Goal: Task Accomplishment & Management: Manage account settings

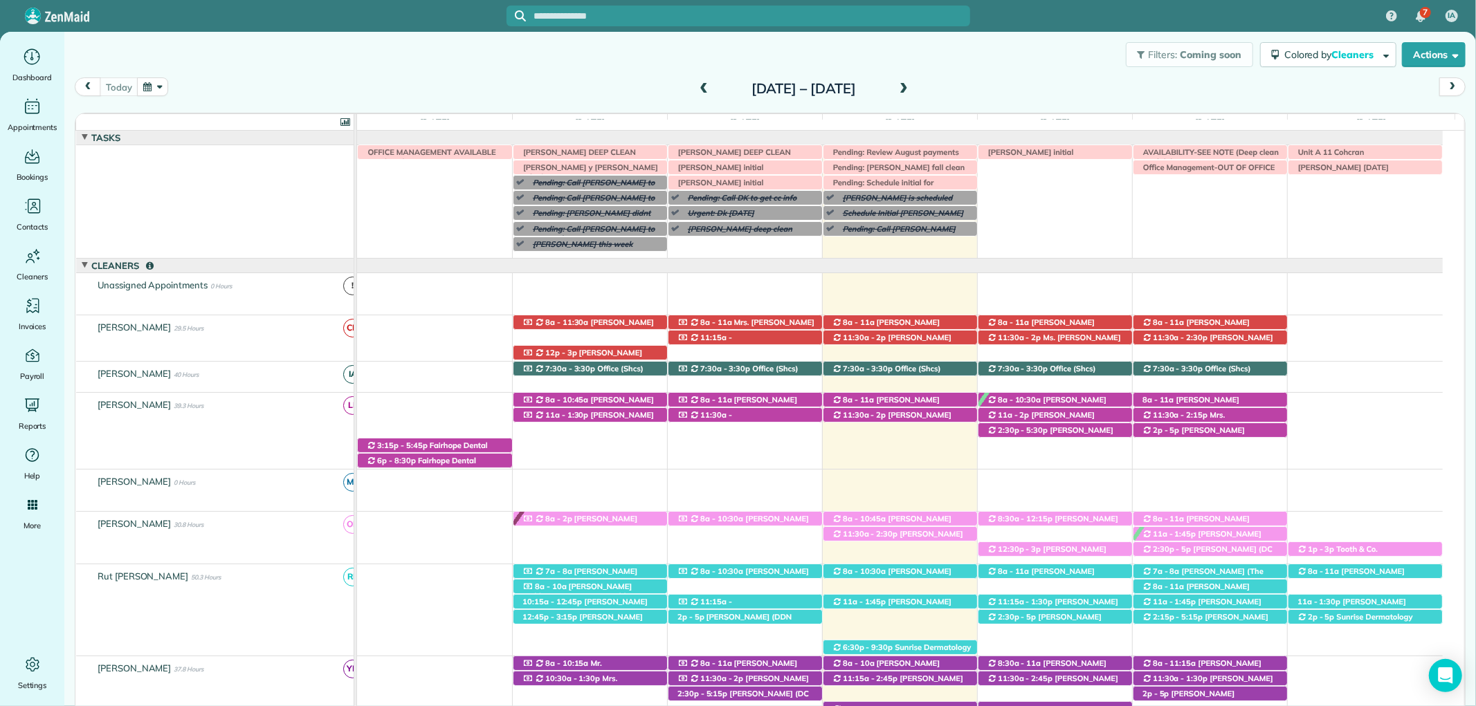
scroll to position [378, 0]
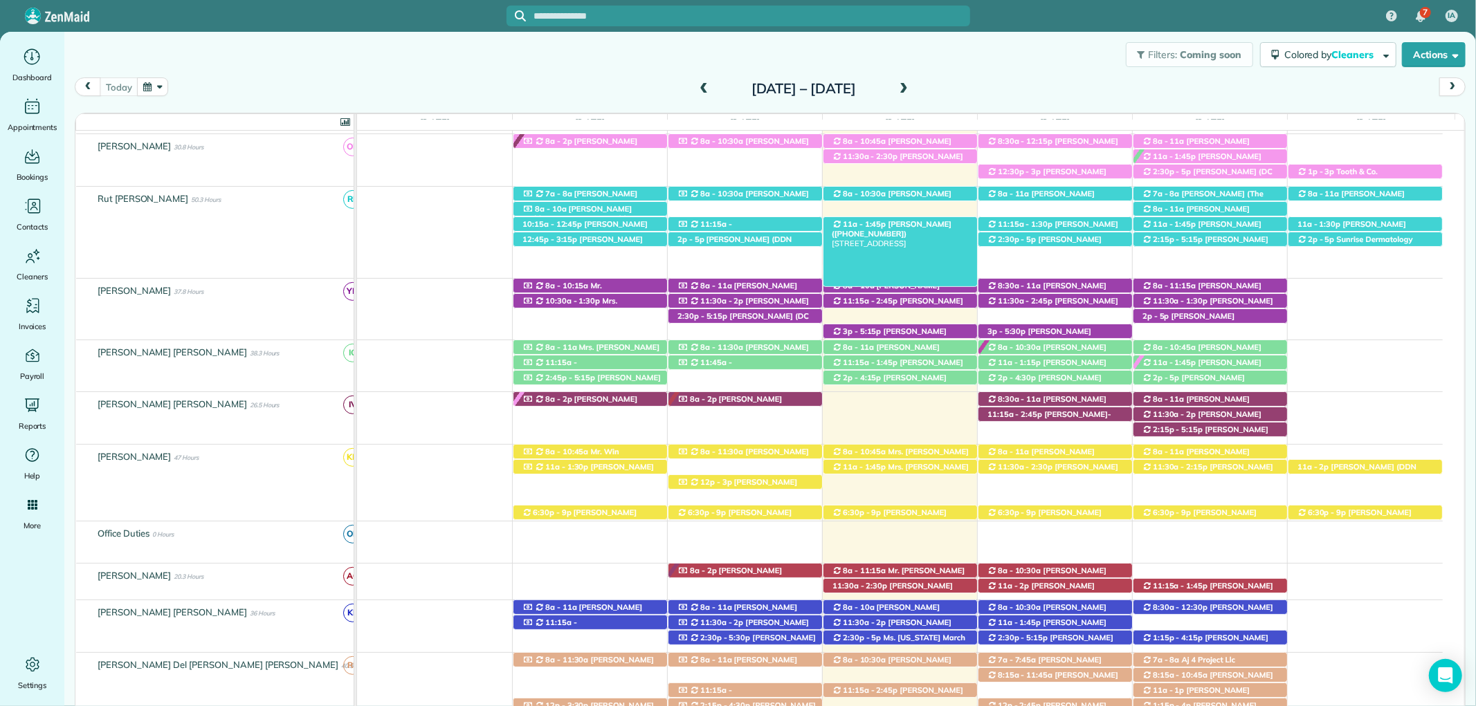
click at [915, 226] on span "[PERSON_NAME] ([PHONE_NUMBER])" at bounding box center [892, 228] width 120 height 19
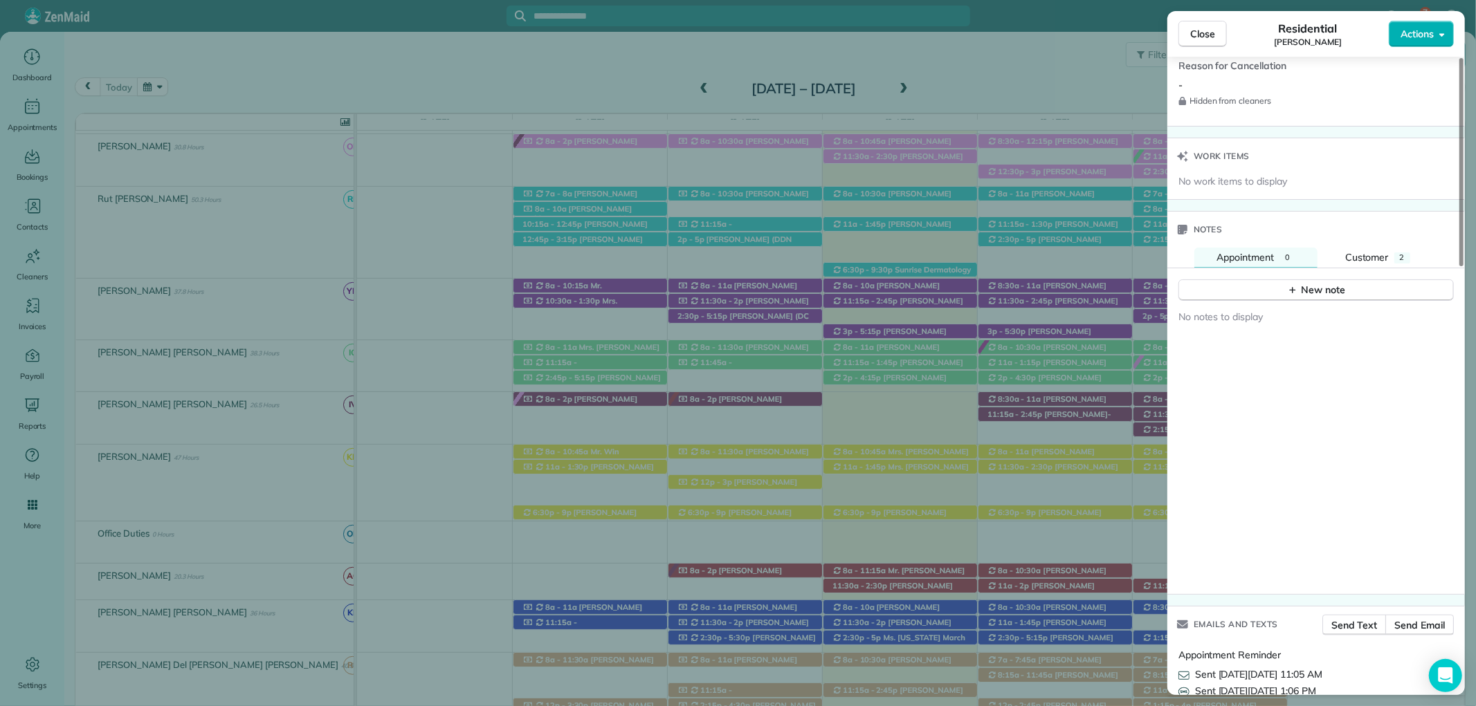
scroll to position [1229, 0]
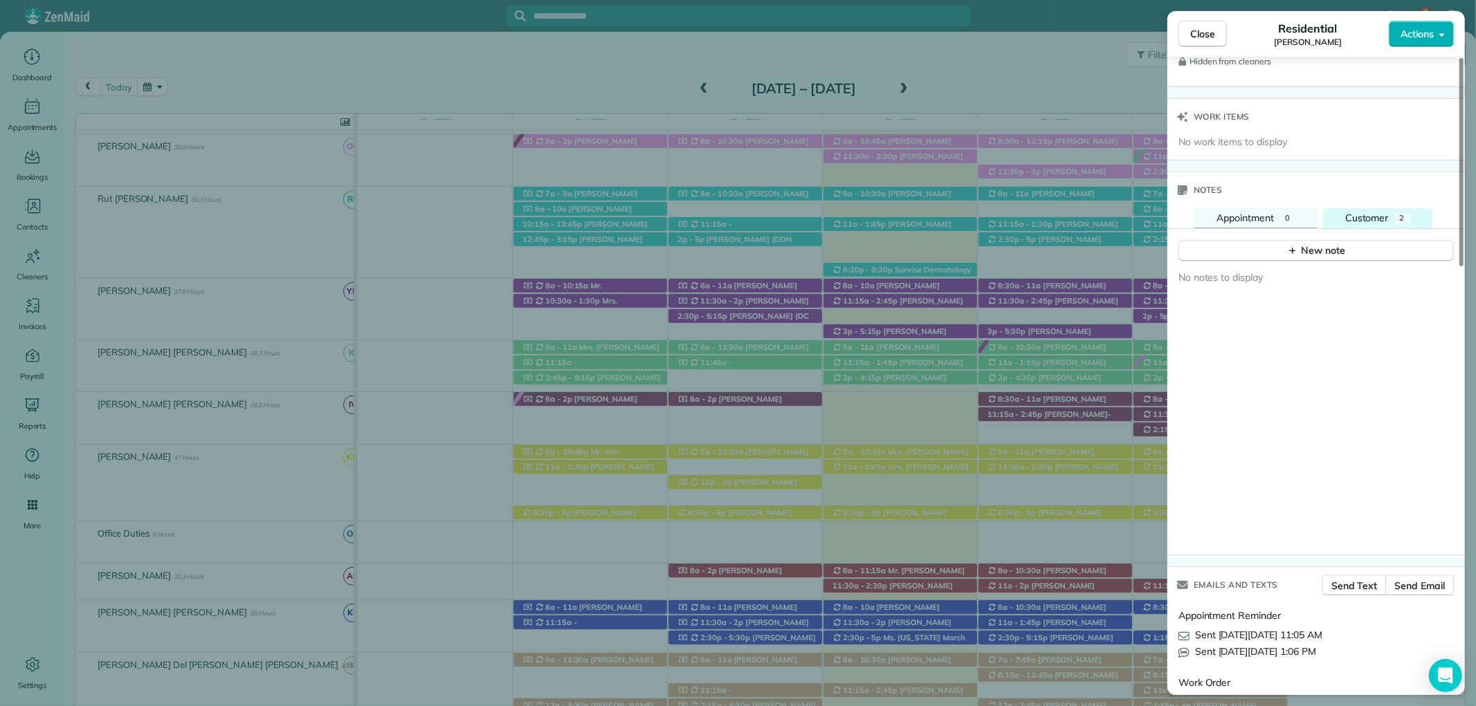
click at [1384, 217] on span "Customer" at bounding box center [1367, 218] width 44 height 12
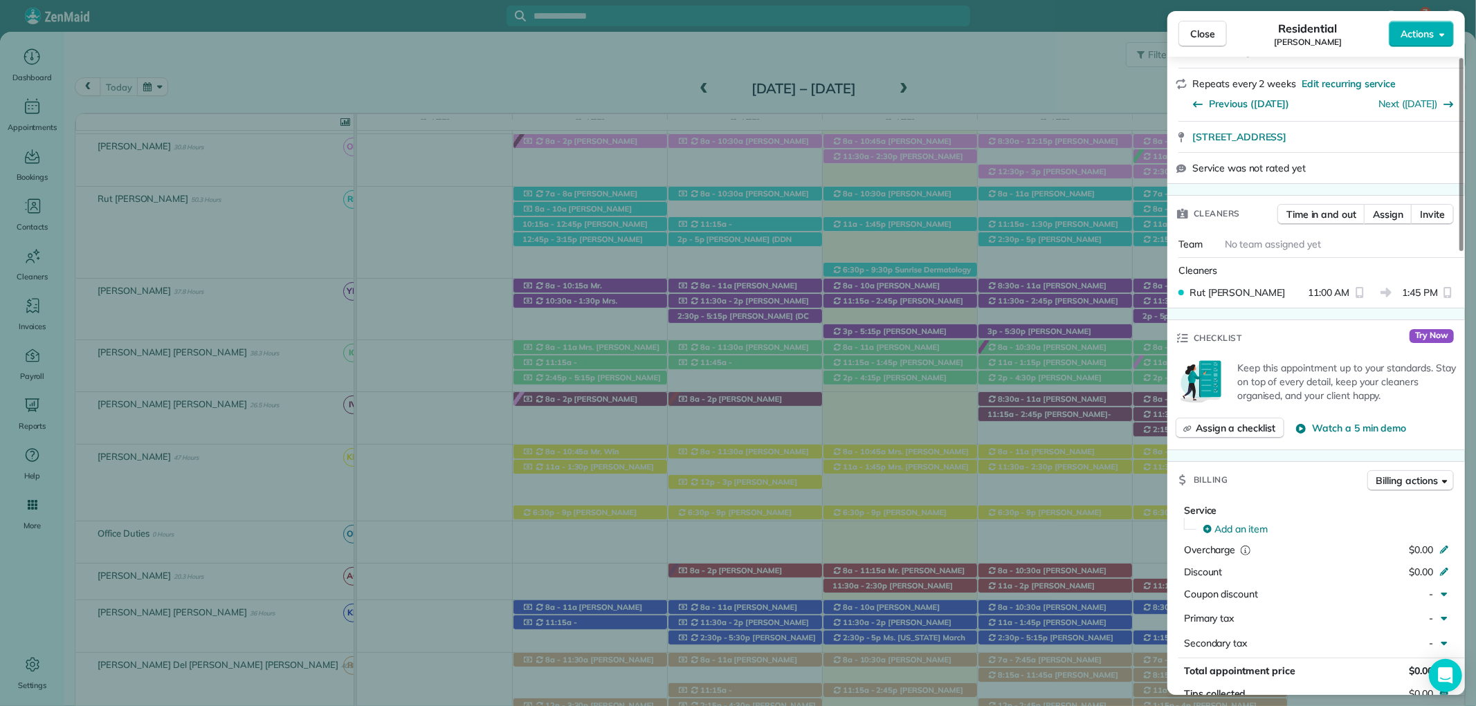
scroll to position [0, 0]
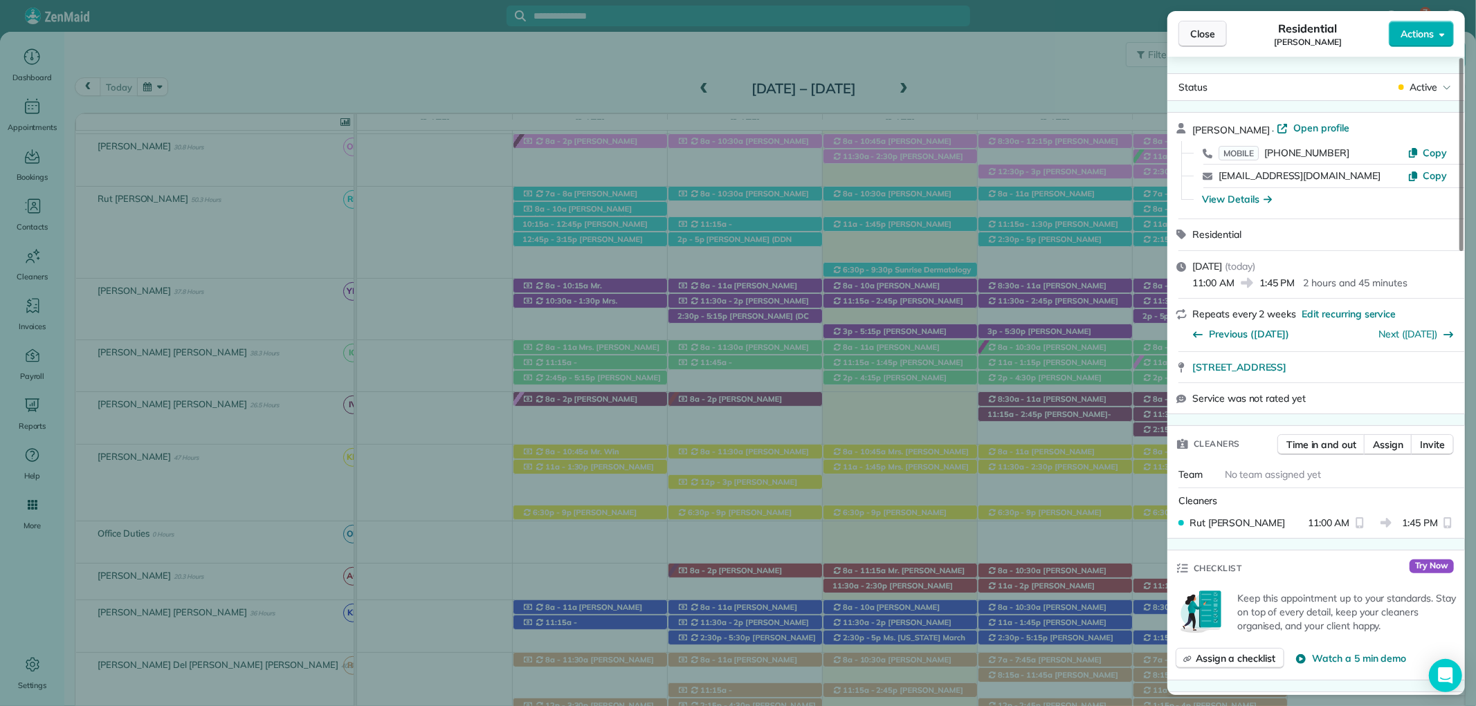
click at [1223, 29] on button "Close" at bounding box center [1202, 34] width 48 height 26
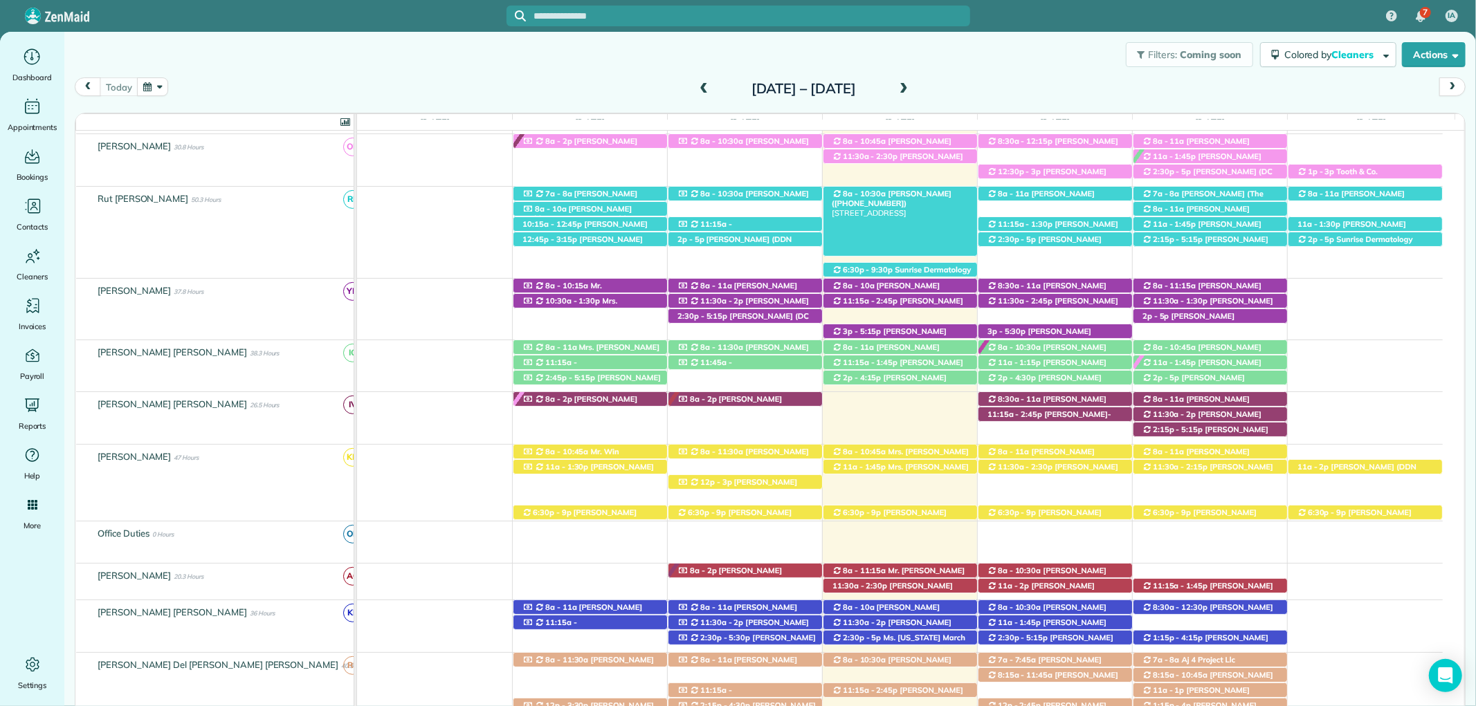
click at [926, 196] on span "Mr. Bryce McMurry (+15054401192)" at bounding box center [892, 198] width 120 height 19
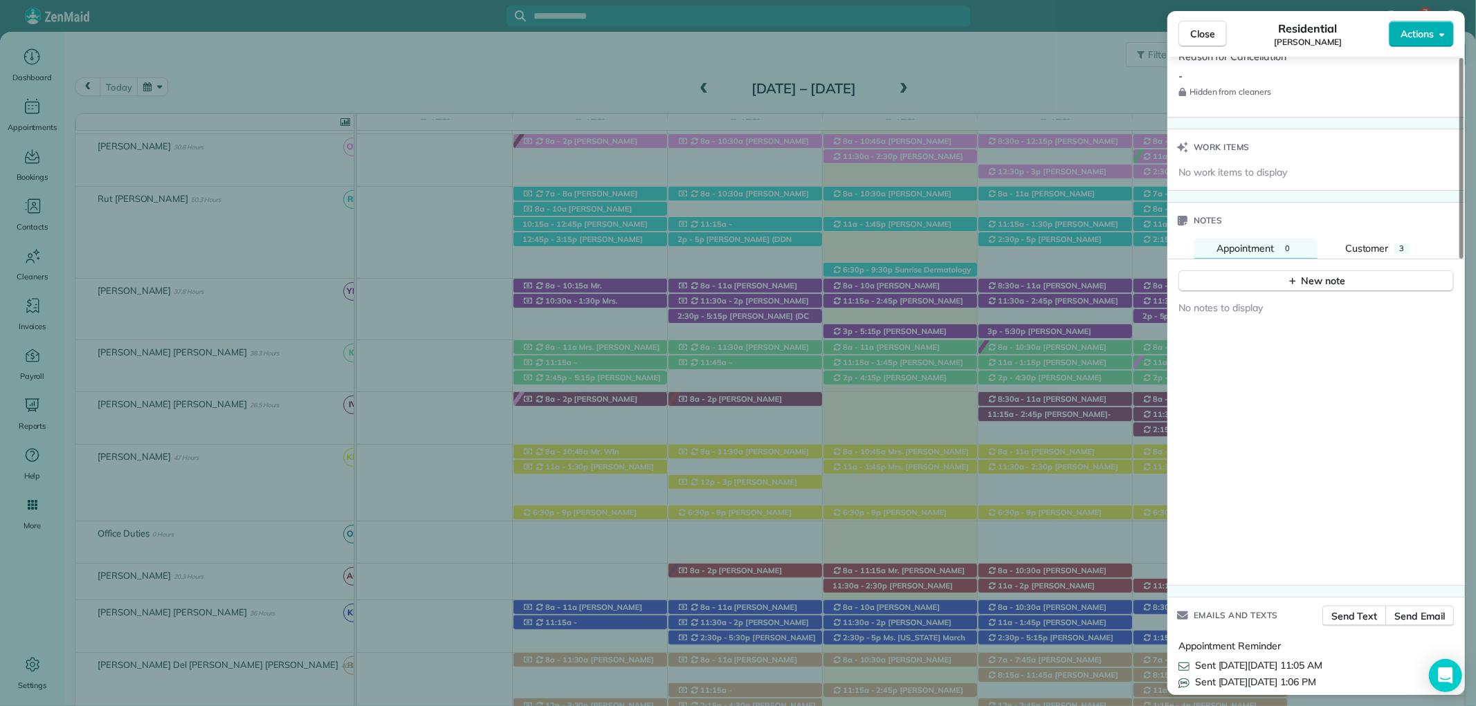
scroll to position [1234, 0]
click at [1400, 248] on span "3" at bounding box center [1401, 253] width 5 height 10
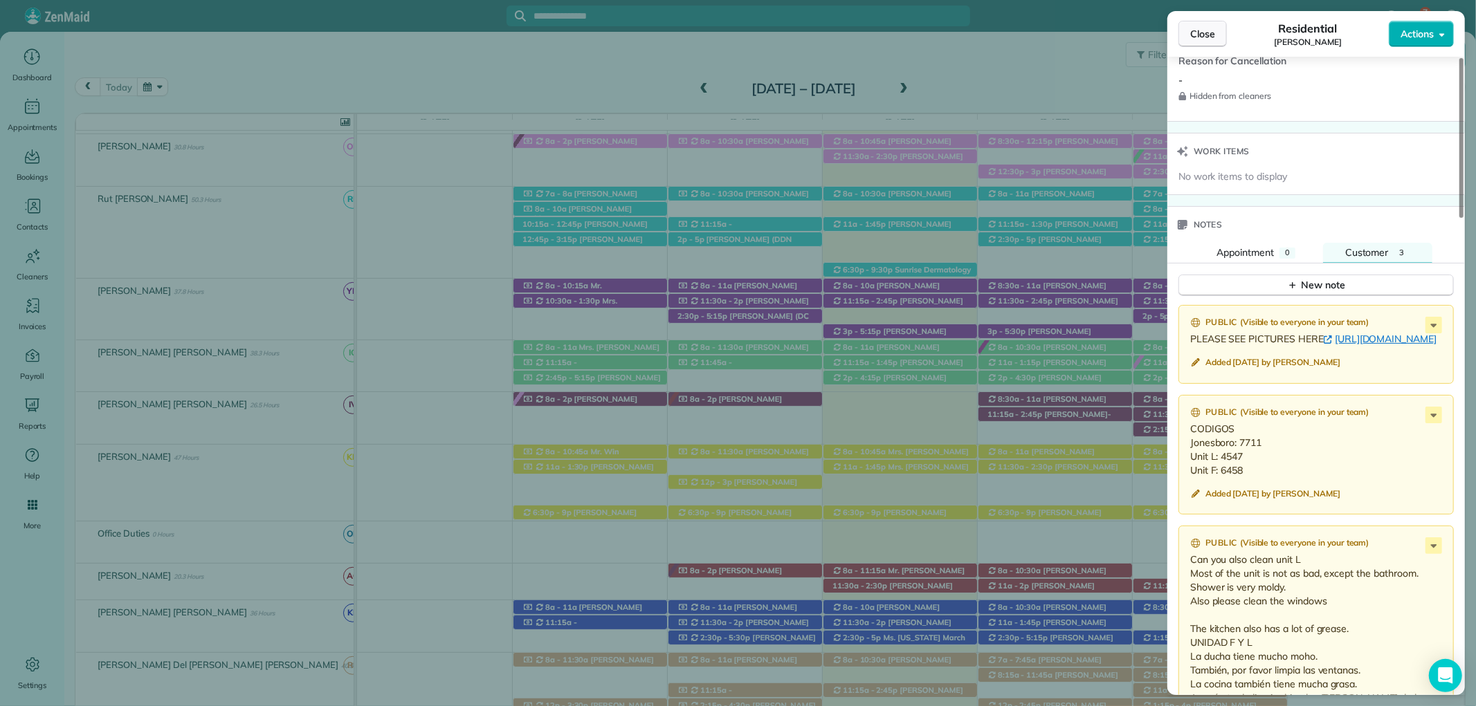
click at [1206, 32] on span "Close" at bounding box center [1202, 34] width 25 height 14
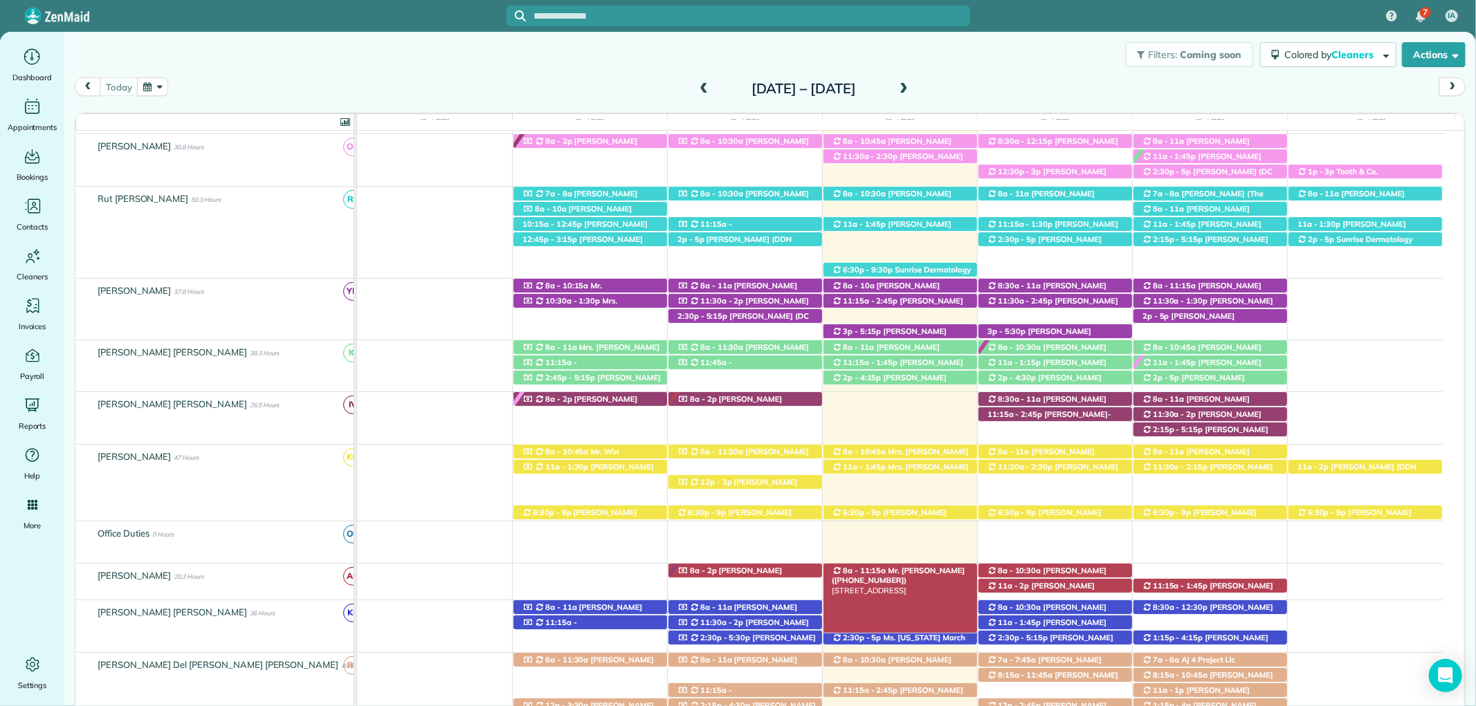
click at [883, 572] on span "Mr. [PERSON_NAME] ([PHONE_NUMBER])" at bounding box center [898, 575] width 133 height 19
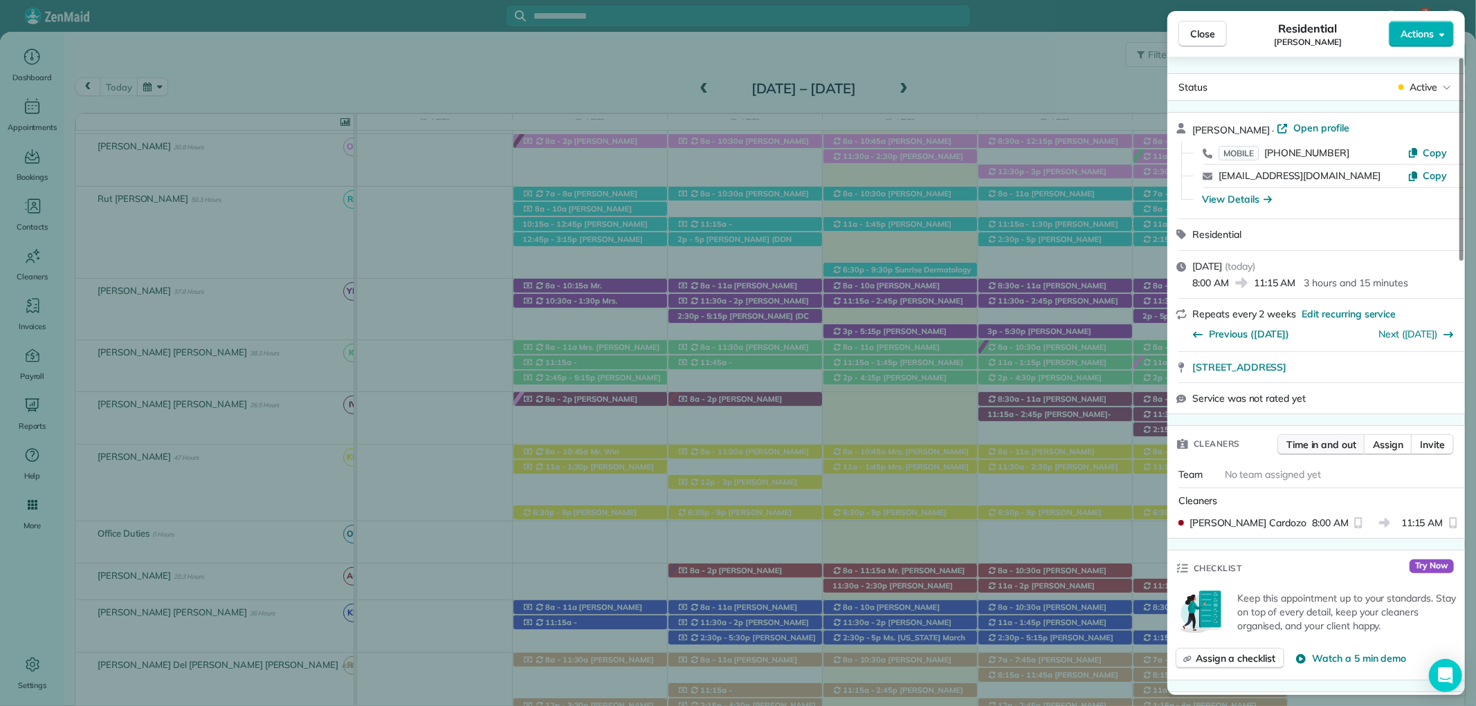
click at [1325, 446] on span "Time in and out" at bounding box center [1321, 445] width 70 height 14
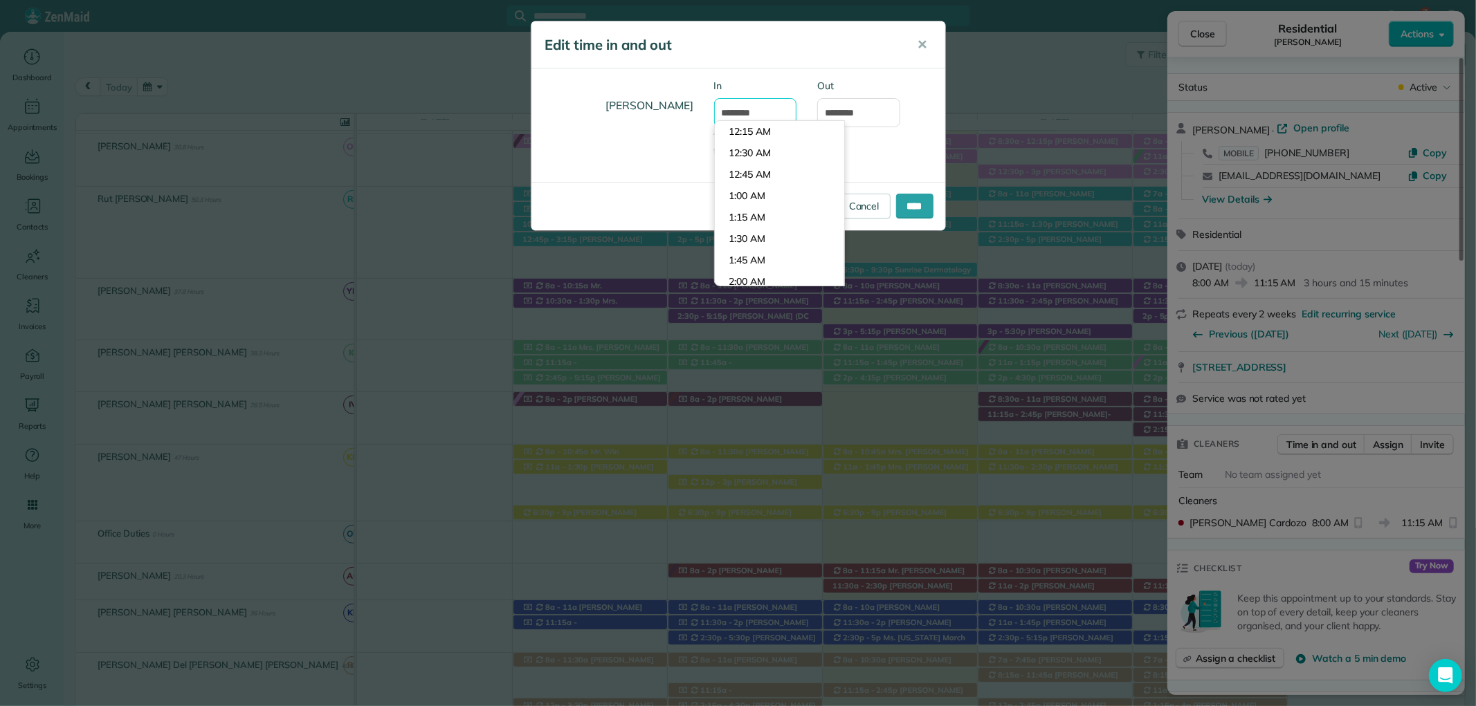
click at [740, 114] on input "*******" at bounding box center [755, 112] width 83 height 29
type input "*******"
click at [897, 140] on div "Out ********" at bounding box center [859, 110] width 104 height 62
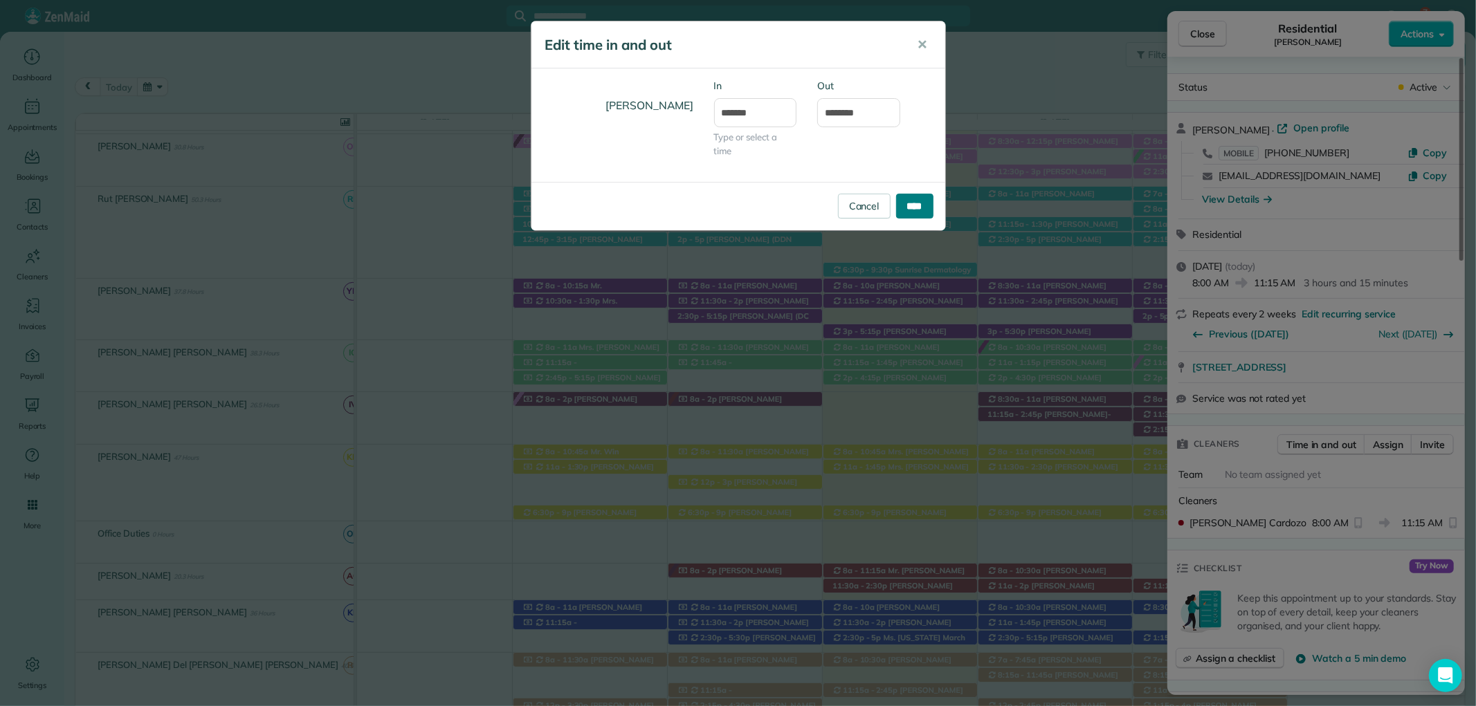
click at [917, 209] on input "****" at bounding box center [914, 206] width 37 height 25
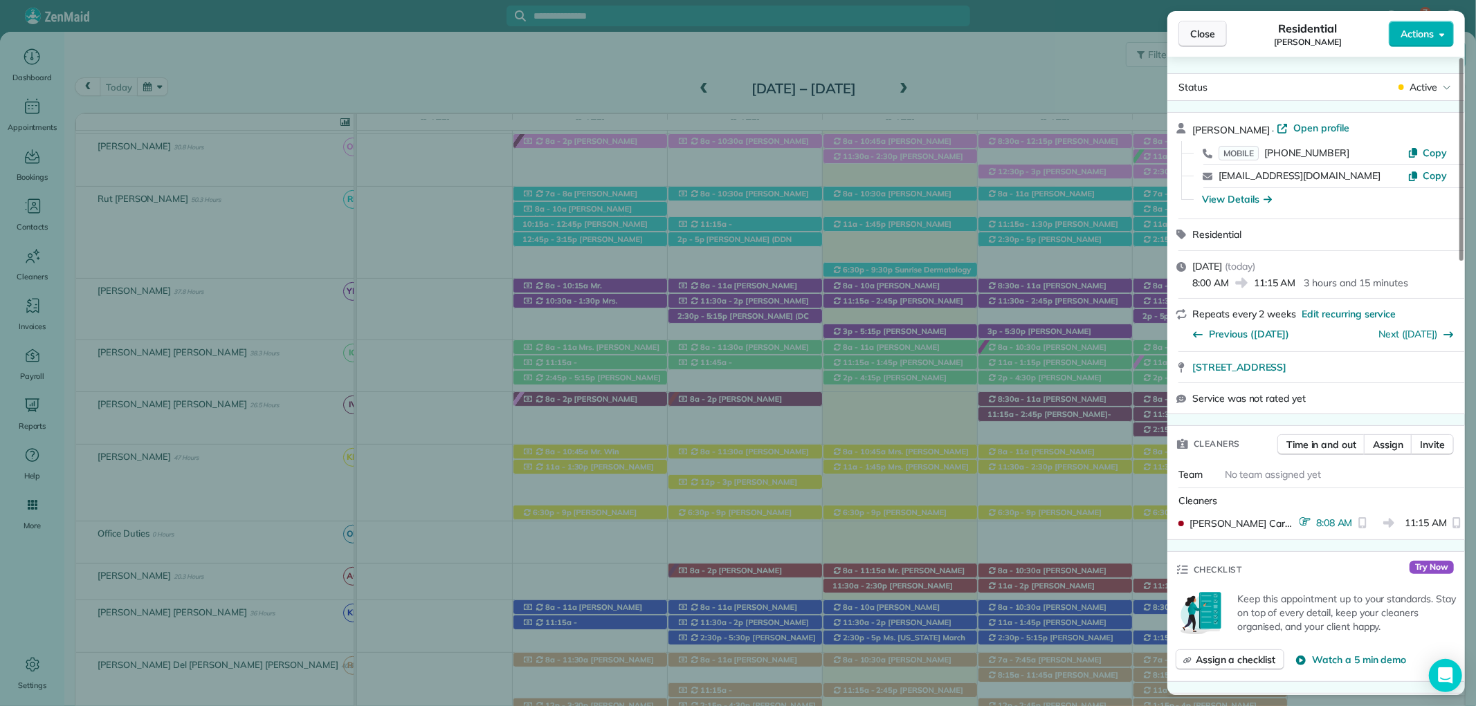
click at [1200, 32] on span "Close" at bounding box center [1202, 34] width 25 height 14
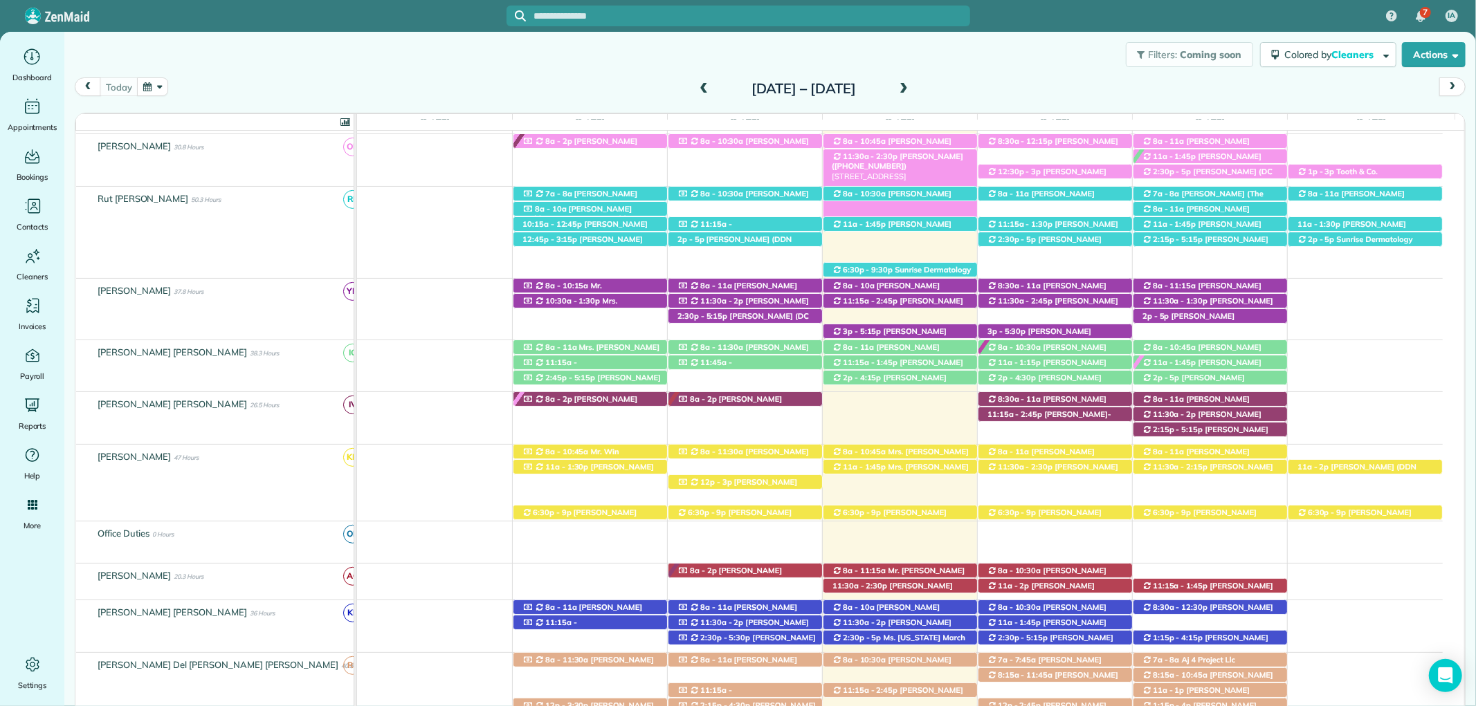
click at [921, 162] on div "11:30a - 2:30p Joyce Alston (+13092366650) 200 Meadow Run Loop - Foley, AL, 365…" at bounding box center [900, 156] width 154 height 15
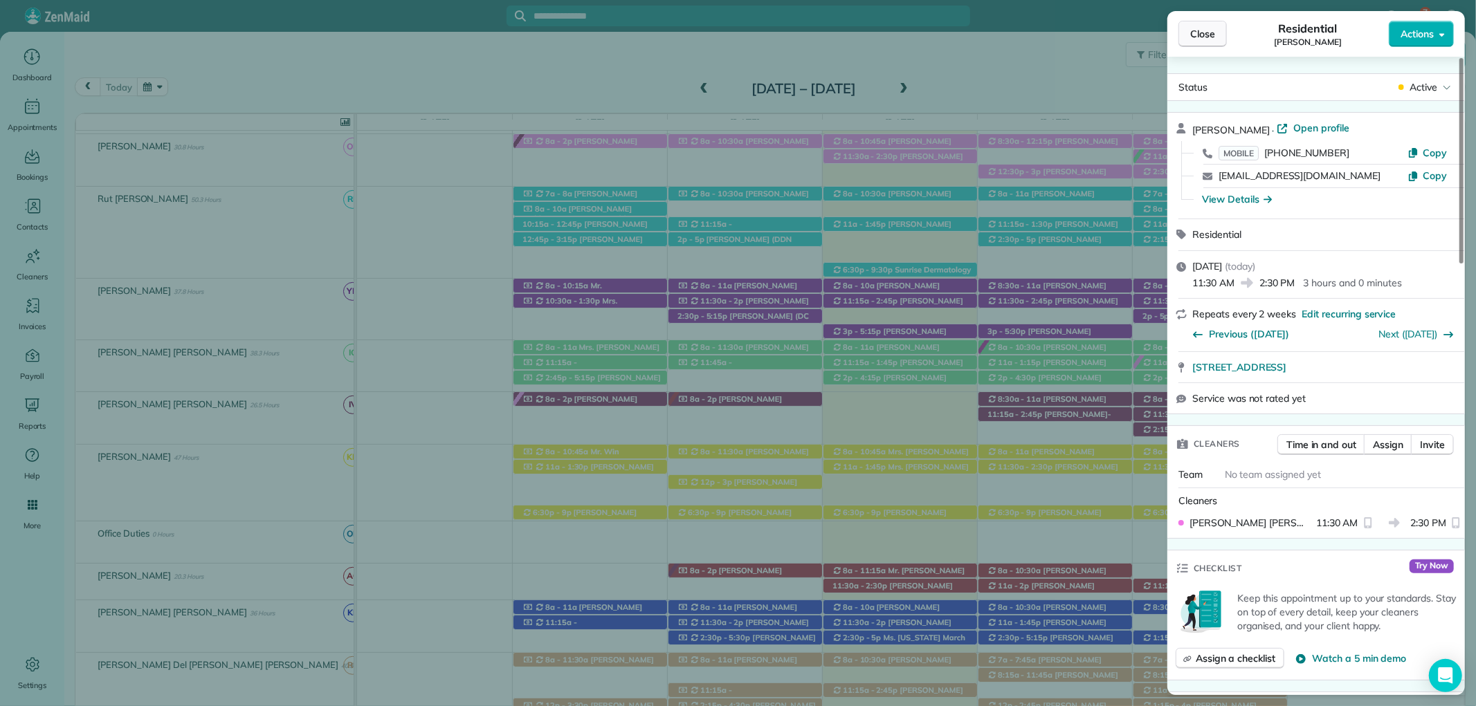
click at [1219, 37] on button "Close" at bounding box center [1202, 34] width 48 height 26
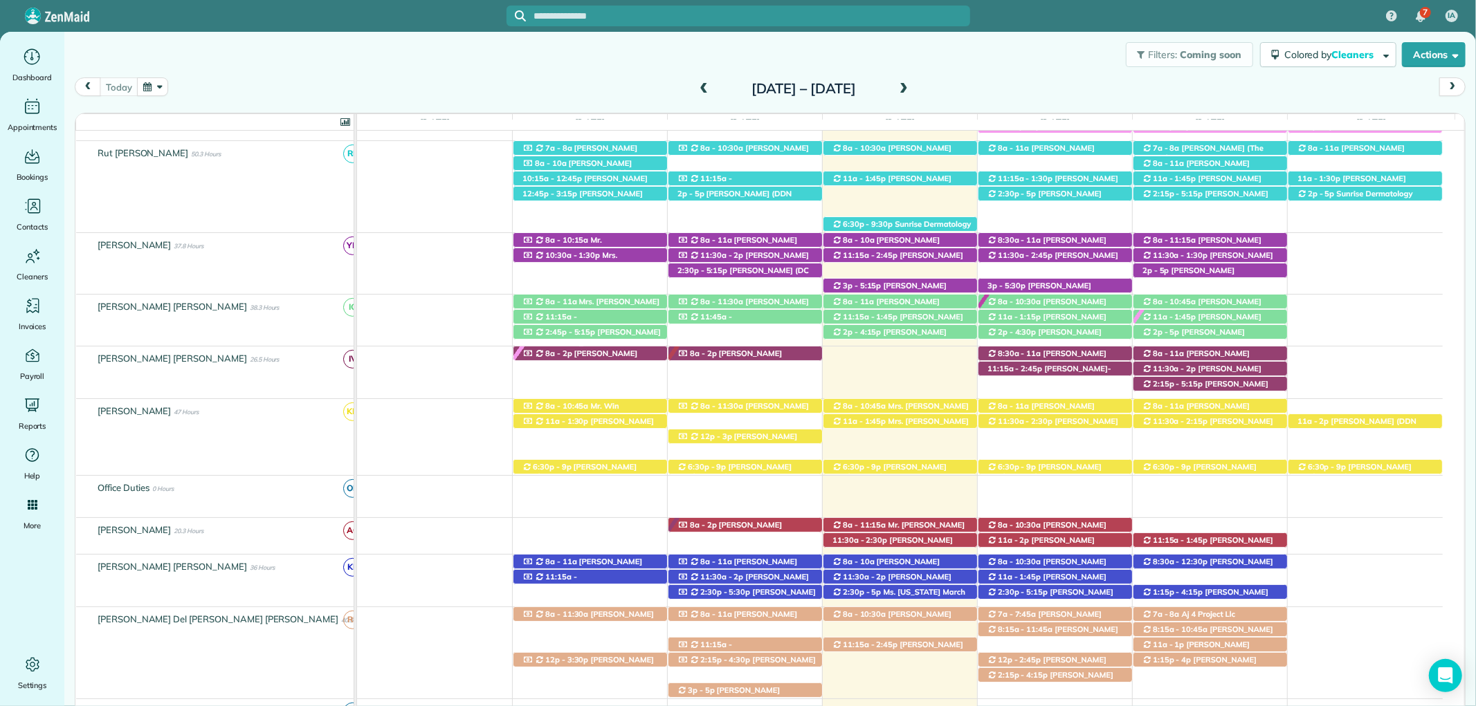
scroll to position [378, 0]
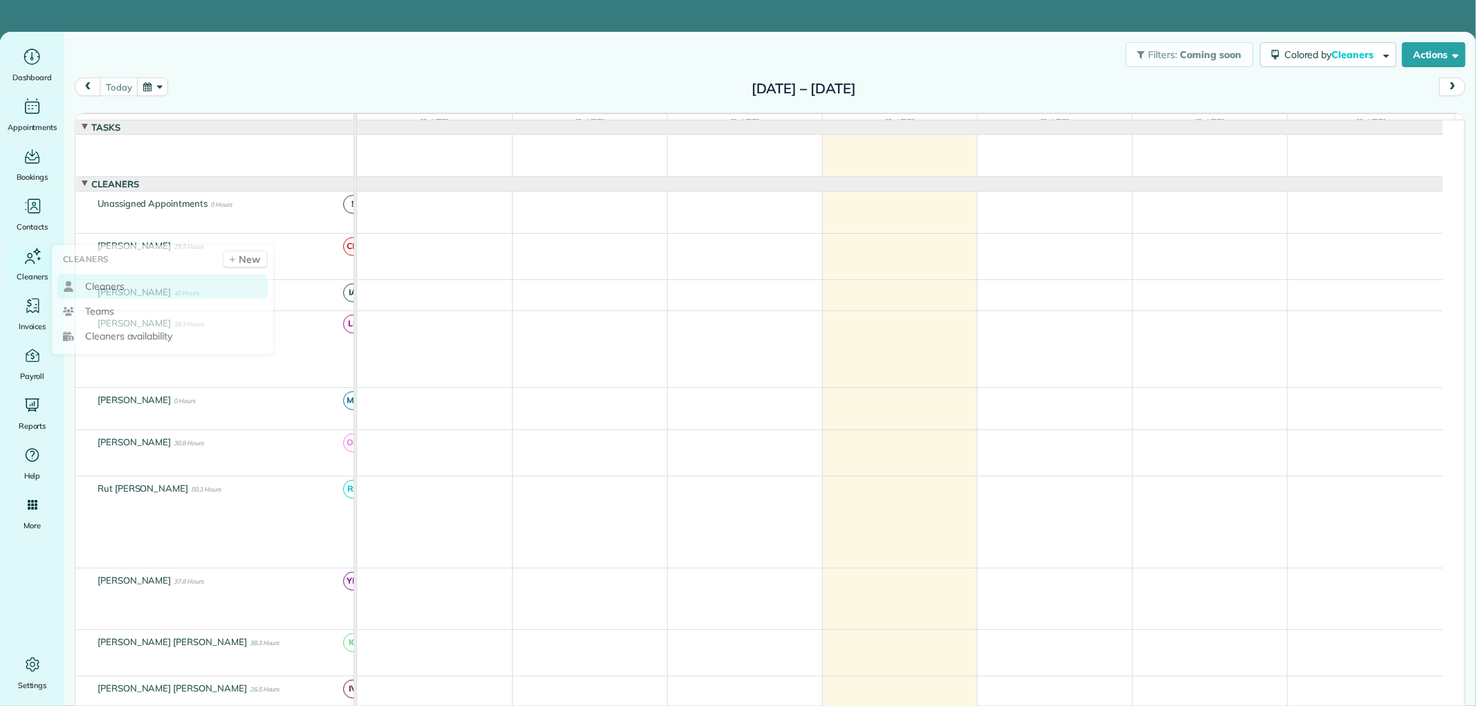
click at [115, 285] on span "Cleaners" at bounding box center [104, 286] width 39 height 14
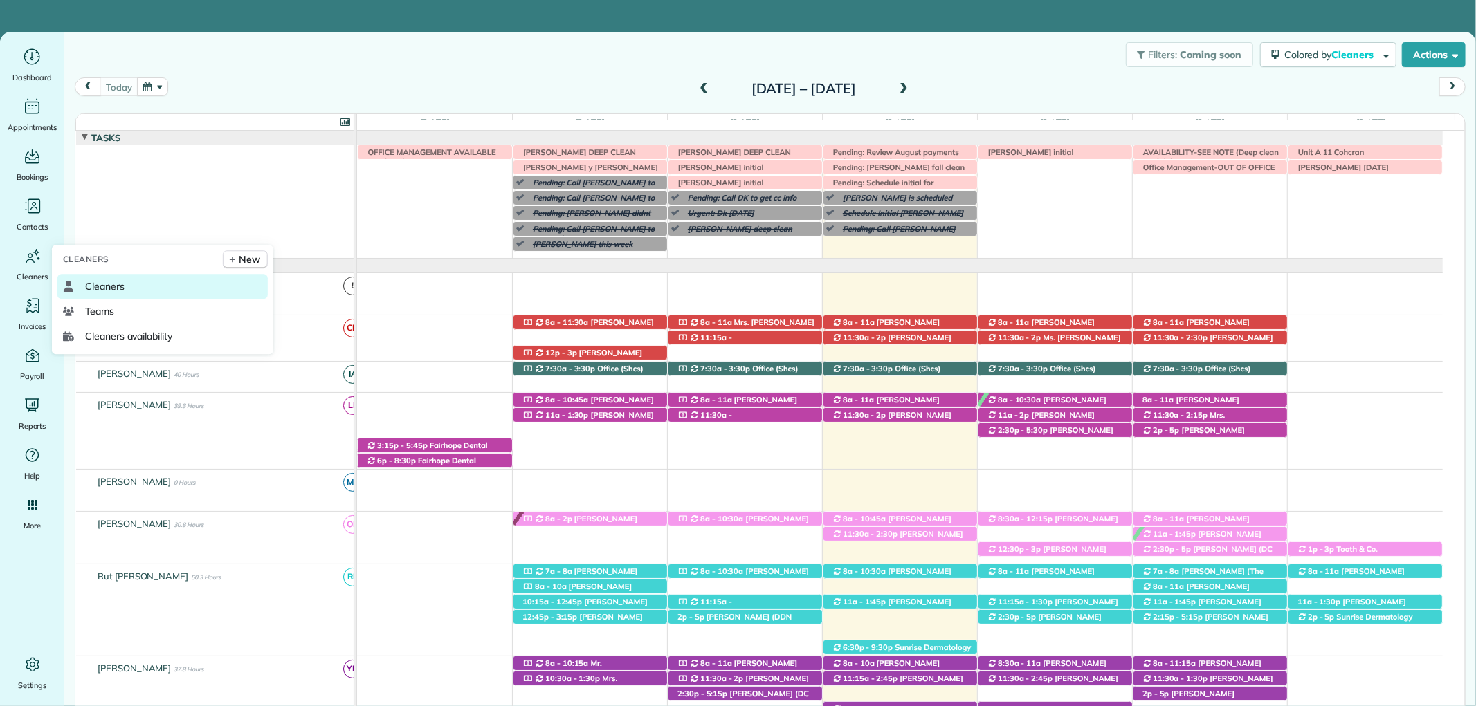
scroll to position [72, 0]
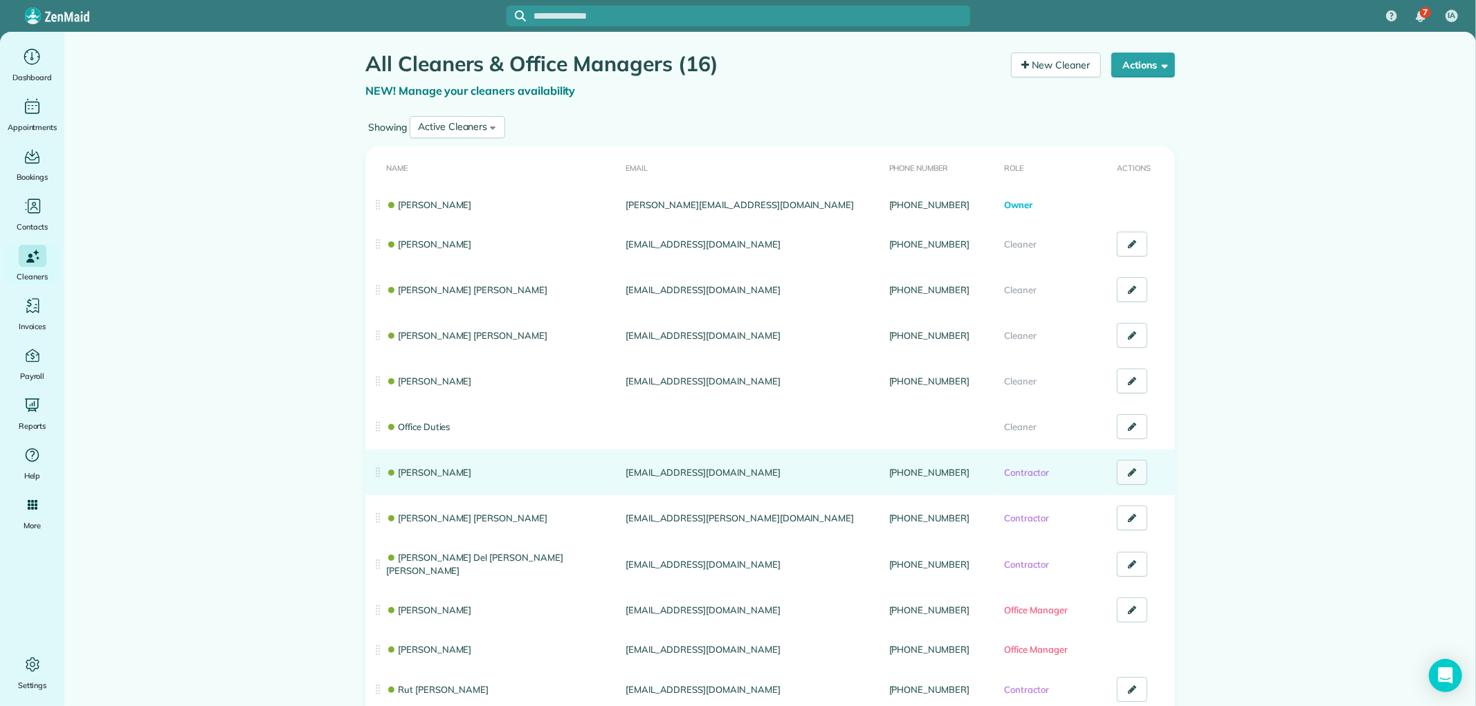
click at [1133, 472] on link at bounding box center [1132, 472] width 30 height 25
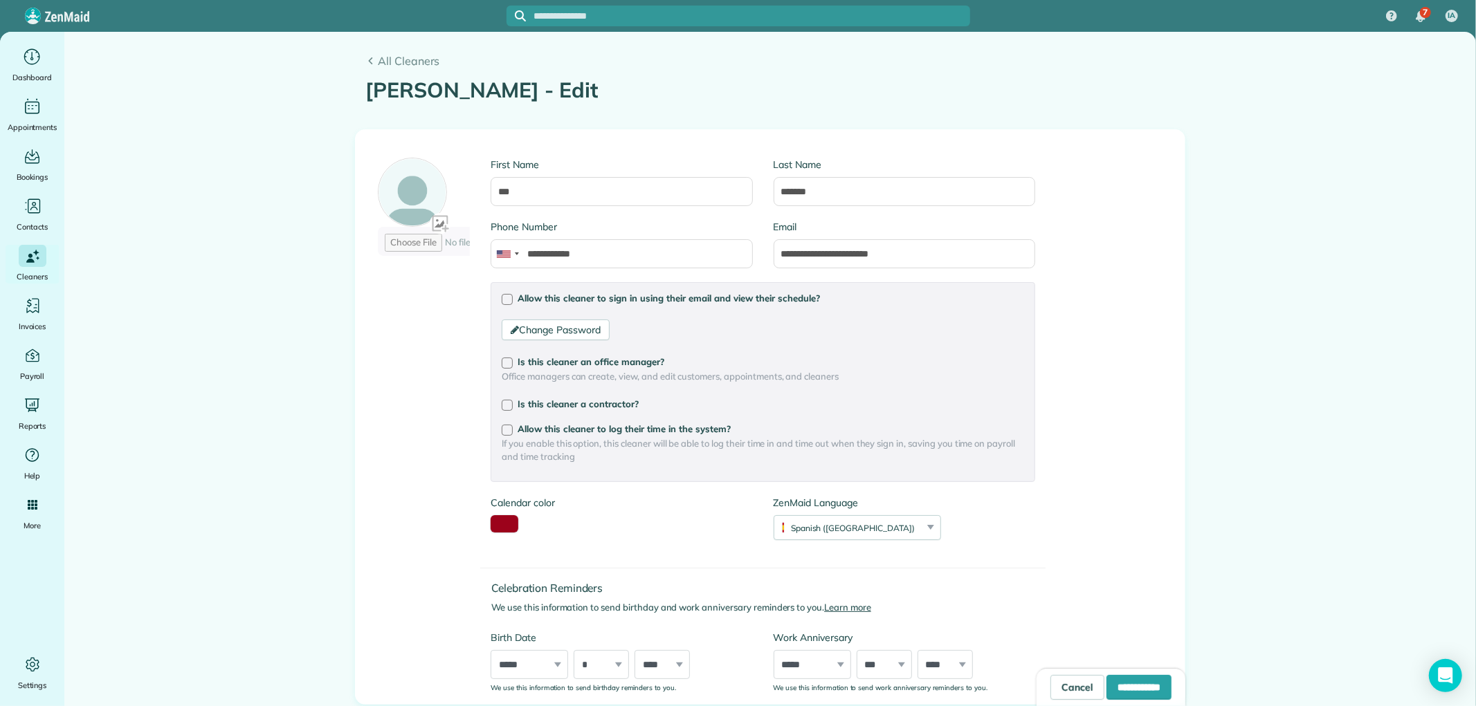
type input "**********"
drag, startPoint x: 932, startPoint y: 254, endPoint x: 755, endPoint y: 254, distance: 177.1
click at [755, 254] on div "**********" at bounding box center [762, 251] width 565 height 62
click at [1274, 335] on main "**********" at bounding box center [769, 548] width 1411 height 1033
click at [1050, 688] on link "Cancel" at bounding box center [1077, 687] width 54 height 25
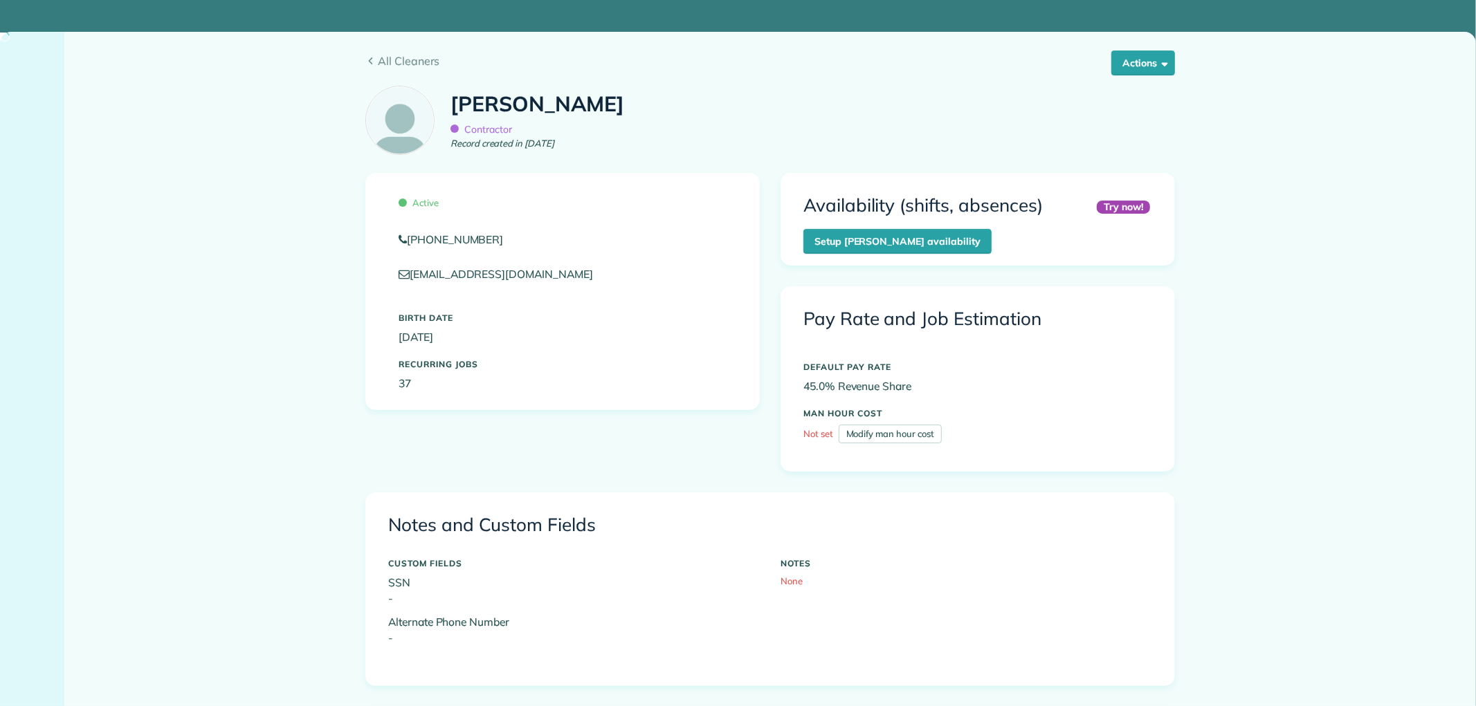
scroll to position [129, 0]
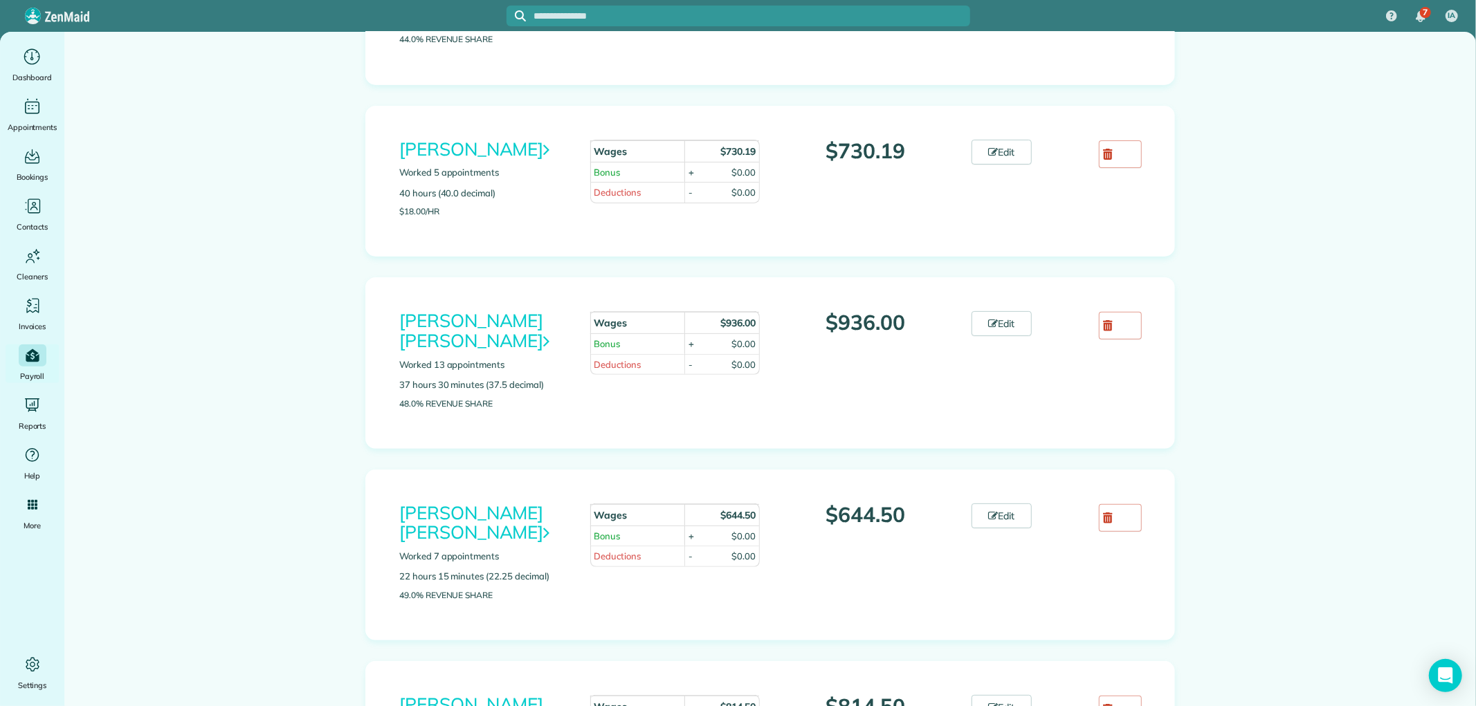
scroll to position [307, 0]
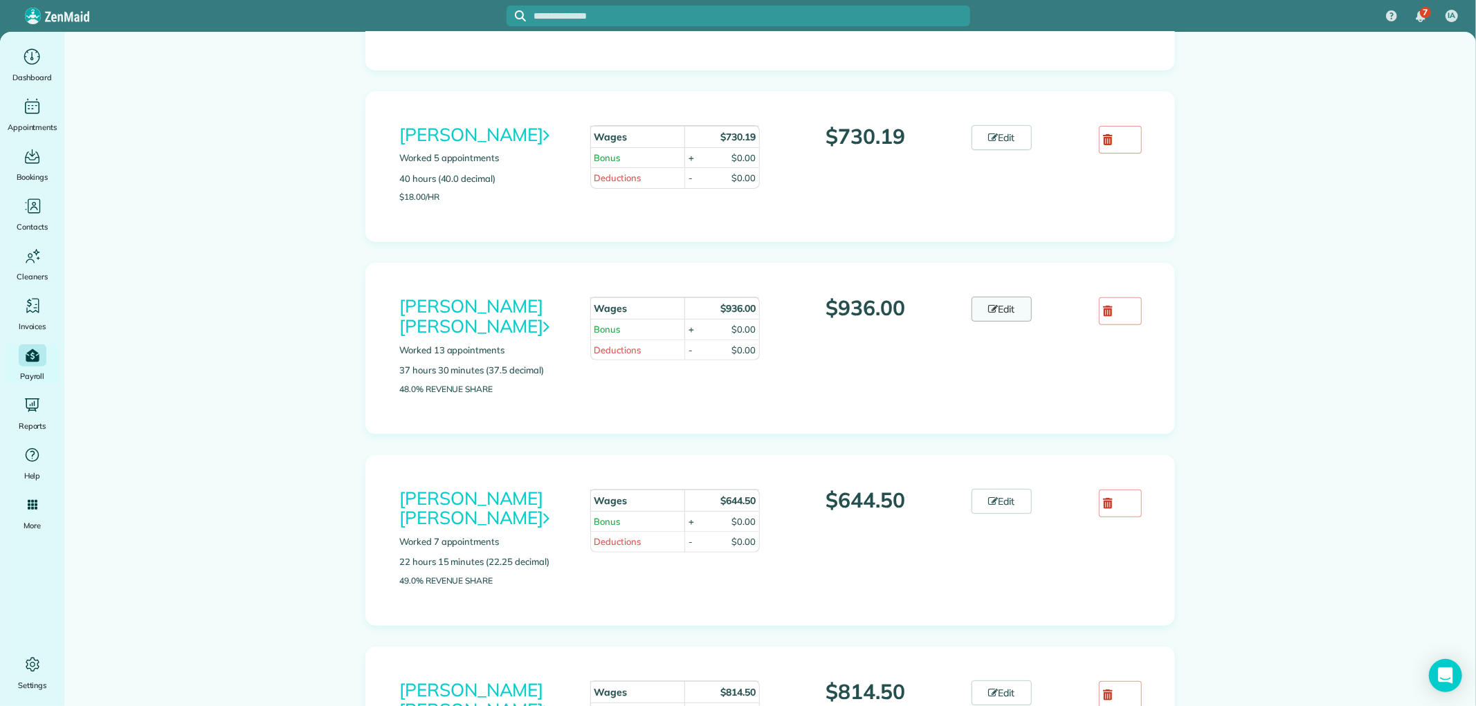
click at [977, 310] on link "Edit" at bounding box center [1001, 309] width 61 height 25
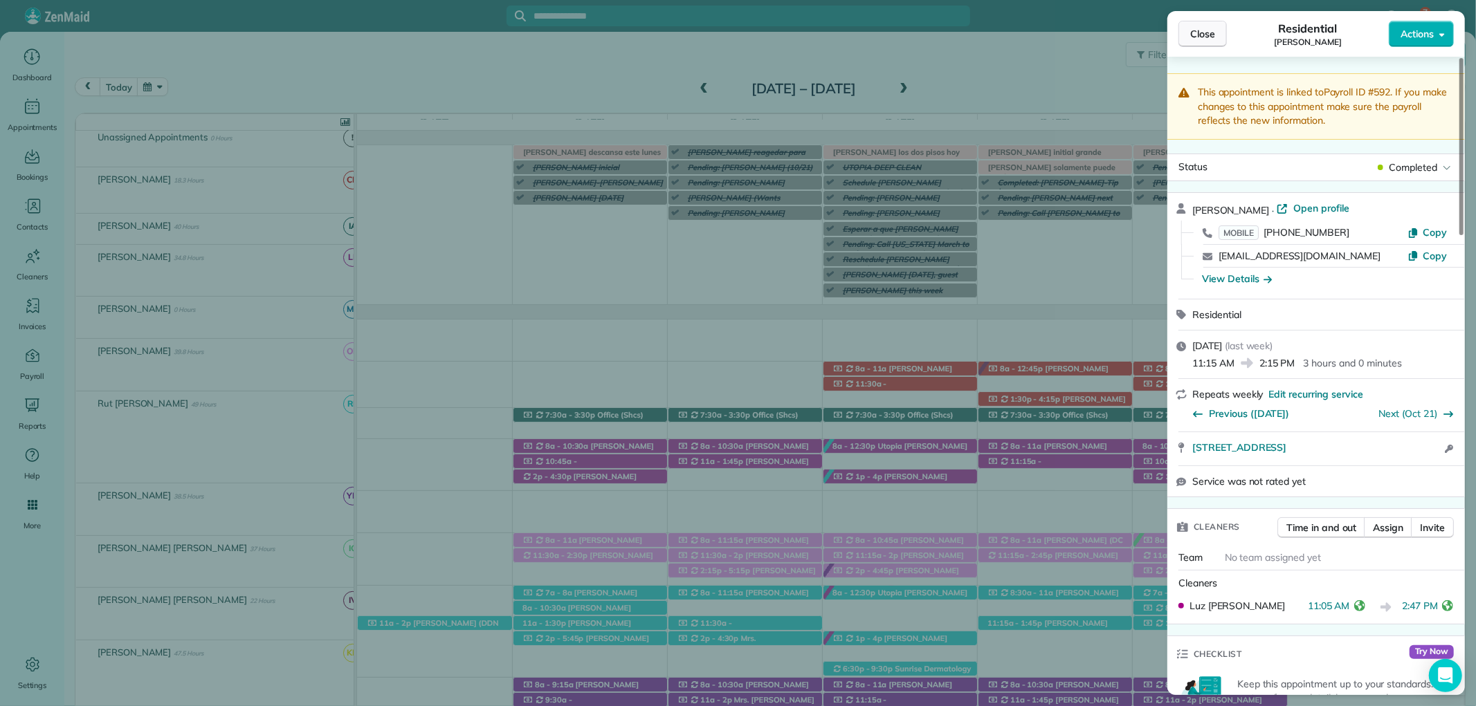
scroll to position [538, 0]
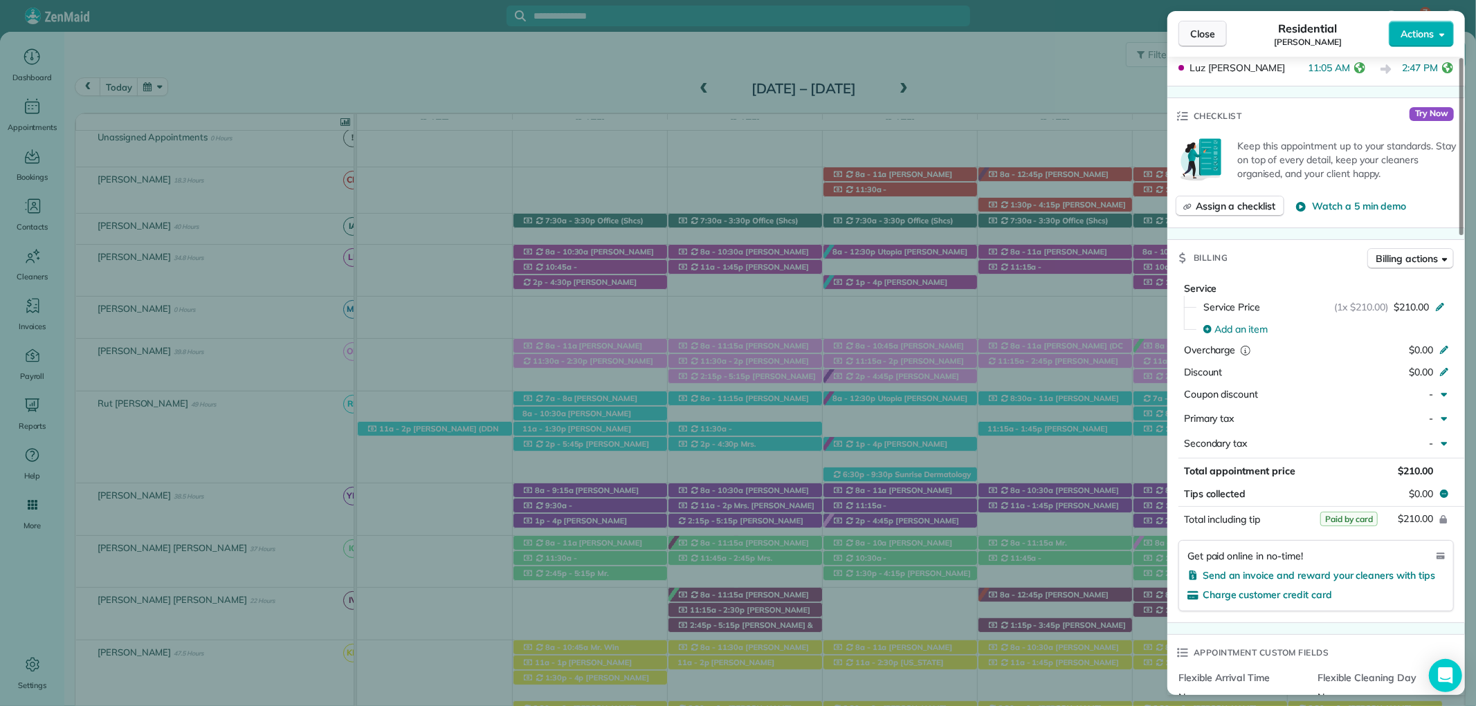
click at [1186, 32] on button "Close" at bounding box center [1202, 34] width 48 height 26
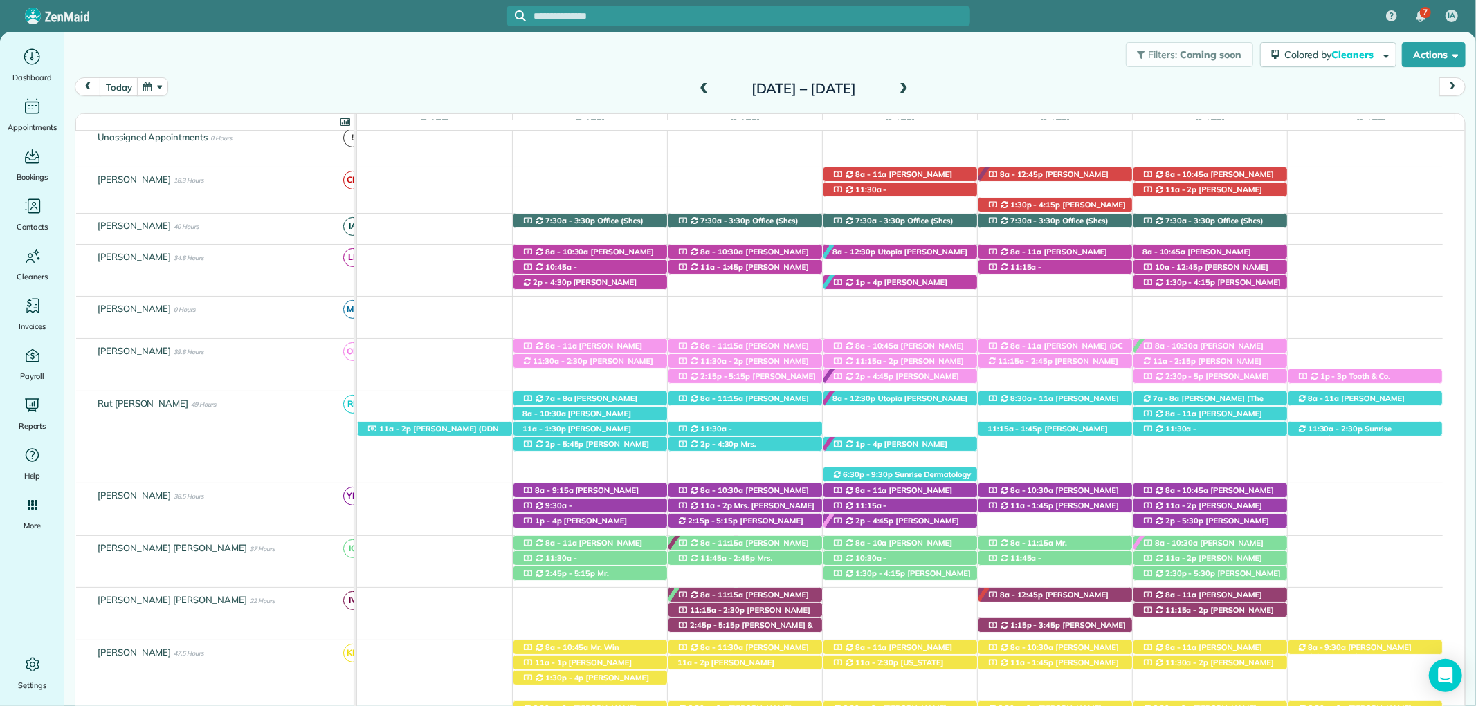
click at [696, 88] on span at bounding box center [703, 89] width 15 height 12
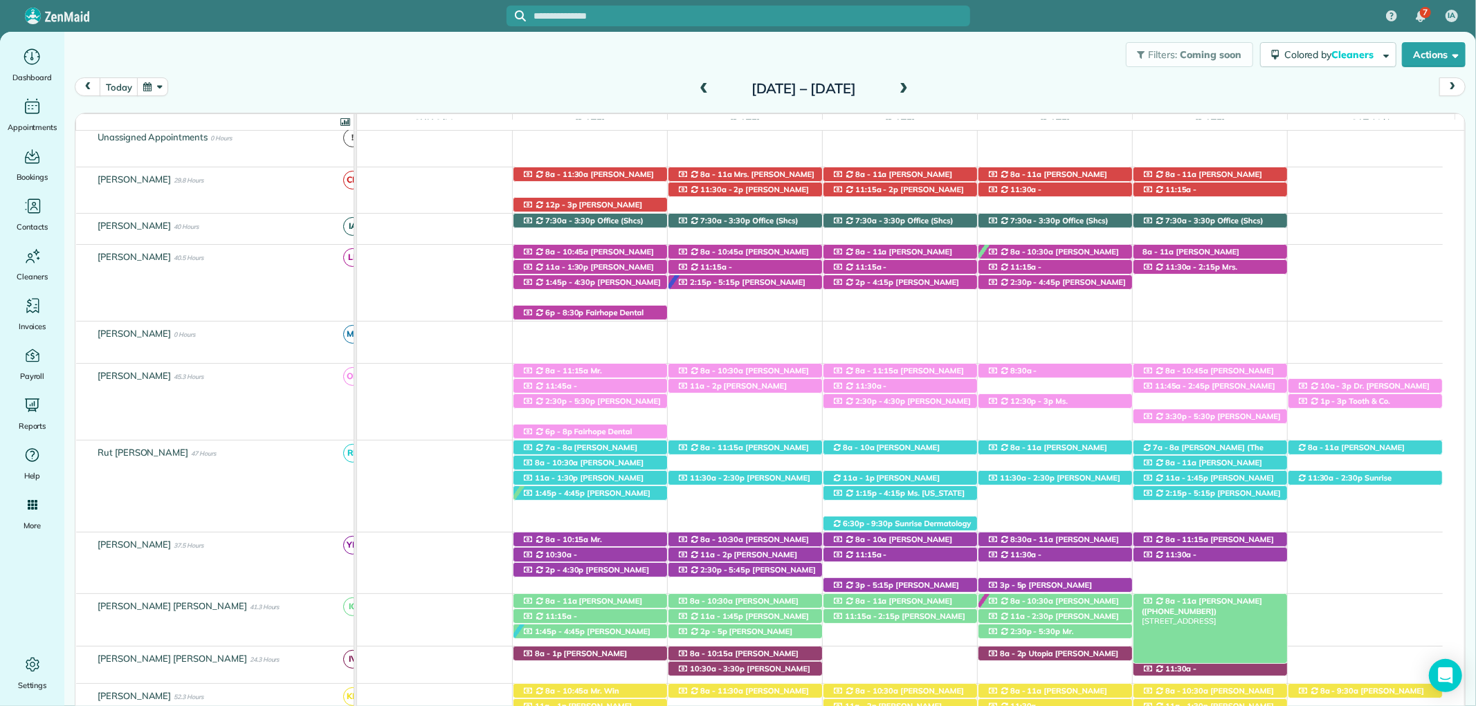
scroll to position [256, 0]
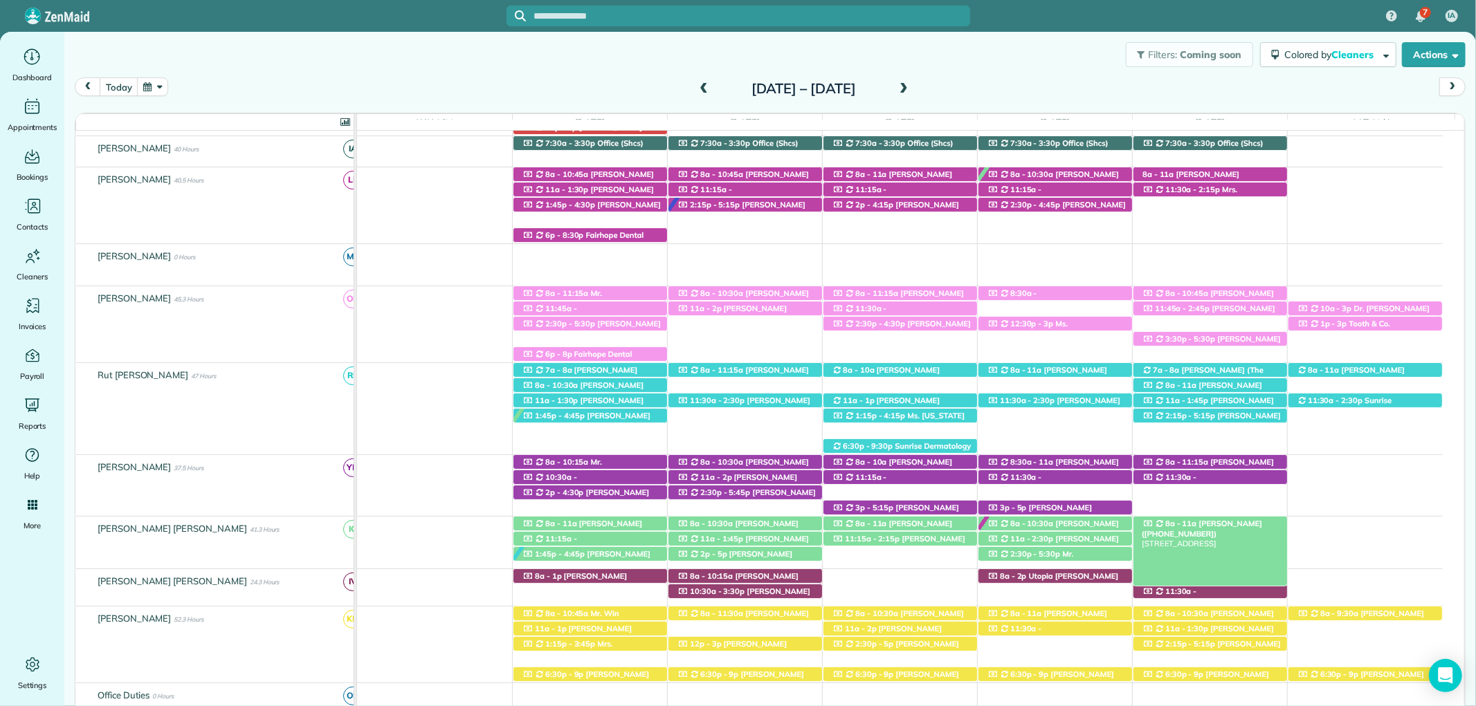
click at [1236, 524] on span "[PERSON_NAME] ([PHONE_NUMBER])" at bounding box center [1201, 528] width 120 height 19
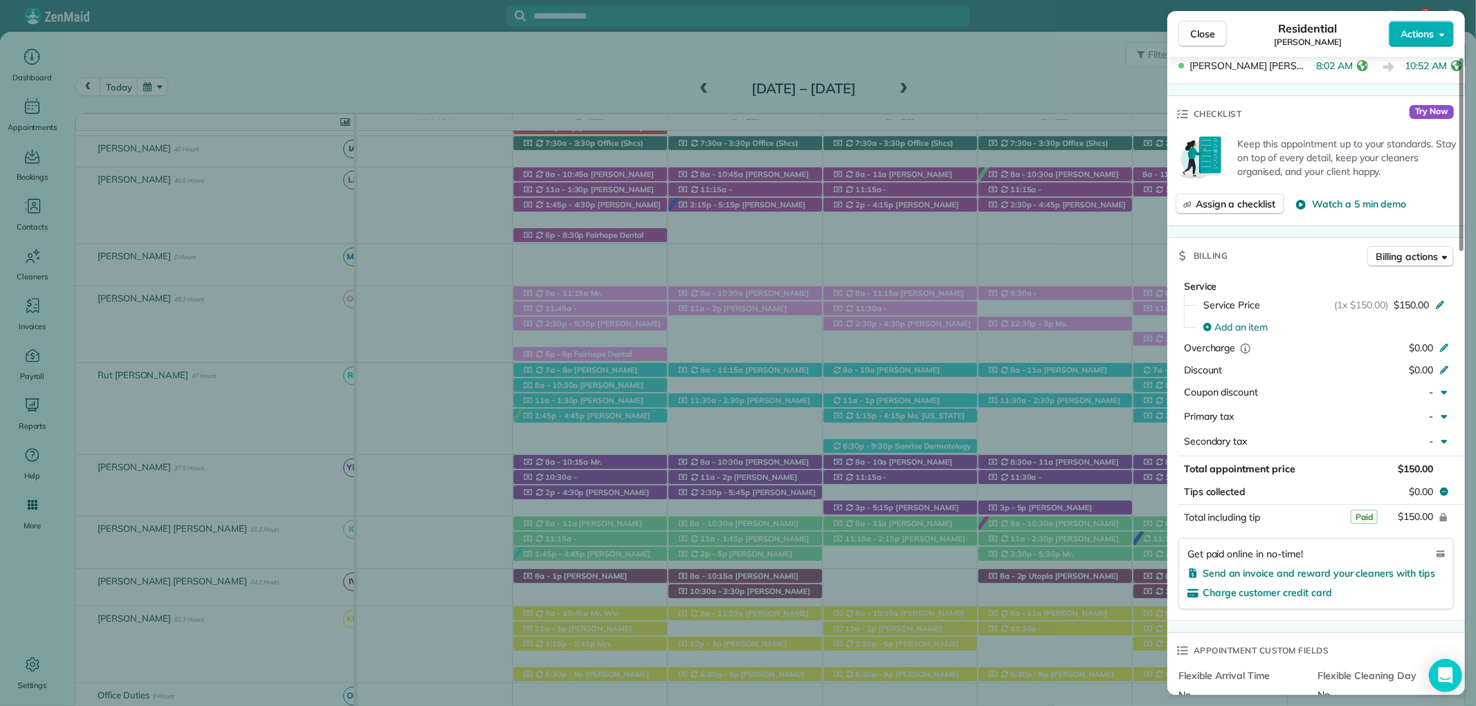
scroll to position [538, 0]
click at [1186, 26] on button "Close" at bounding box center [1202, 34] width 48 height 26
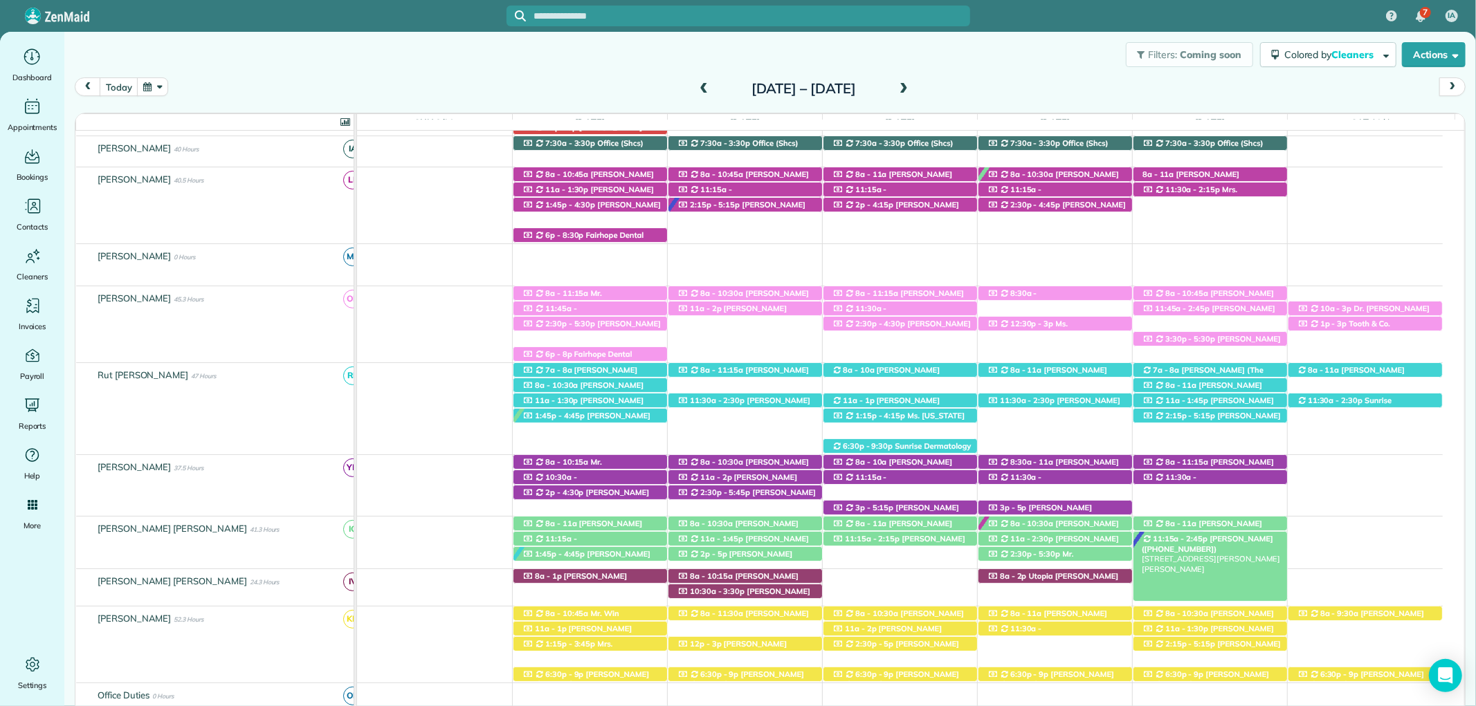
click at [1204, 542] on span "[PERSON_NAME] ([PHONE_NUMBER])" at bounding box center [1206, 543] width 131 height 19
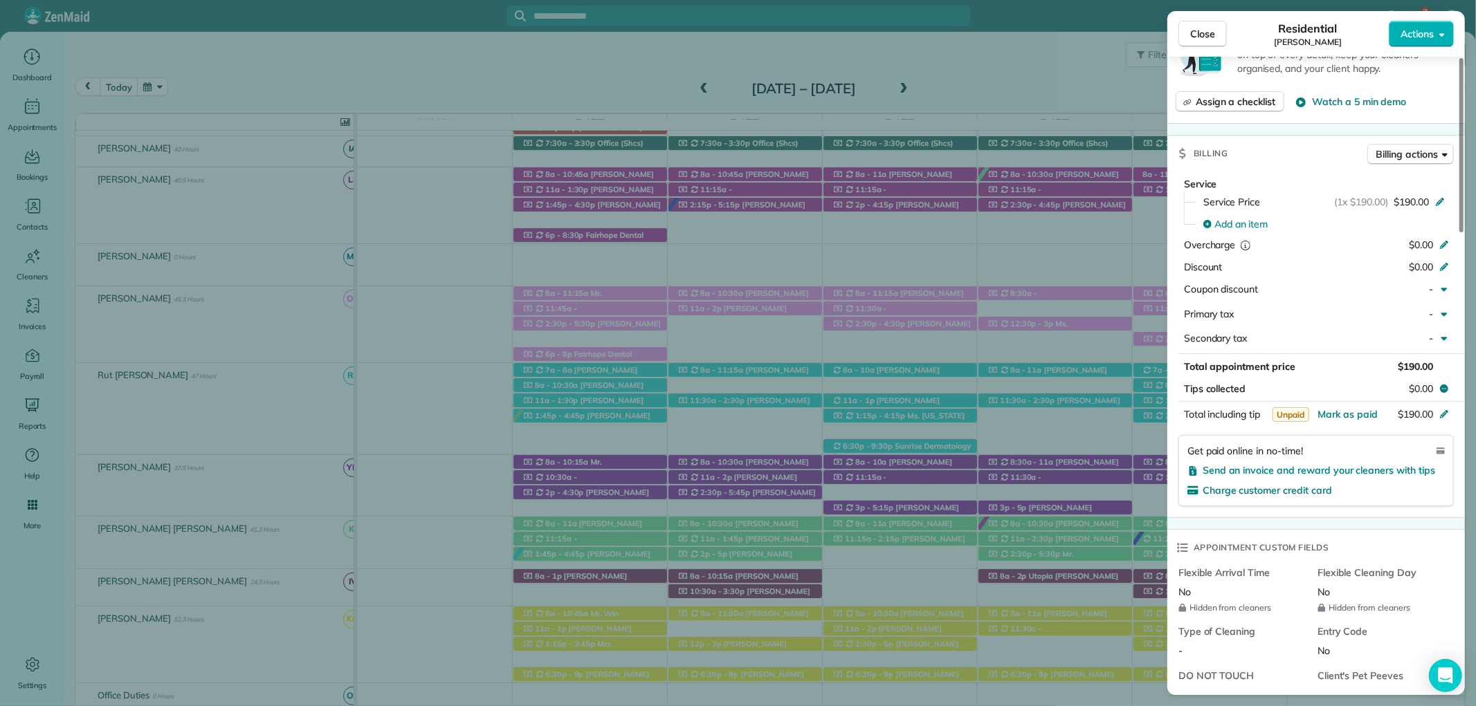
scroll to position [692, 0]
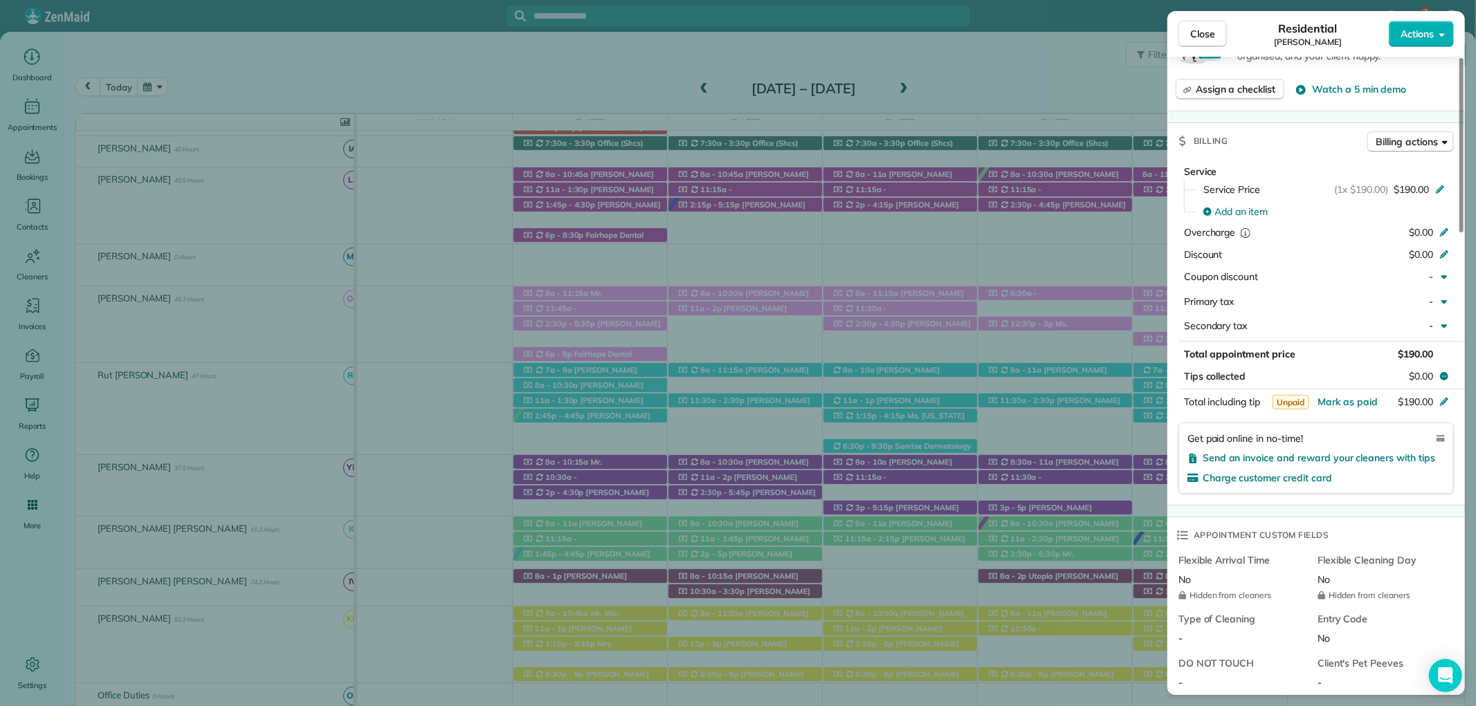
click at [1197, 19] on div "Close Residential Elena McNeil Actions" at bounding box center [1315, 34] width 297 height 46
click at [1200, 33] on span "Close" at bounding box center [1202, 34] width 25 height 14
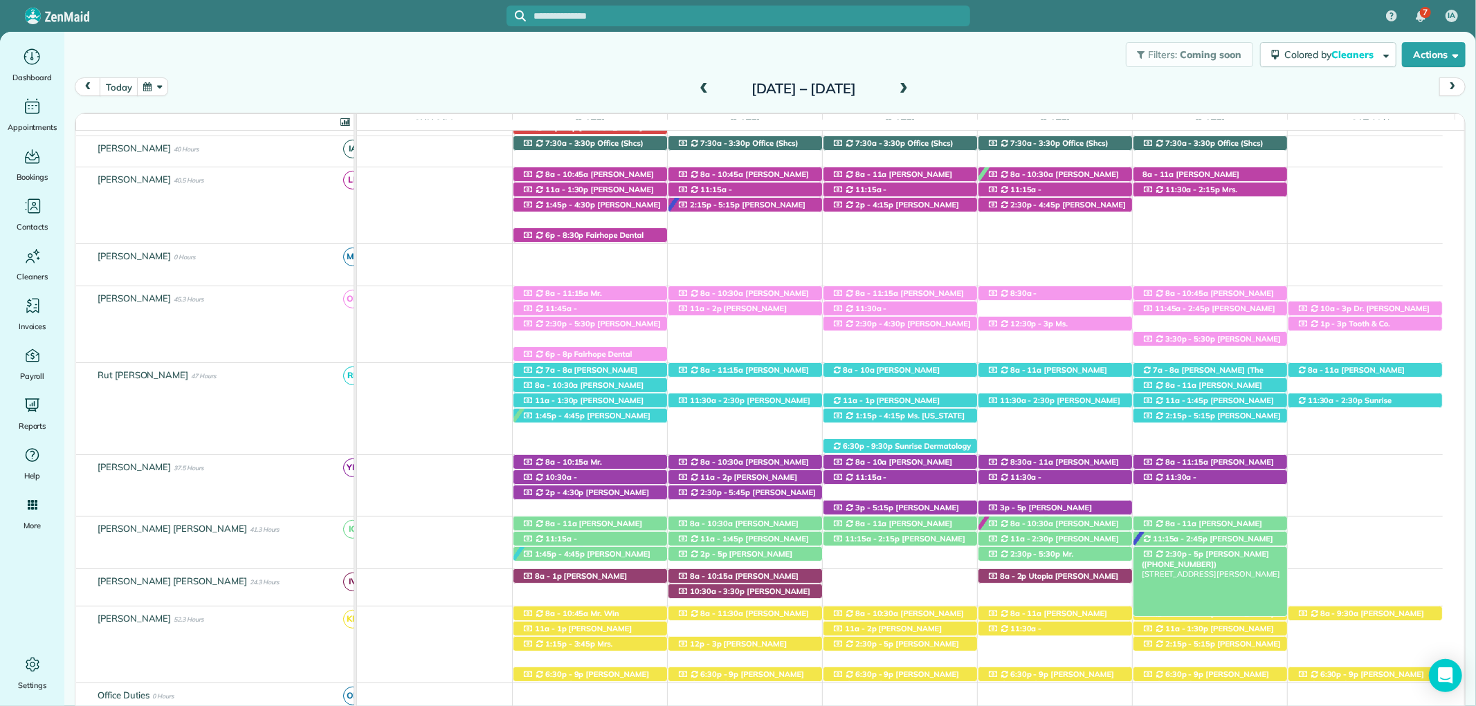
click at [1152, 558] on div "2:30p - 5p Linda Hansen (+12259379763) 289 Chet Avenue - Fairhope, AL, 36532" at bounding box center [1210, 554] width 154 height 15
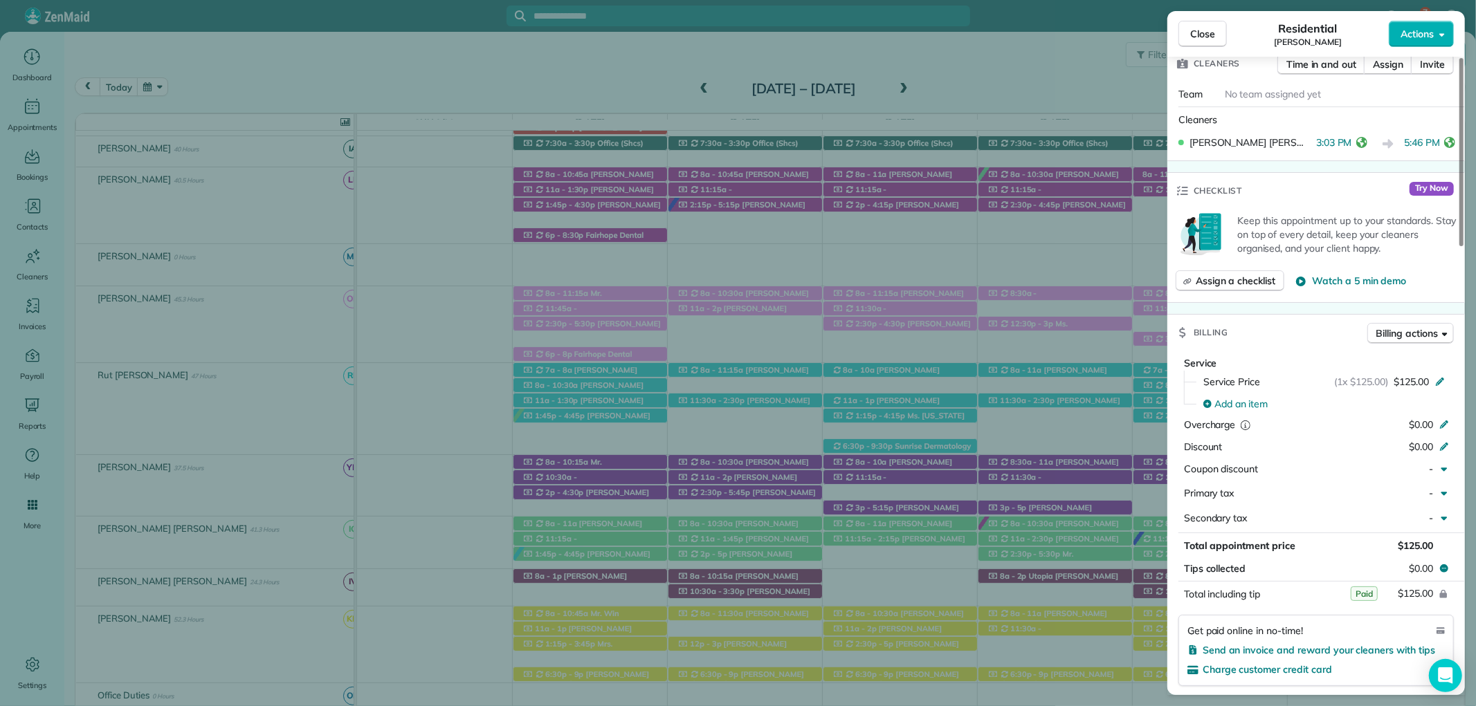
scroll to position [538, 0]
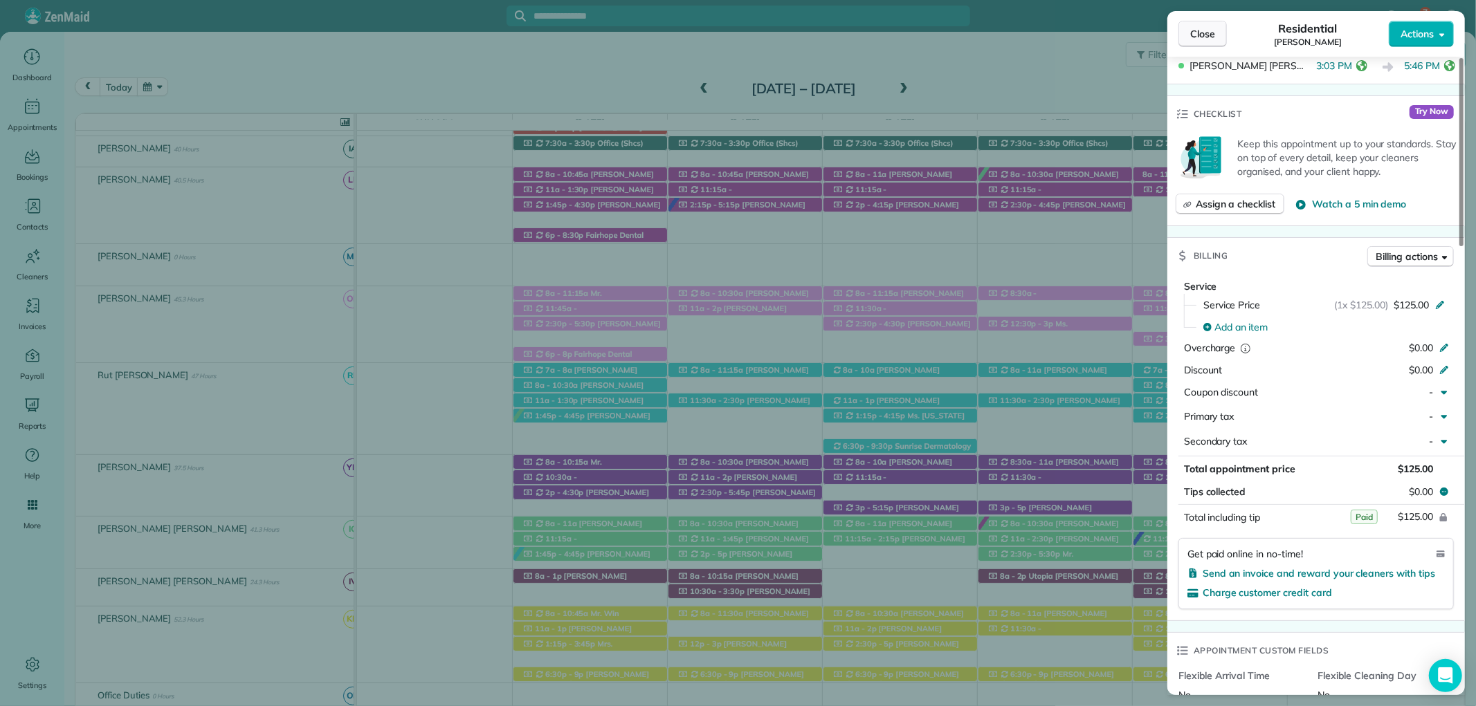
click at [1201, 24] on button "Close" at bounding box center [1202, 34] width 48 height 26
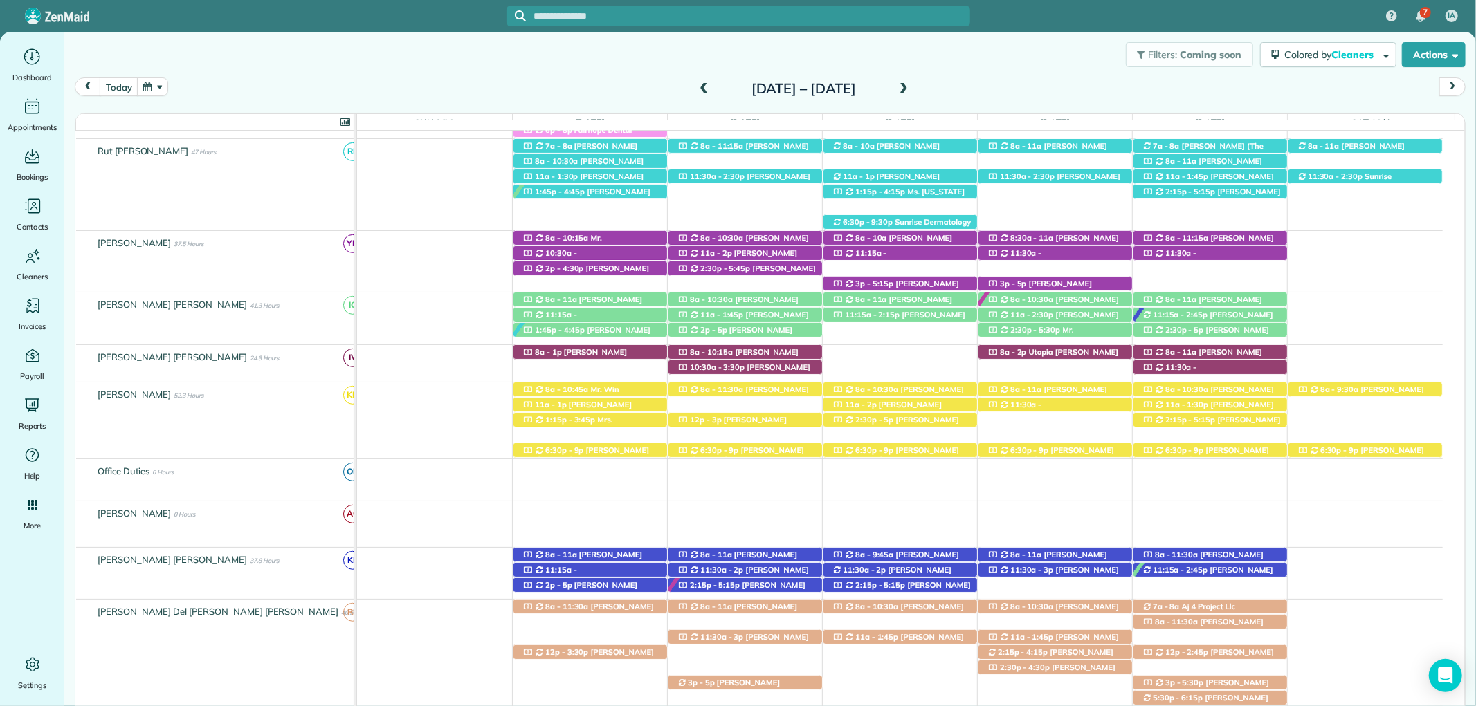
scroll to position [486, 0]
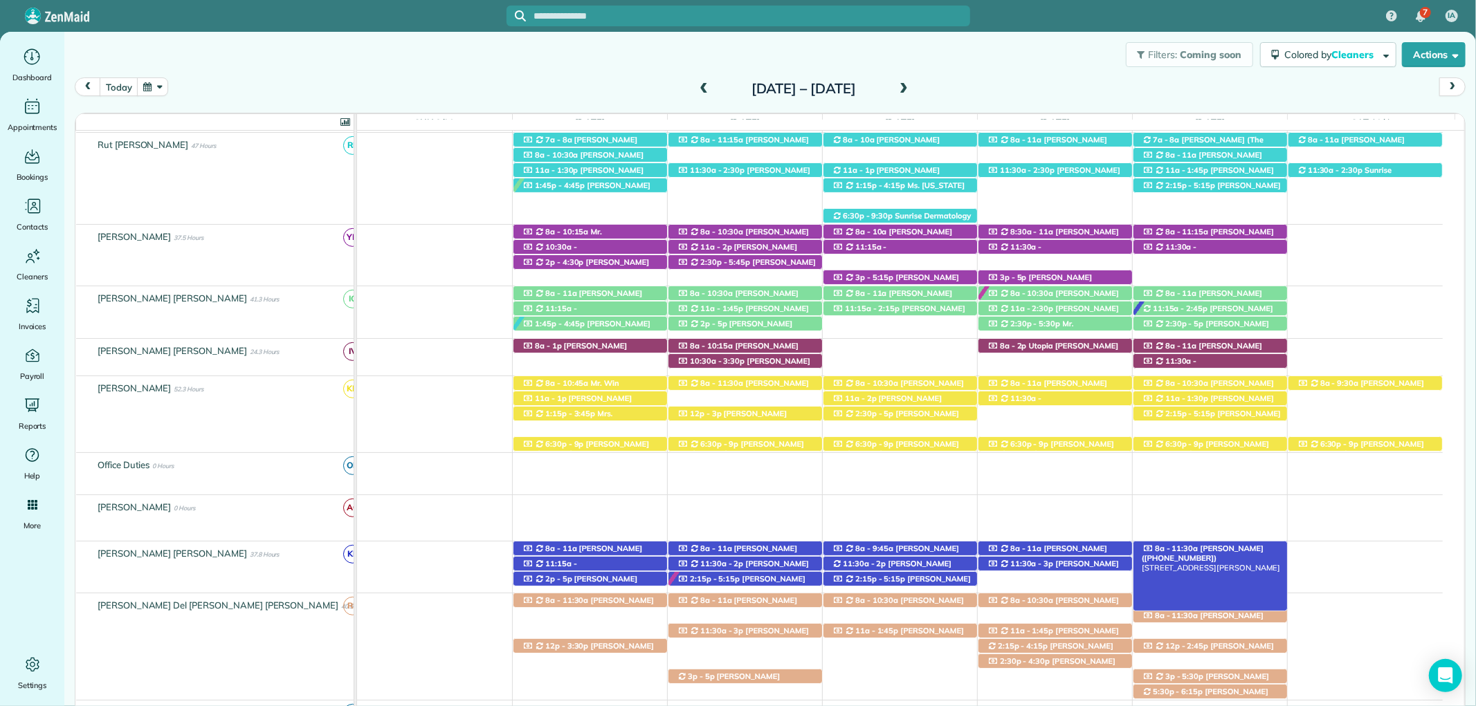
click at [1242, 548] on span "Lindsay Wall (+18133952668)" at bounding box center [1202, 553] width 122 height 19
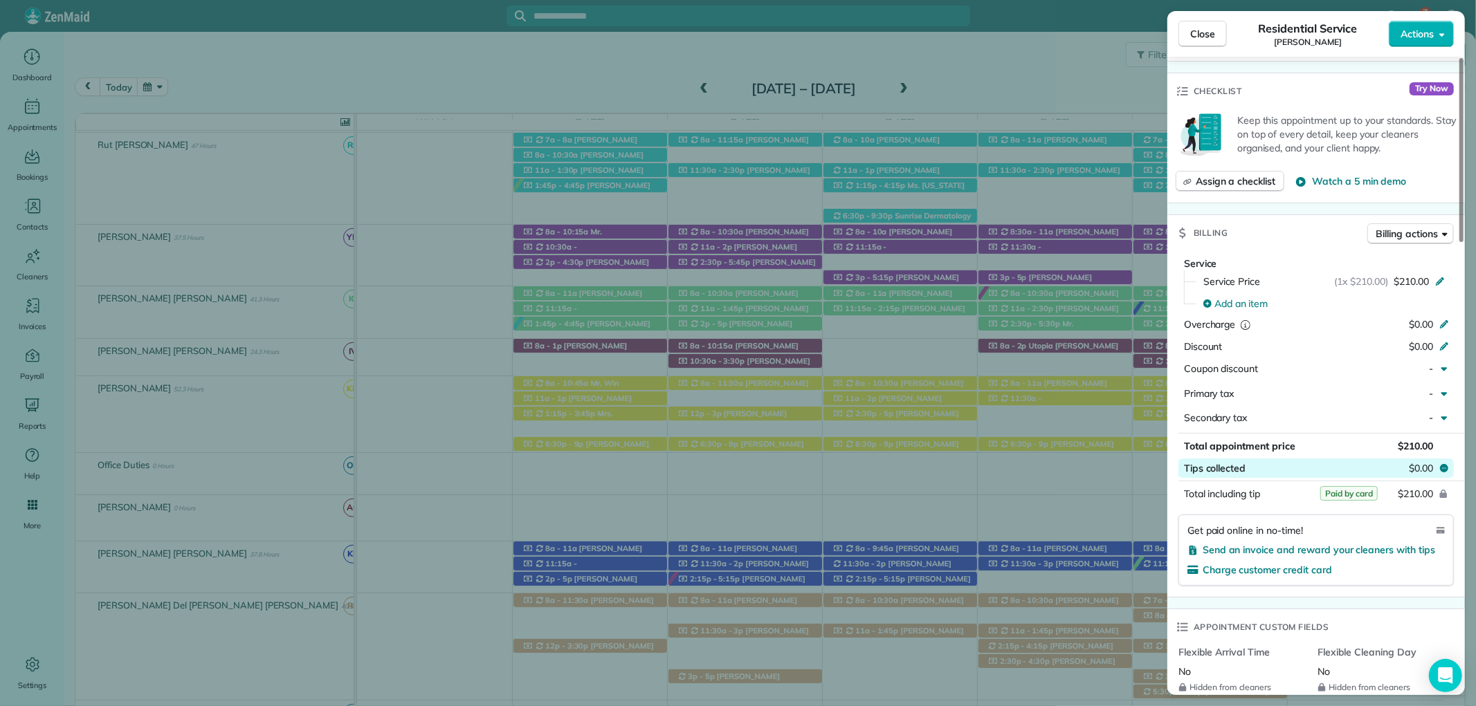
scroll to position [614, 0]
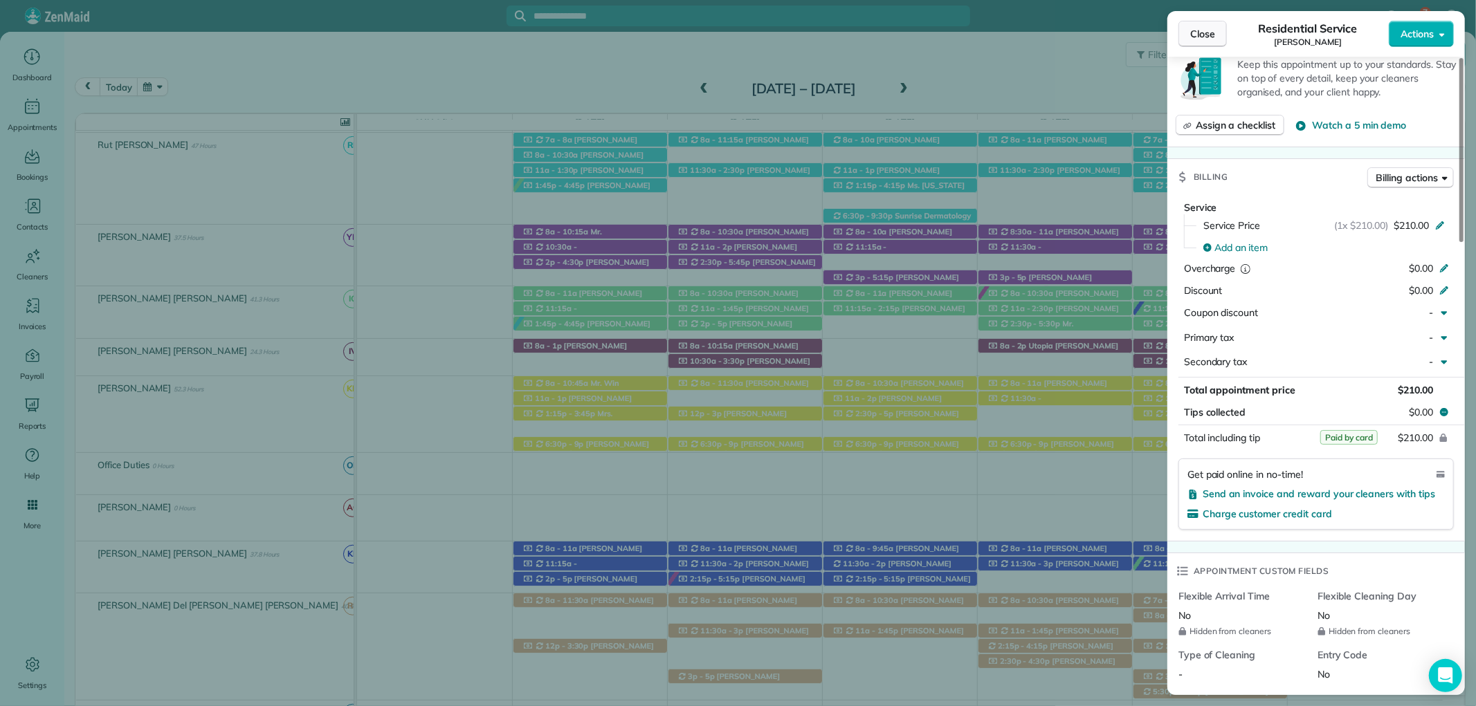
click at [1188, 37] on button "Close" at bounding box center [1202, 34] width 48 height 26
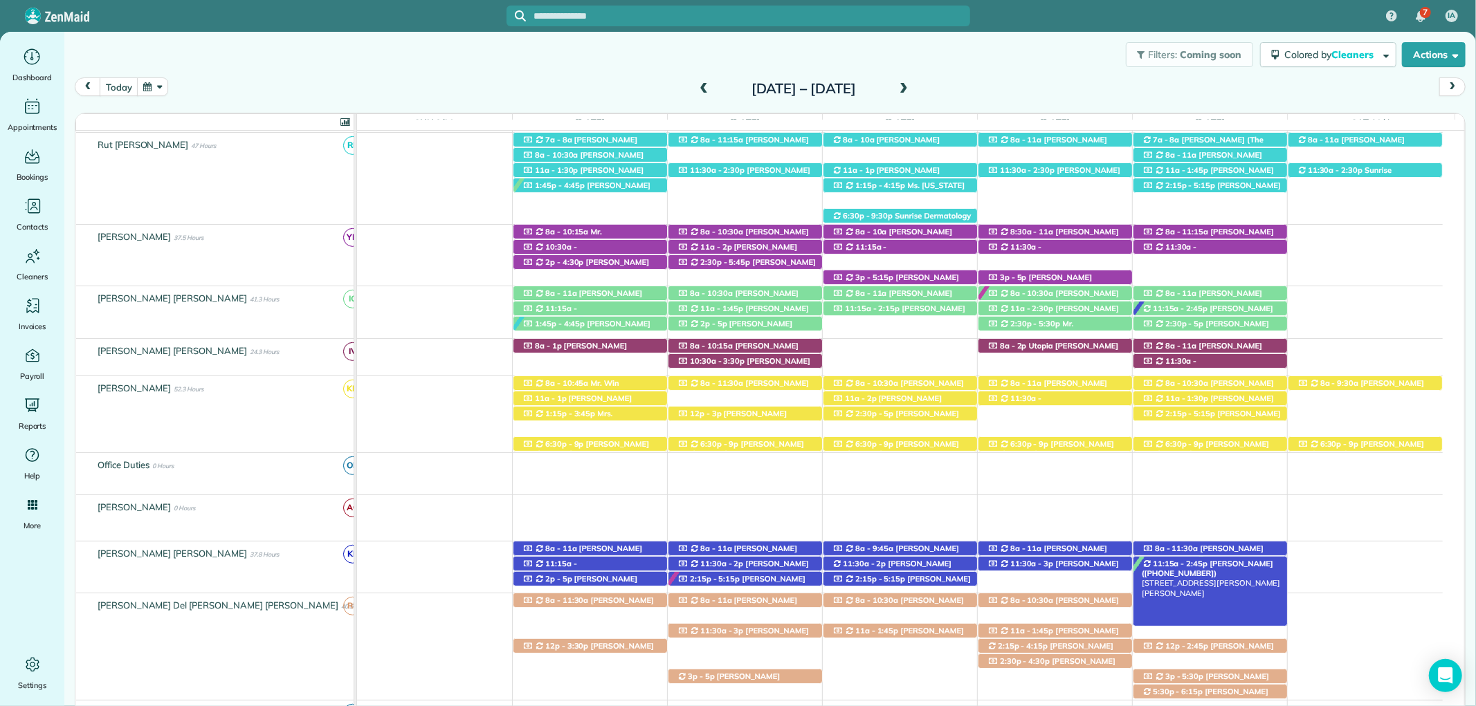
click at [1194, 565] on span "11:15a - 2:45p" at bounding box center [1180, 564] width 56 height 10
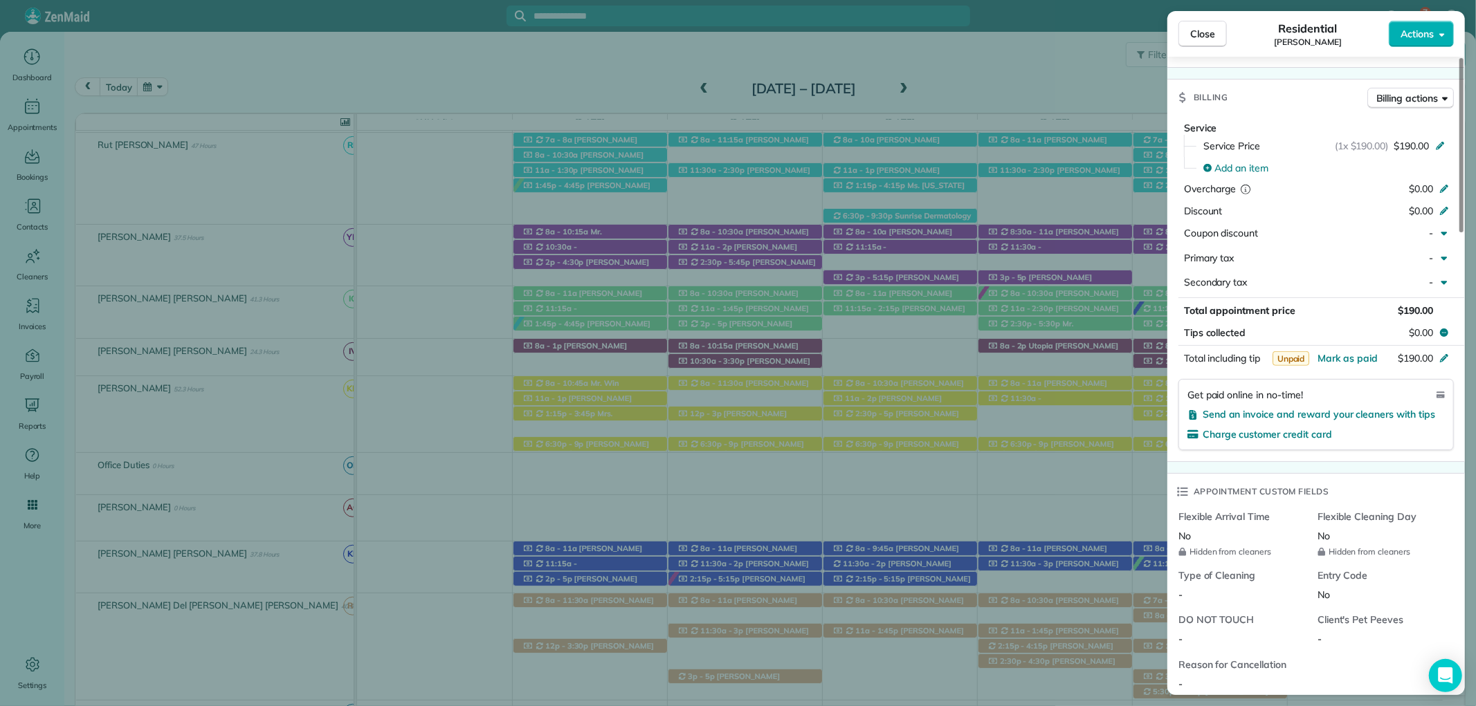
scroll to position [769, 0]
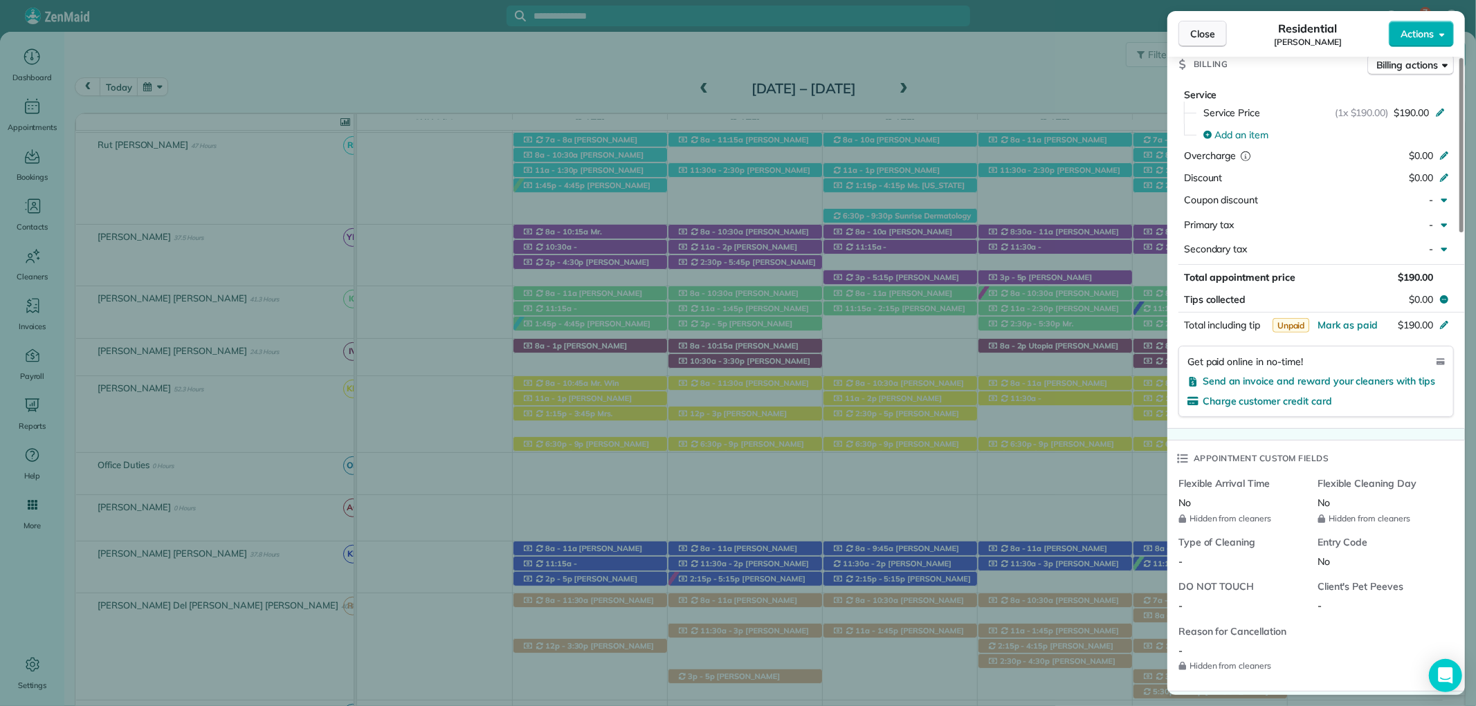
click at [1195, 32] on span "Close" at bounding box center [1202, 34] width 25 height 14
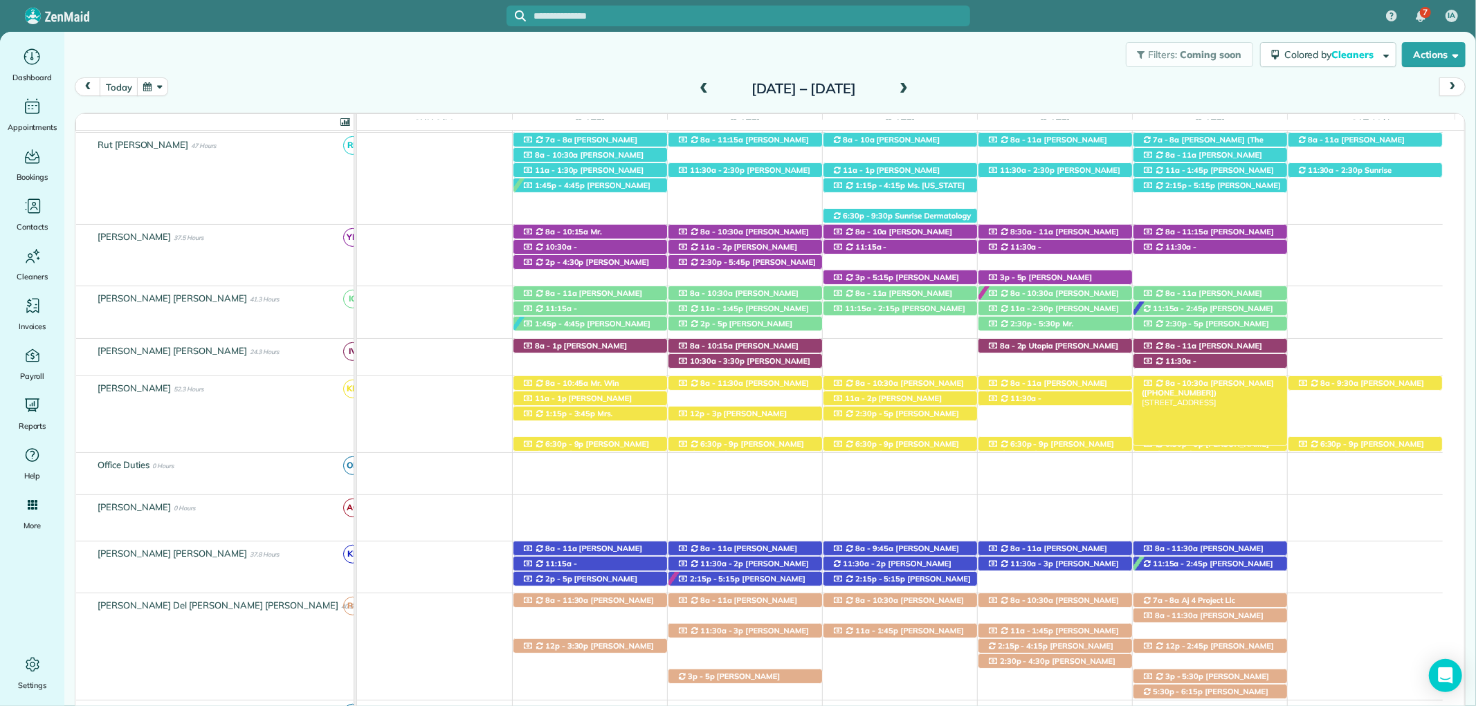
click at [1244, 386] on span "Amanda Dosher (+18506020793)" at bounding box center [1207, 387] width 132 height 19
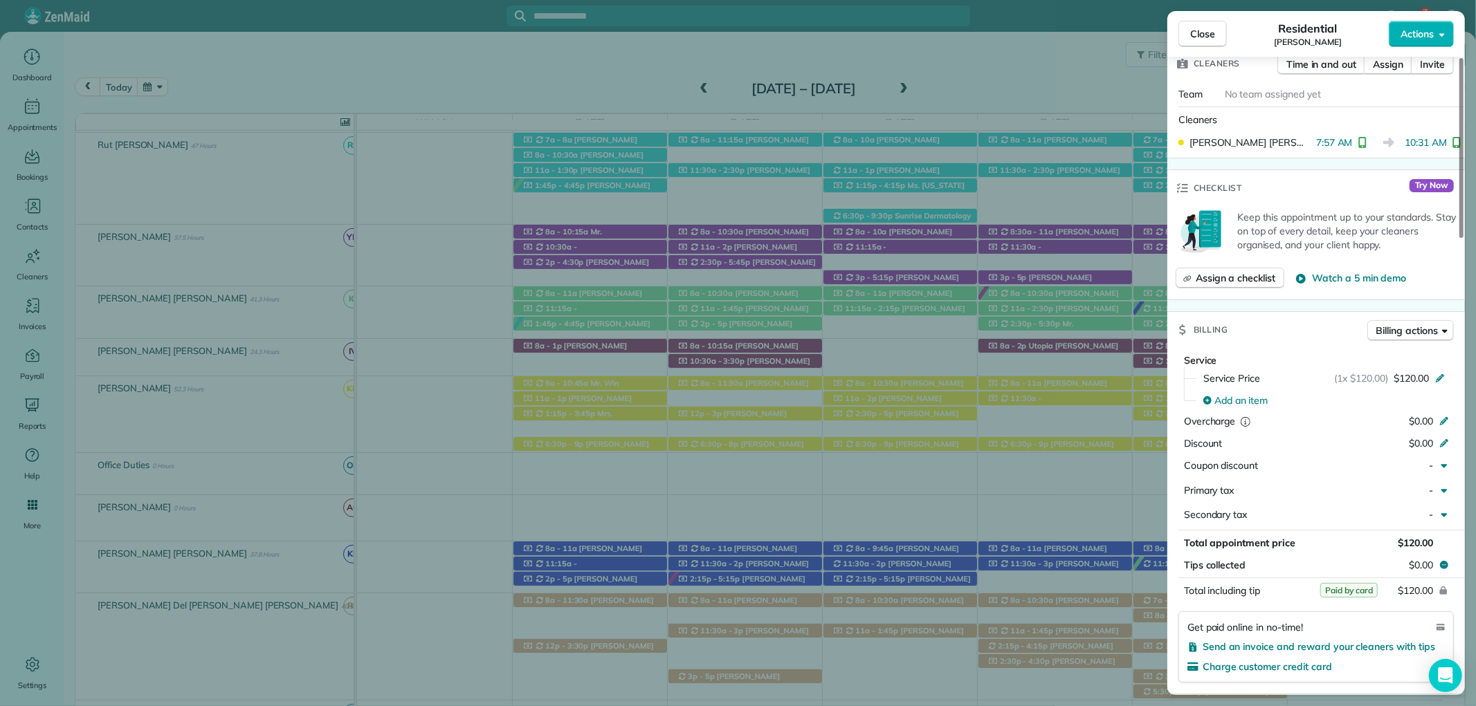
scroll to position [614, 0]
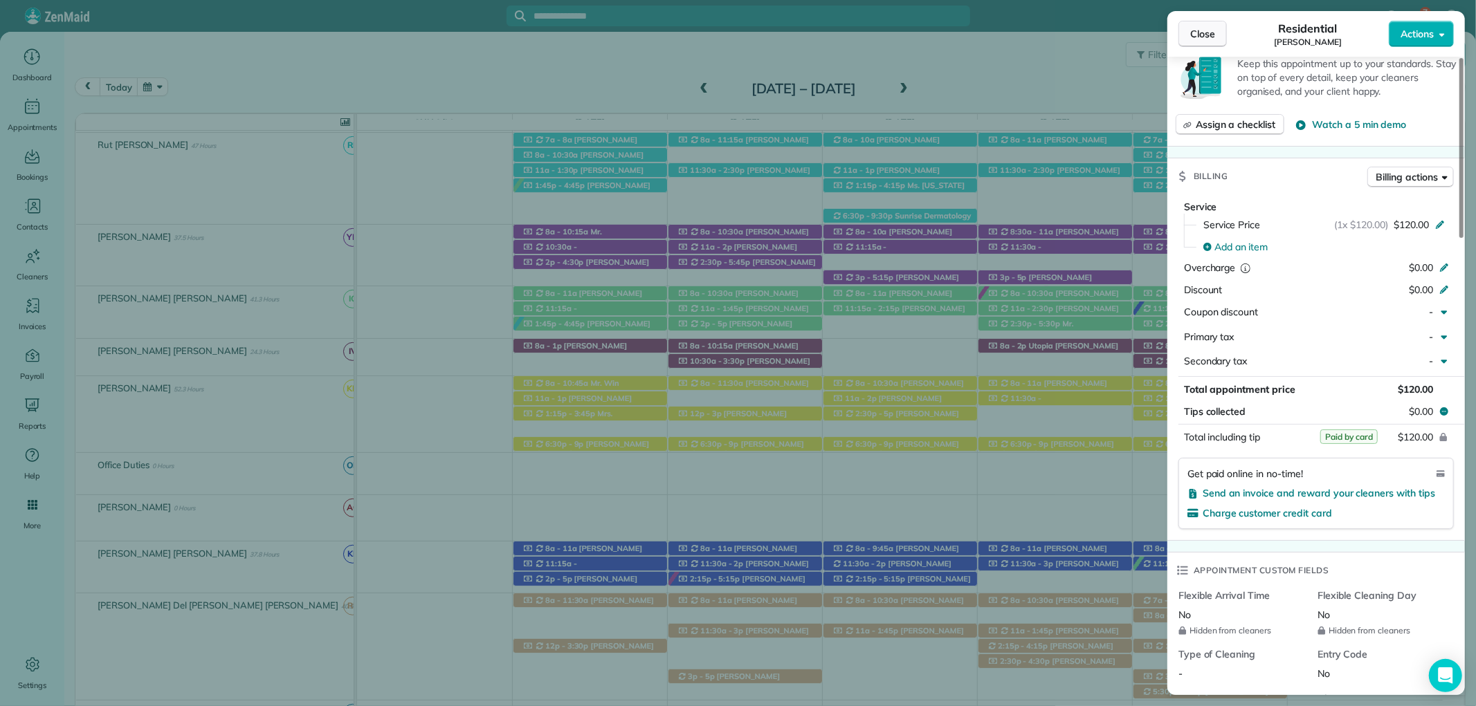
click at [1211, 30] on span "Close" at bounding box center [1202, 34] width 25 height 14
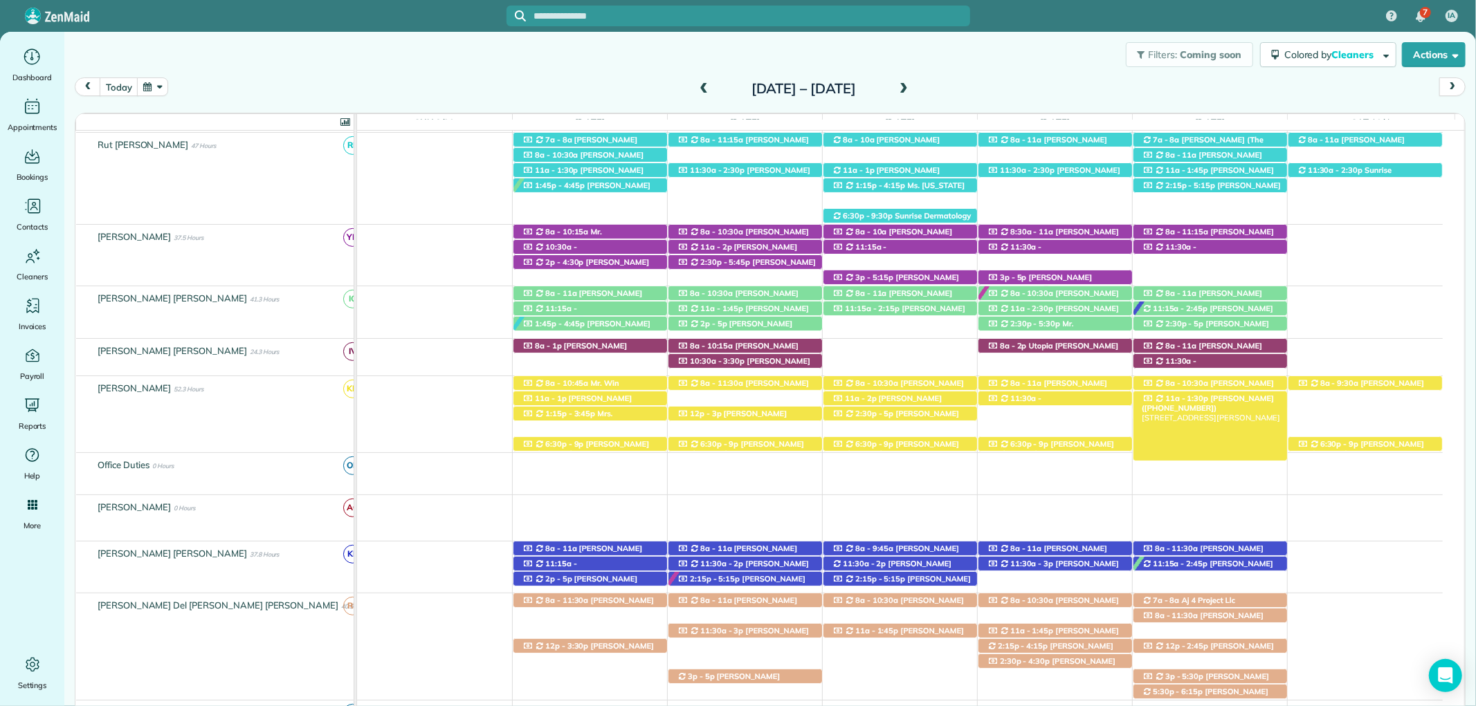
click at [1202, 399] on span "Jimmy Benson Sr (+17026824405)" at bounding box center [1207, 403] width 132 height 19
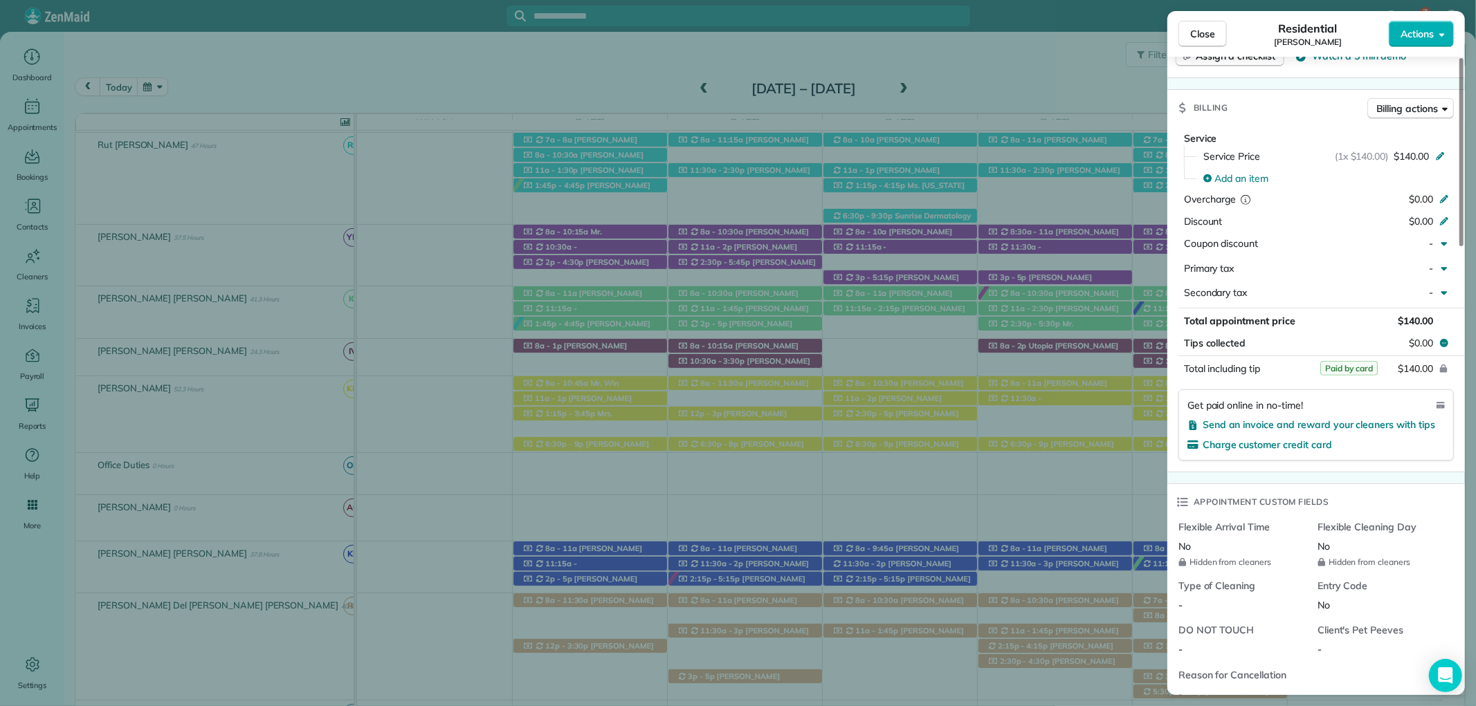
scroll to position [692, 0]
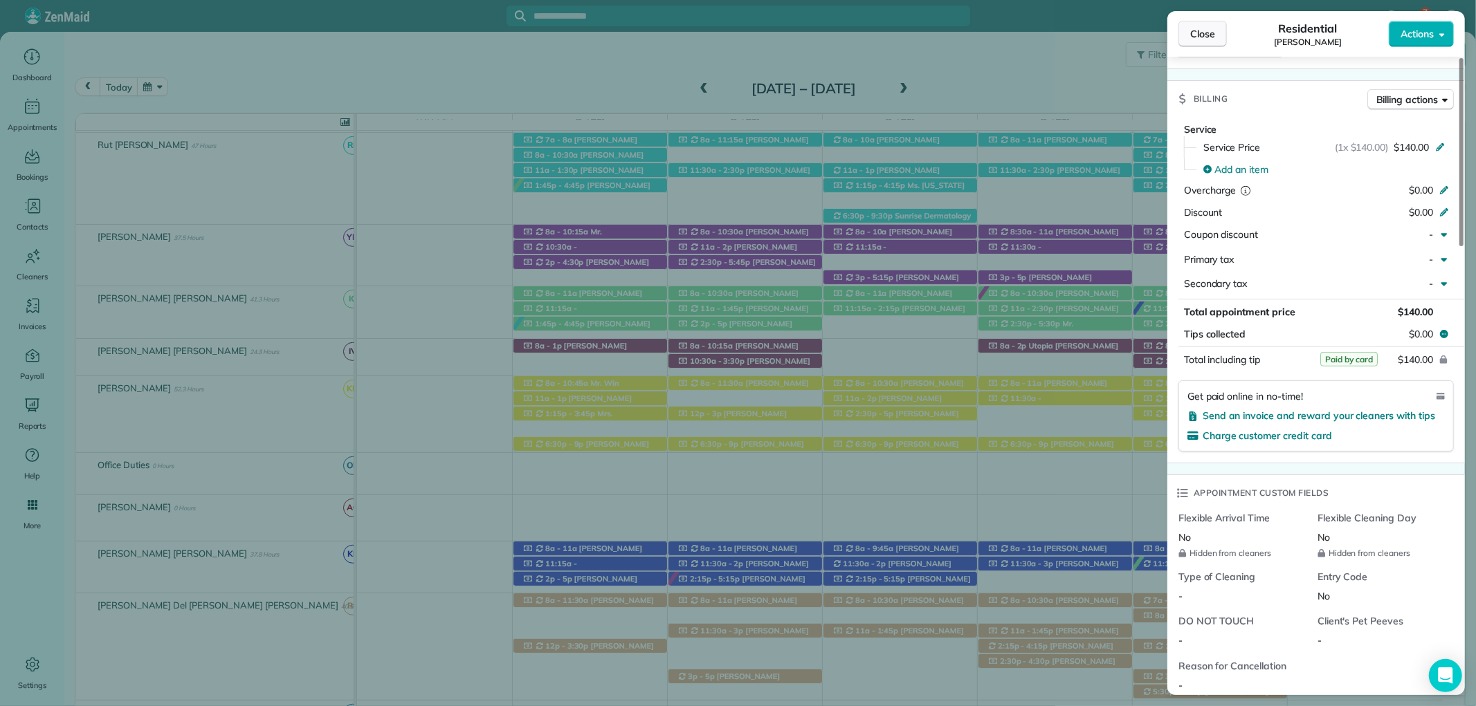
click at [1204, 26] on button "Close" at bounding box center [1202, 34] width 48 height 26
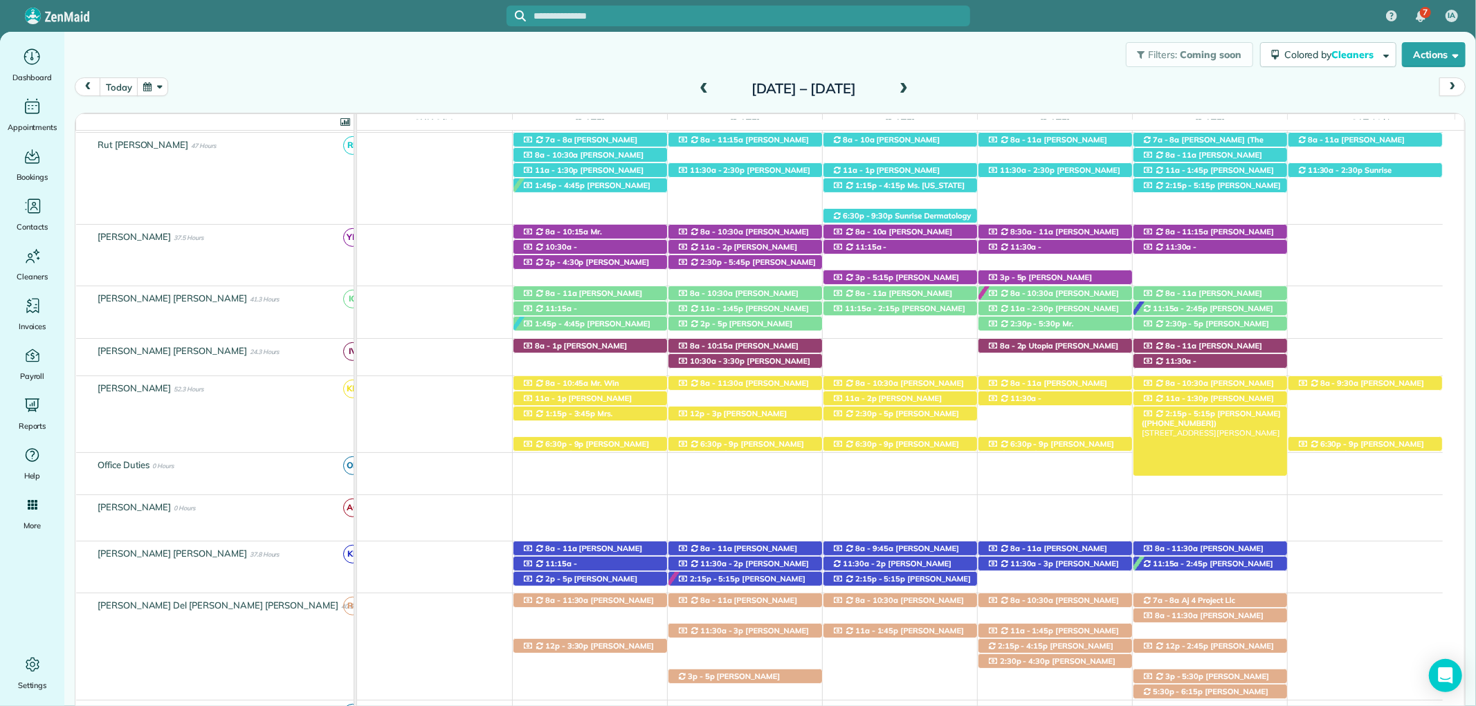
click at [1235, 418] on span "Jessica Cook (+18503462081)" at bounding box center [1210, 418] width 139 height 19
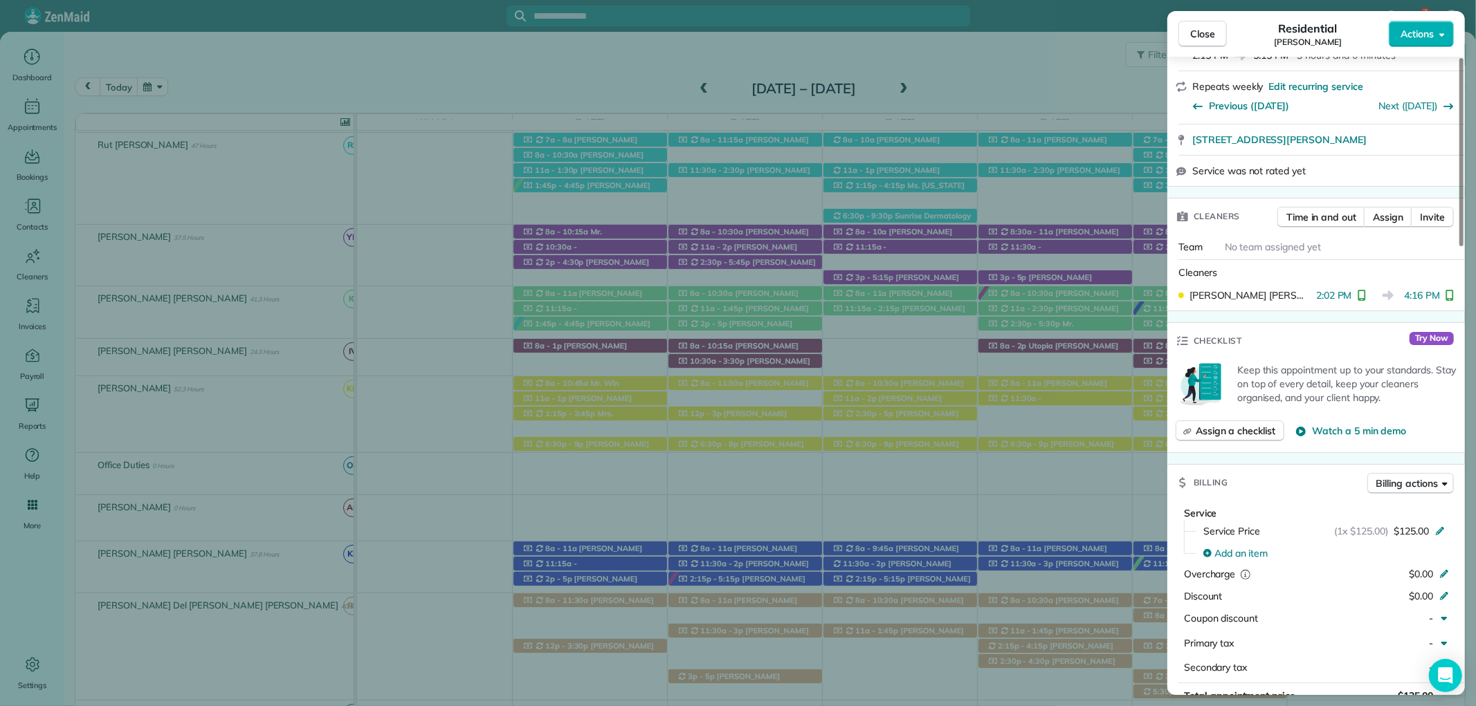
scroll to position [616, 0]
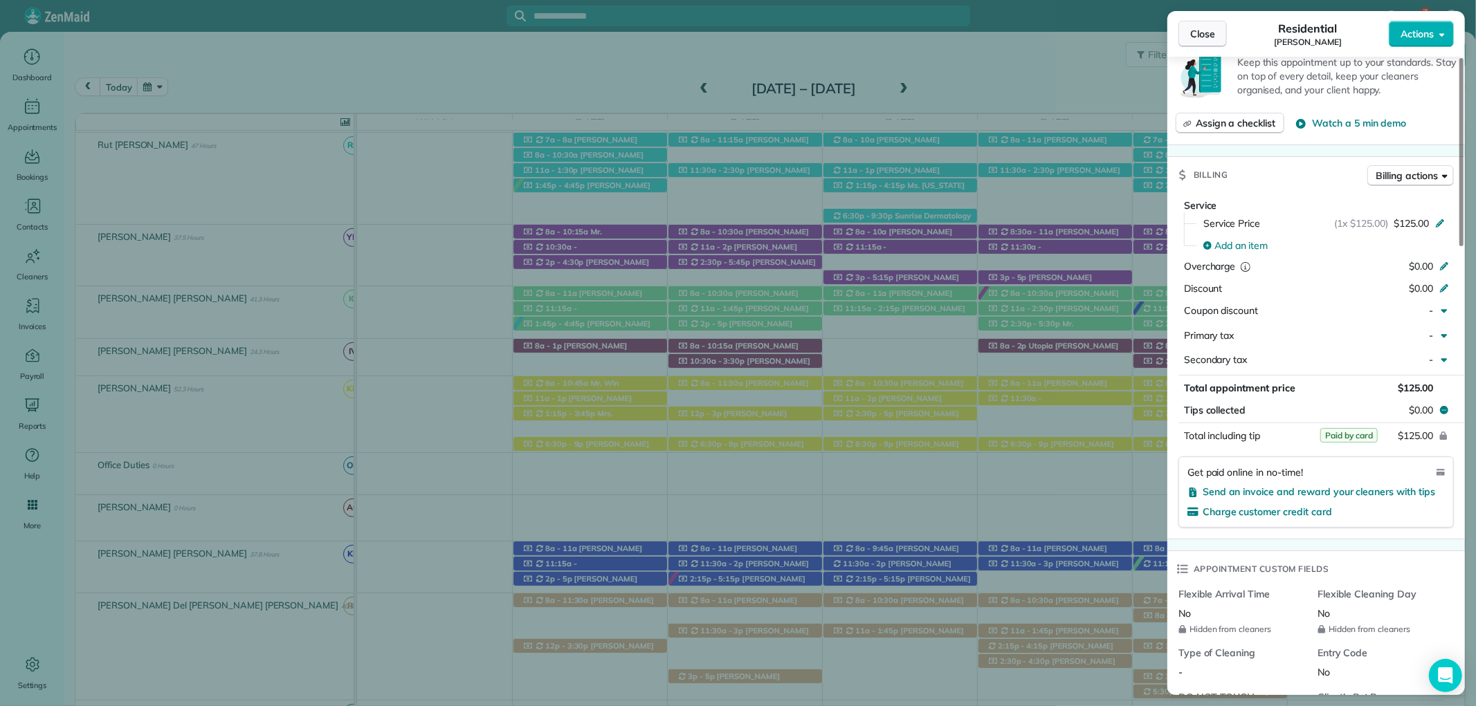
click at [1198, 30] on span "Close" at bounding box center [1202, 34] width 25 height 14
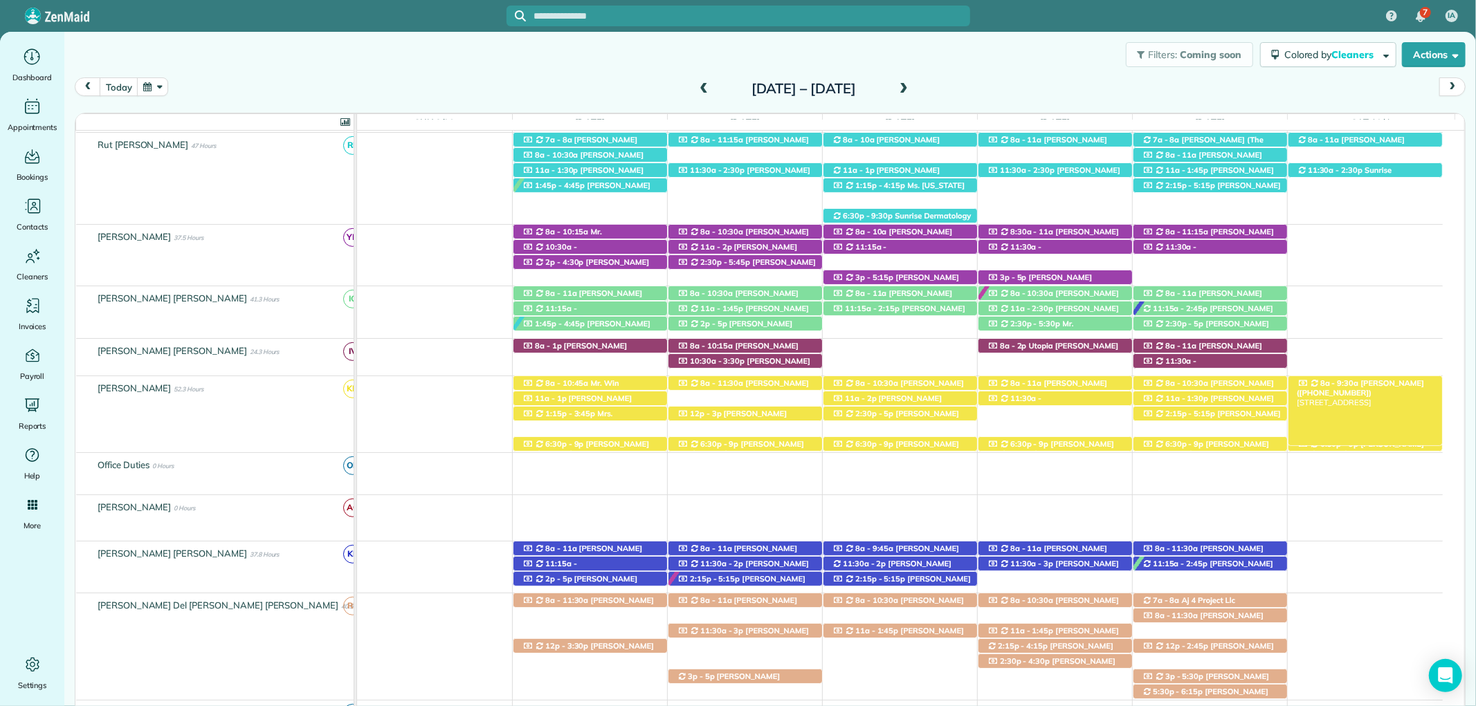
click at [1360, 387] on span "Mrs. Wendy Buttler (+12515102682)" at bounding box center [1359, 387] width 127 height 19
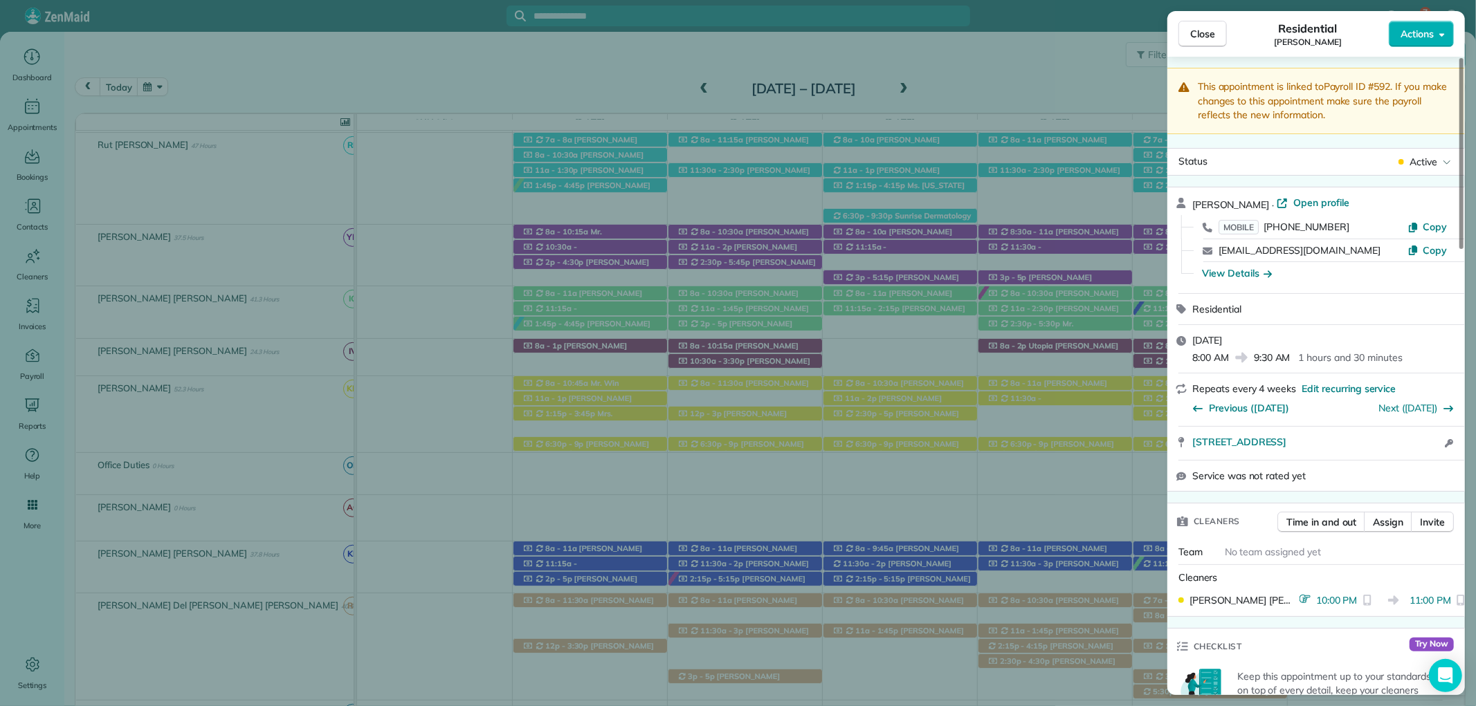
scroll to position [5, 0]
click at [1195, 33] on span "Close" at bounding box center [1202, 34] width 25 height 14
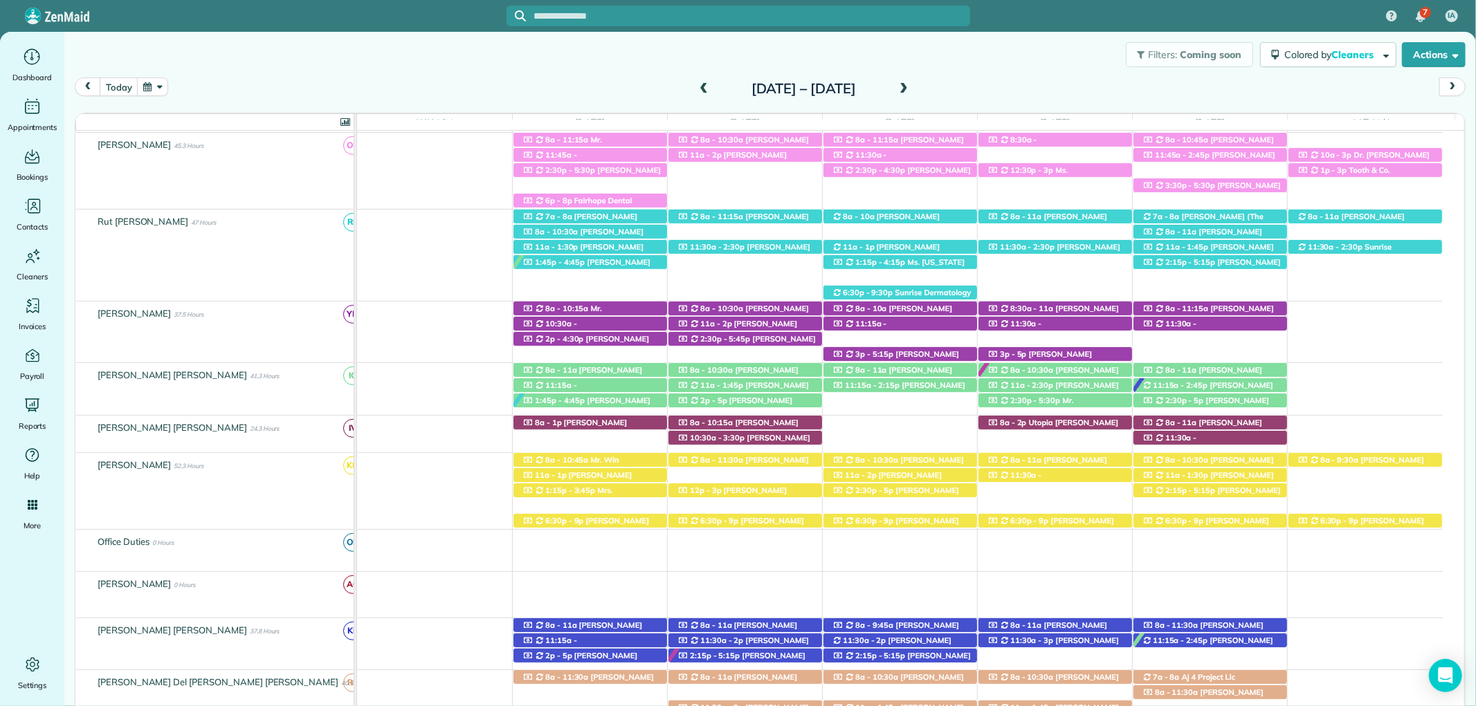
scroll to position [673, 0]
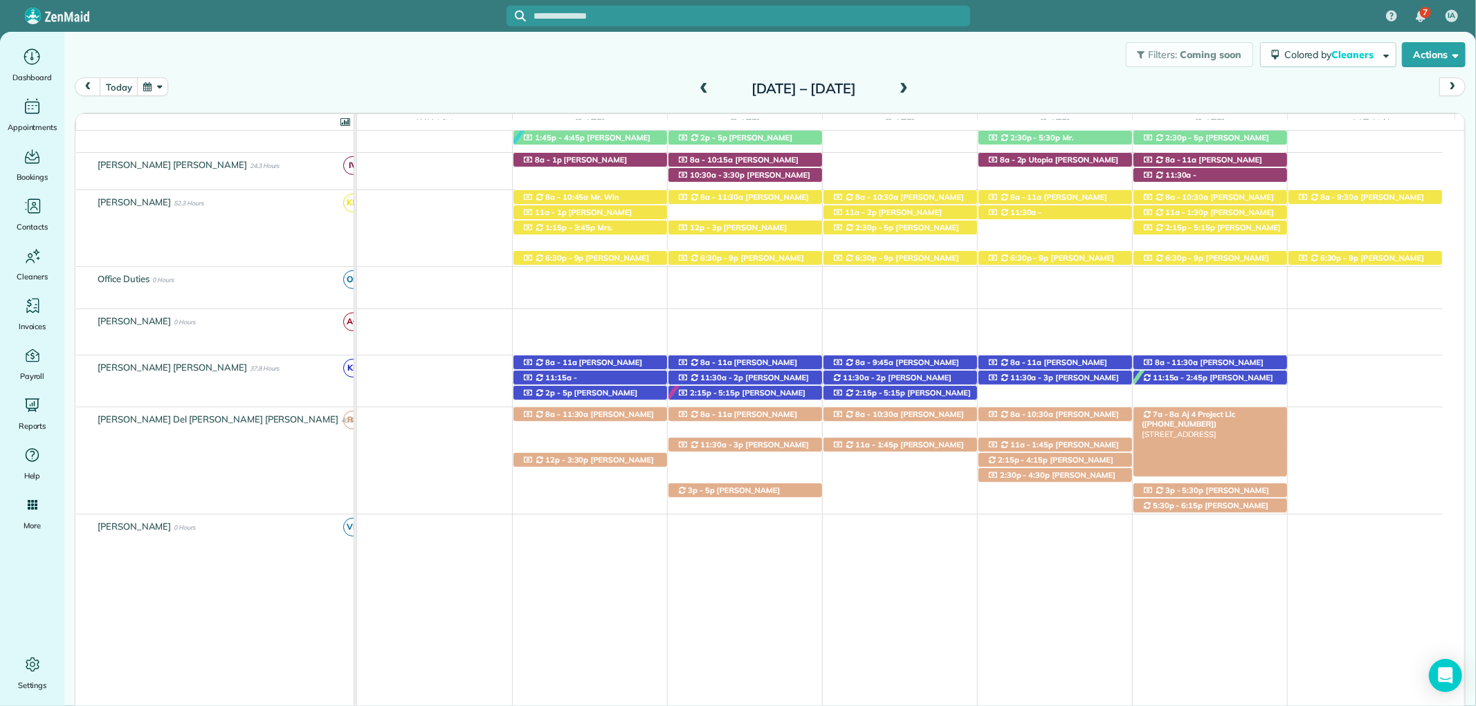
click at [1207, 412] on span "Aj 4 Project Llc (+12514543500)" at bounding box center [1187, 419] width 93 height 19
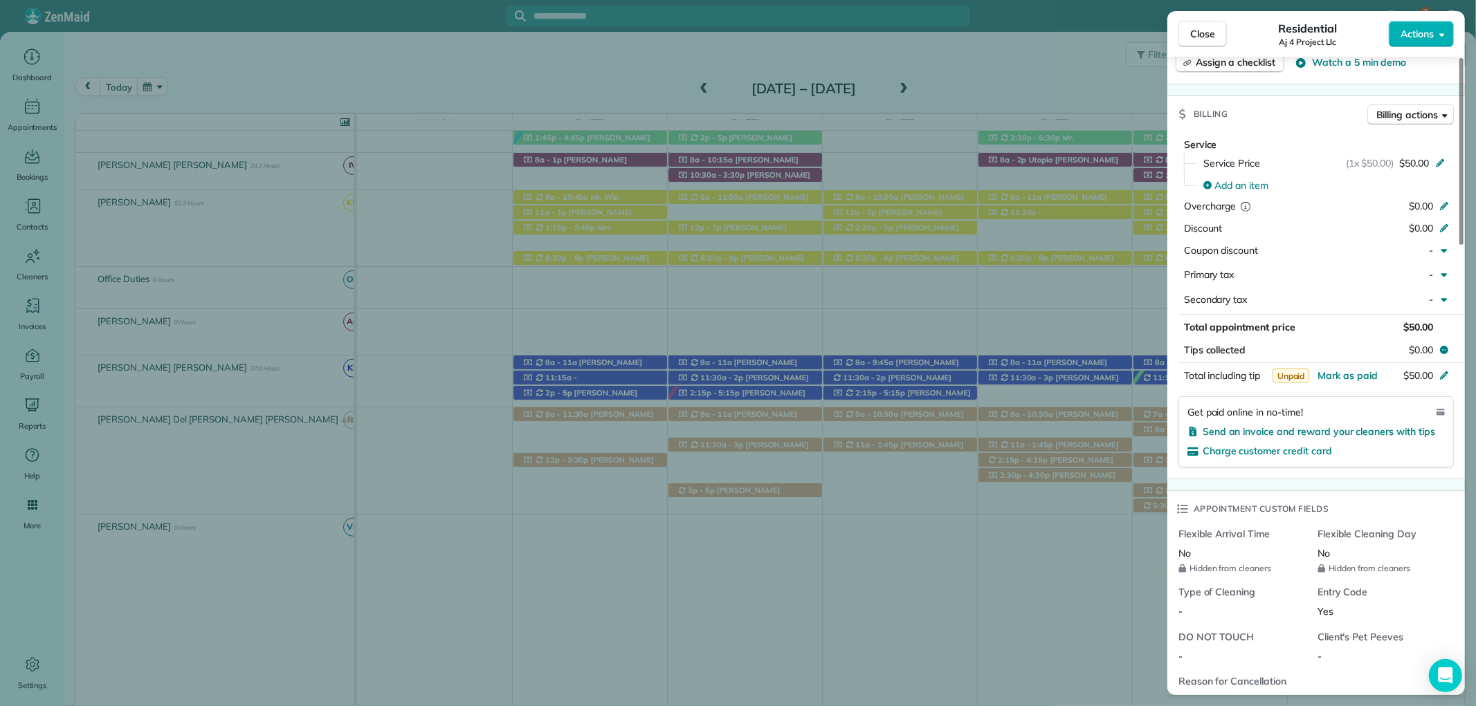
scroll to position [693, 0]
click at [1200, 38] on span "Close" at bounding box center [1202, 34] width 25 height 14
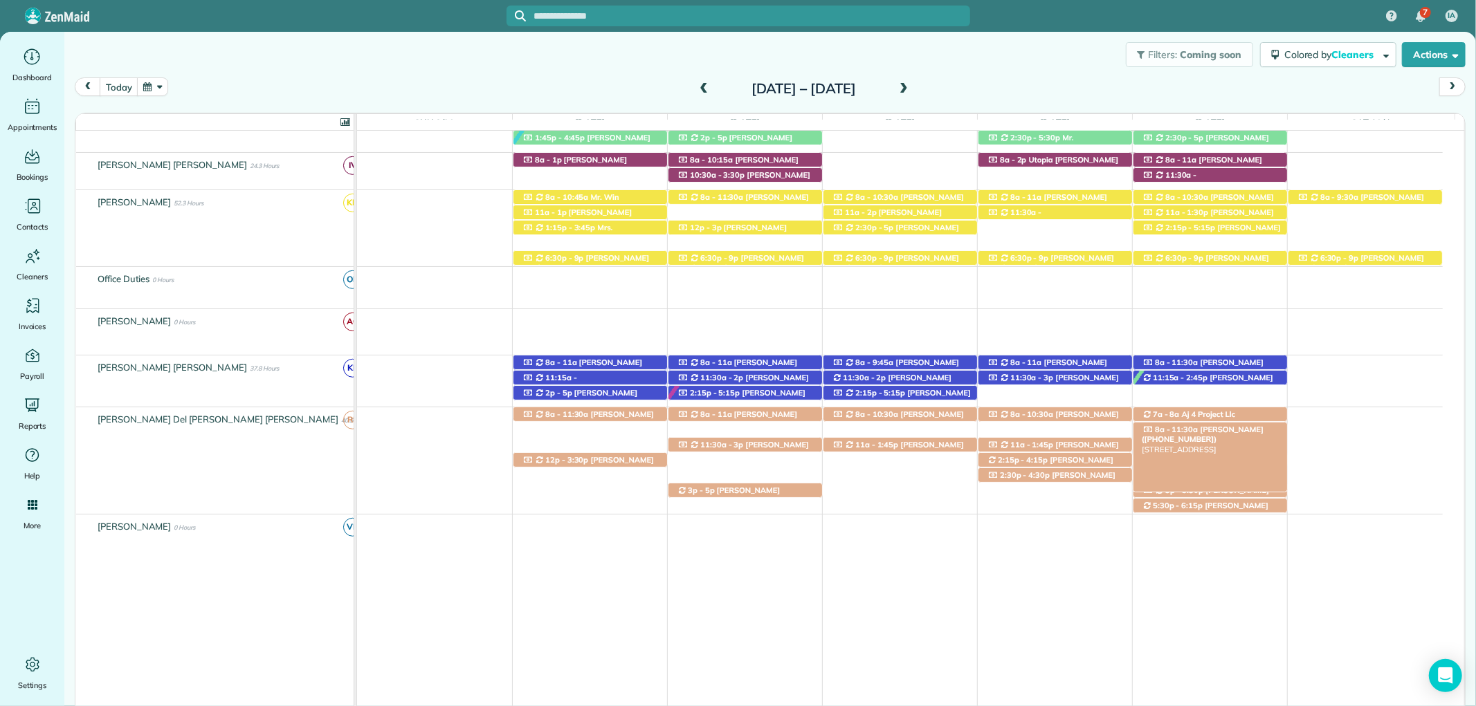
click at [1220, 432] on span "Mrs. Abbie McCullogh (+12516544825)" at bounding box center [1202, 434] width 122 height 19
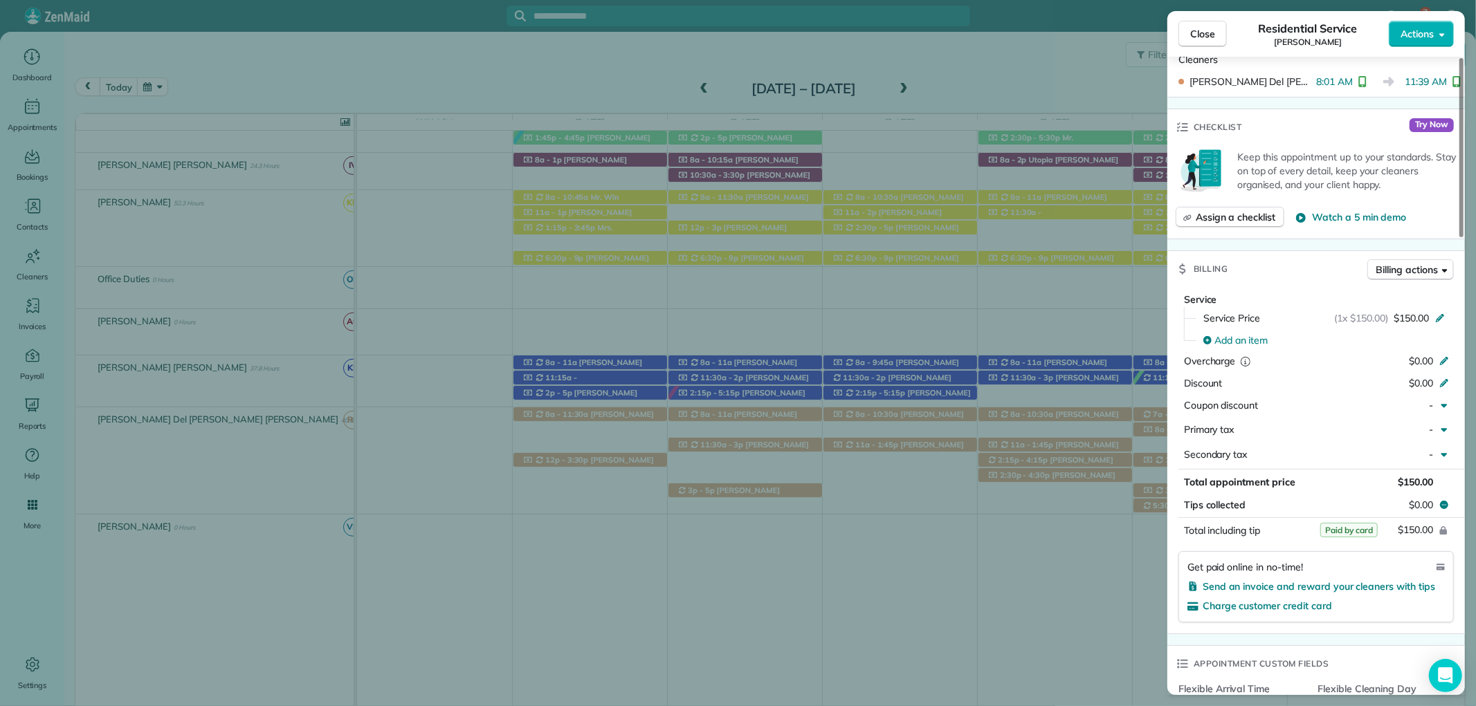
scroll to position [614, 0]
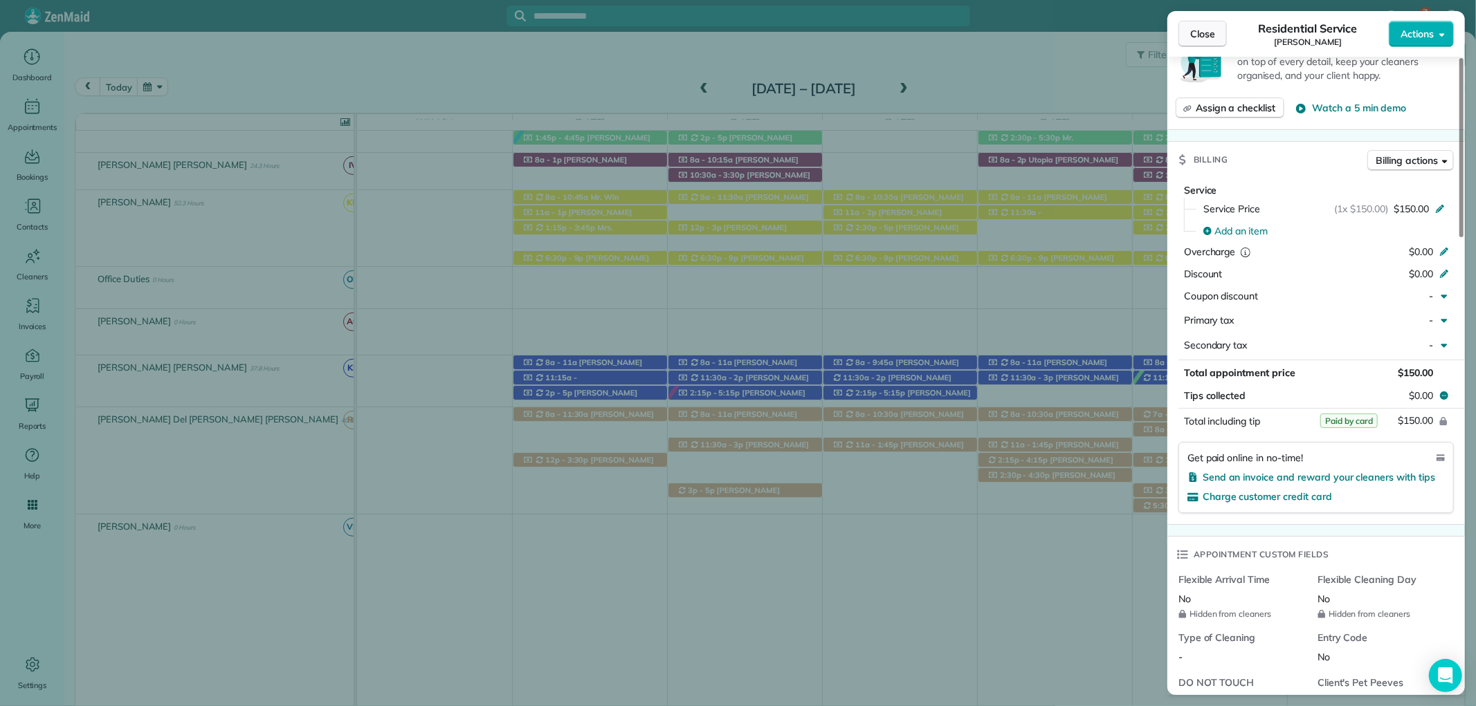
click at [1209, 33] on span "Close" at bounding box center [1202, 34] width 25 height 14
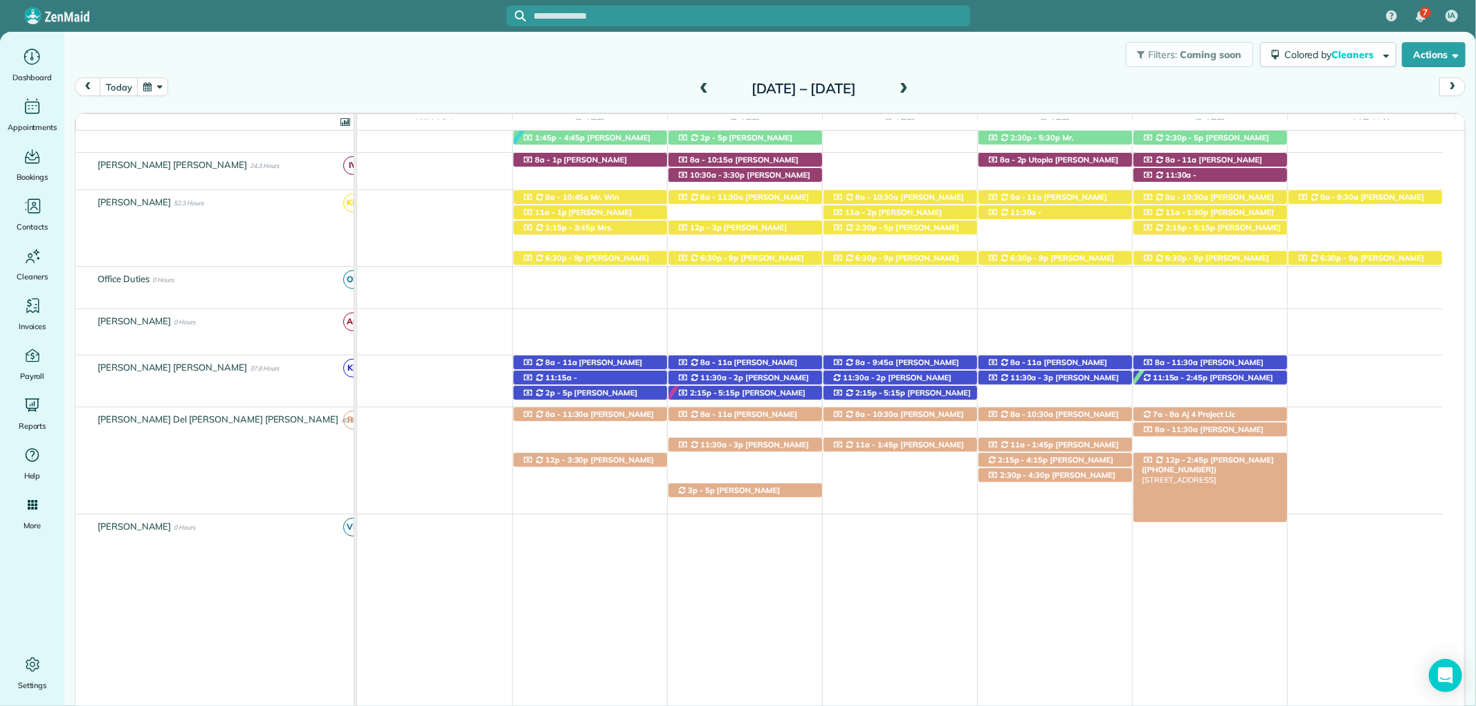
click at [1242, 461] on span "Catherine Bartz (+12516489450)" at bounding box center [1207, 464] width 132 height 19
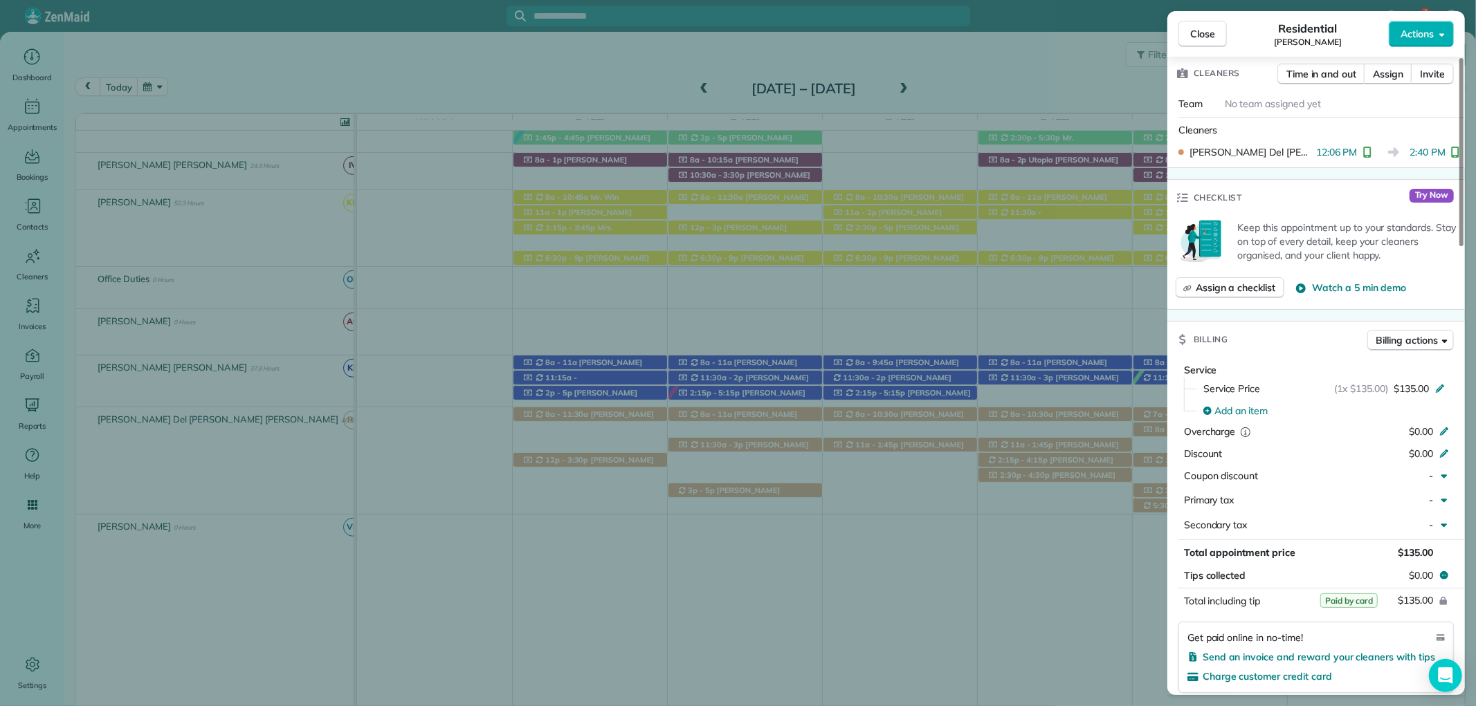
scroll to position [538, 0]
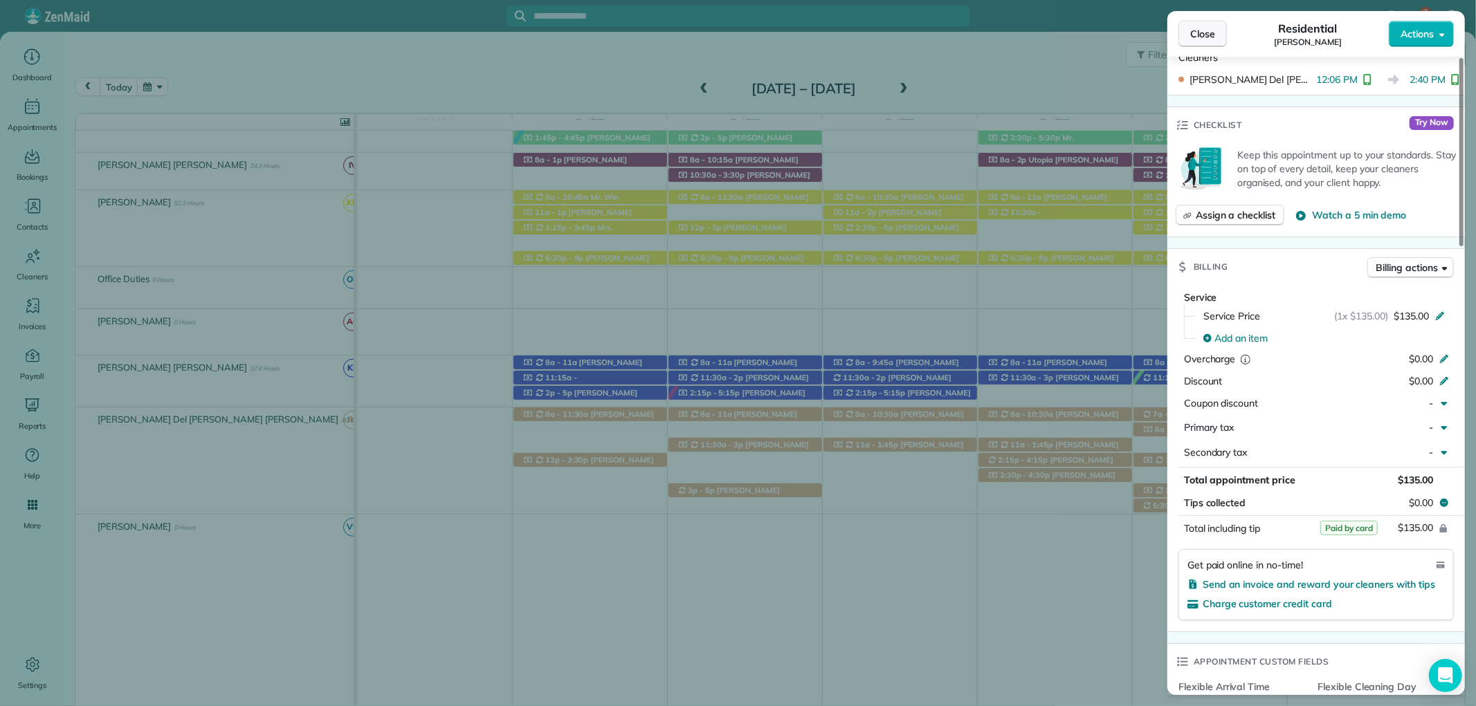
click at [1202, 35] on span "Close" at bounding box center [1202, 34] width 25 height 14
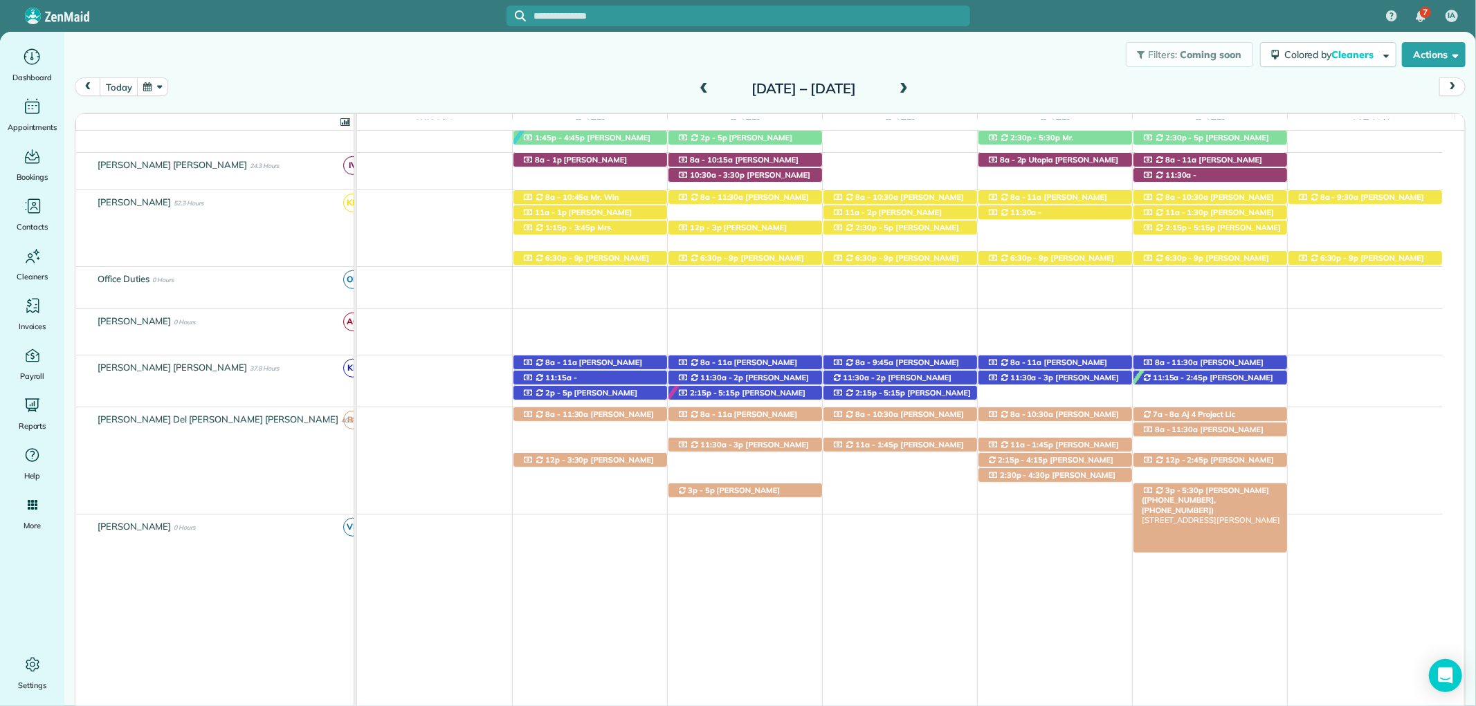
click at [1266, 488] on span "Ms. Elizabeth Manci (+12516261290, +12514151609)" at bounding box center [1204, 501] width 127 height 30
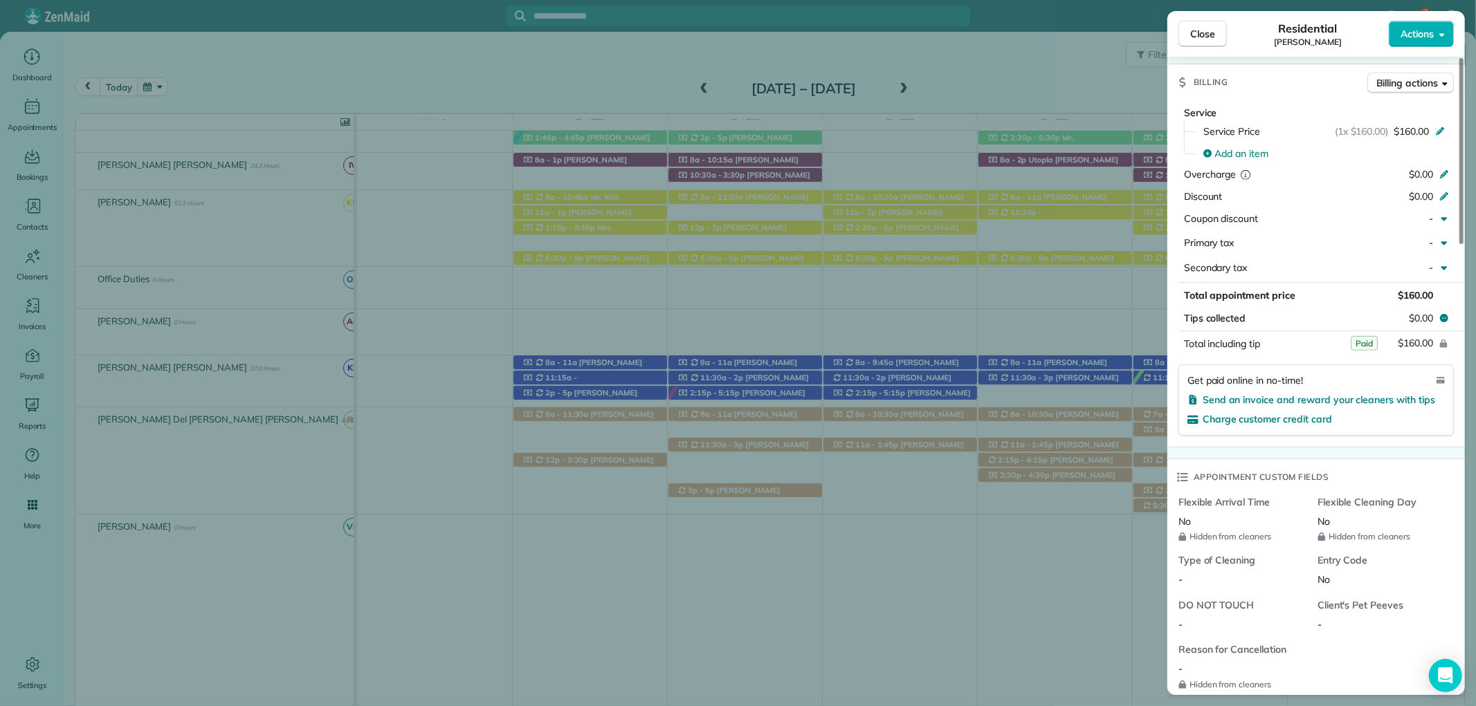
scroll to position [769, 0]
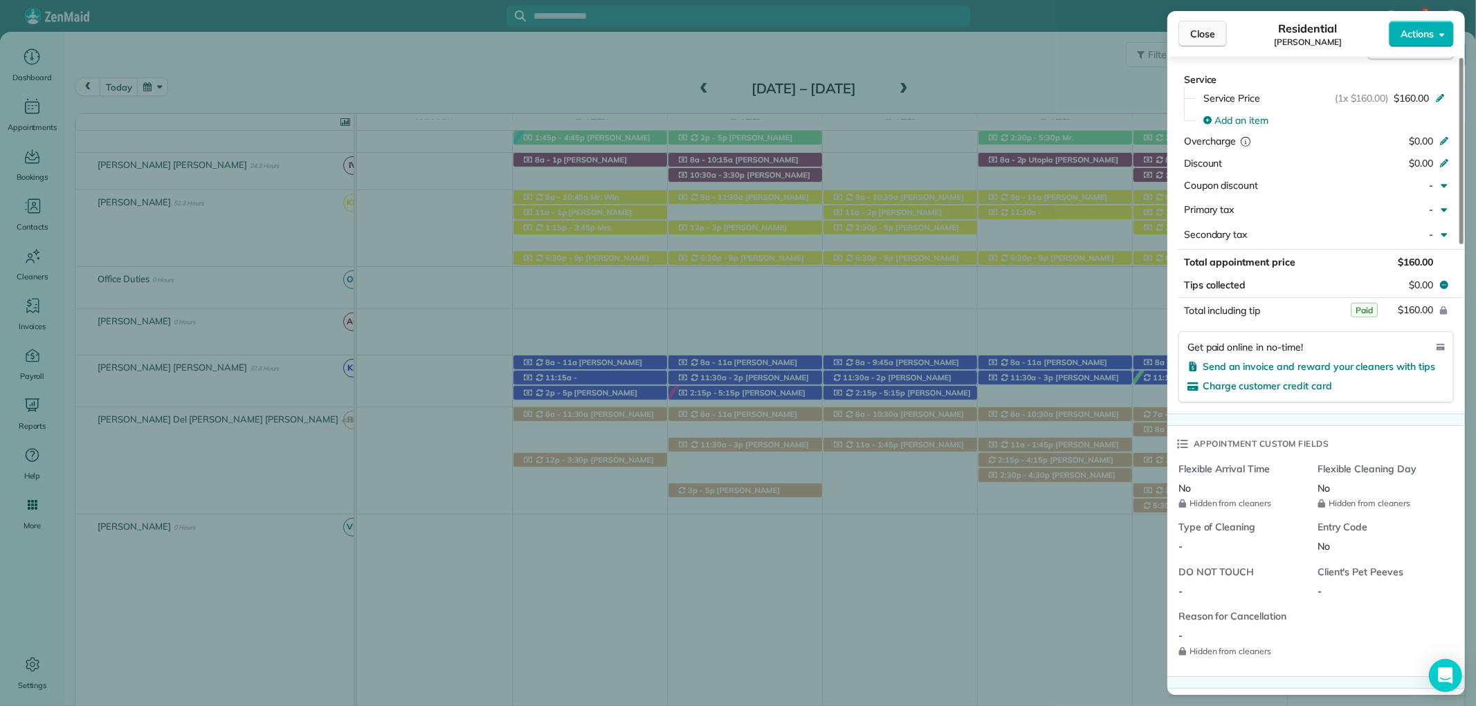
click at [1204, 28] on span "Close" at bounding box center [1202, 34] width 25 height 14
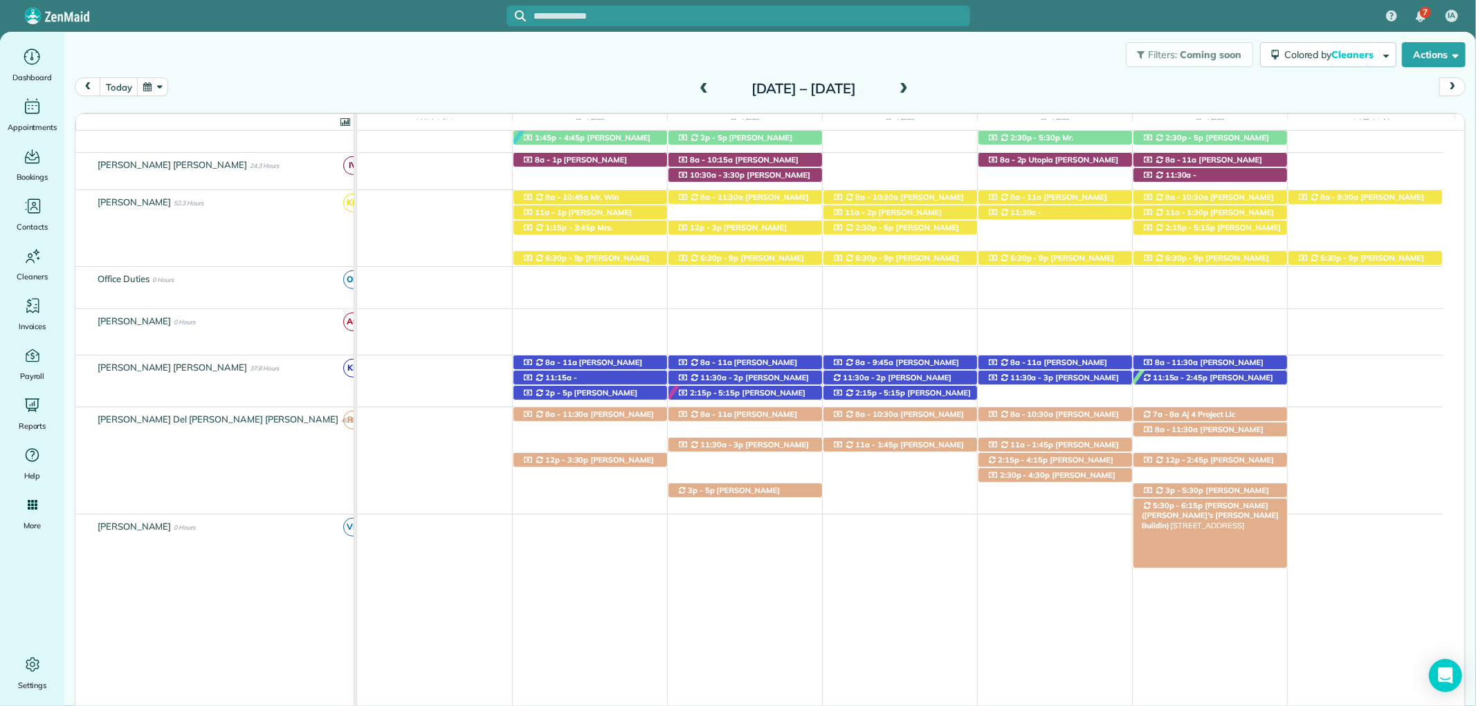
click at [1215, 506] on span "Ms. Elizabeth Manci (Arthur's Manci Buildin)" at bounding box center [1209, 516] width 137 height 30
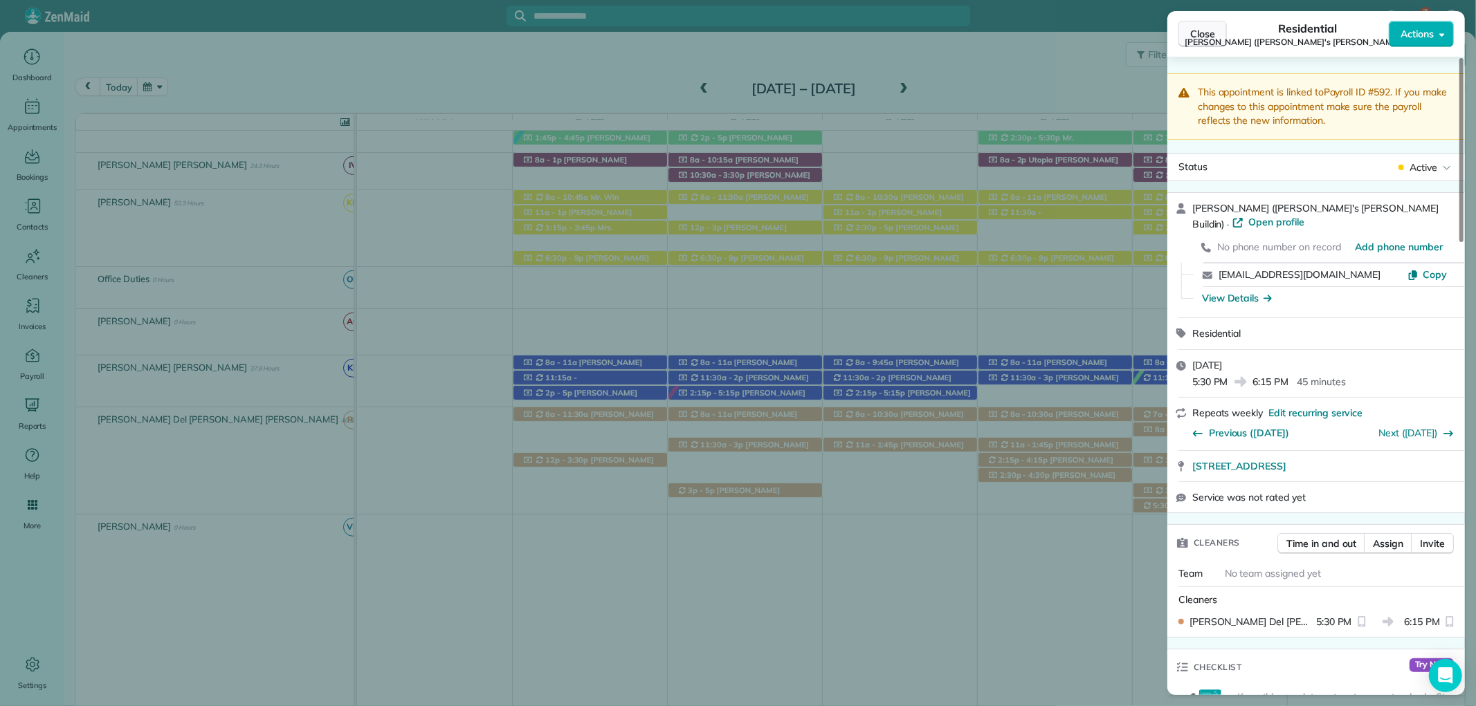
click at [1192, 35] on span "Close" at bounding box center [1202, 34] width 25 height 14
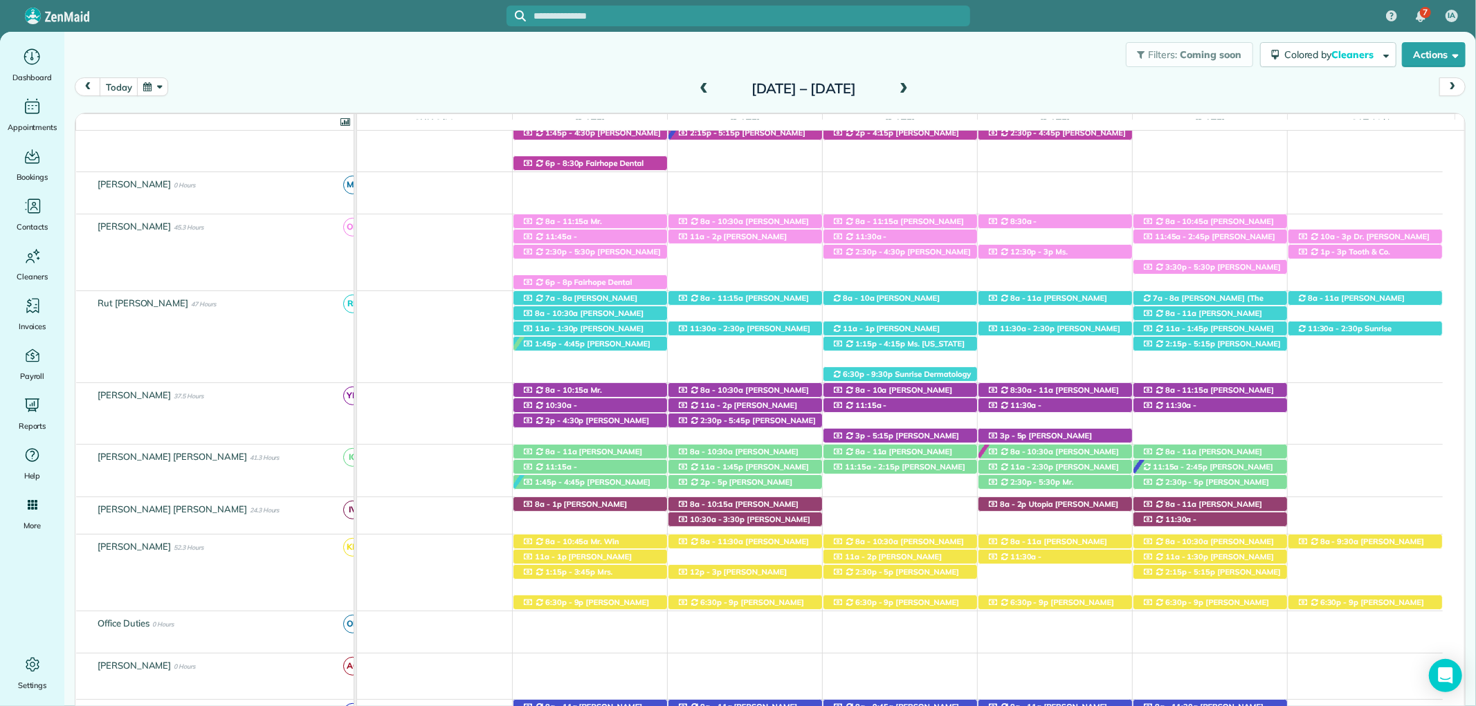
scroll to position [288, 0]
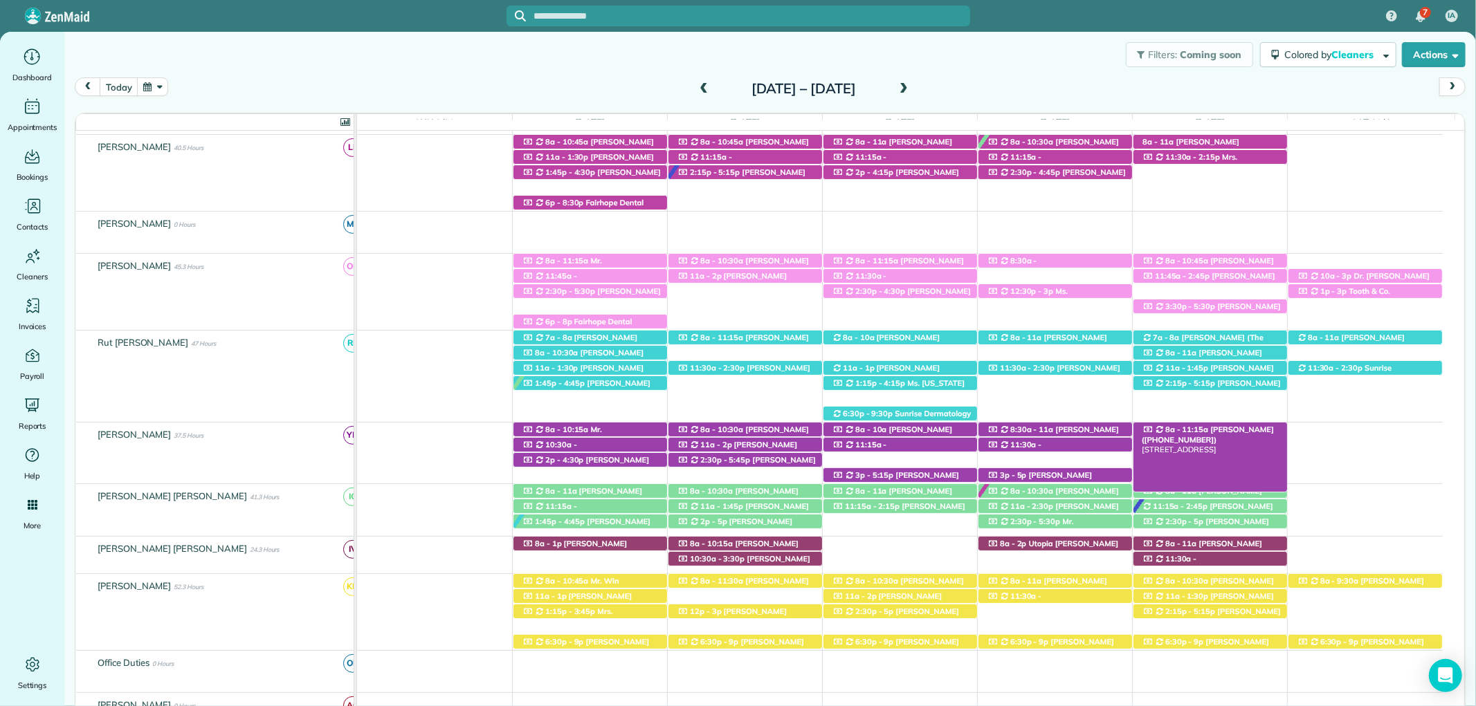
click at [1193, 431] on span "8a - 11:15a" at bounding box center [1186, 430] width 45 height 10
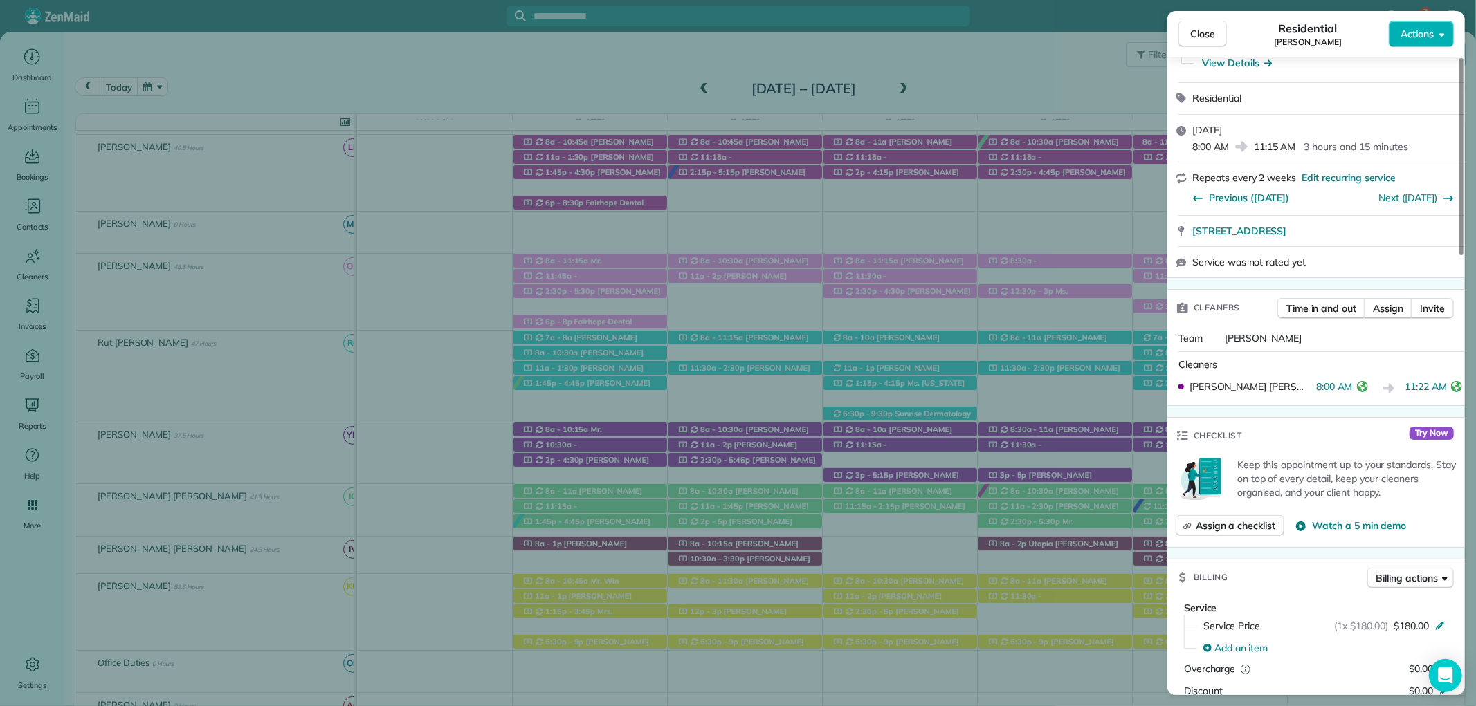
scroll to position [384, 0]
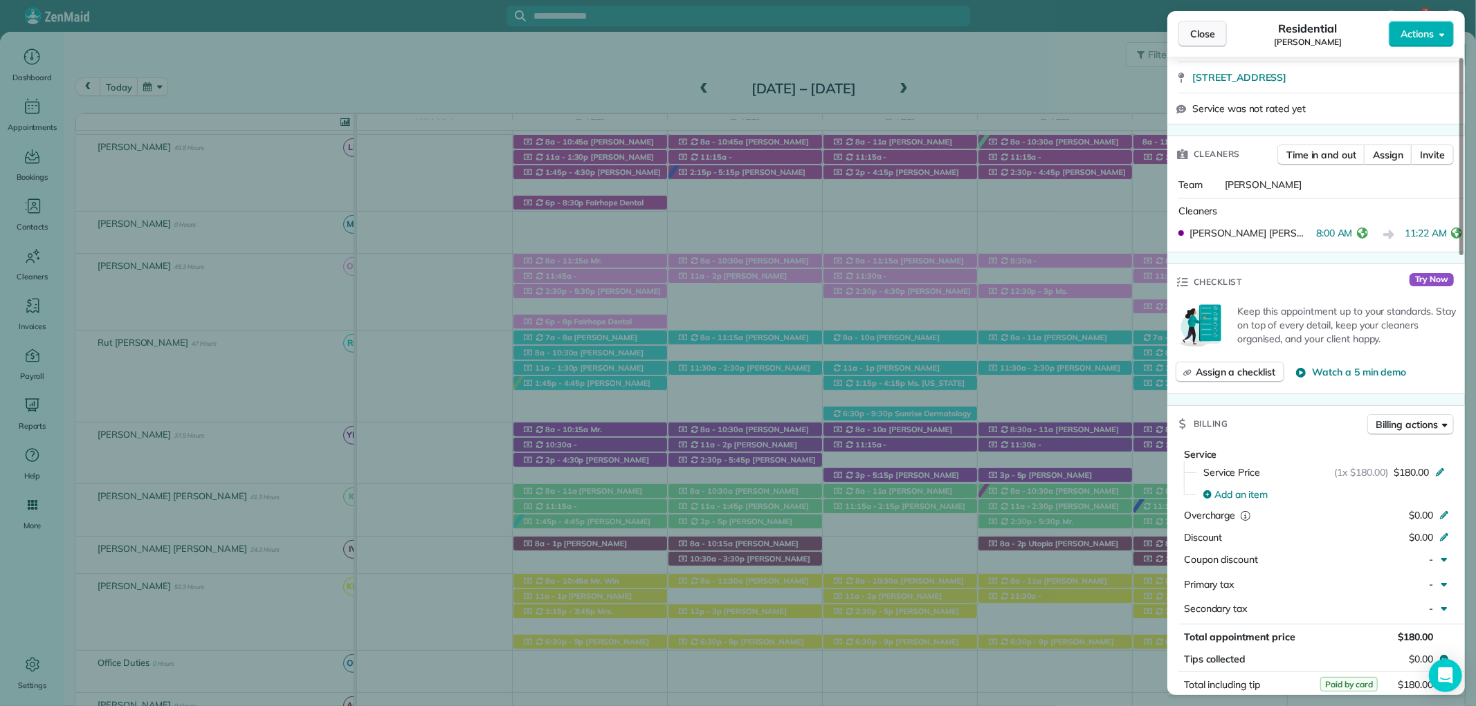
click at [1208, 24] on button "Close" at bounding box center [1202, 34] width 48 height 26
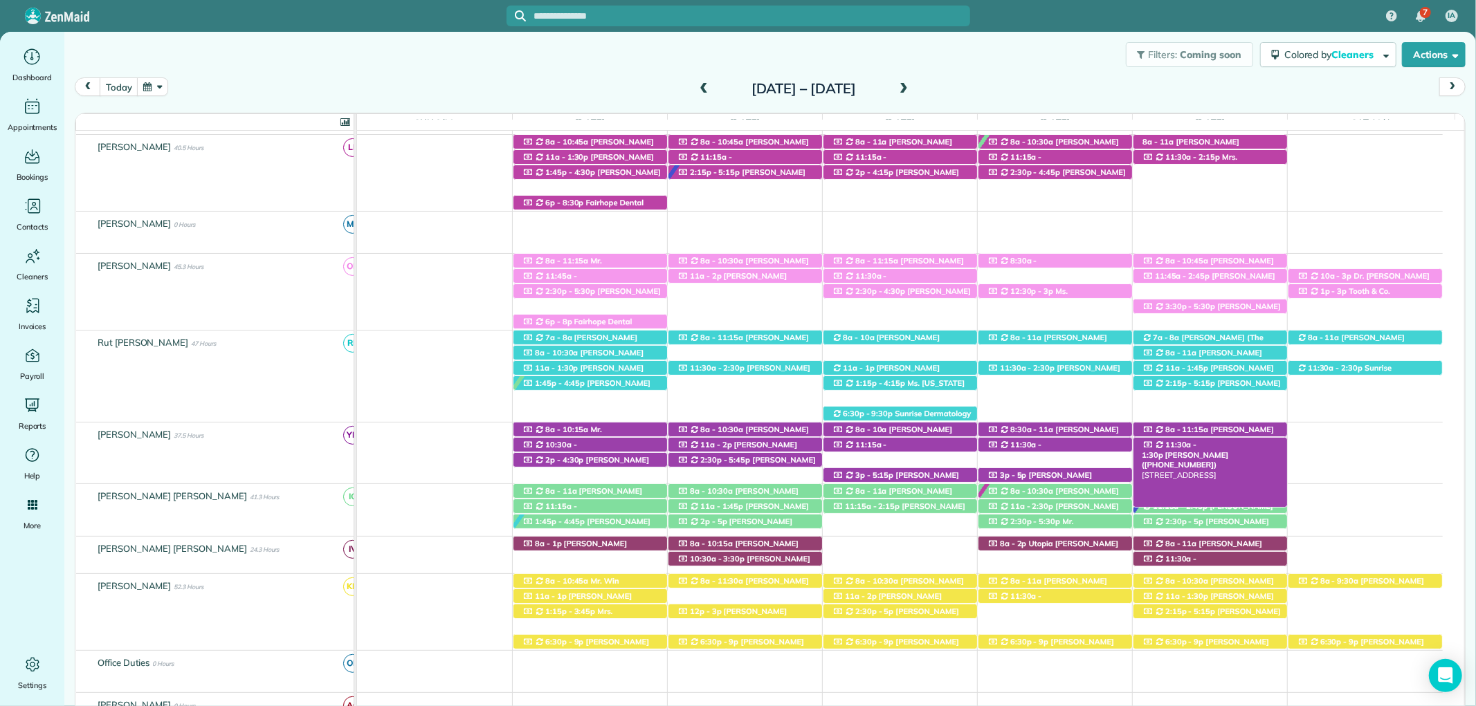
click at [1197, 441] on span "11:30a - 1:30p" at bounding box center [1168, 449] width 55 height 19
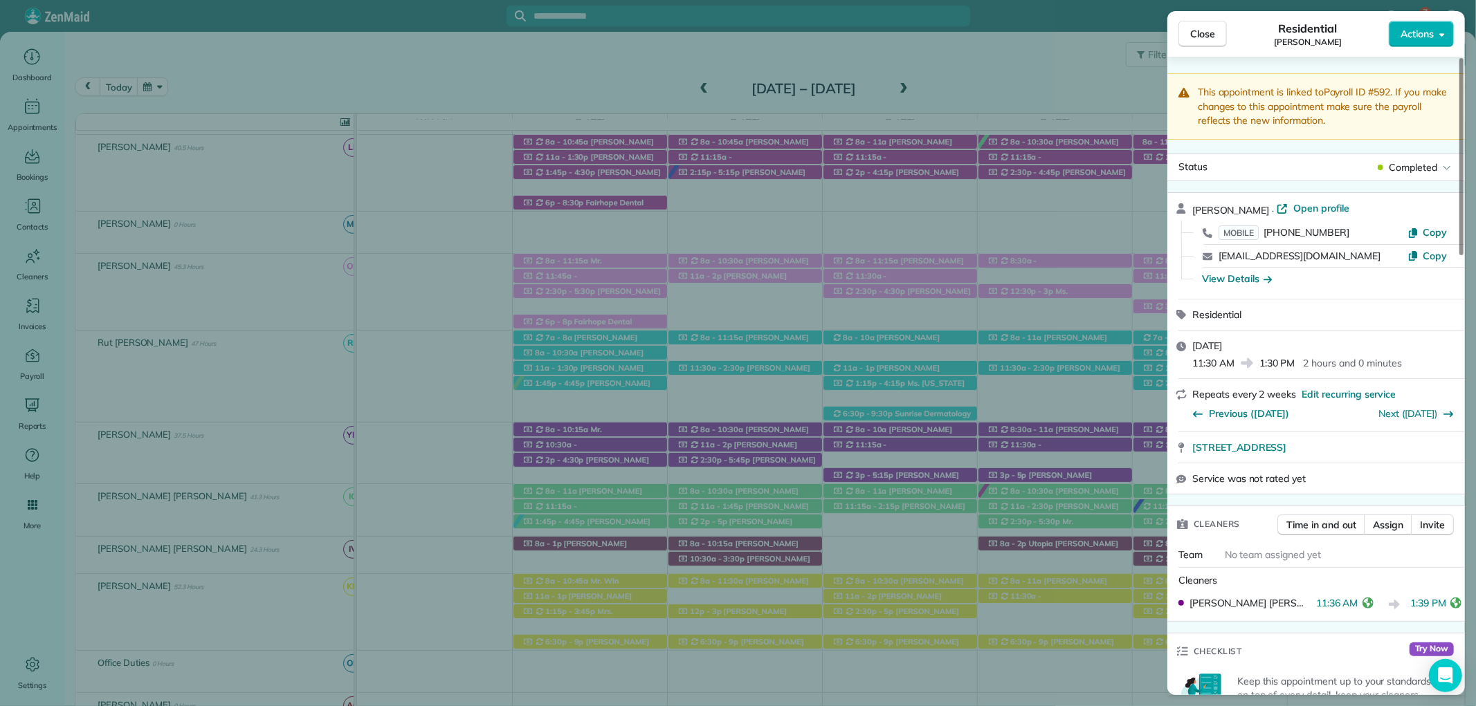
scroll to position [614, 0]
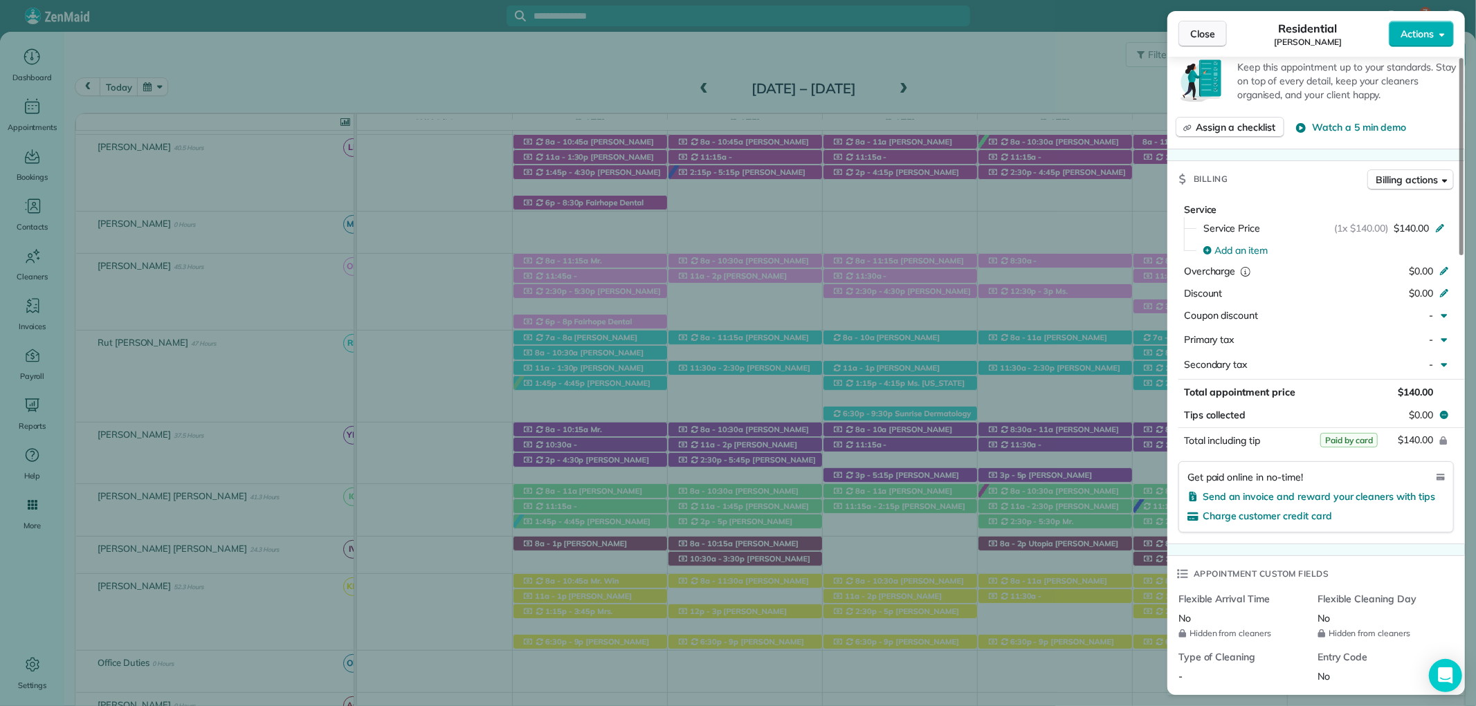
click at [1182, 33] on button "Close" at bounding box center [1202, 34] width 48 height 26
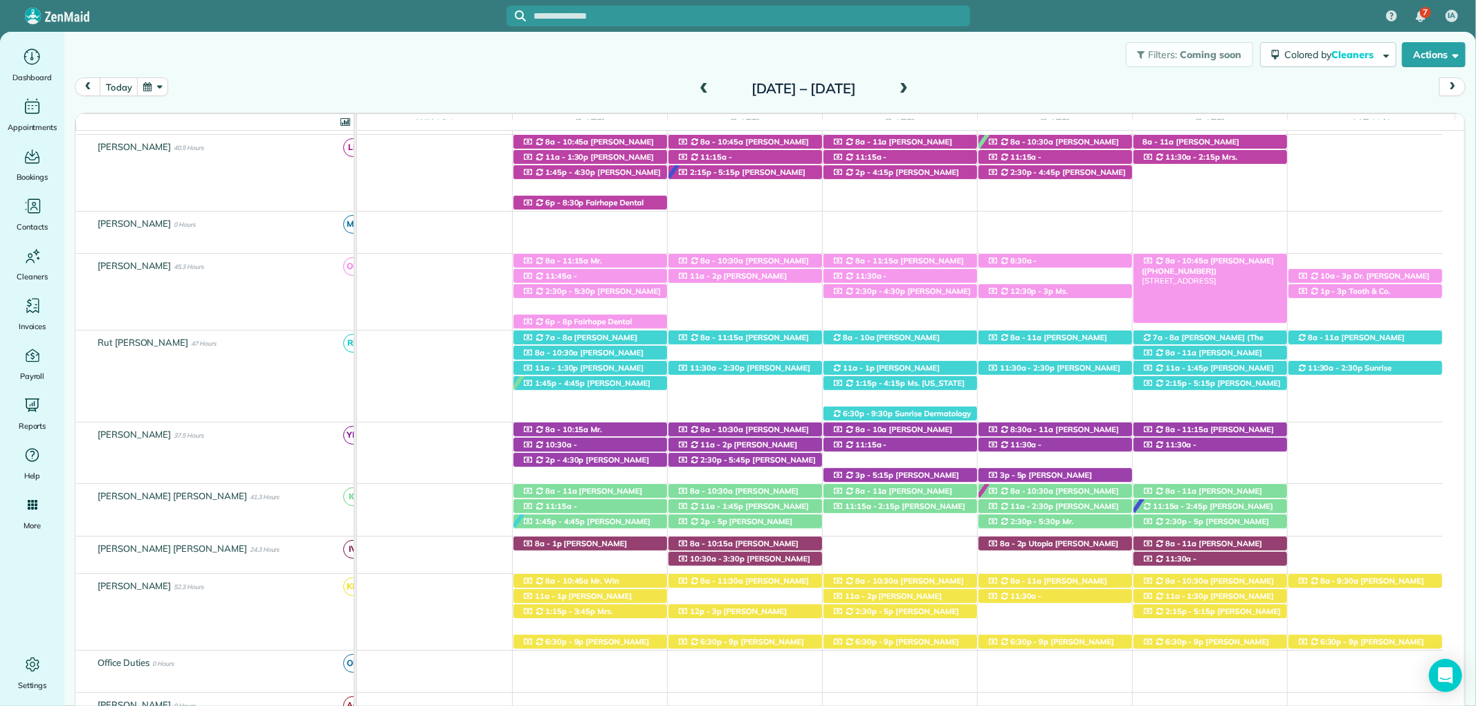
click at [1239, 263] on span "Lindsay Brown (+18509827859)" at bounding box center [1207, 265] width 132 height 19
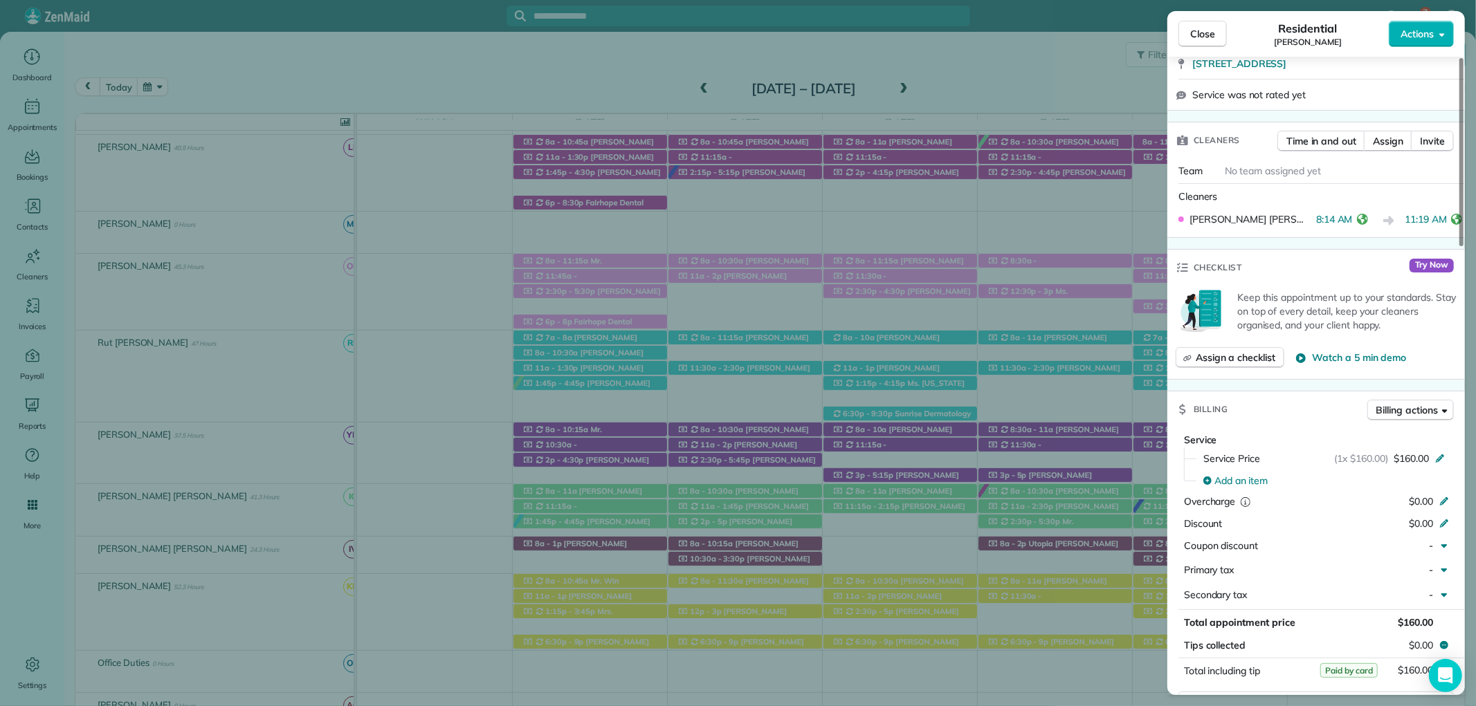
scroll to position [461, 0]
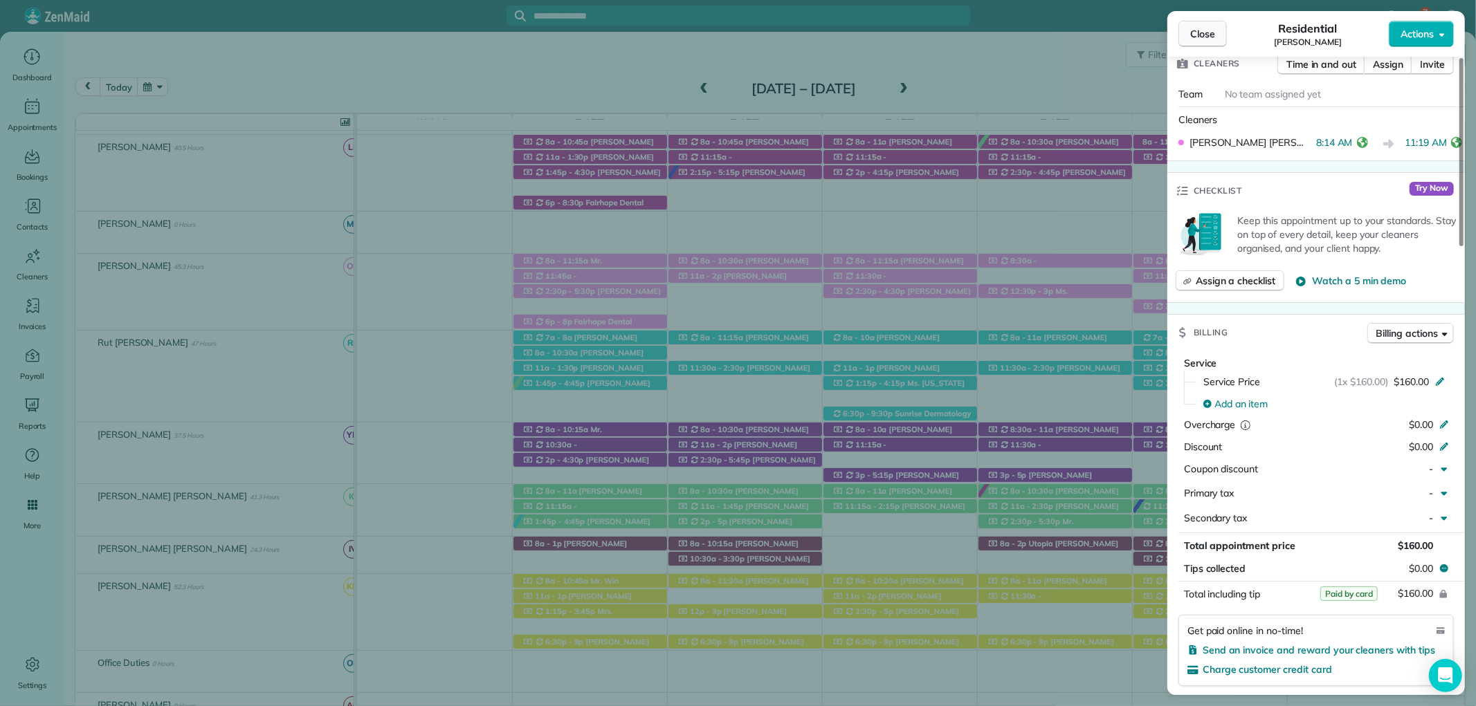
click at [1205, 40] on span "Close" at bounding box center [1202, 34] width 25 height 14
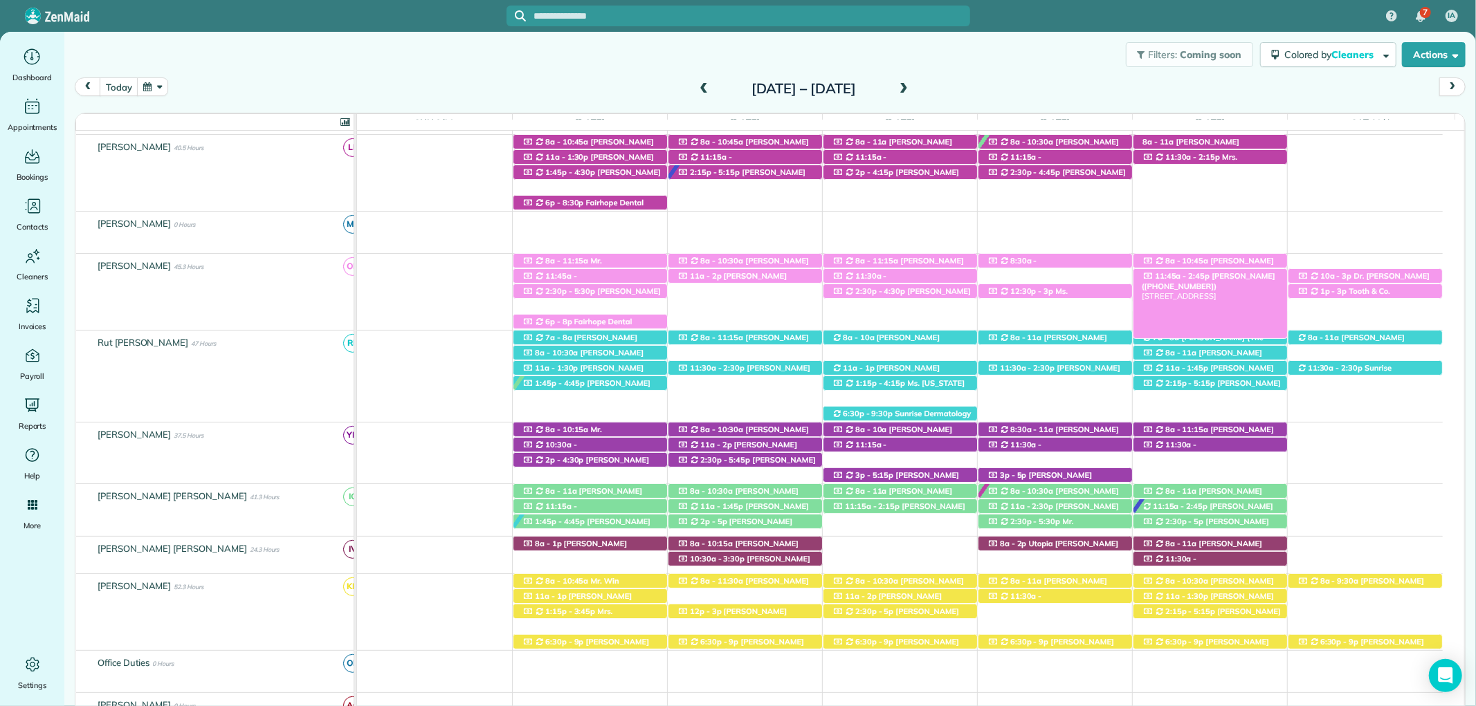
click at [1240, 282] on div "11:45a - 2:45p Paige Travis (+15404070501) 30877 Pinyon Dr - Spanish Fort, AL, …" at bounding box center [1210, 276] width 154 height 15
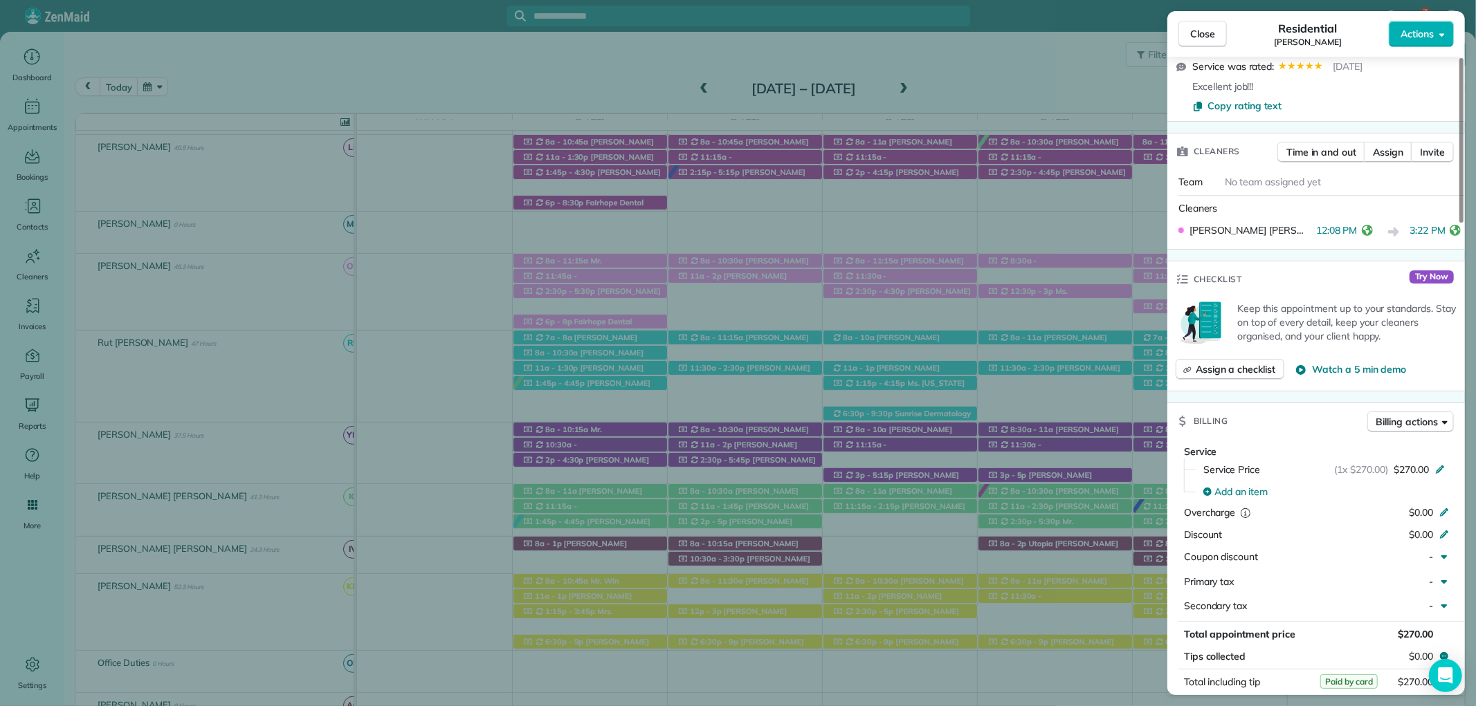
scroll to position [472, 0]
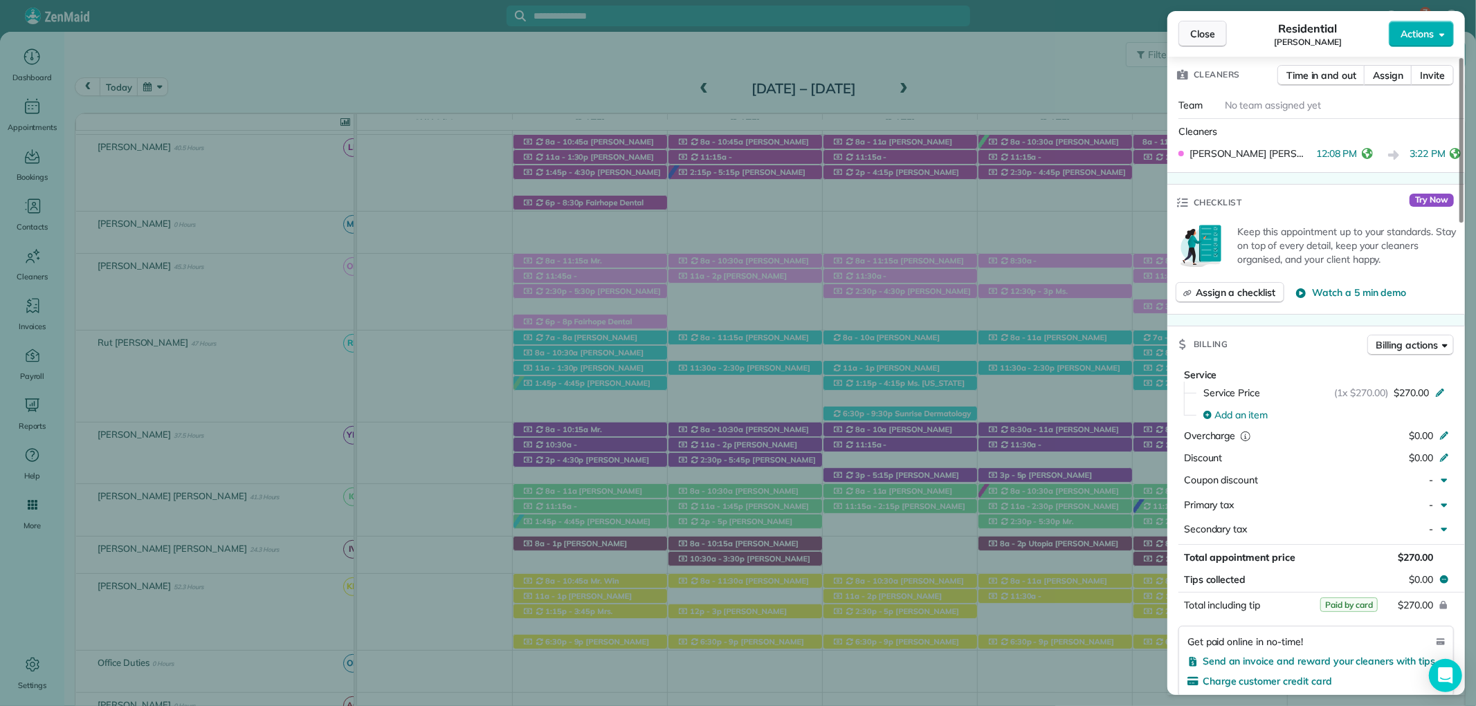
click at [1206, 39] on span "Close" at bounding box center [1202, 34] width 25 height 14
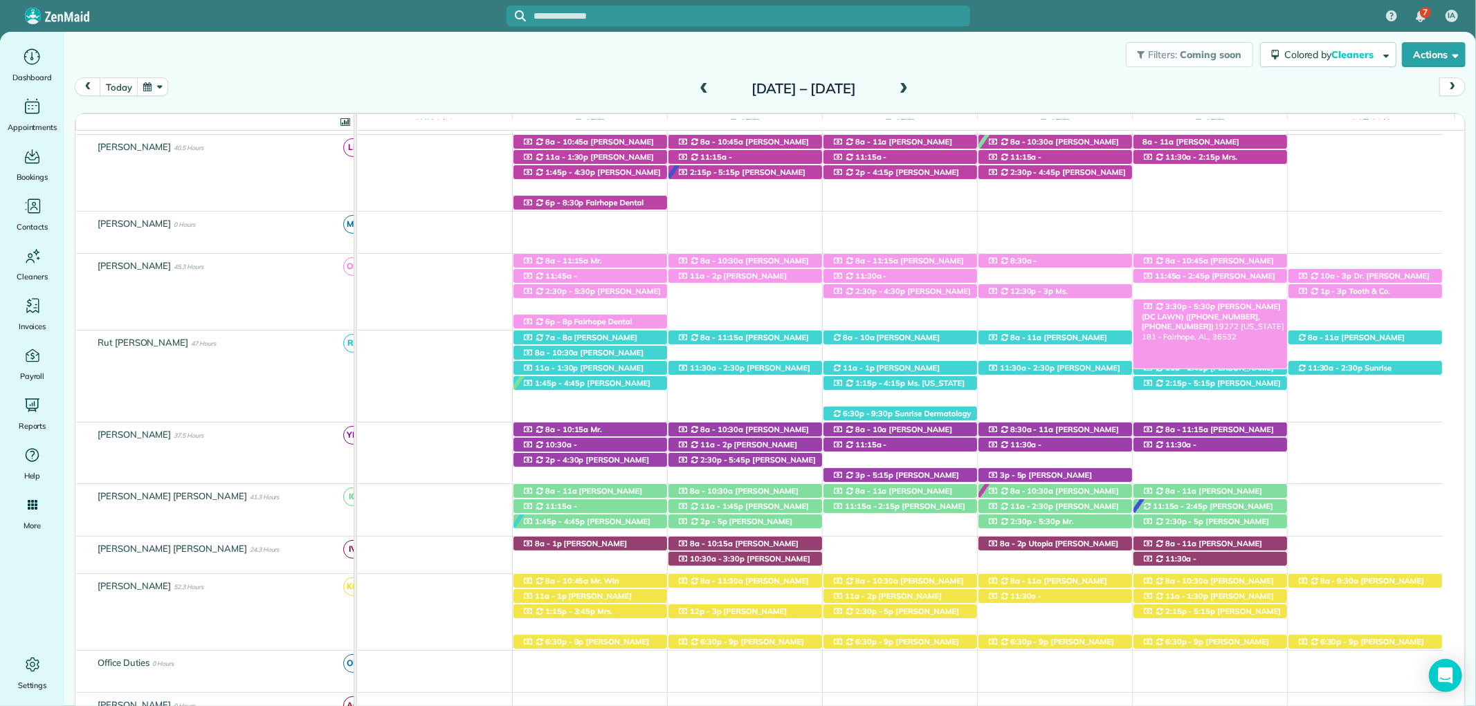
click at [1207, 306] on span "Mandy King (DC LAWN) (+12059027602, +12512709897)" at bounding box center [1210, 317] width 139 height 30
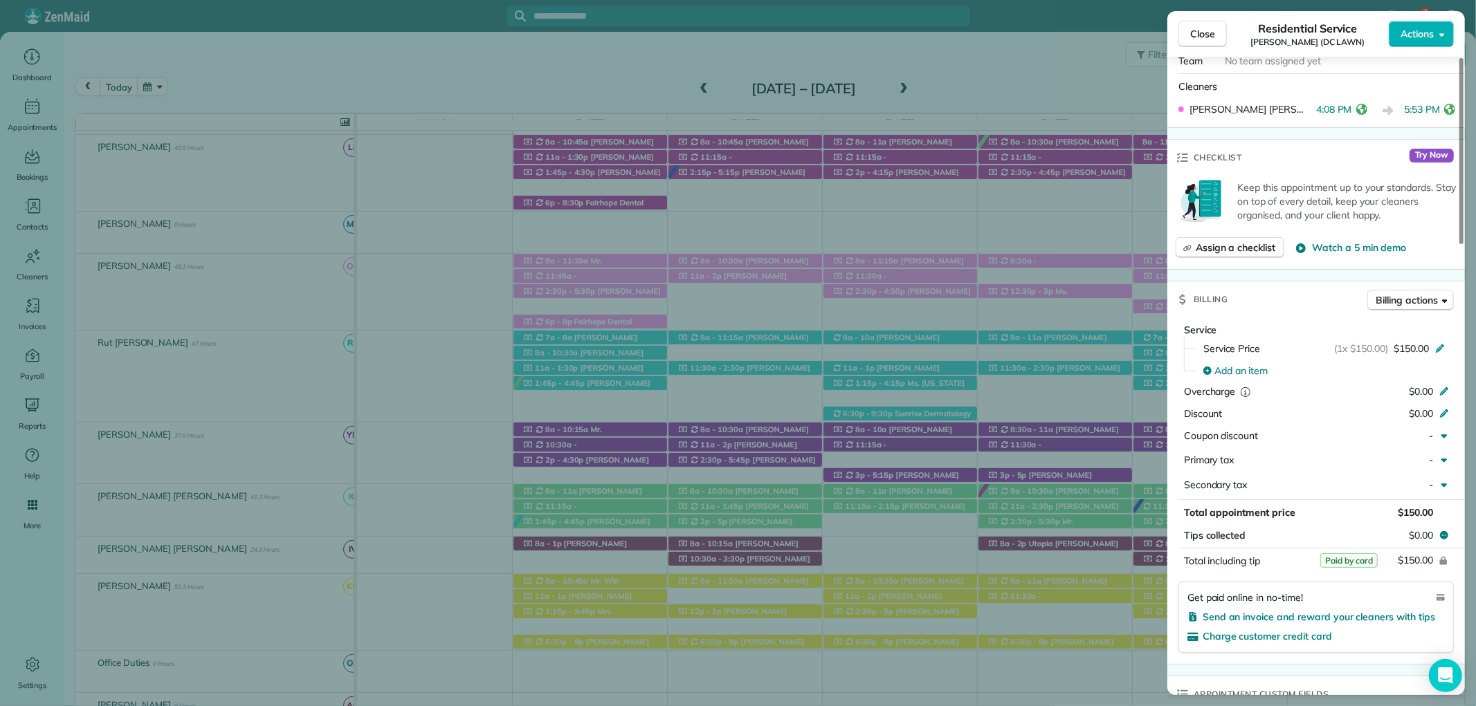
scroll to position [614, 0]
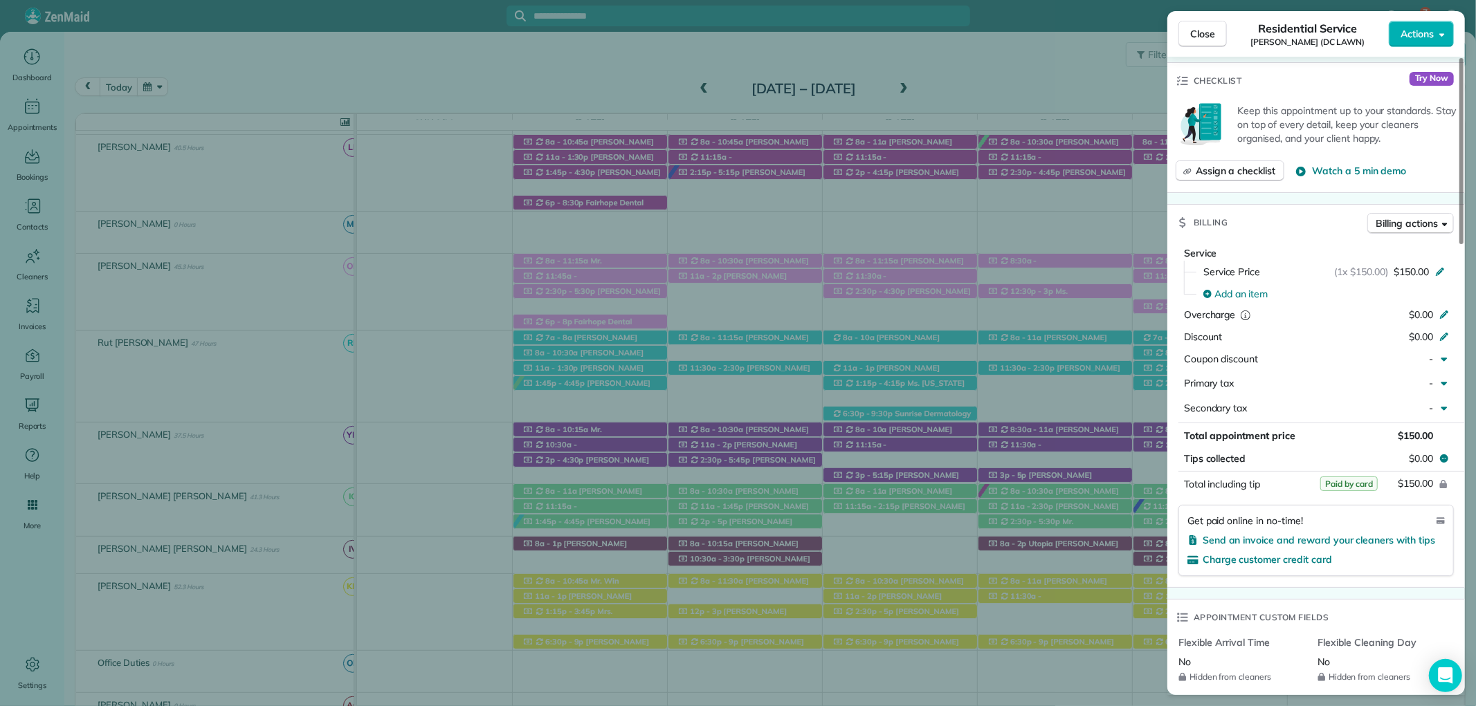
click at [1187, 26] on button "Close" at bounding box center [1202, 34] width 48 height 26
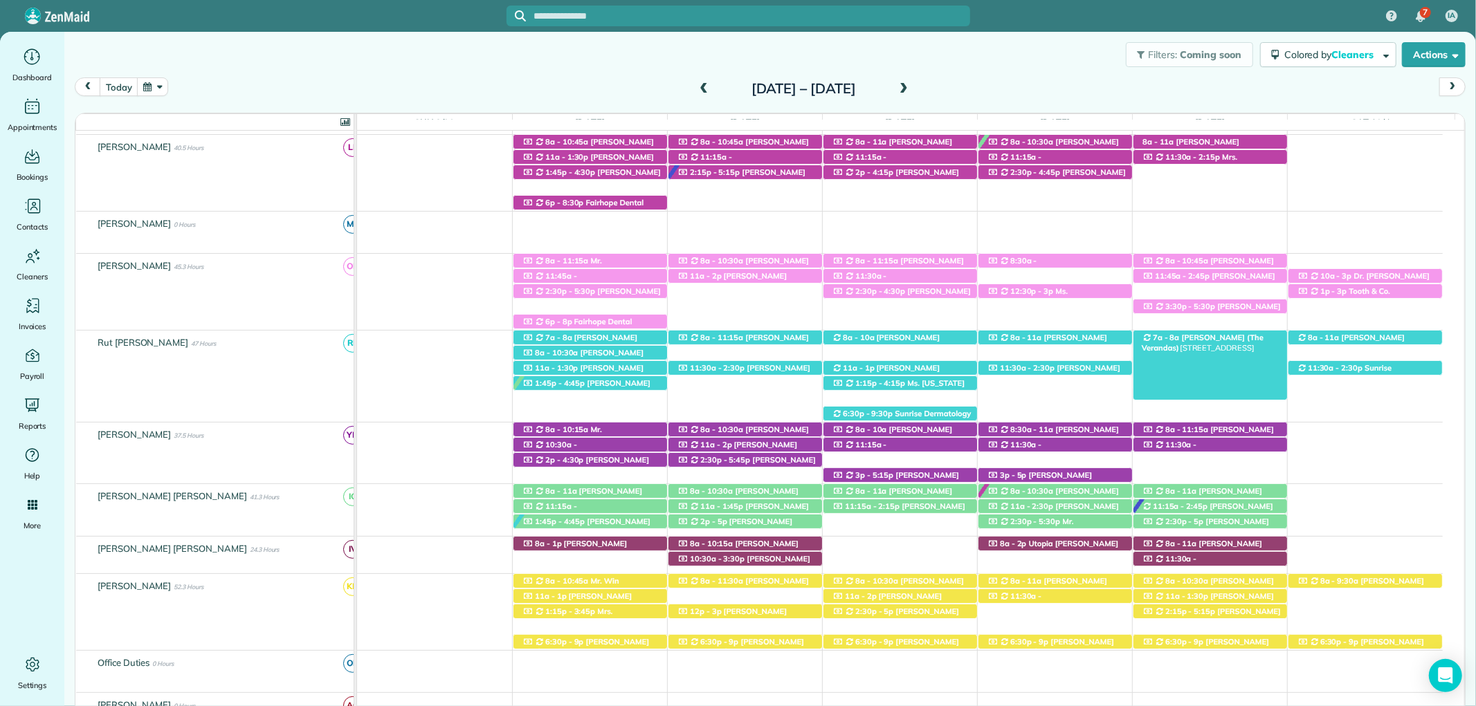
click at [1200, 340] on span "Dan Rubel (The Verandas)" at bounding box center [1202, 342] width 122 height 19
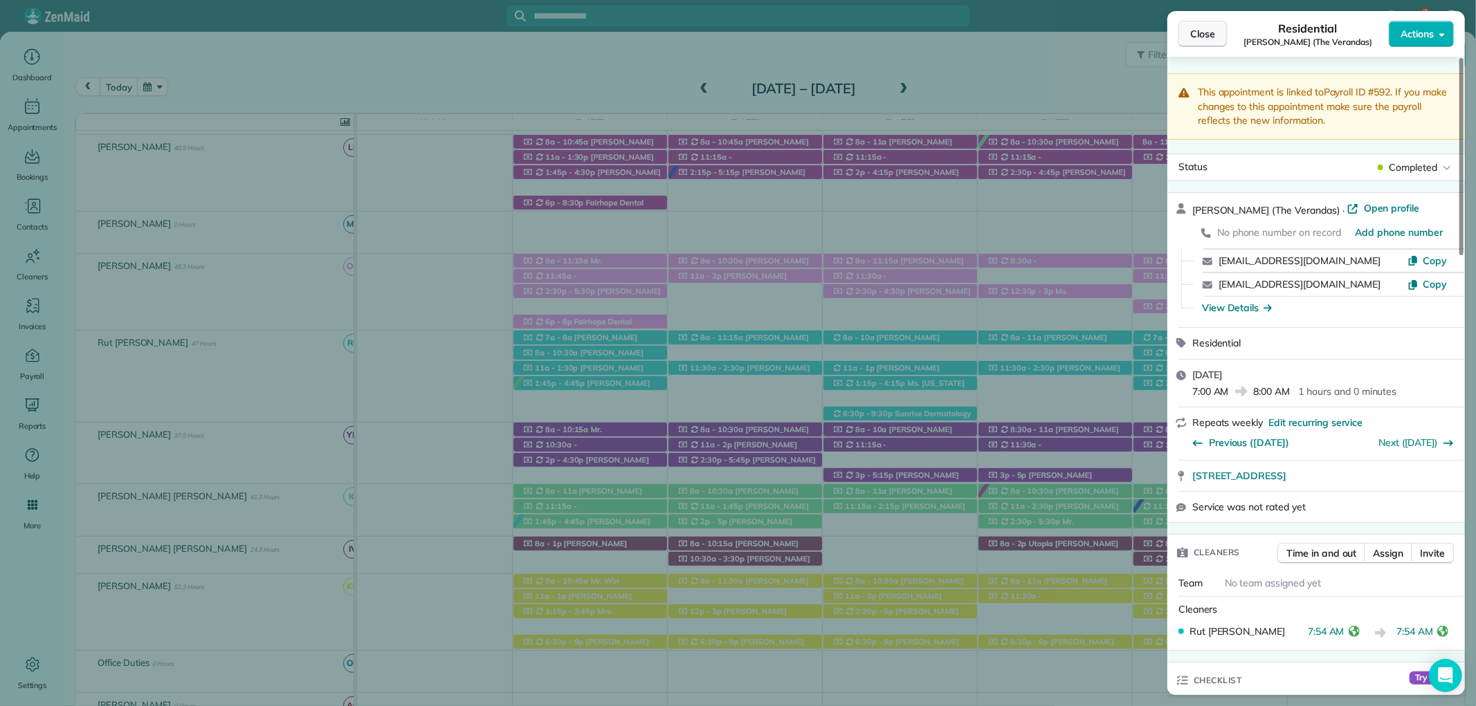
click at [1188, 30] on button "Close" at bounding box center [1202, 34] width 48 height 26
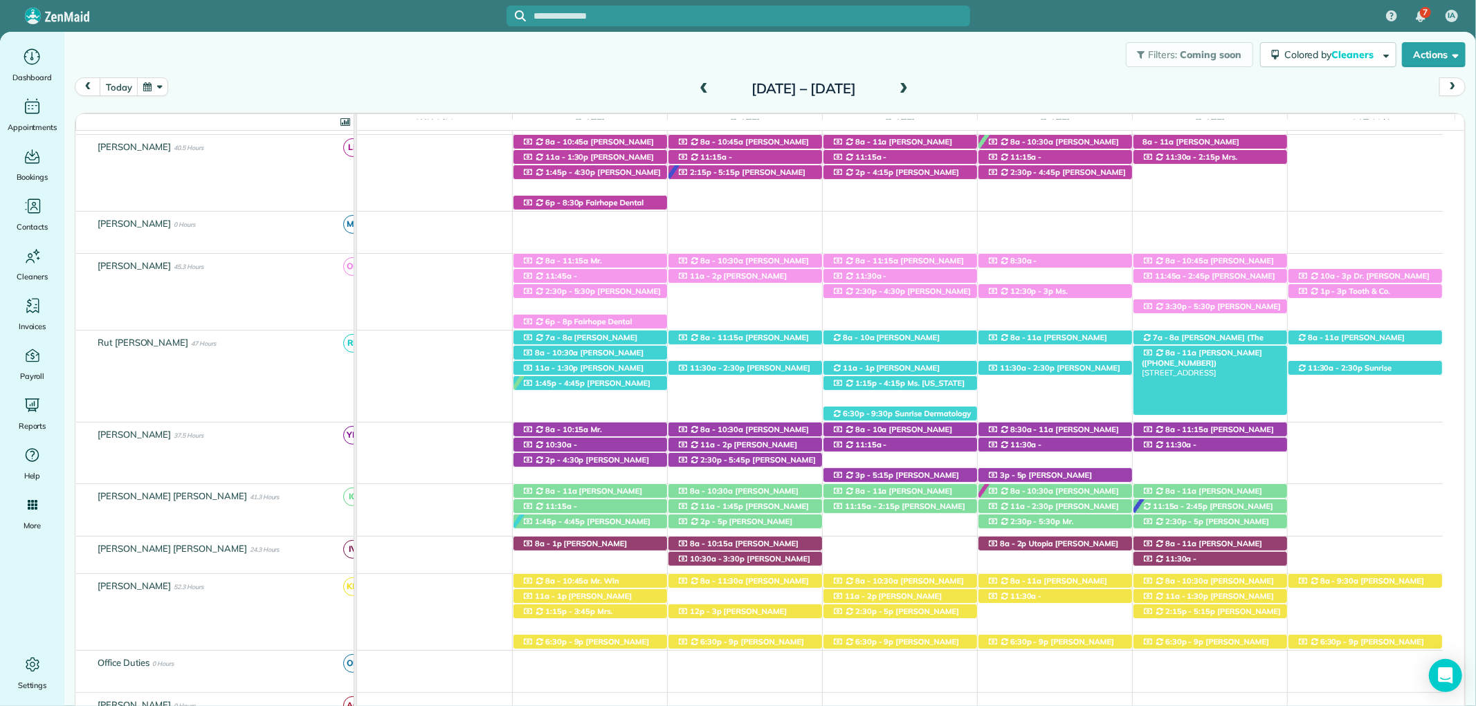
click at [1216, 353] on span "Billy Flannigan (+15047565983)" at bounding box center [1201, 357] width 120 height 19
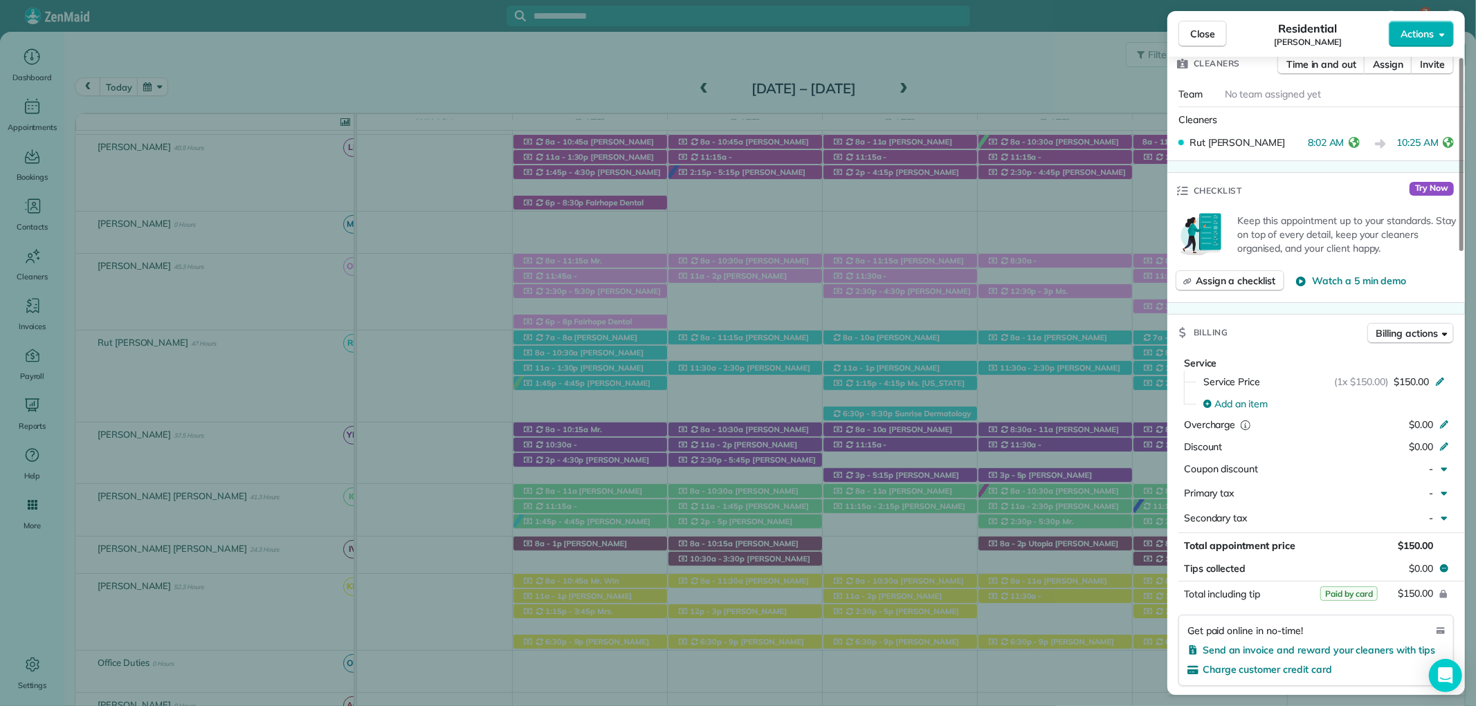
scroll to position [614, 0]
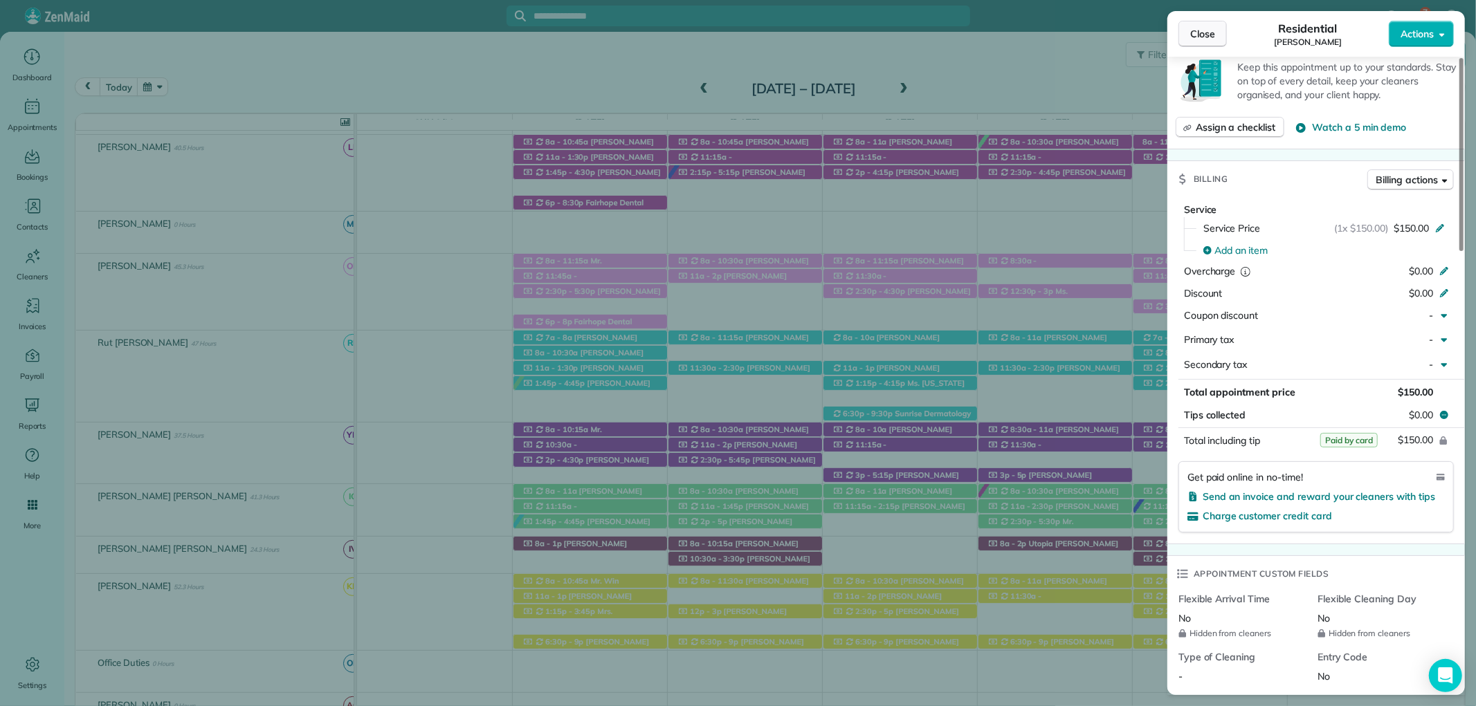
click at [1184, 37] on button "Close" at bounding box center [1202, 34] width 48 height 26
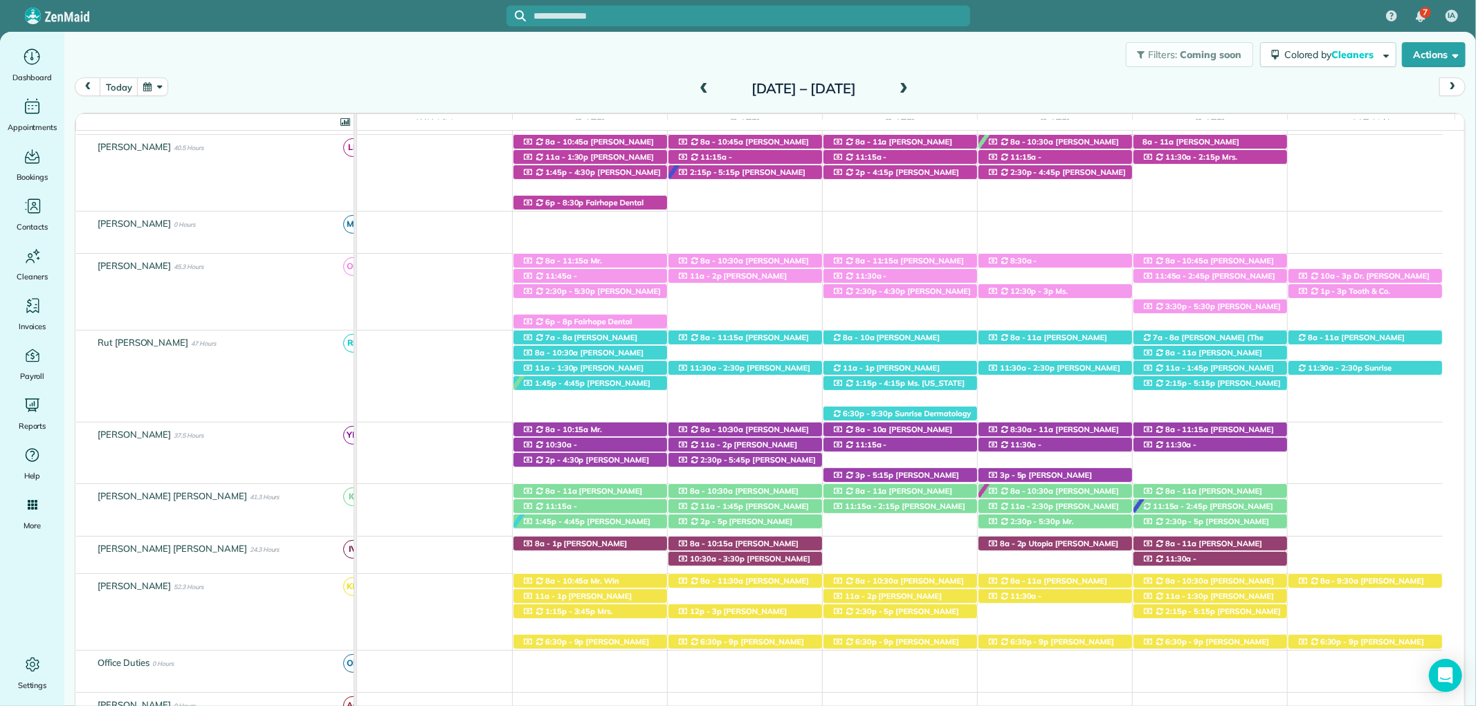
click at [1206, 367] on span "Amber Mcginley (+19729228864)" at bounding box center [1207, 372] width 132 height 19
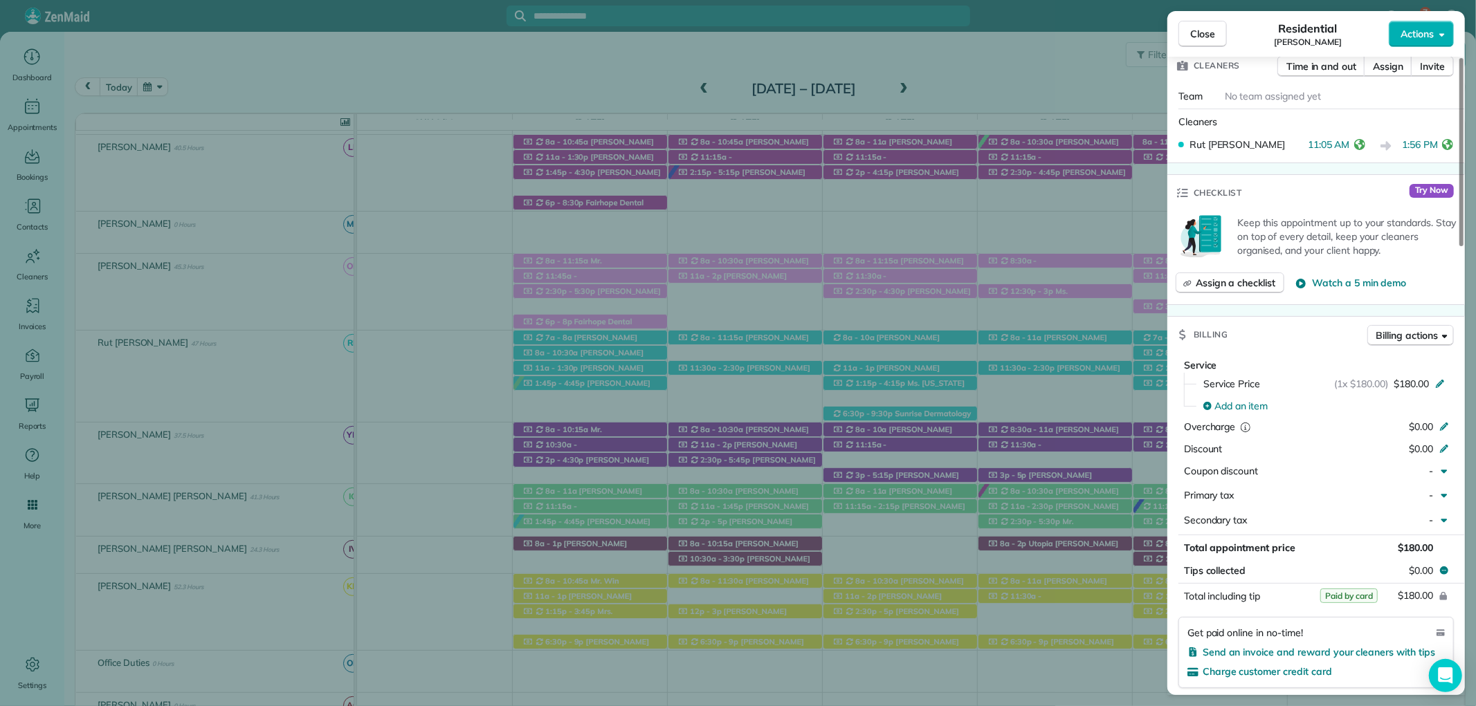
scroll to position [459, 0]
click at [1197, 28] on span "Close" at bounding box center [1202, 34] width 25 height 14
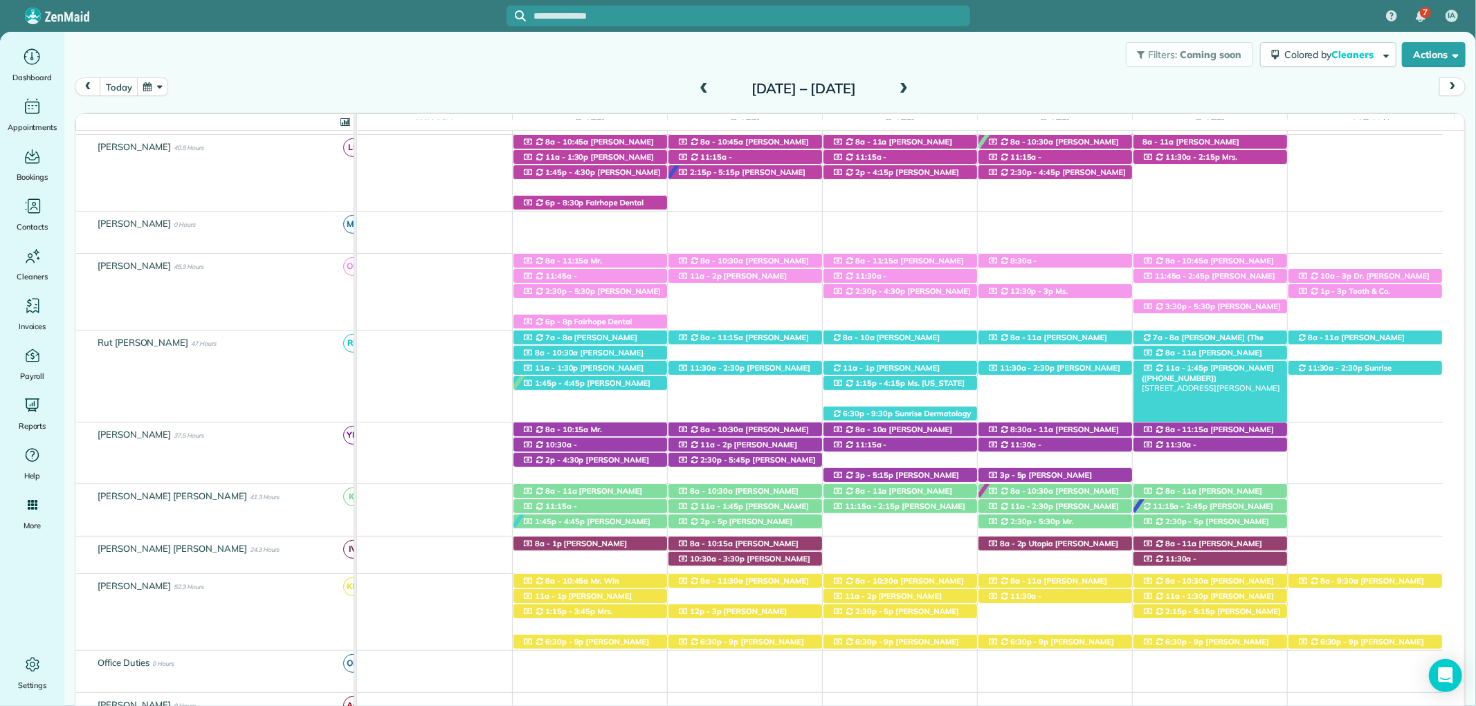
click at [1235, 371] on span "Amber Mcginley (+19729228864)" at bounding box center [1207, 372] width 132 height 19
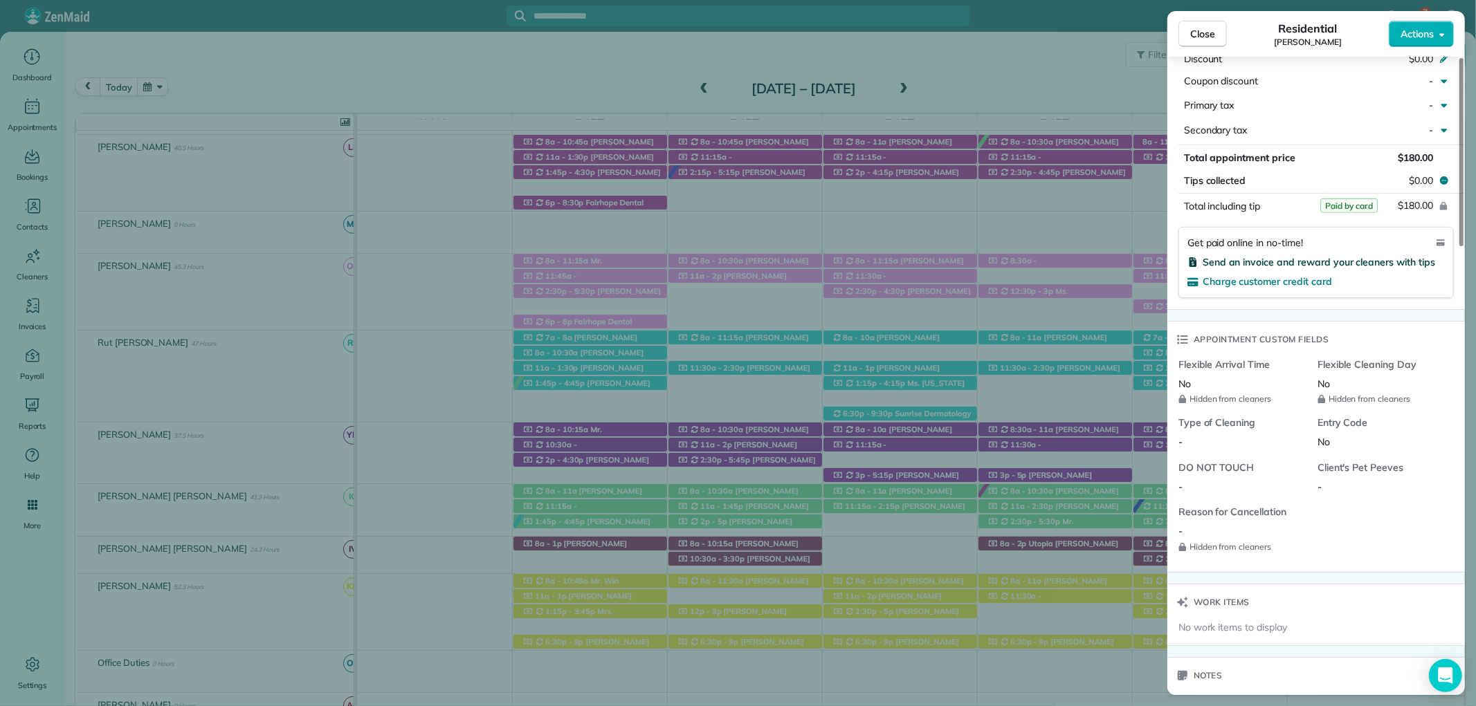
scroll to position [845, 0]
click at [1213, 36] on span "Close" at bounding box center [1202, 34] width 25 height 14
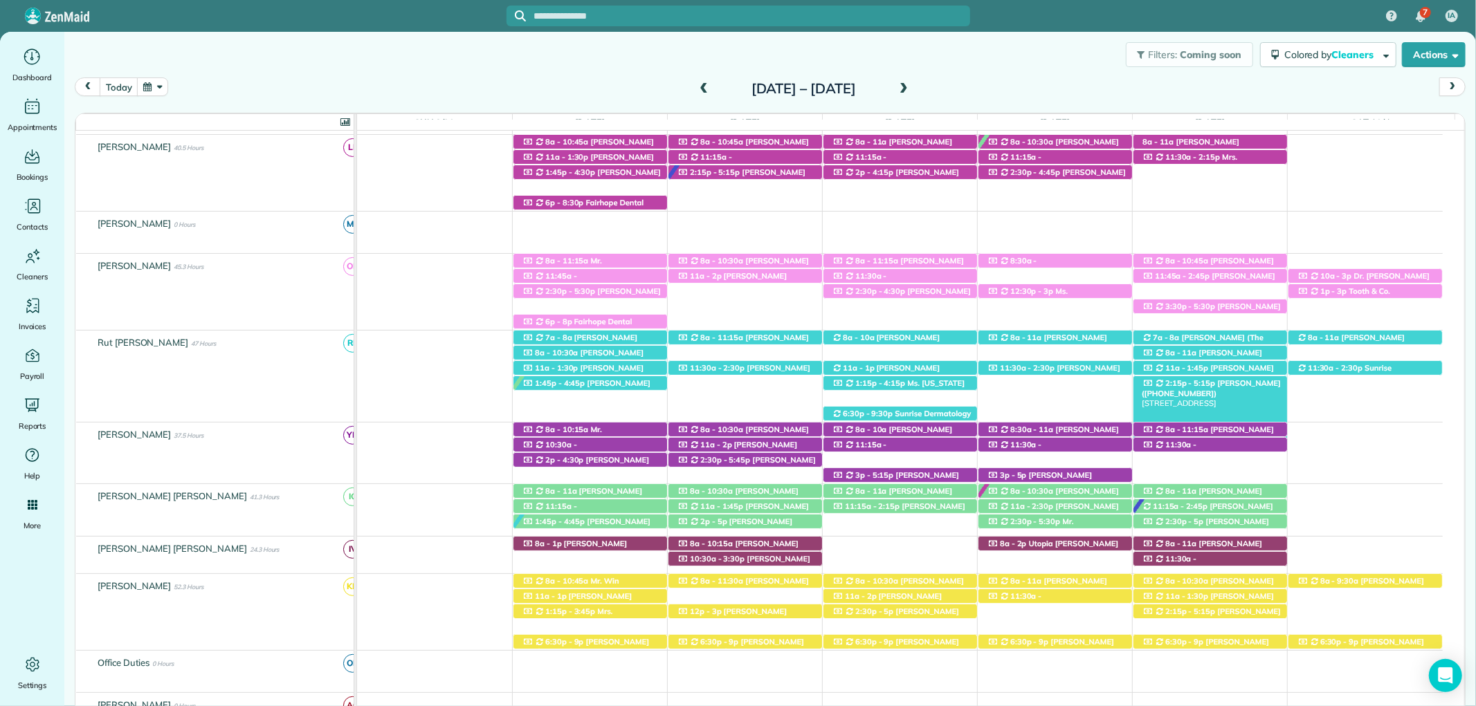
click at [1195, 385] on span "2:15p - 5:15p" at bounding box center [1190, 383] width 52 height 10
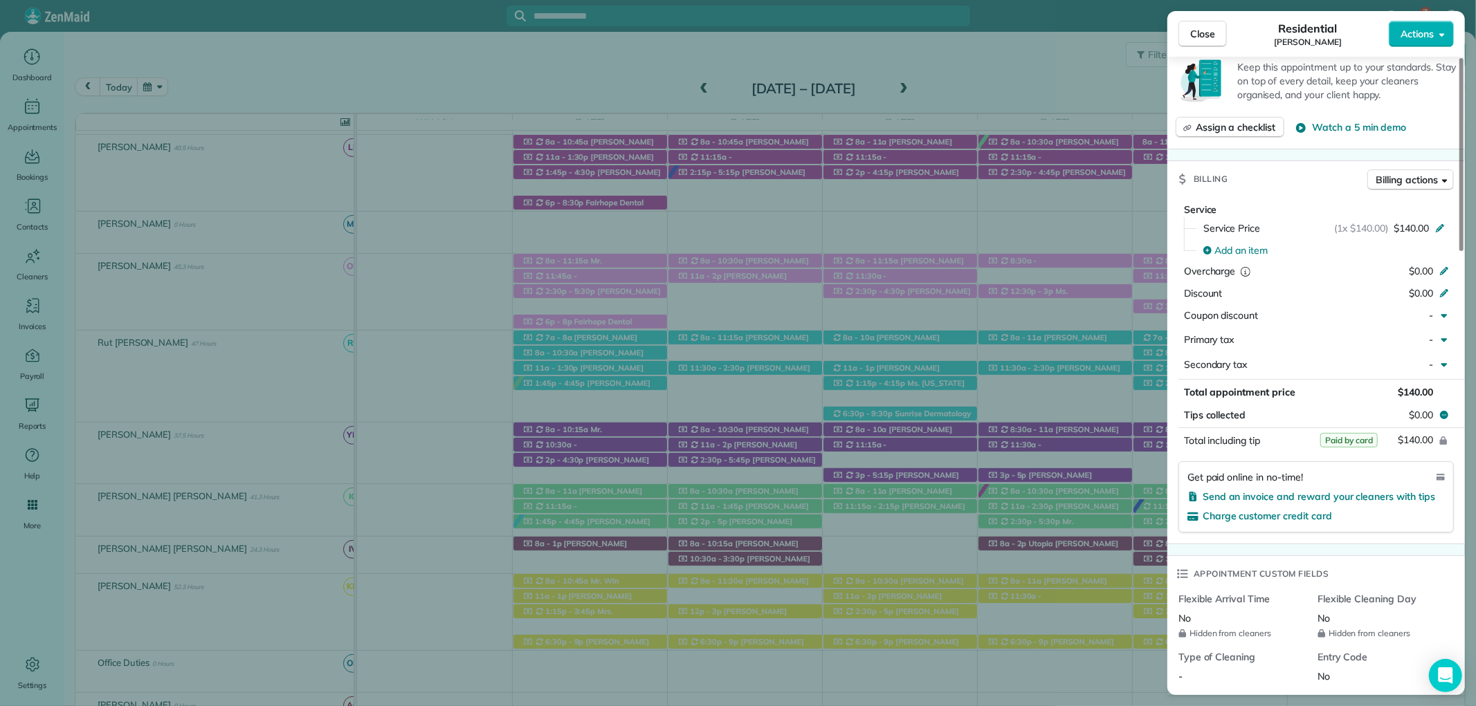
scroll to position [692, 0]
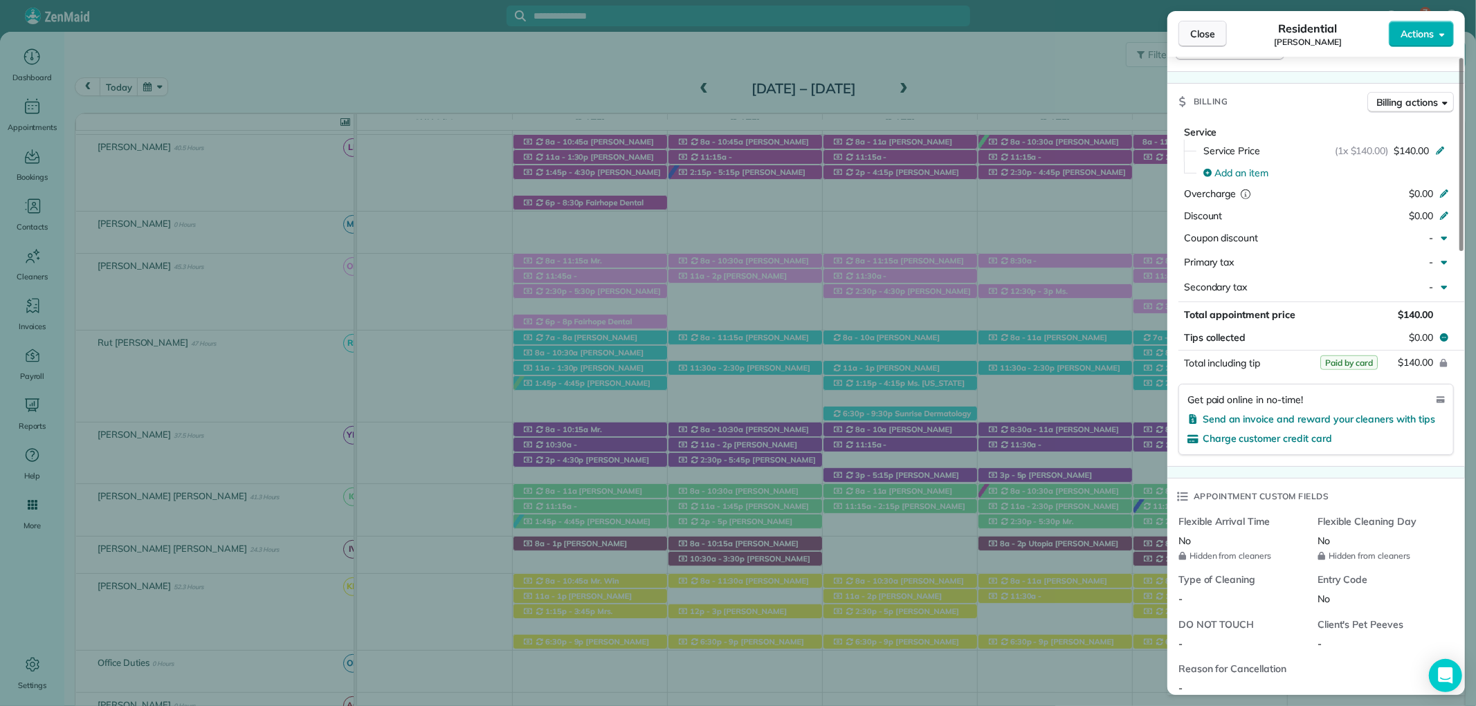
click at [1195, 28] on span "Close" at bounding box center [1202, 34] width 25 height 14
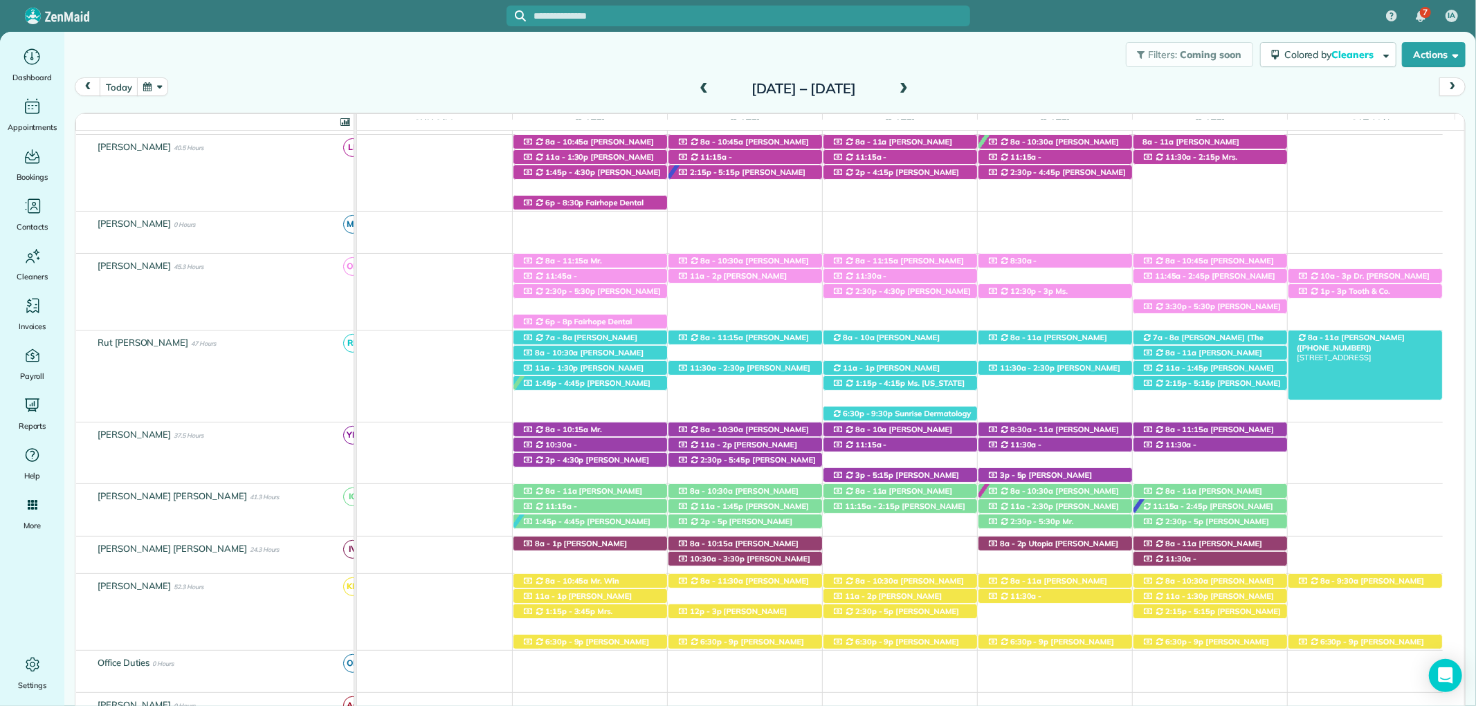
click at [1374, 343] on div "8a - 11a Mr. Bryce McMurry (+15054401192) 8386 Jonesboro Road - Daphne, AL, 365…" at bounding box center [1365, 338] width 154 height 15
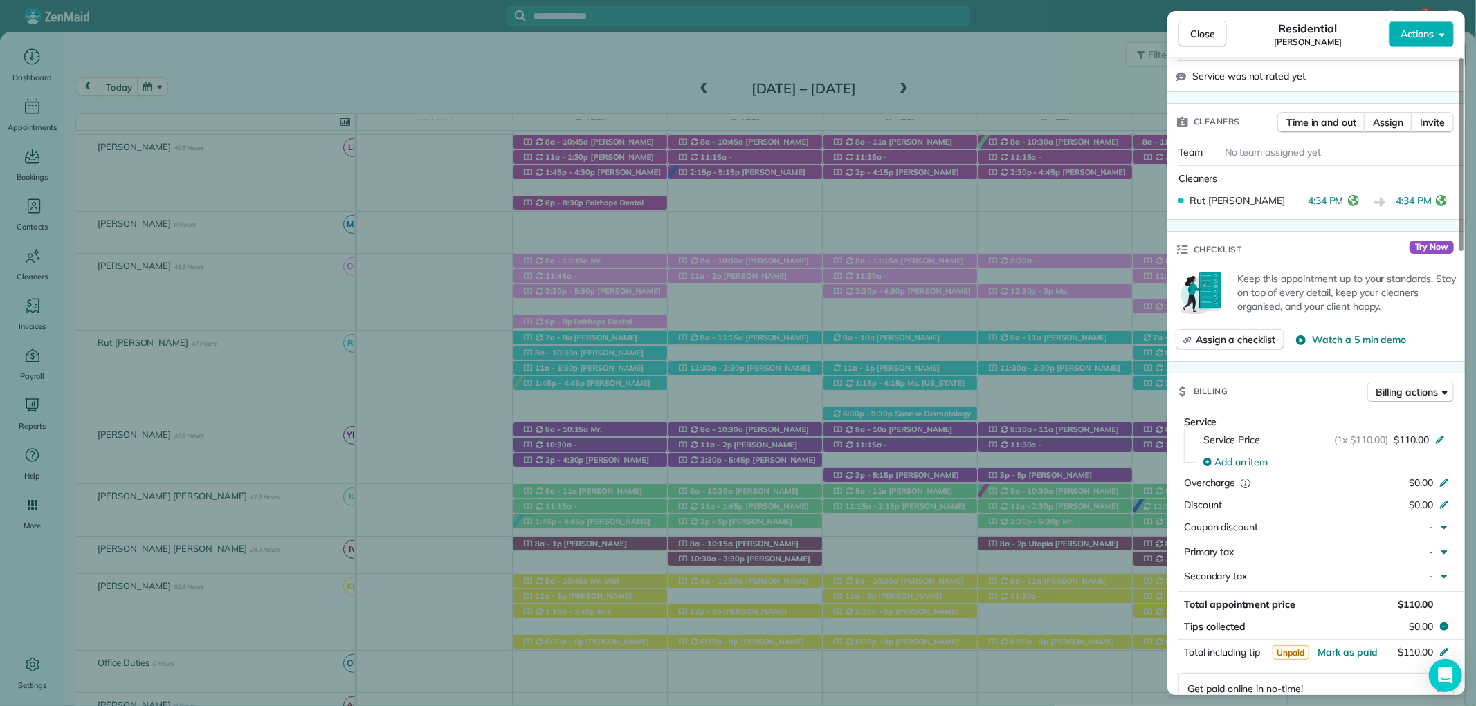
scroll to position [461, 0]
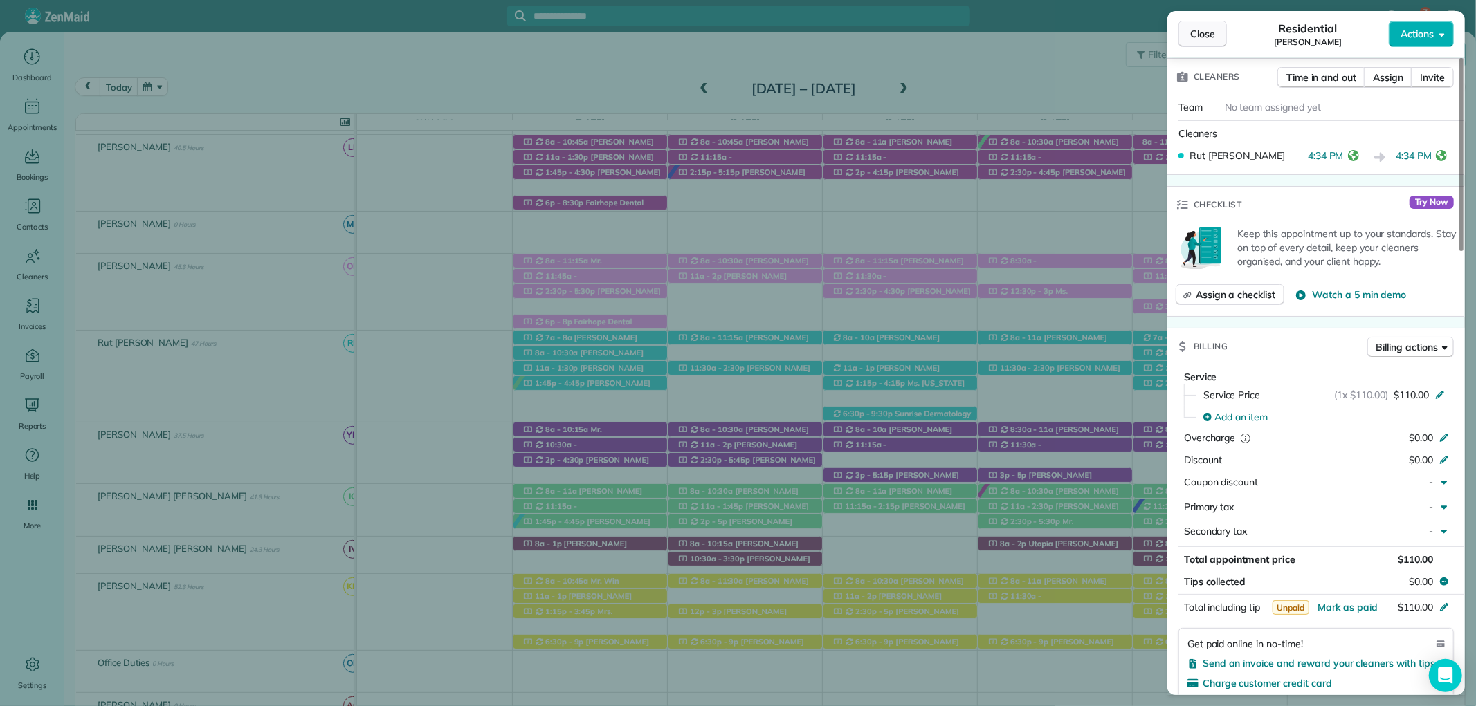
click at [1182, 32] on button "Close" at bounding box center [1202, 34] width 48 height 26
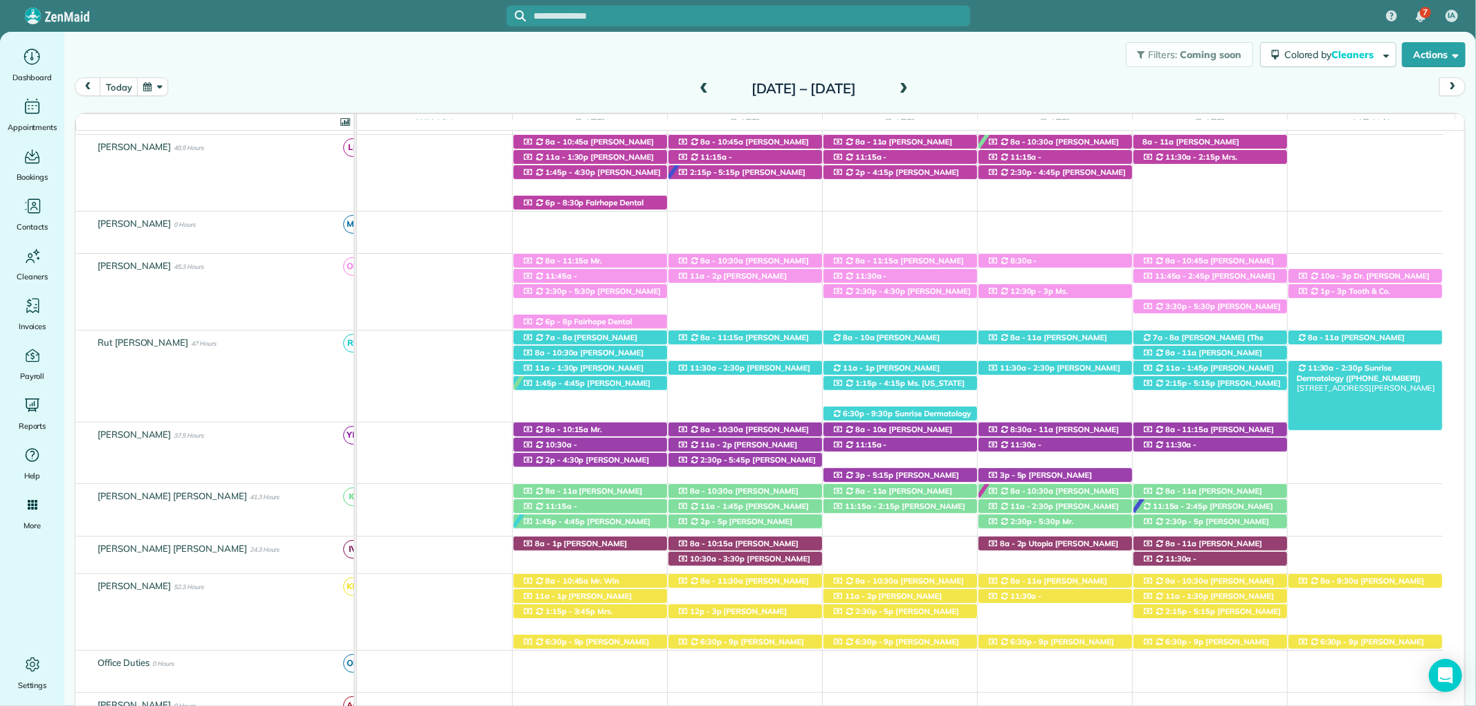
click at [1357, 370] on span "Sunrise Dermatology (+12512639820)" at bounding box center [1358, 372] width 125 height 19
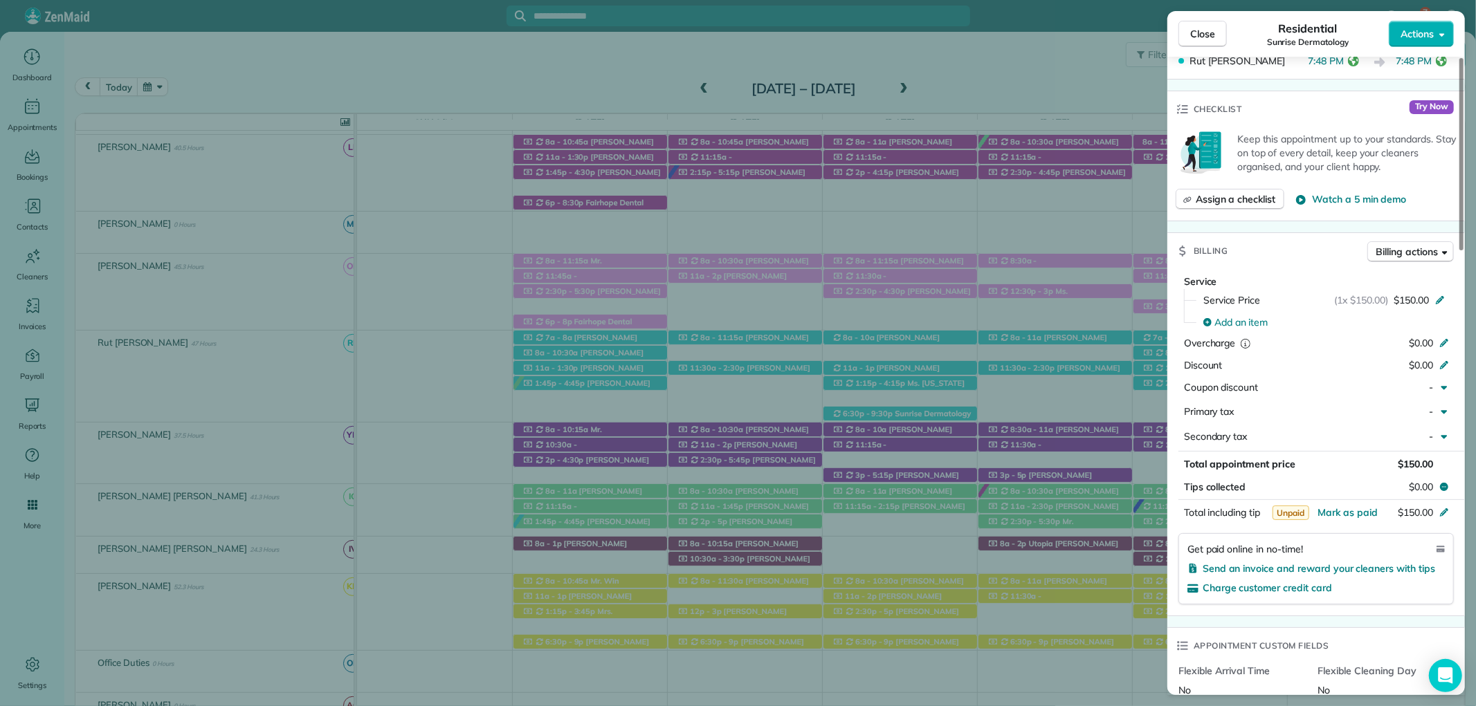
scroll to position [551, 0]
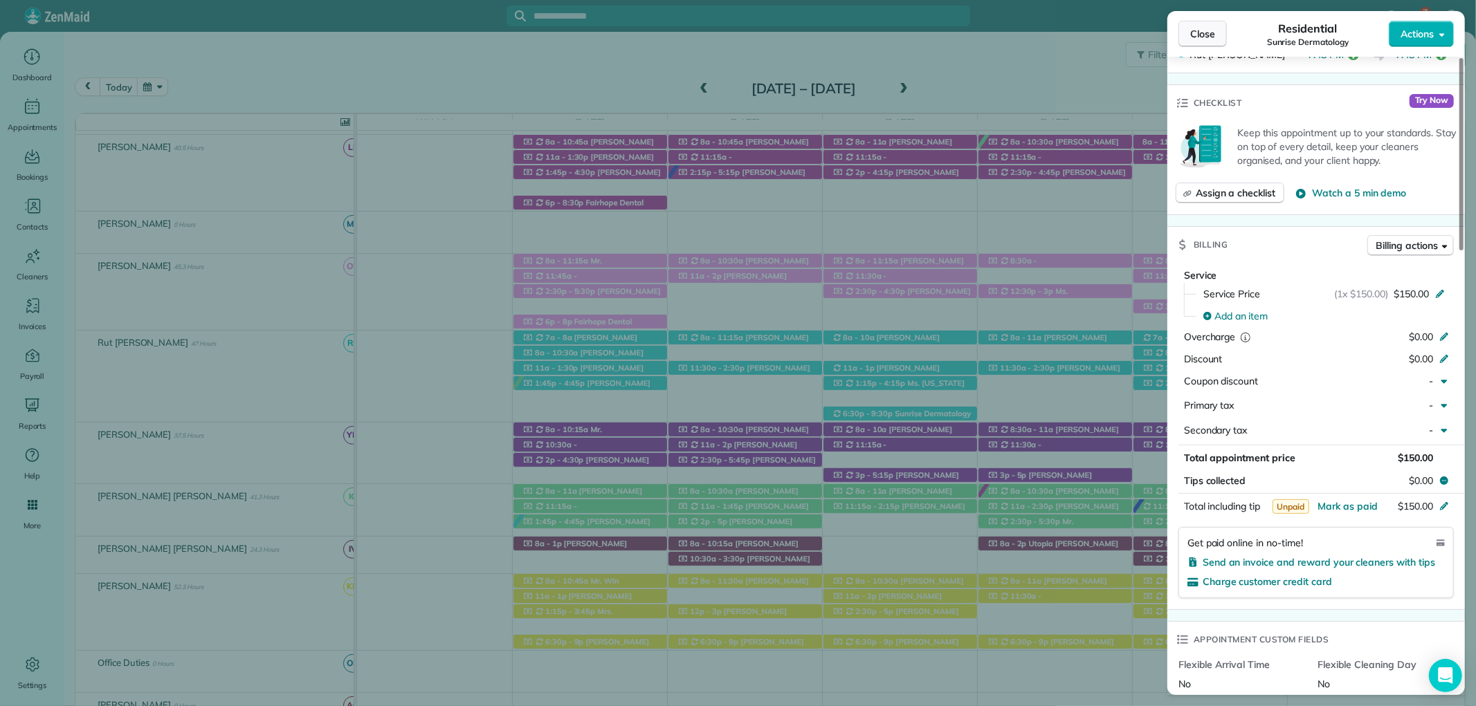
click at [1216, 37] on button "Close" at bounding box center [1202, 34] width 48 height 26
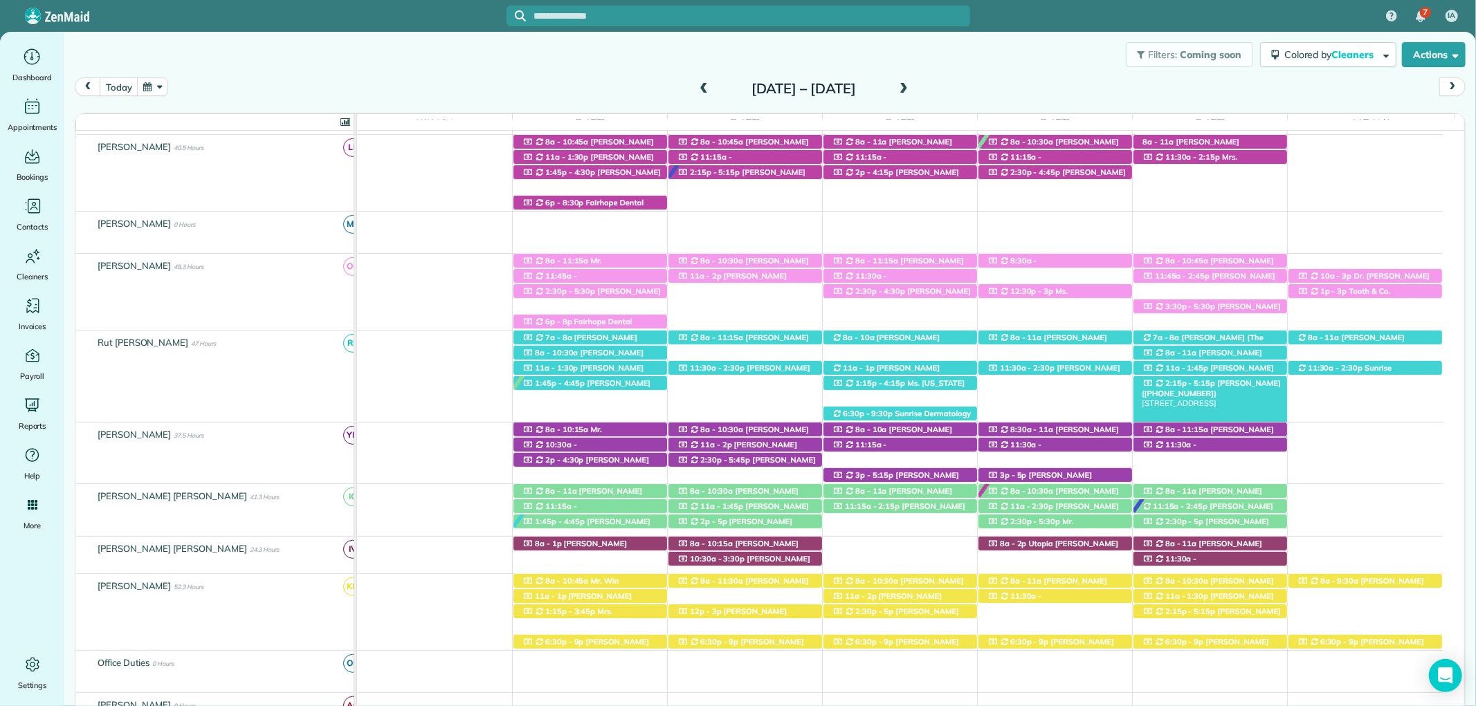
scroll to position [365, 0]
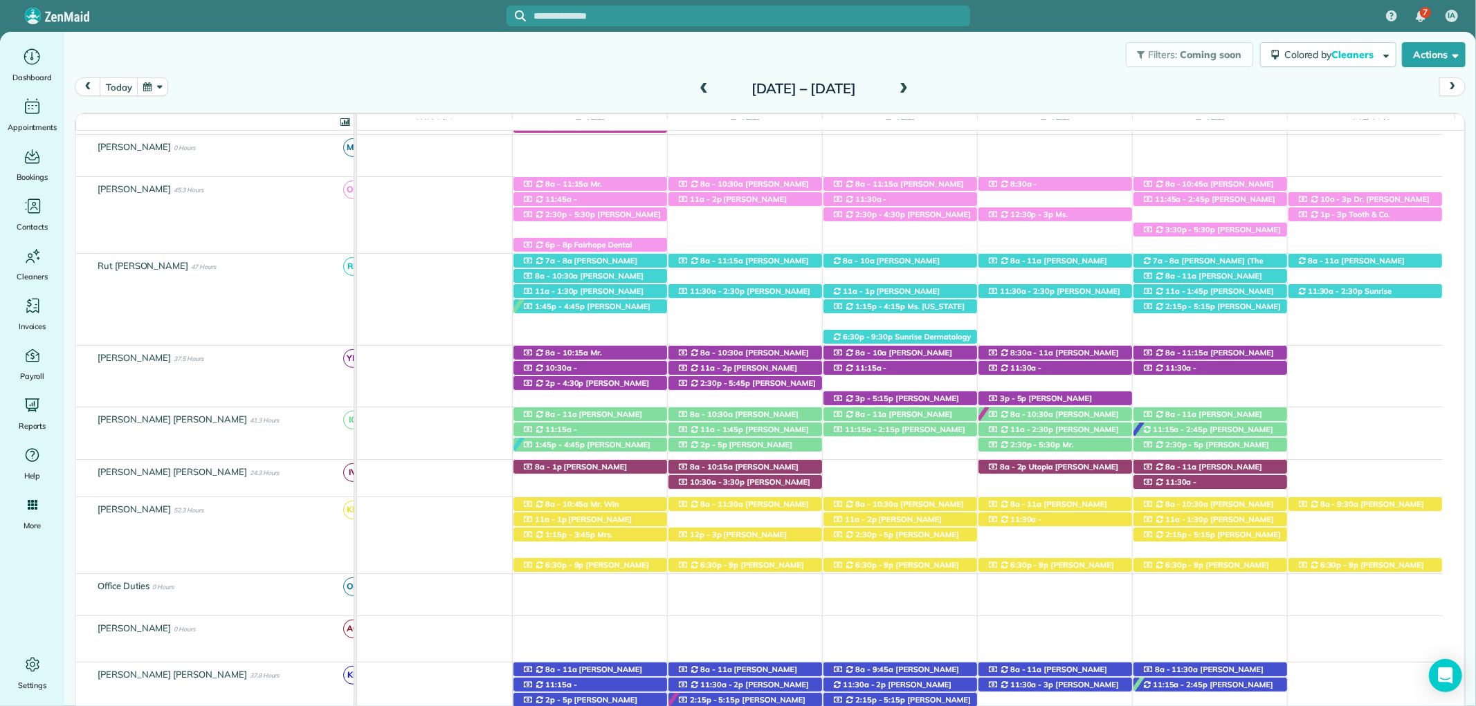
click at [911, 85] on span at bounding box center [903, 89] width 15 height 12
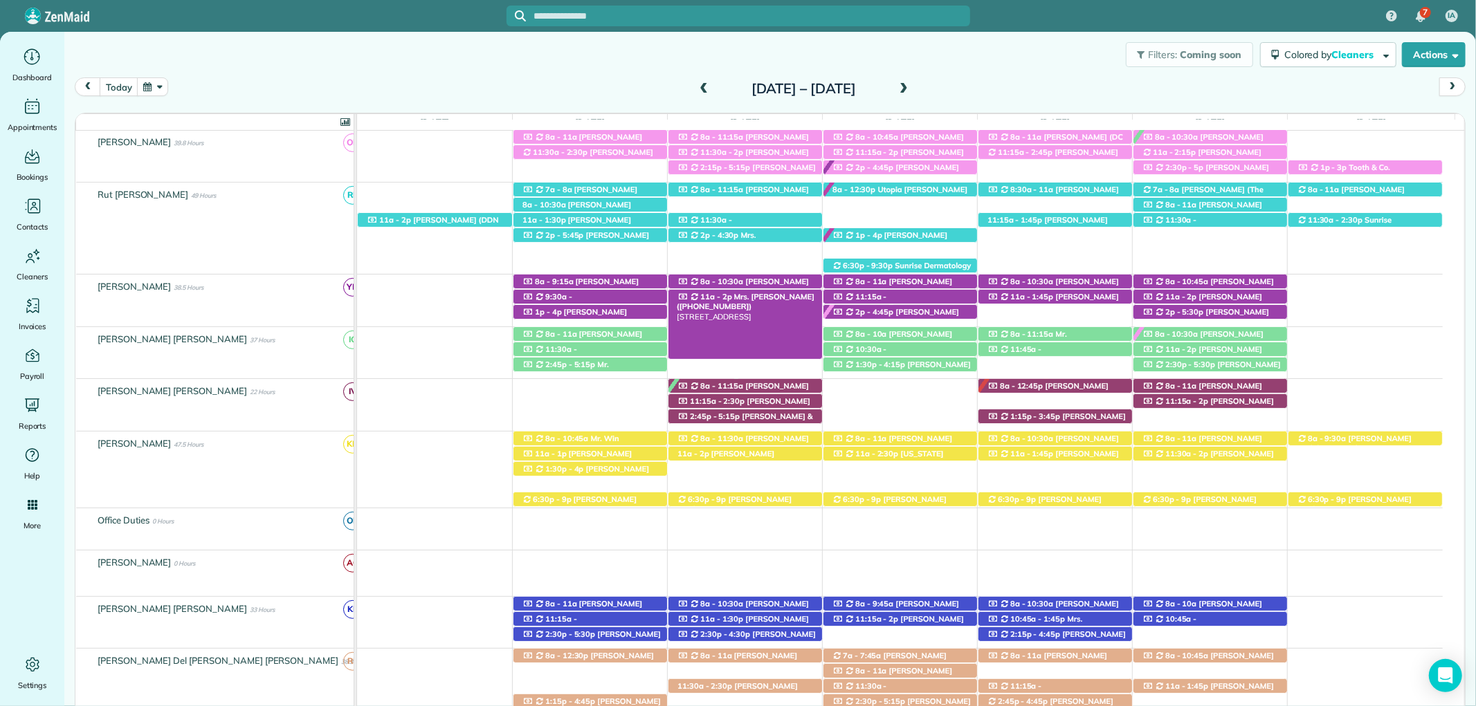
scroll to position [0, 0]
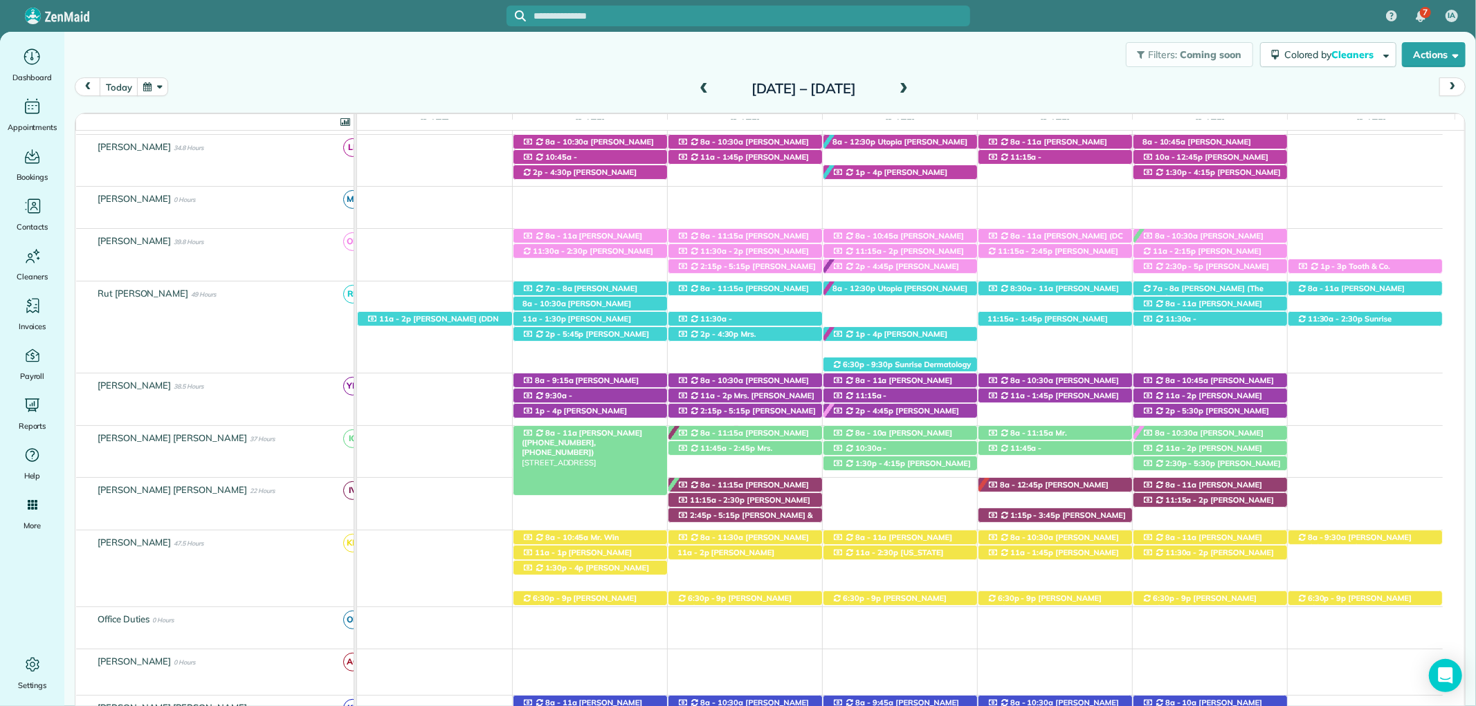
click at [609, 434] on span "Anita Bounds (+12515459292, +15613192215)" at bounding box center [582, 443] width 120 height 30
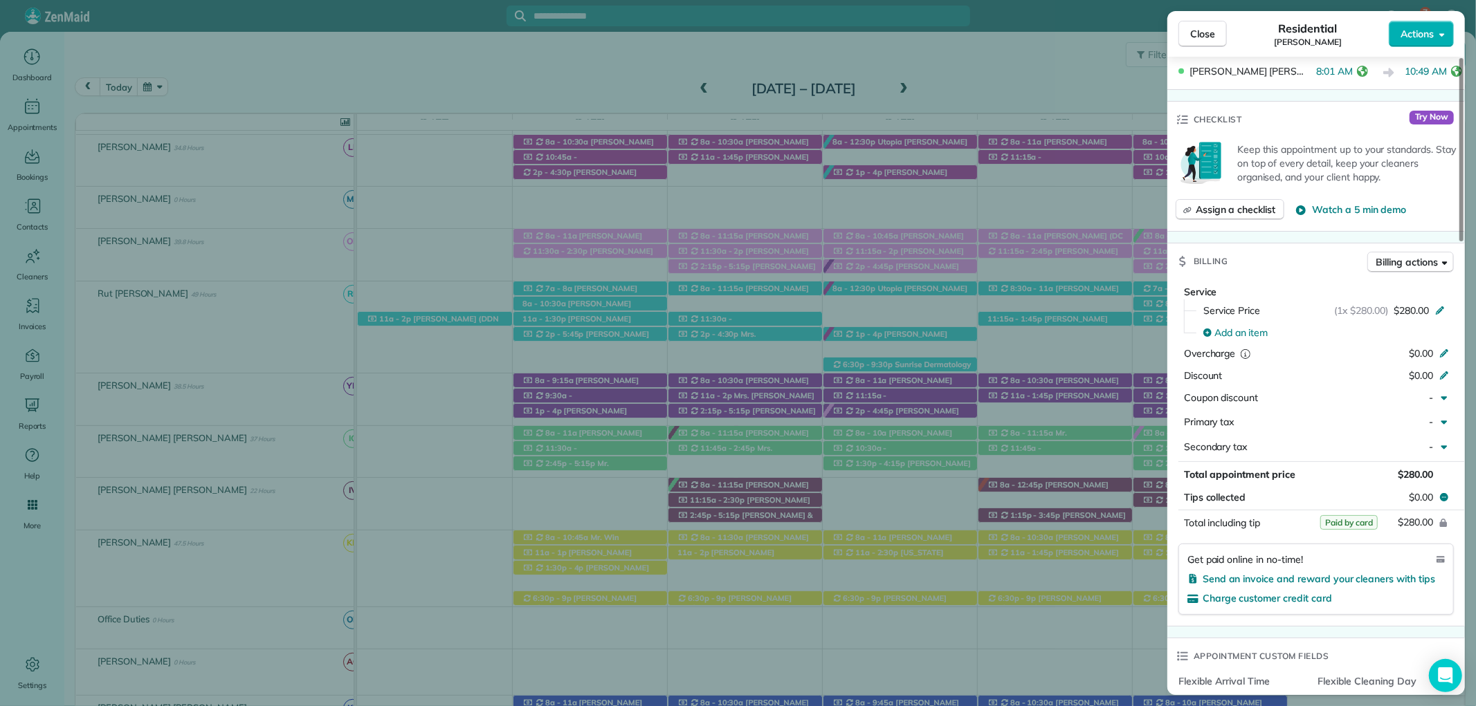
scroll to position [614, 0]
click at [1208, 25] on button "Close" at bounding box center [1202, 34] width 48 height 26
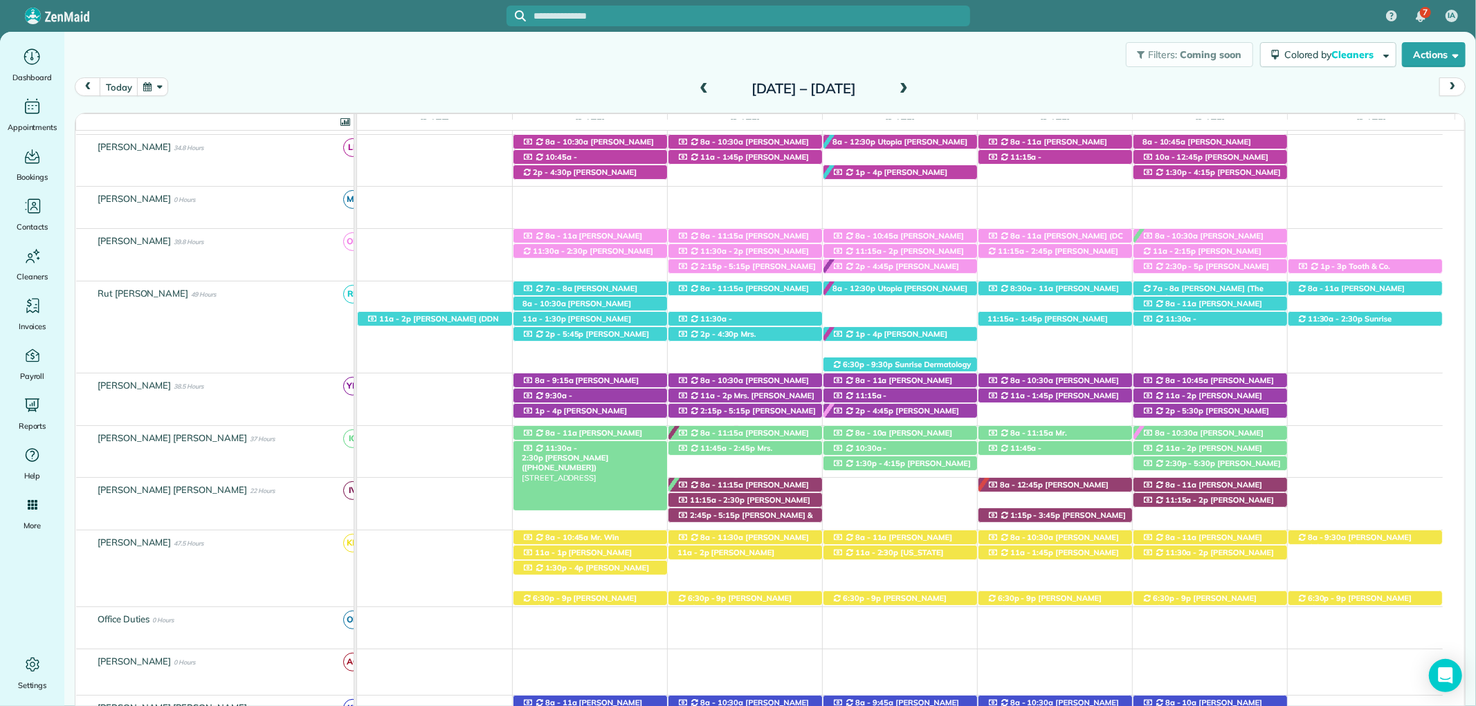
click at [608, 453] on span "Angie Garner (+12055334205)" at bounding box center [565, 462] width 86 height 19
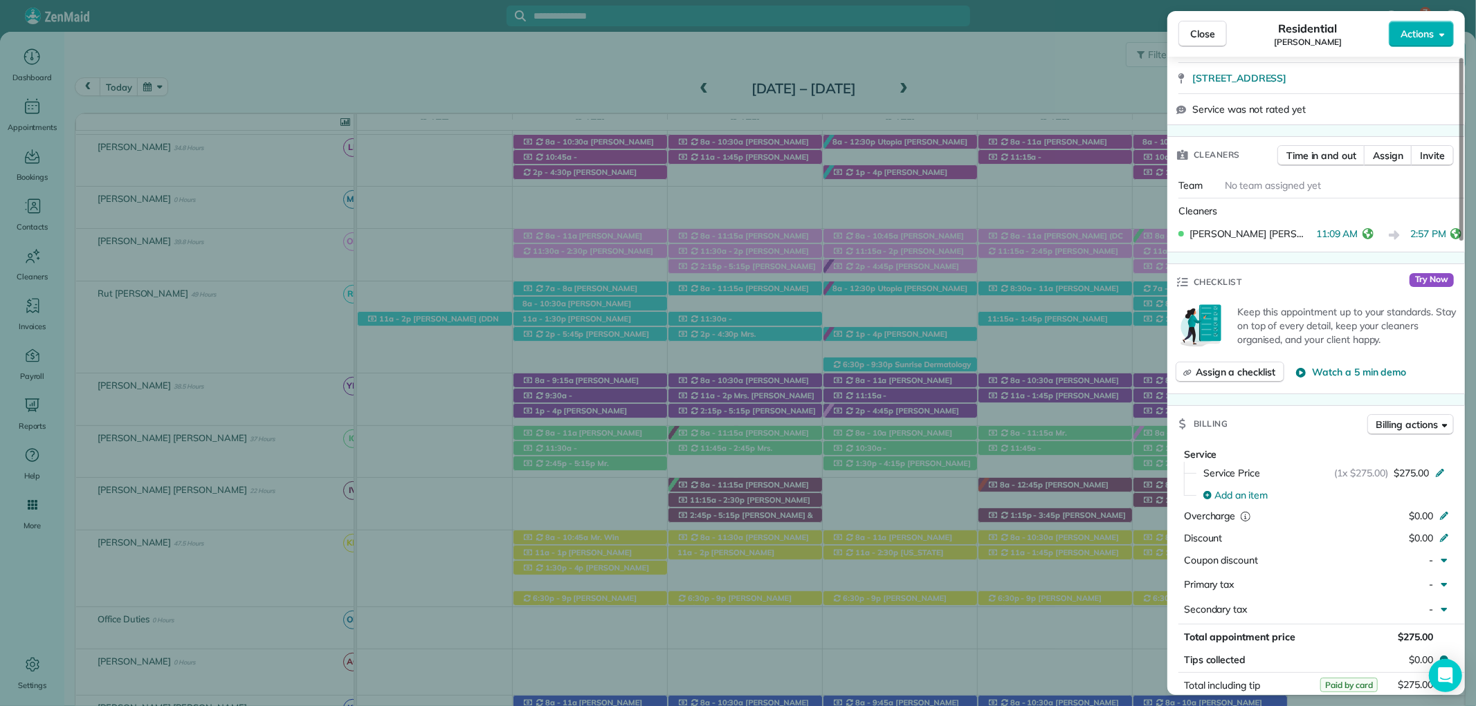
scroll to position [384, 0]
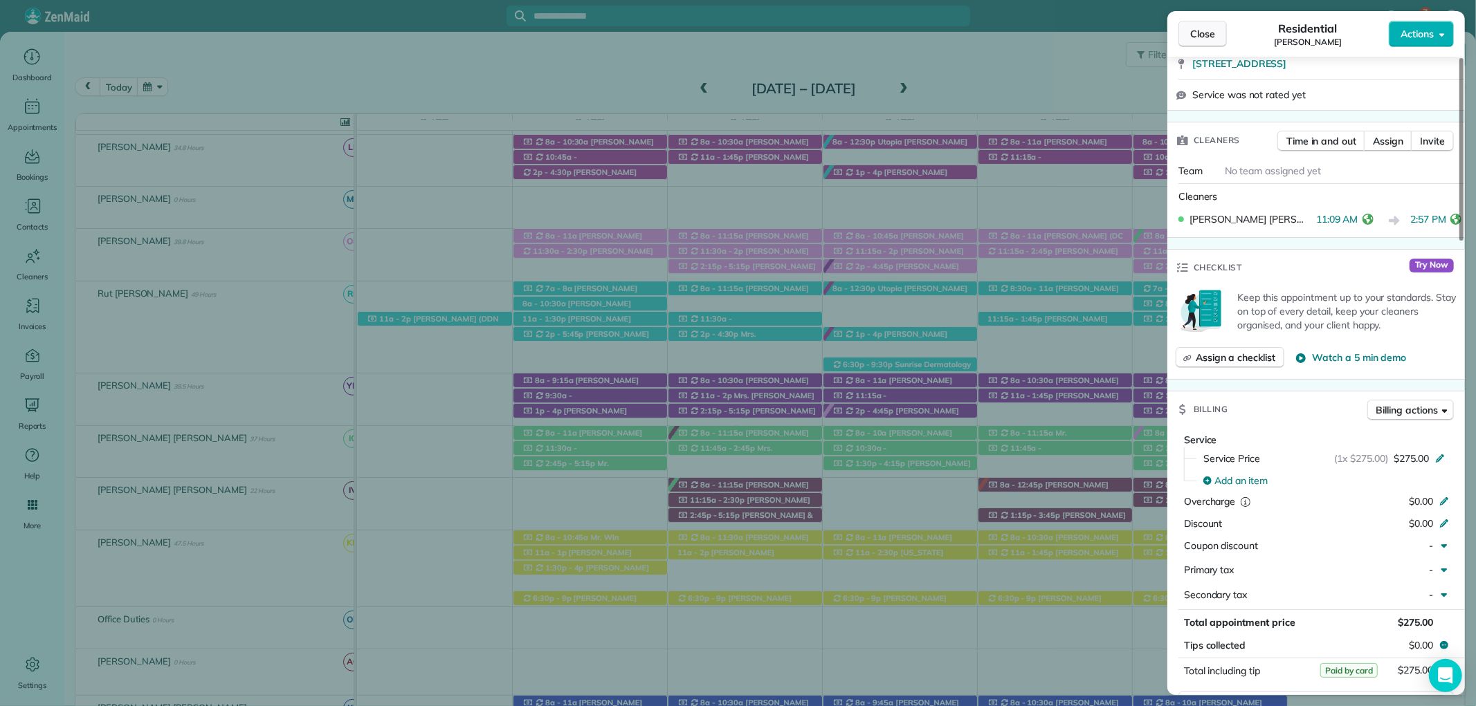
click at [1197, 33] on span "Close" at bounding box center [1202, 34] width 25 height 14
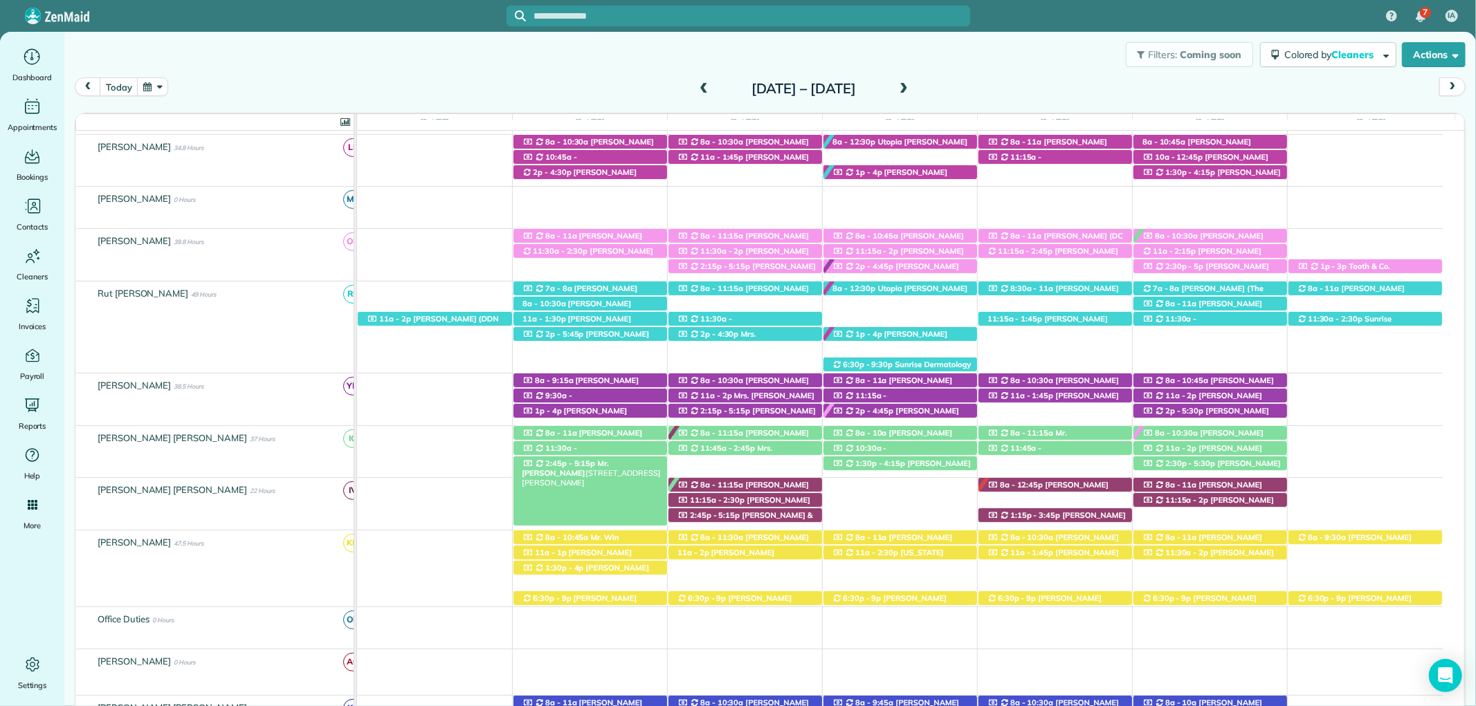
click at [607, 468] on span "Mr. Tom Proctor" at bounding box center [565, 468] width 87 height 19
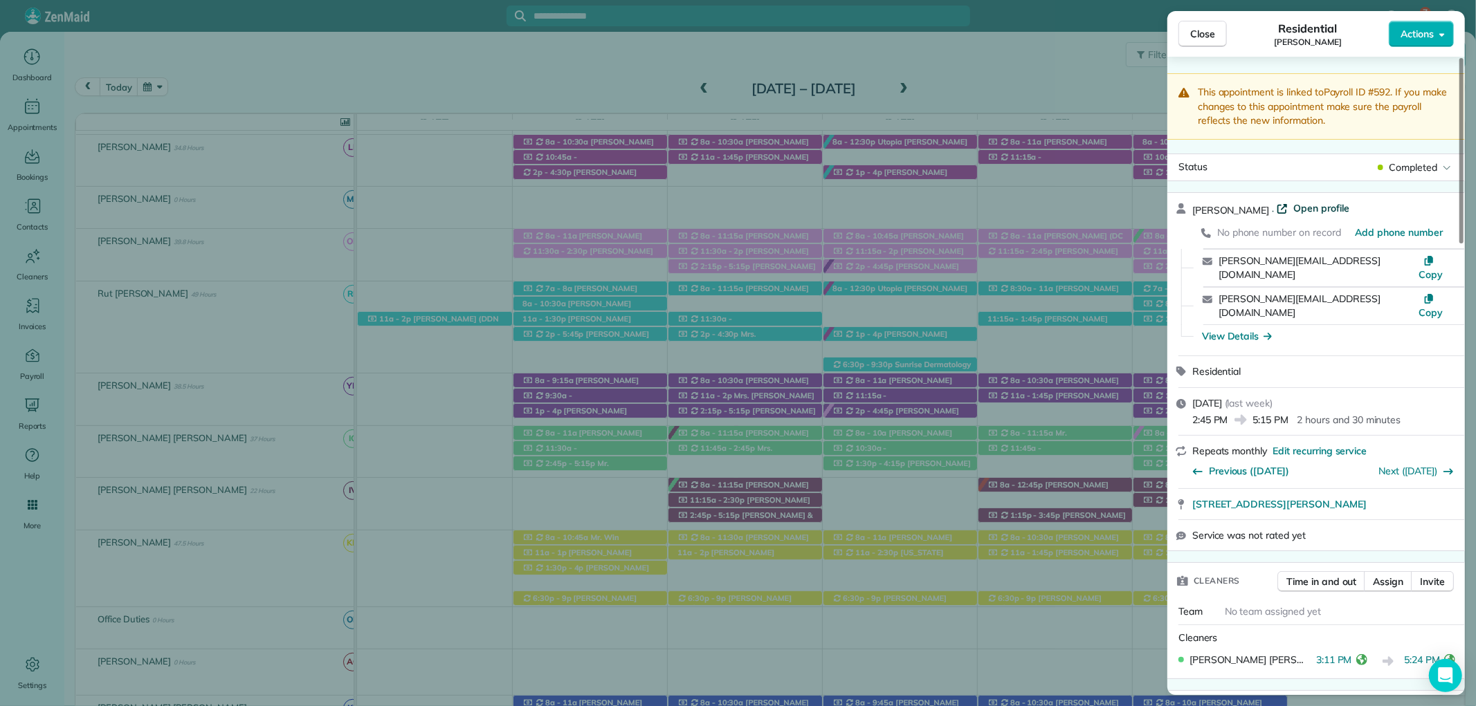
click at [1310, 212] on span "Open profile" at bounding box center [1321, 208] width 56 height 14
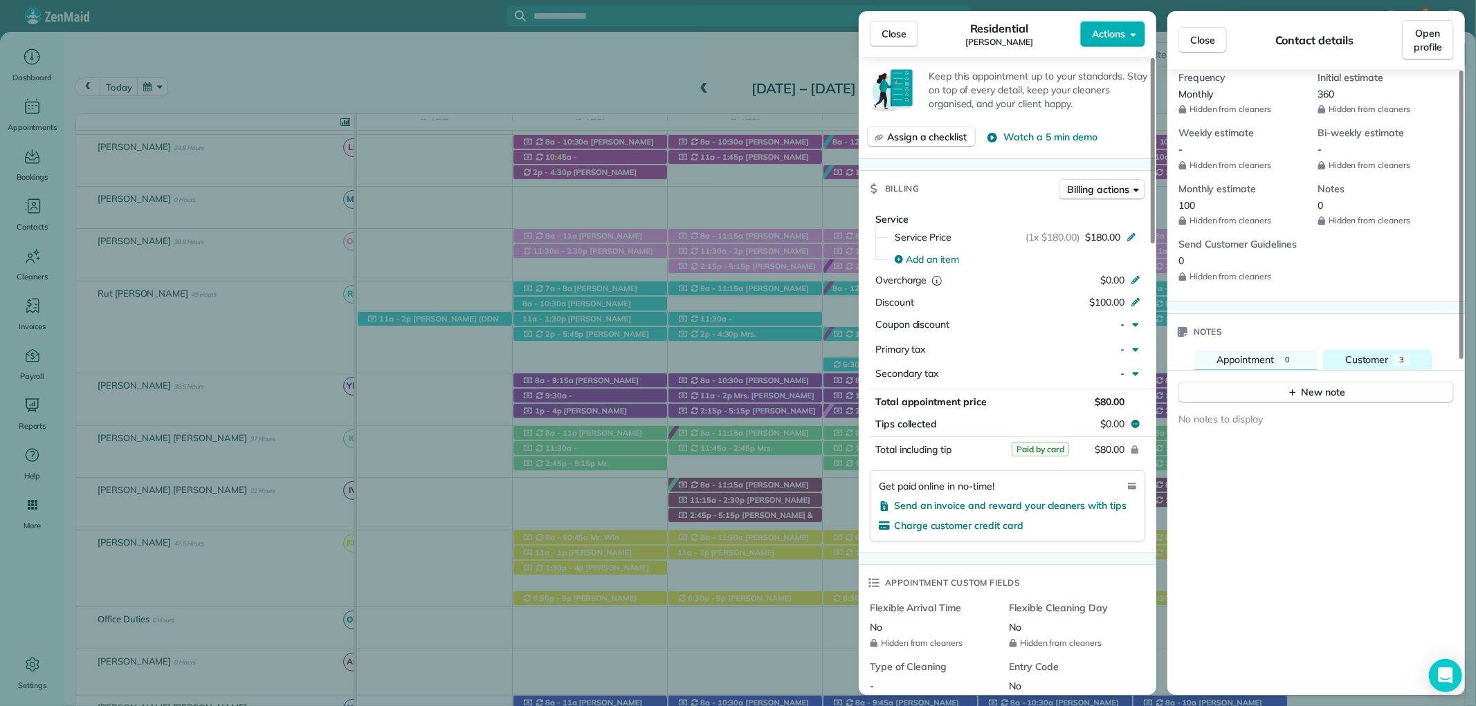
scroll to position [692, 0]
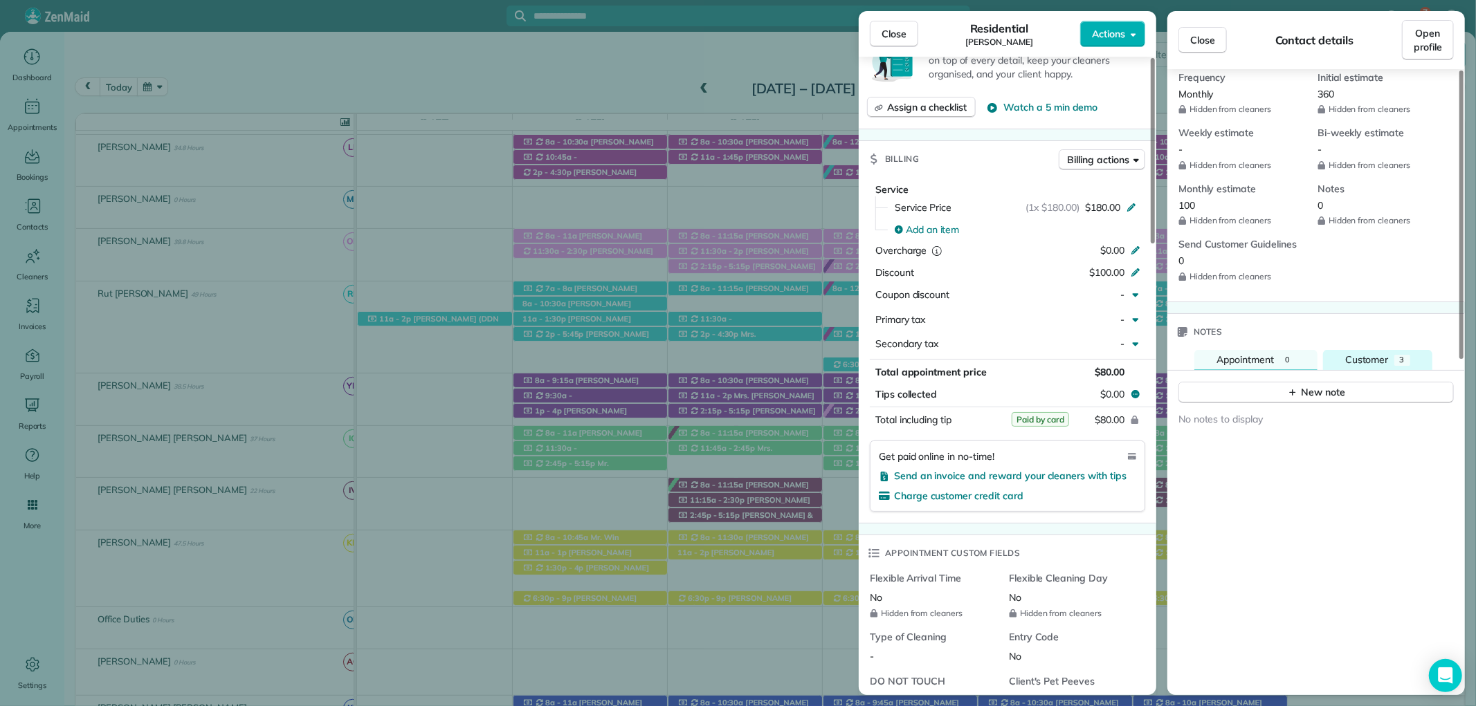
click at [1402, 355] on span "3" at bounding box center [1401, 360] width 5 height 10
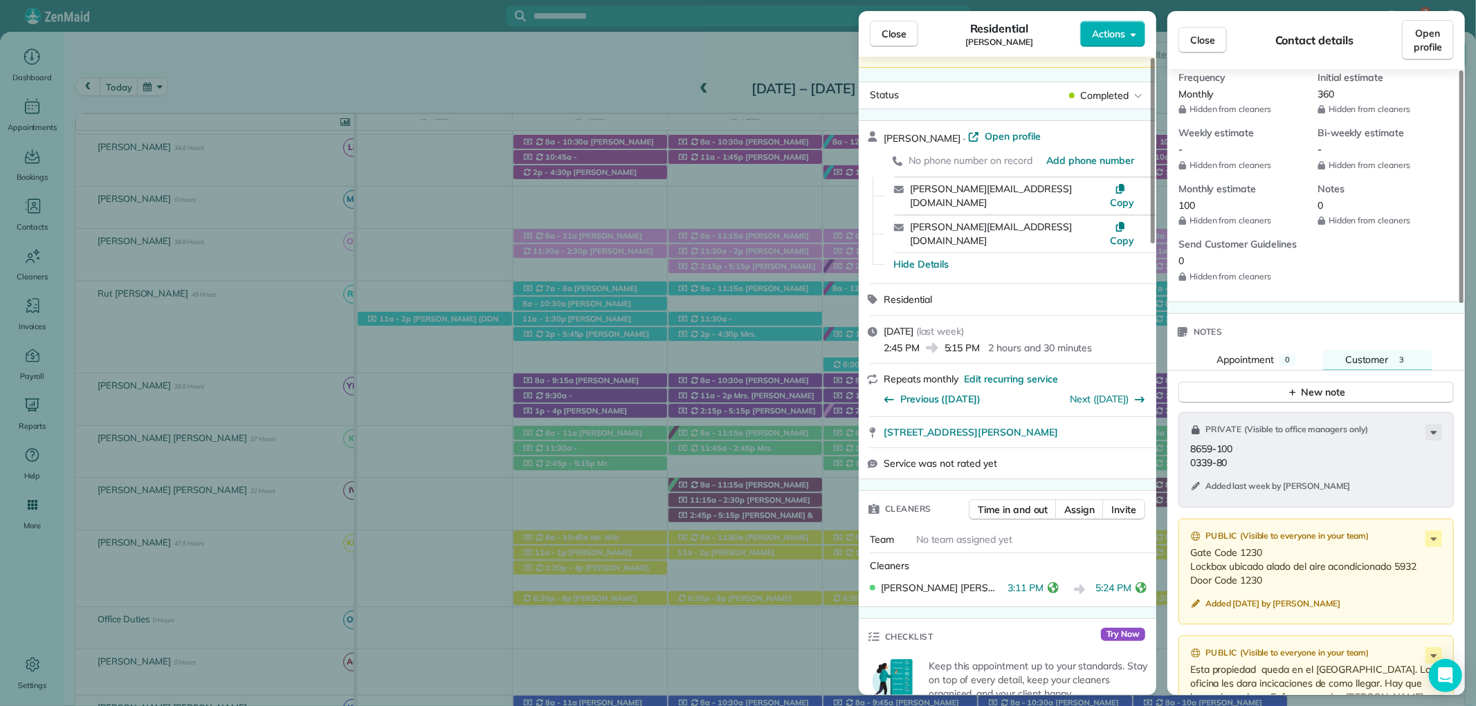
scroll to position [0, 0]
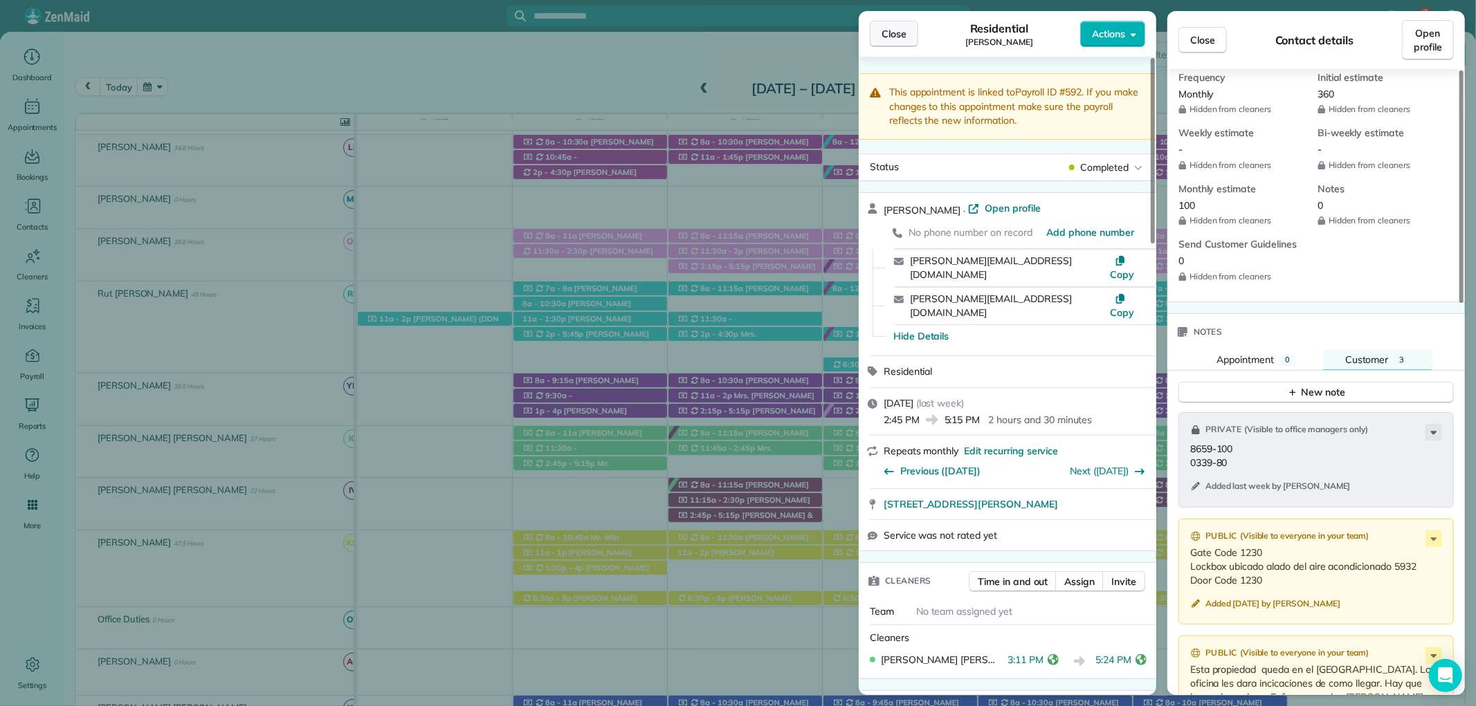
click at [901, 38] on span "Close" at bounding box center [893, 34] width 25 height 14
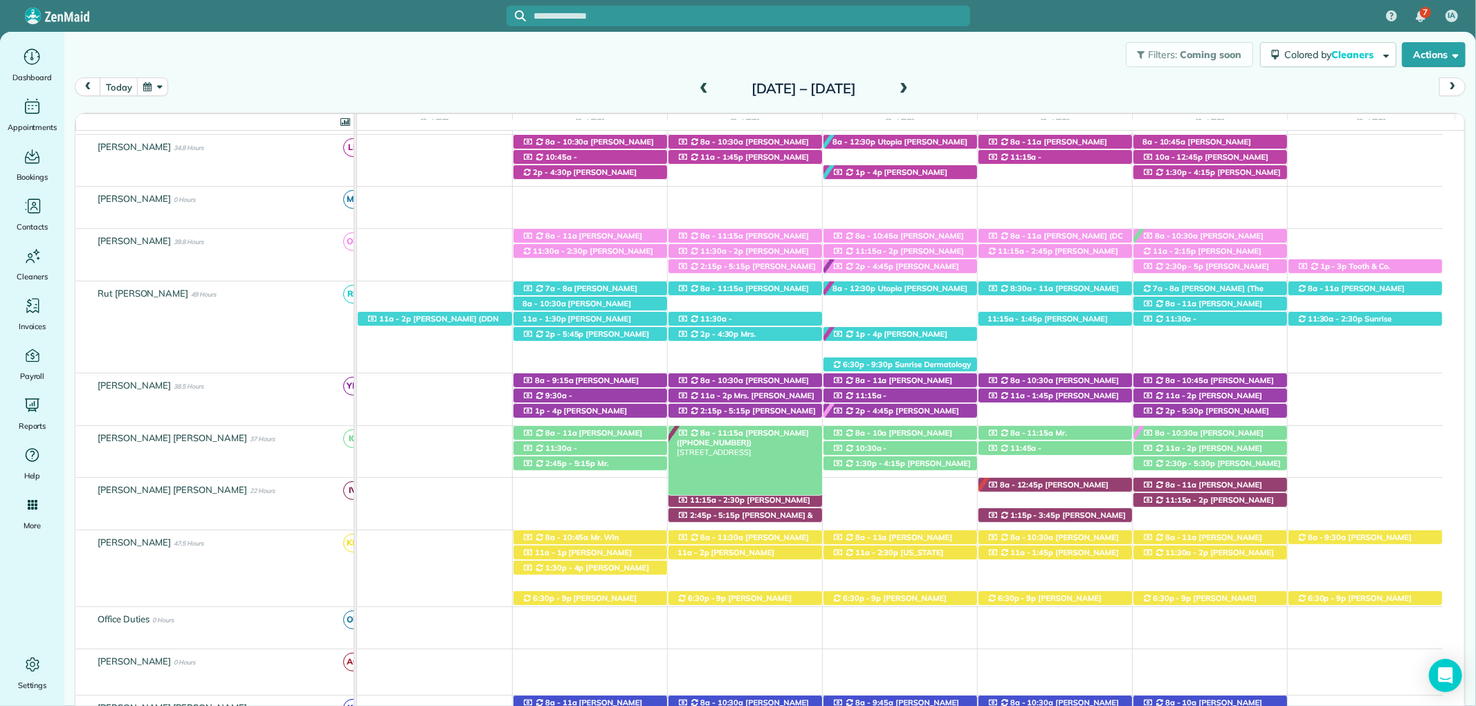
click at [764, 430] on span "Mrs. Roxie Thompson (+12516489873)" at bounding box center [743, 437] width 132 height 19
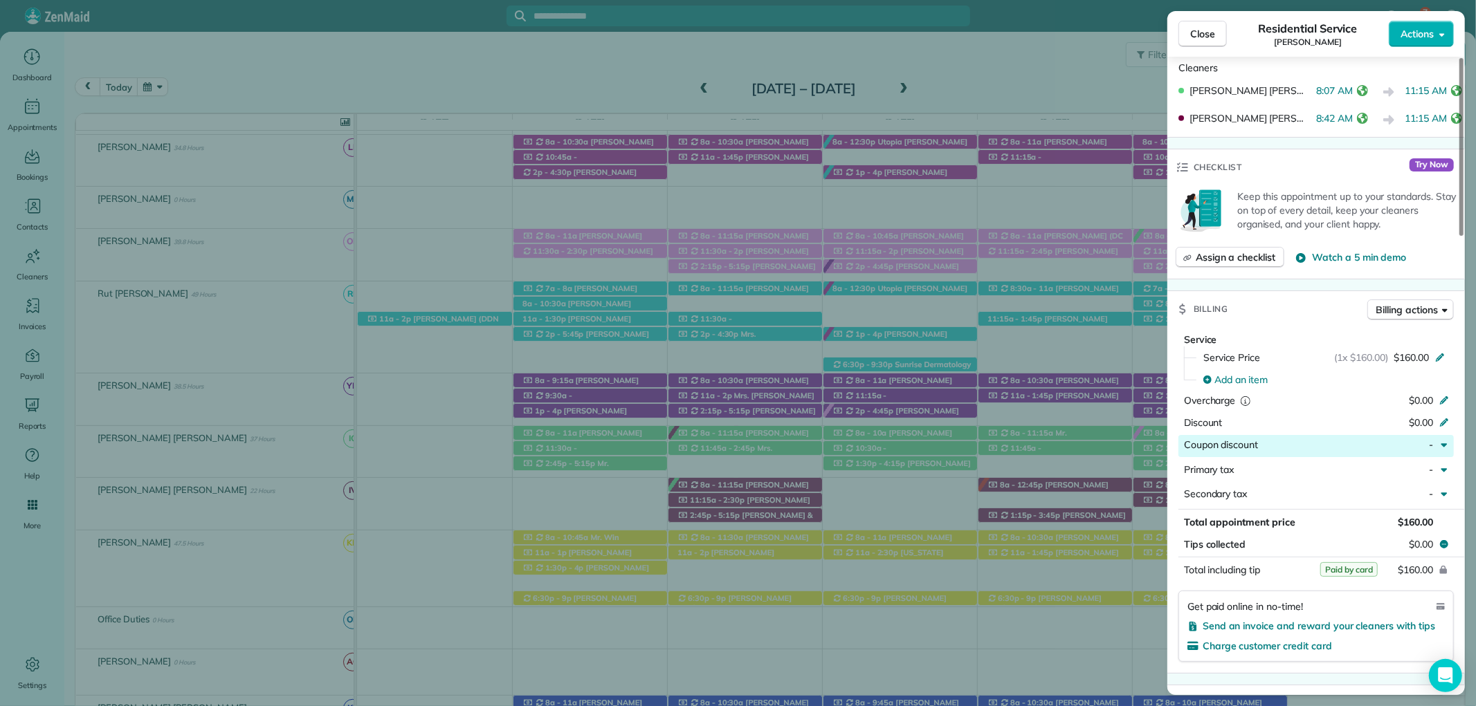
scroll to position [538, 0]
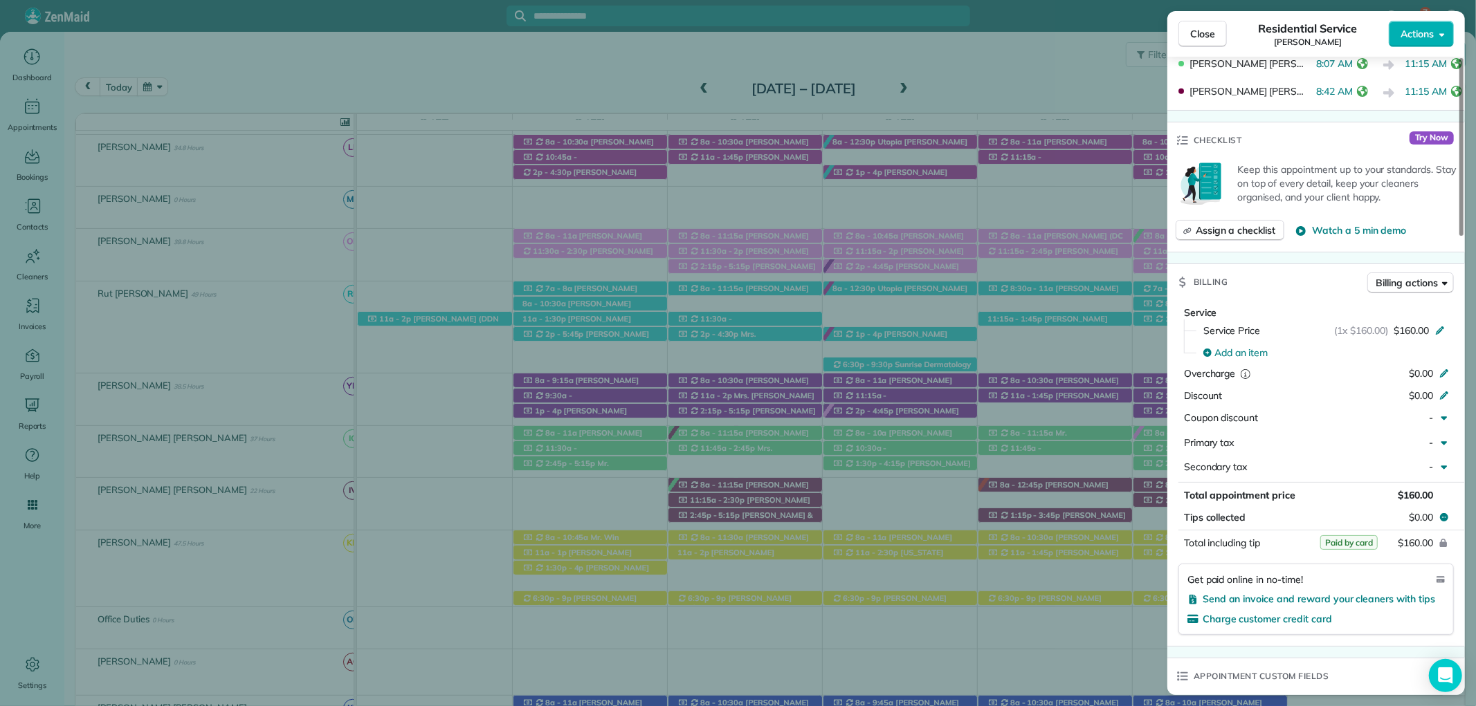
click at [1200, 32] on span "Close" at bounding box center [1202, 34] width 25 height 14
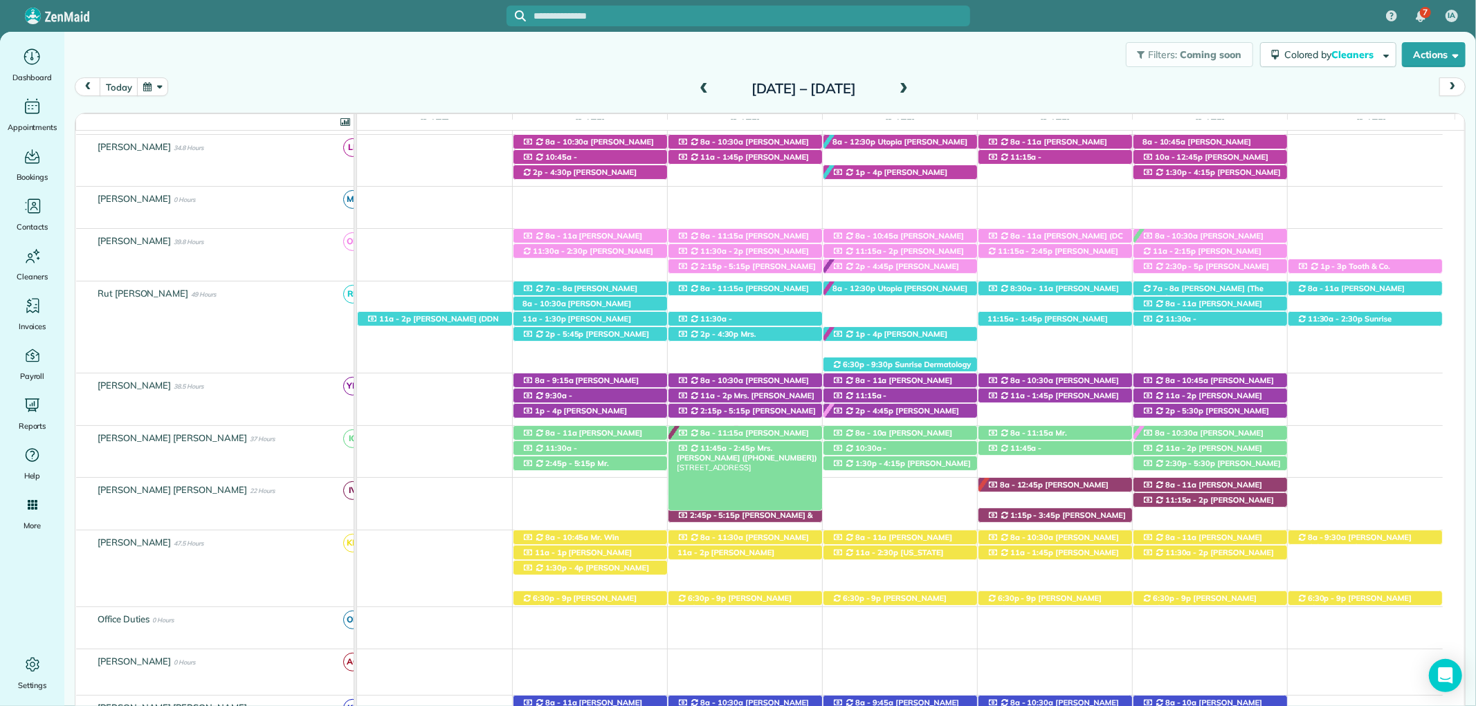
click at [784, 452] on span "Mrs. Allison Moore (+12515914224)" at bounding box center [747, 452] width 141 height 19
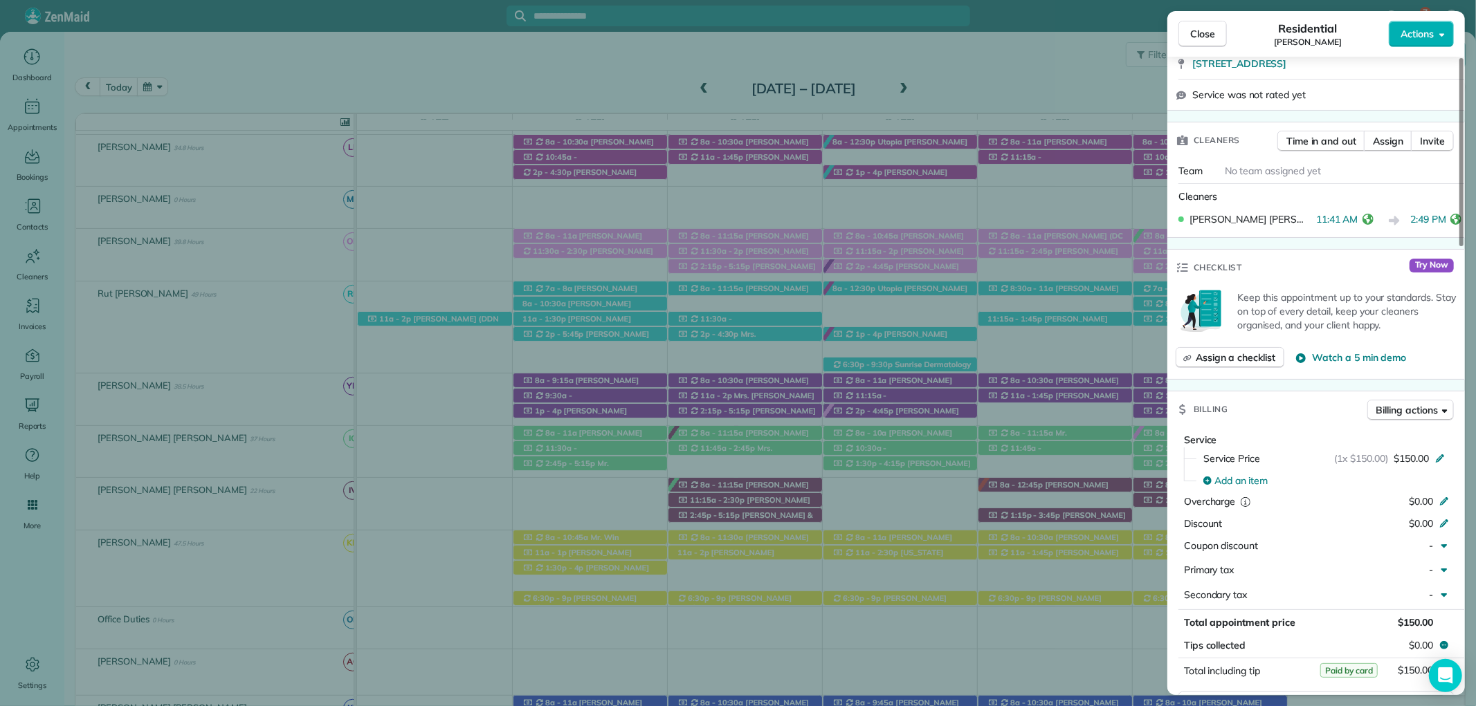
scroll to position [538, 0]
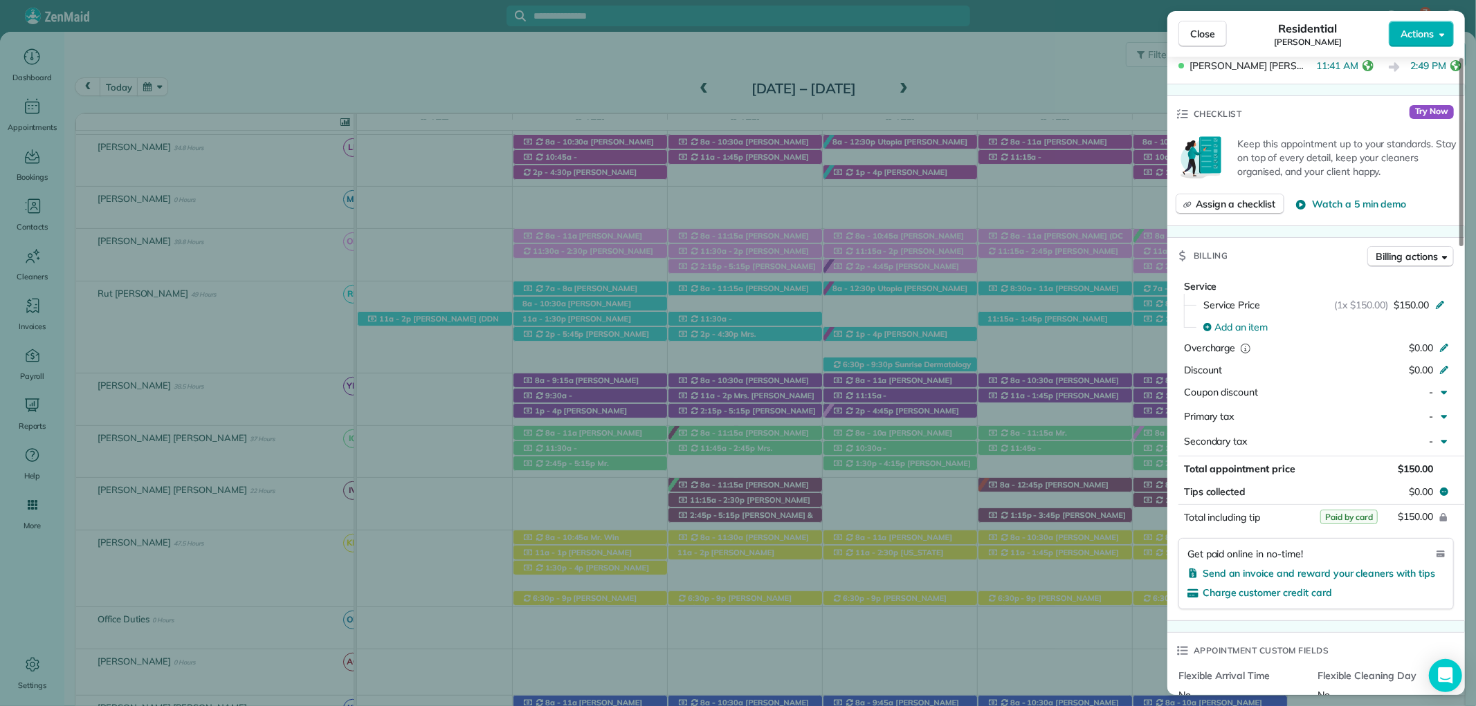
click at [1190, 30] on span "Close" at bounding box center [1202, 34] width 25 height 14
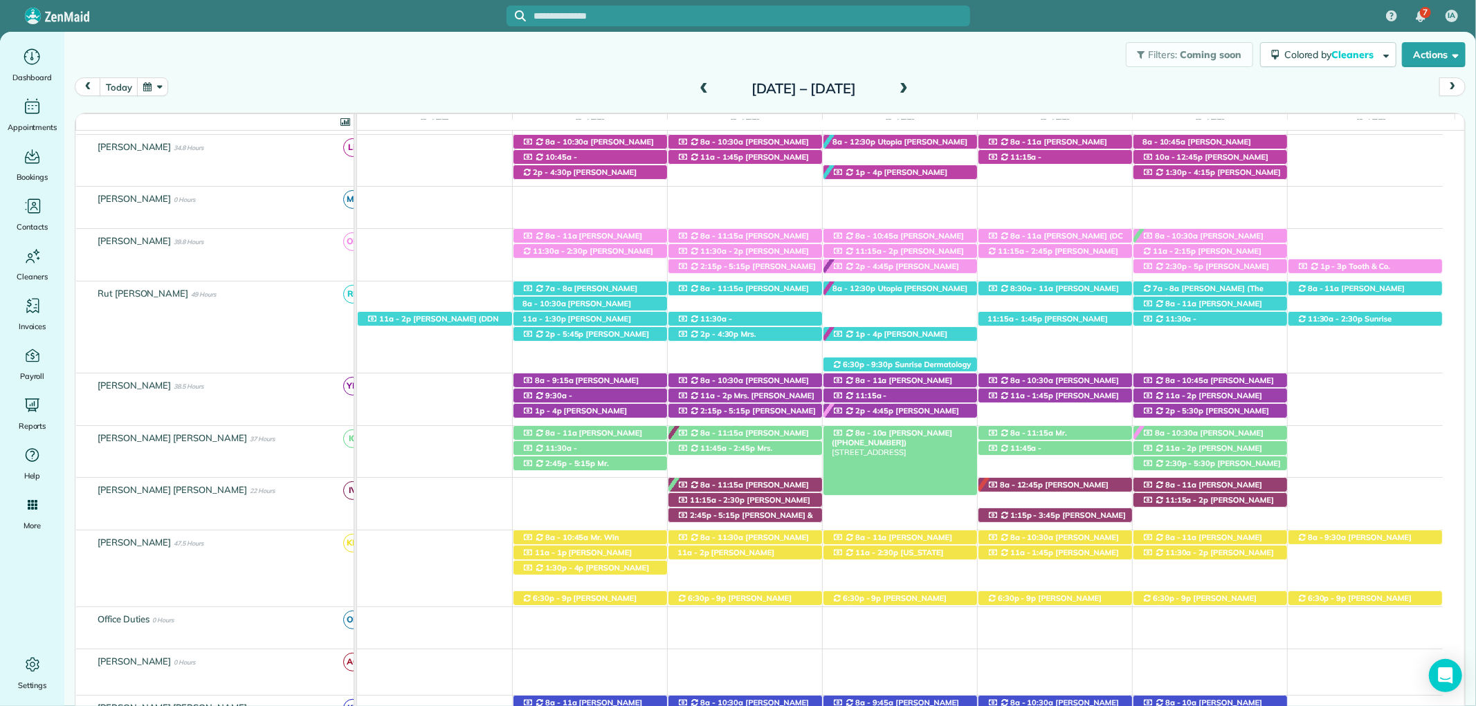
click at [928, 432] on span "Claire Bowman (+12514557588)" at bounding box center [892, 437] width 120 height 19
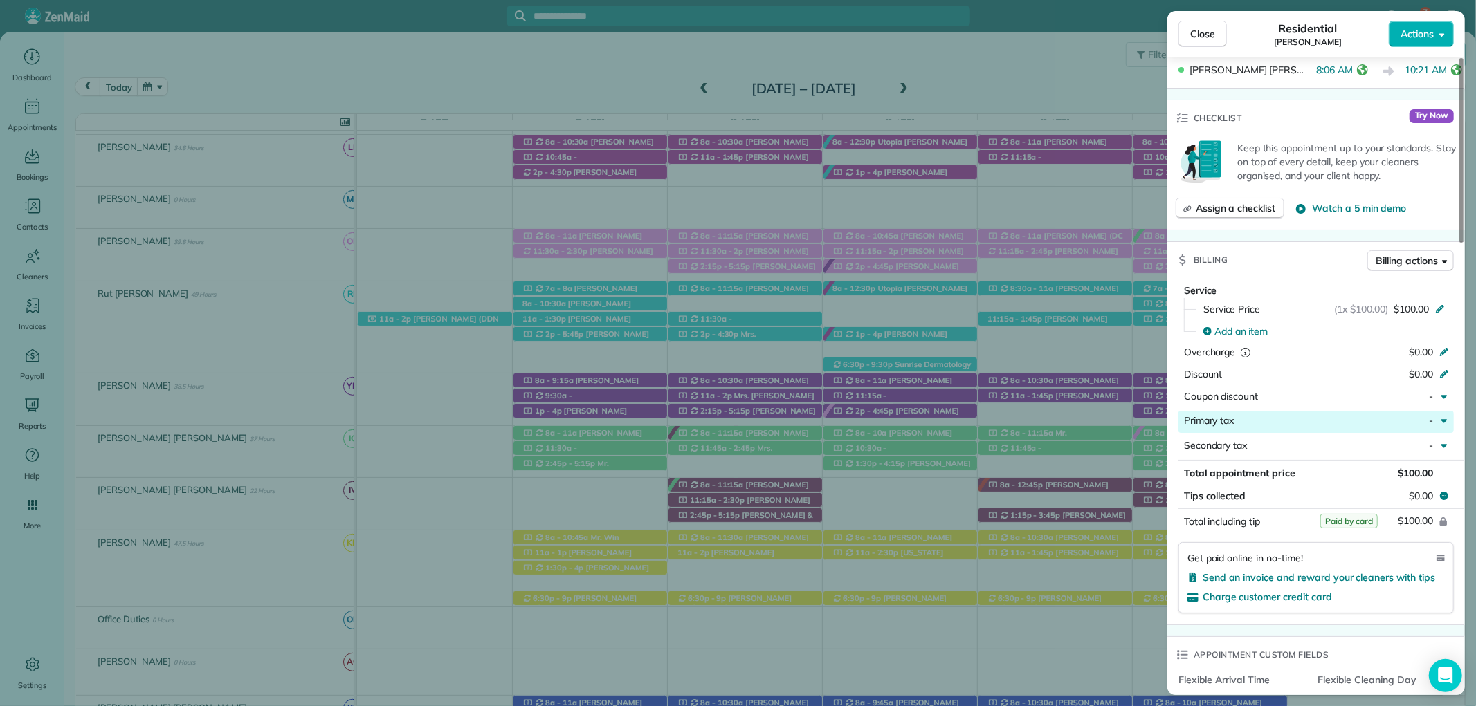
scroll to position [538, 0]
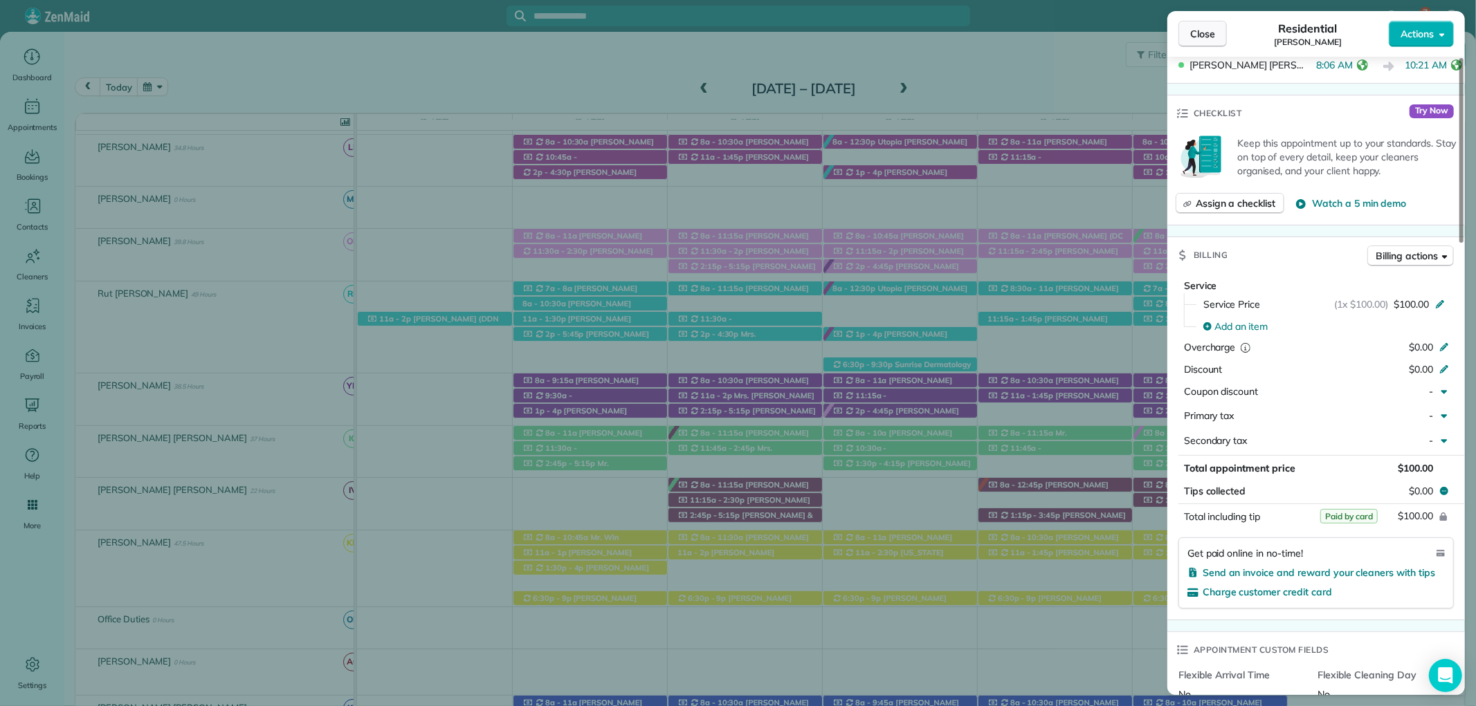
click at [1216, 30] on button "Close" at bounding box center [1202, 34] width 48 height 26
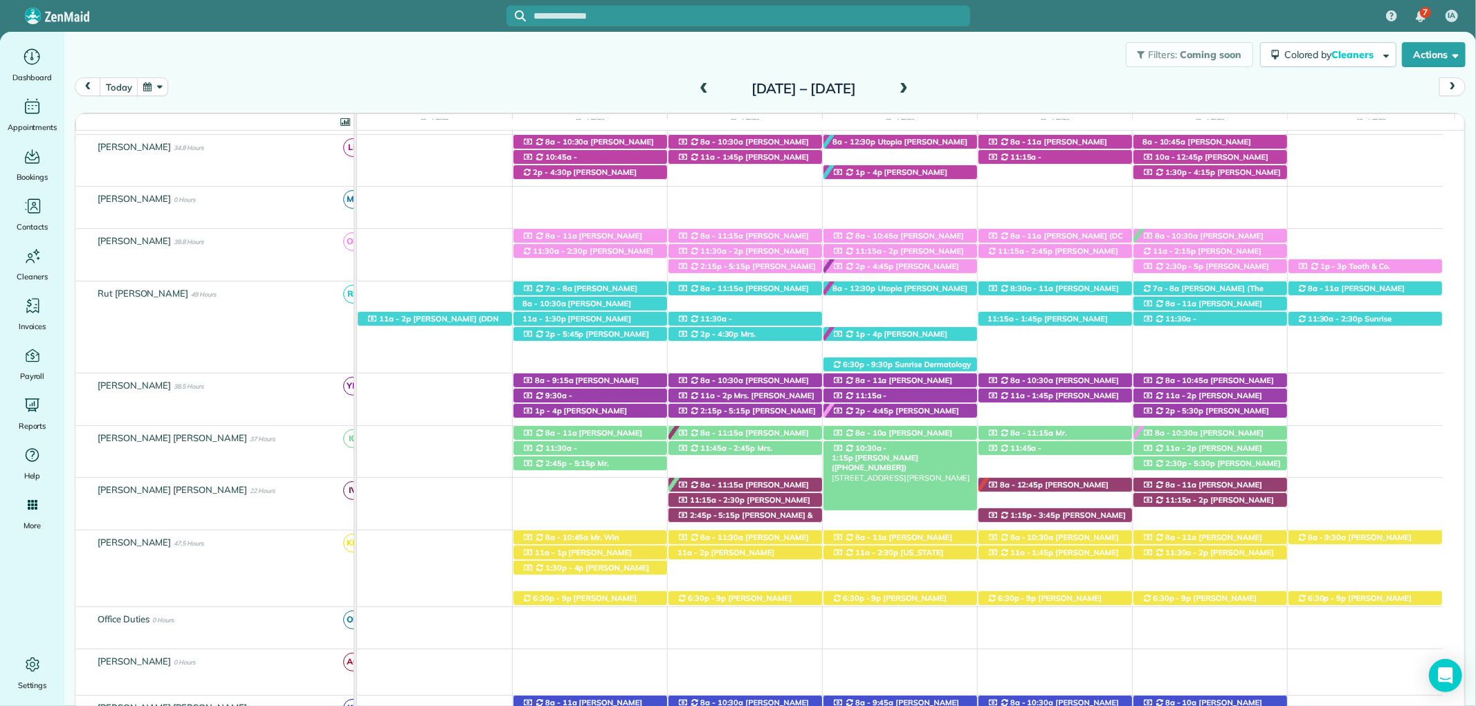
click at [915, 453] on span "Ray Evans (+12517536600)" at bounding box center [875, 462] width 86 height 19
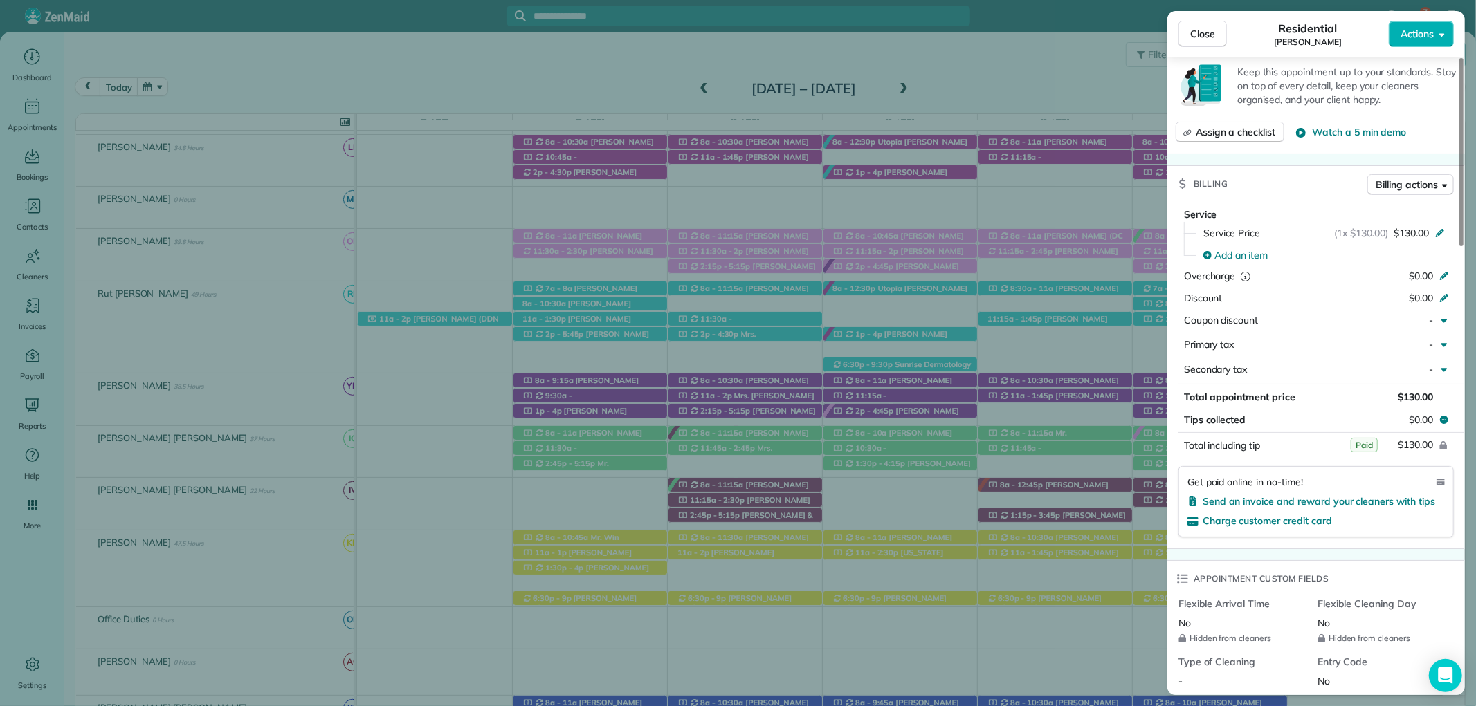
scroll to position [616, 0]
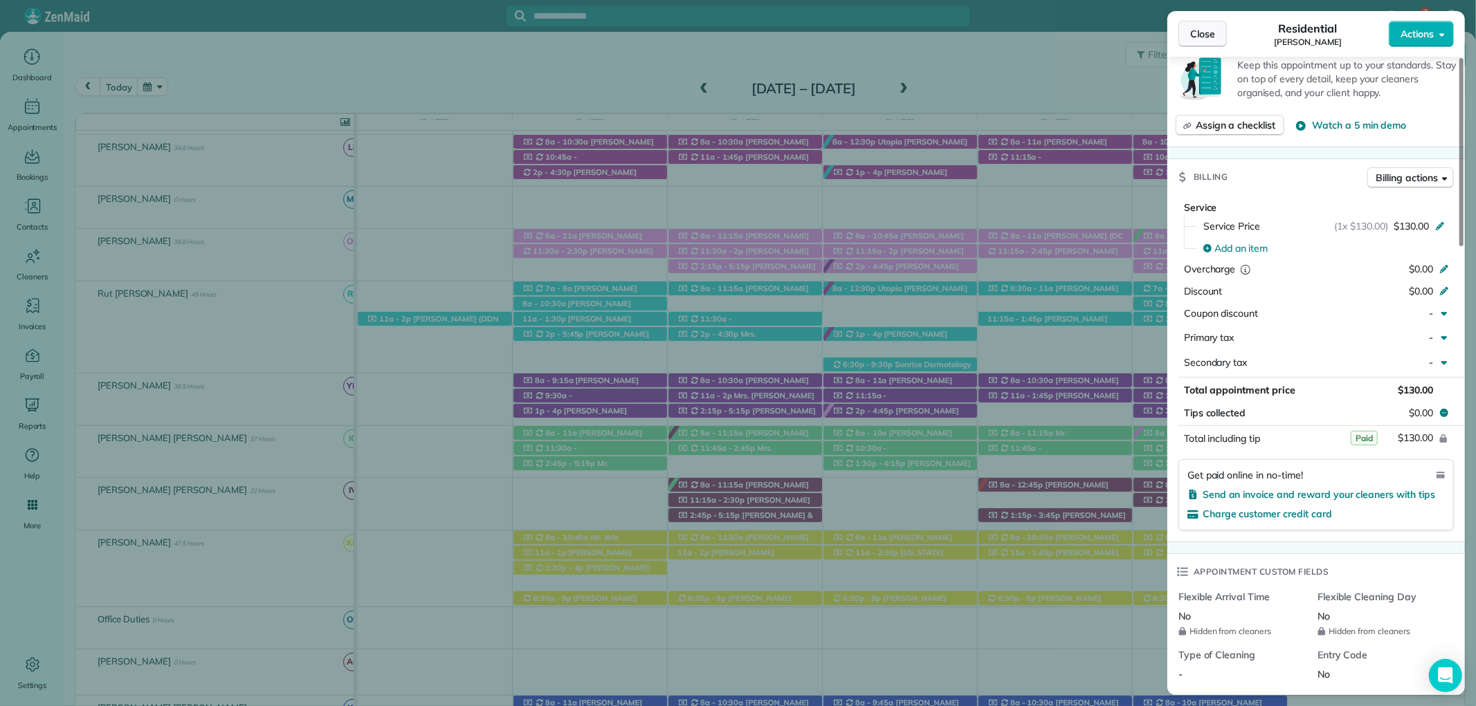
click at [1185, 33] on button "Close" at bounding box center [1202, 34] width 48 height 26
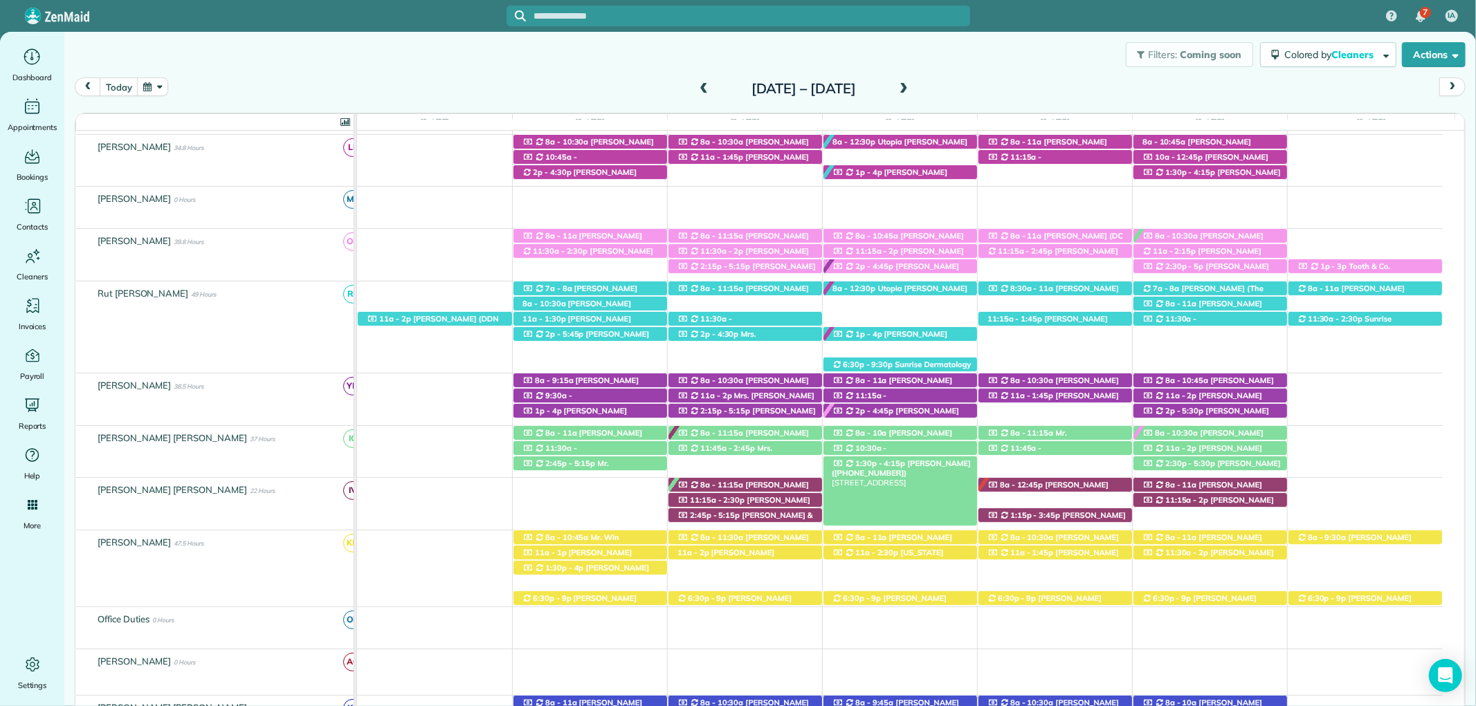
click at [939, 466] on span "Lisa Taylor (+13344628858)" at bounding box center [901, 468] width 139 height 19
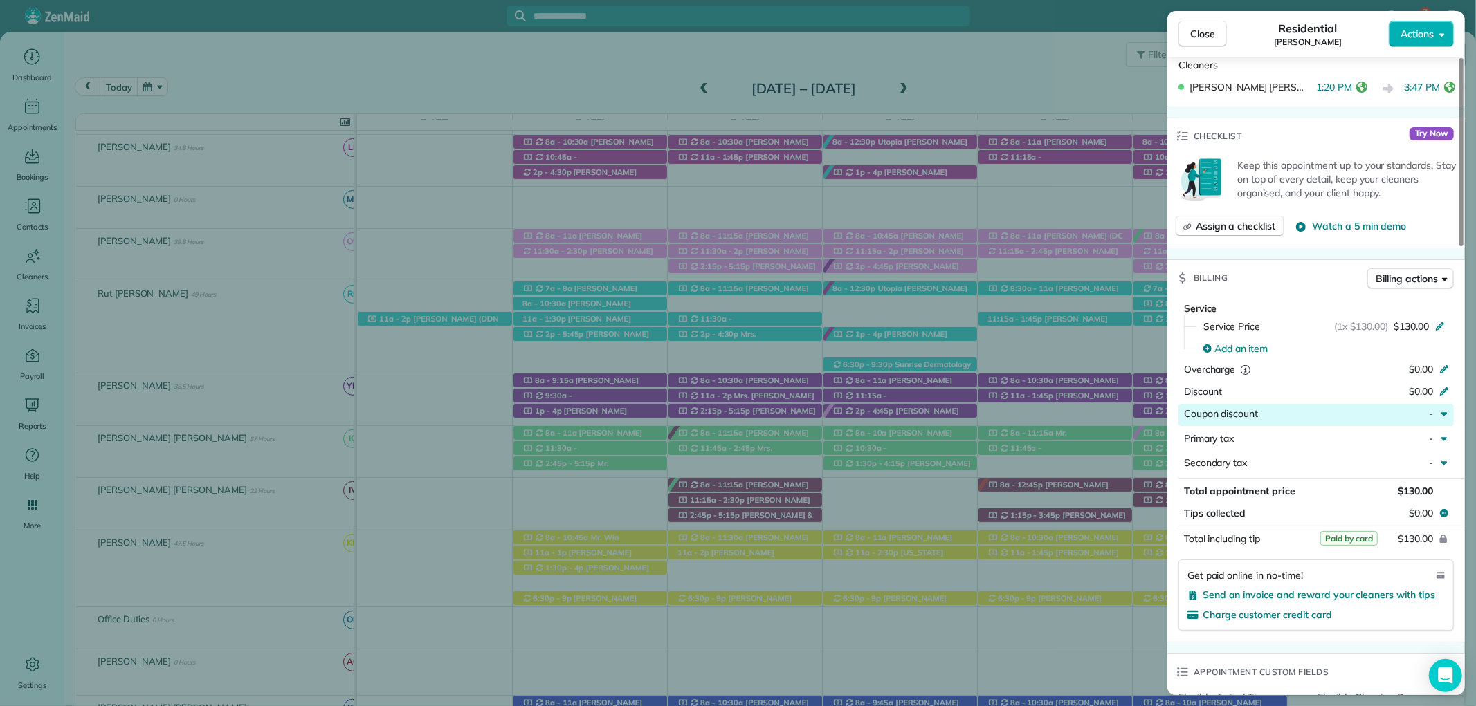
scroll to position [538, 0]
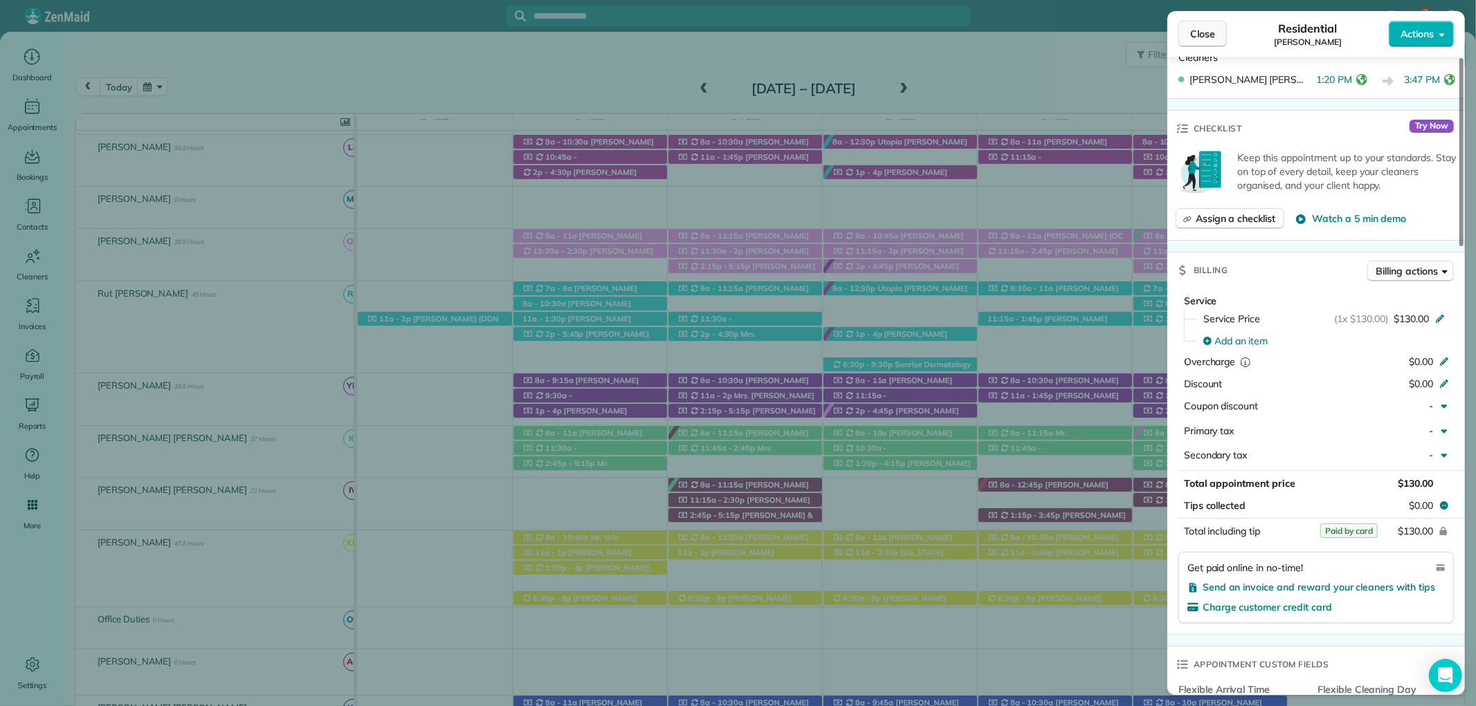
click at [1187, 28] on button "Close" at bounding box center [1202, 34] width 48 height 26
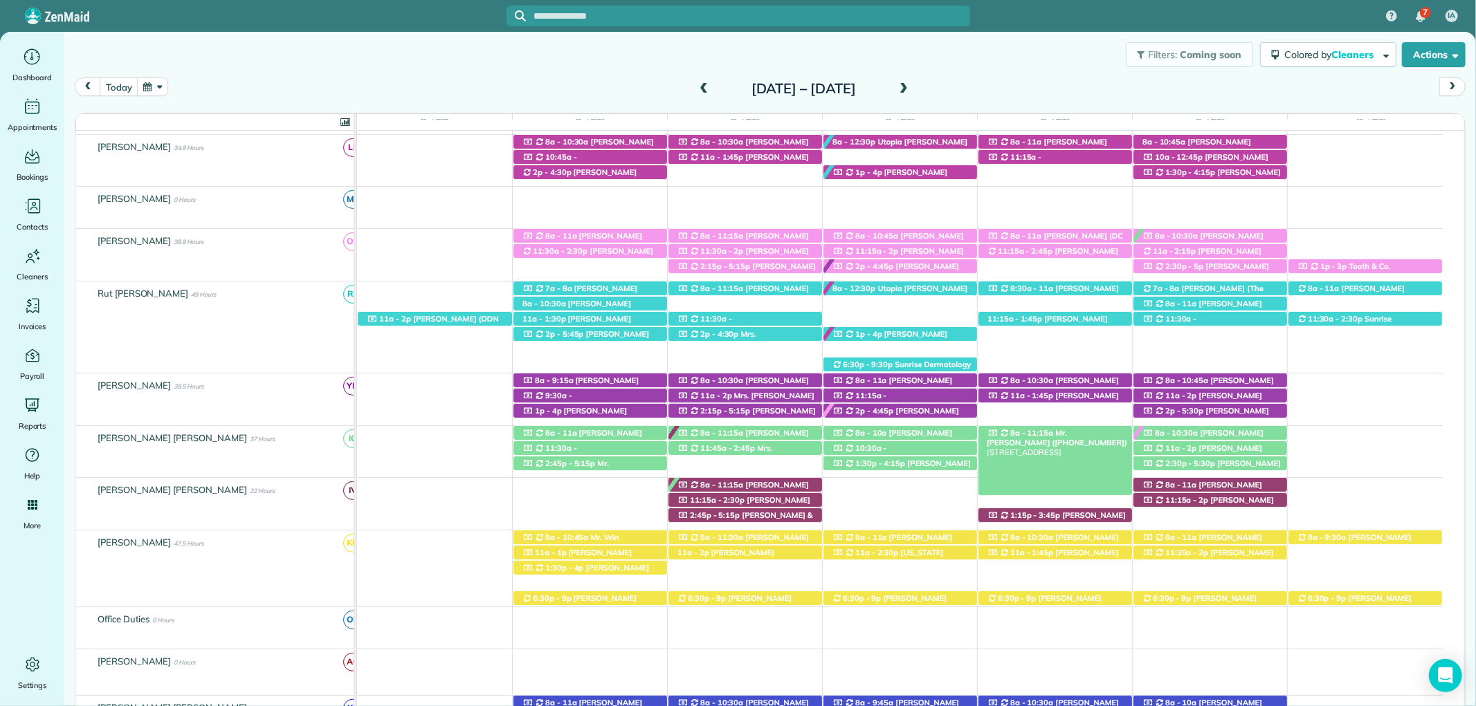
click at [1067, 432] on span "Mr. Kevin Hall (+13363910278)" at bounding box center [1056, 437] width 141 height 19
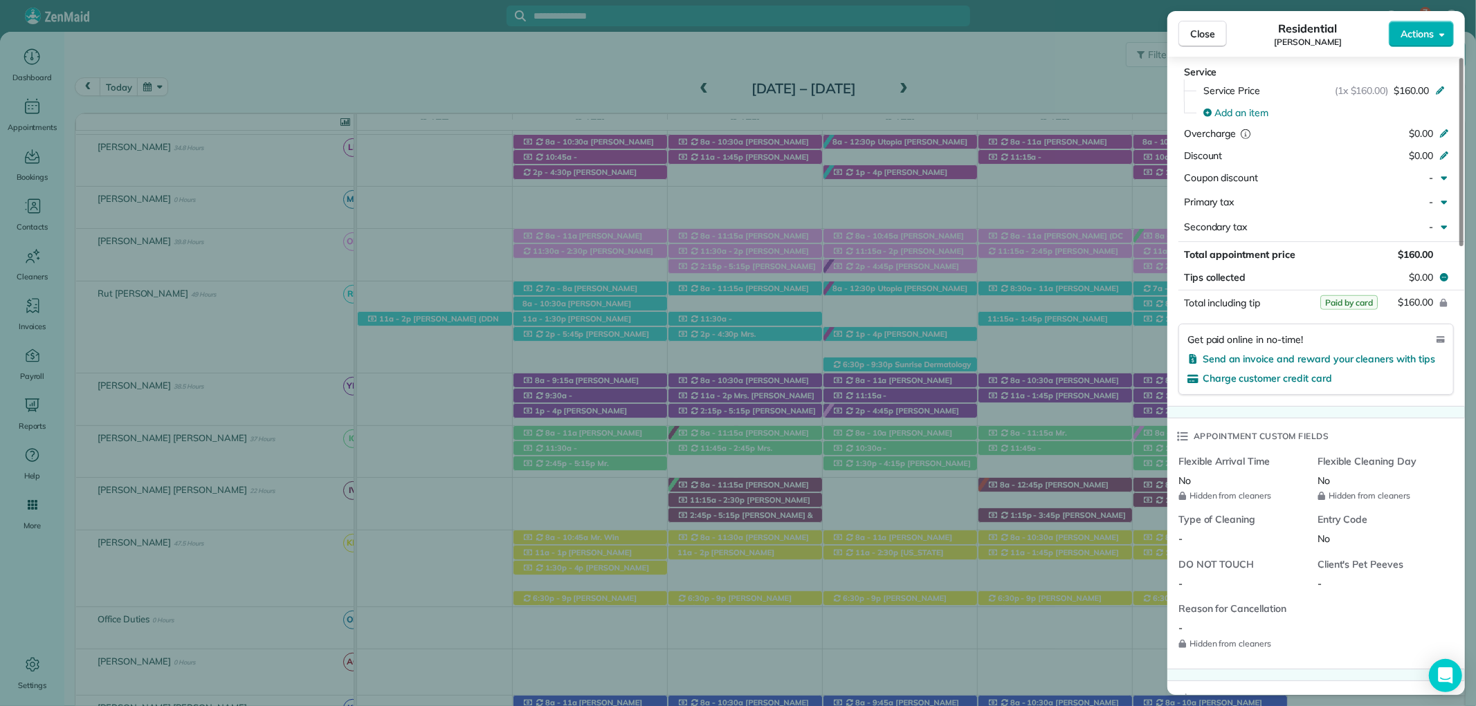
scroll to position [735, 0]
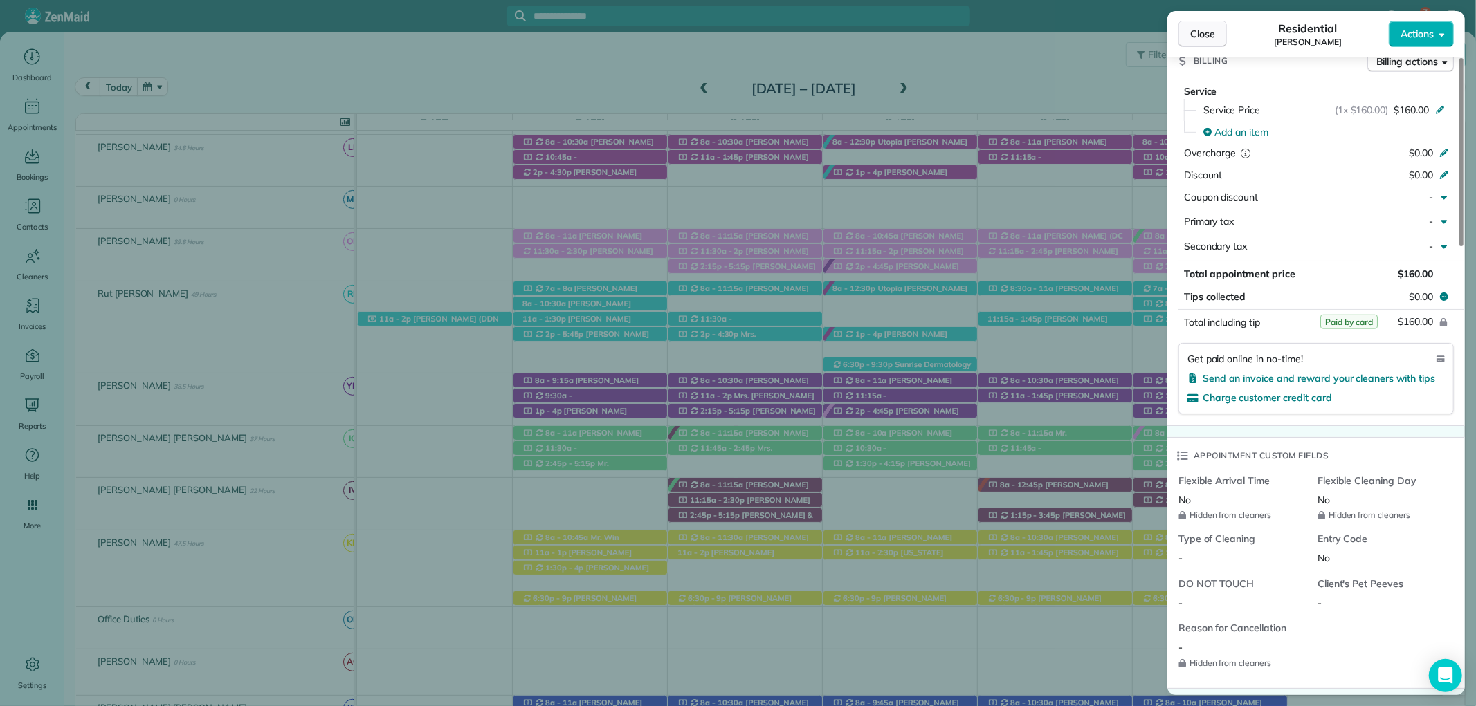
click at [1190, 24] on button "Close" at bounding box center [1202, 34] width 48 height 26
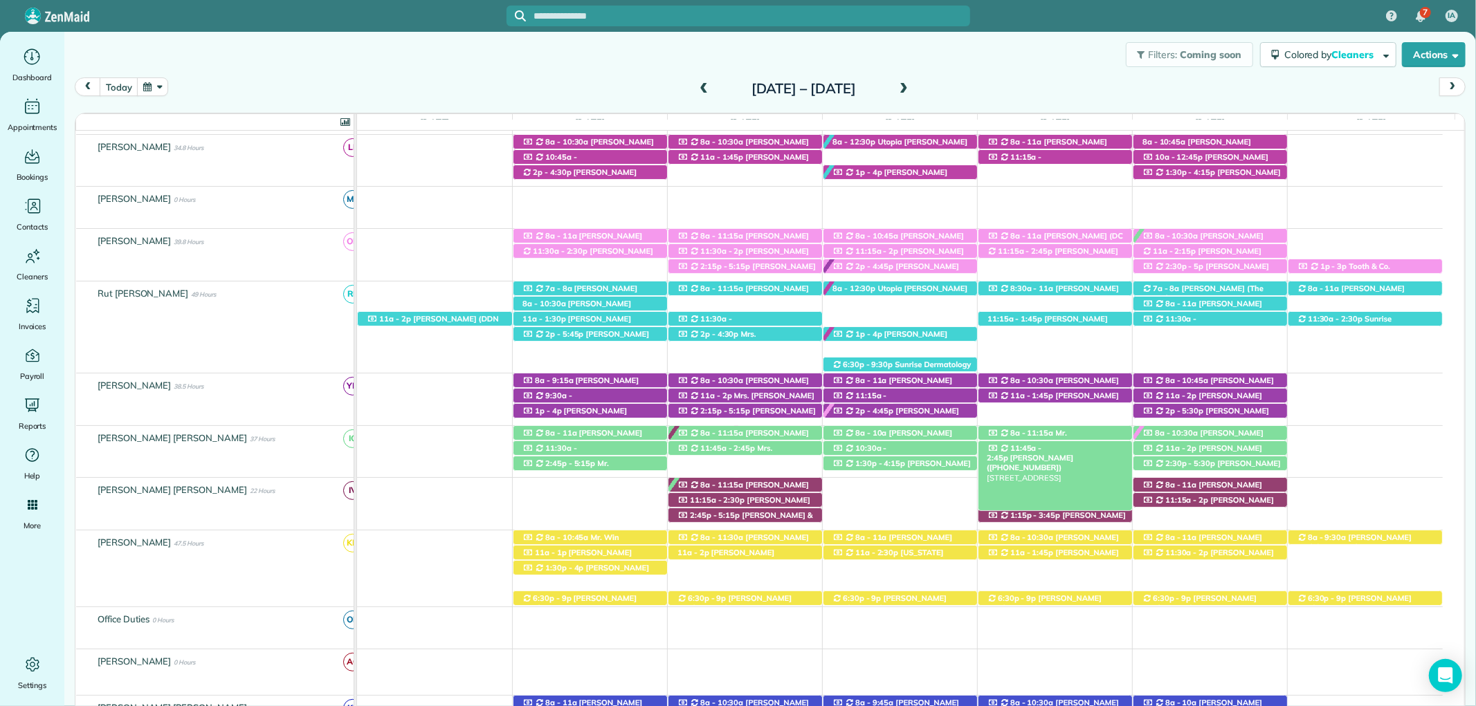
click at [1056, 453] on span "Elizabeth Barnes (+12519908798)" at bounding box center [1029, 462] width 86 height 19
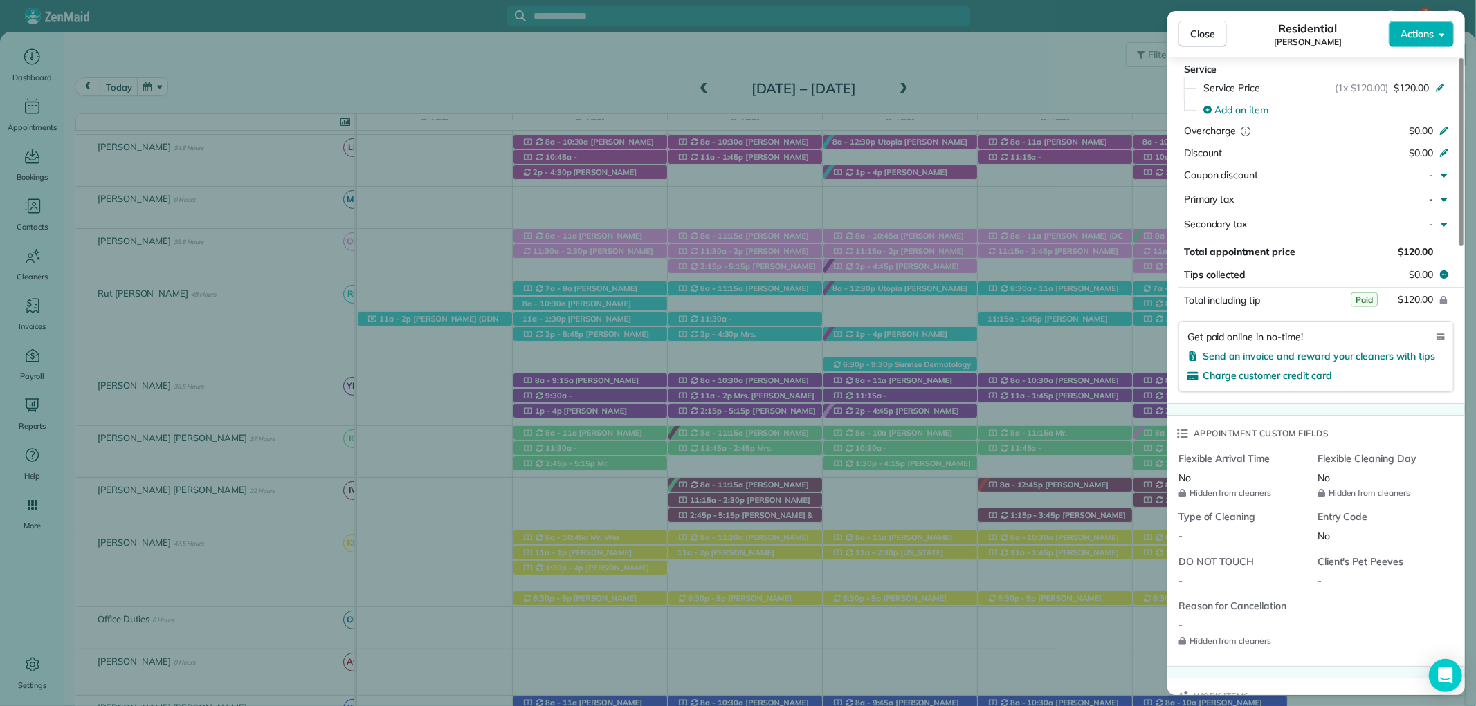
scroll to position [769, 0]
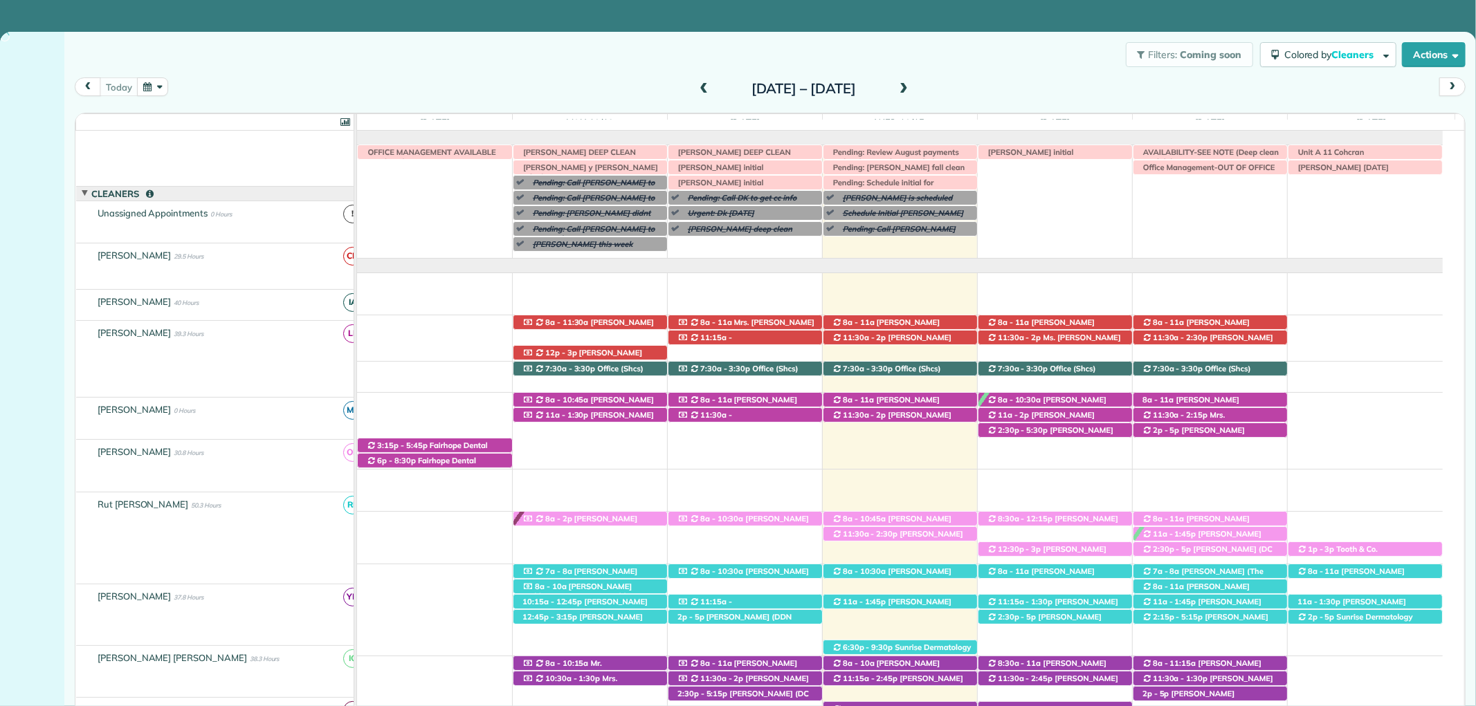
scroll to position [72, 0]
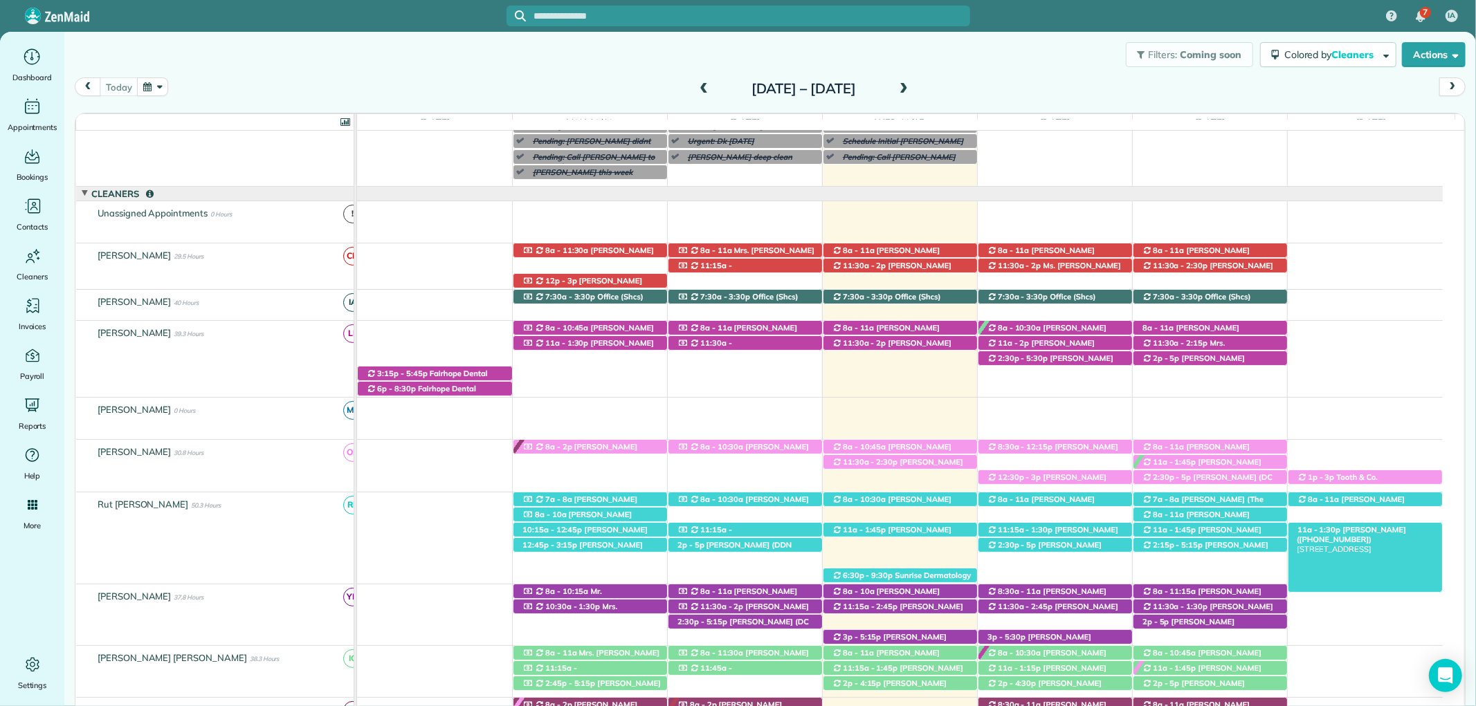
click at [1437, 533] on div "11a - 1:30p Caroline Cochran (+13107956822) 20 Suite Ave Suite A - Fairhope, AL…" at bounding box center [1365, 530] width 154 height 15
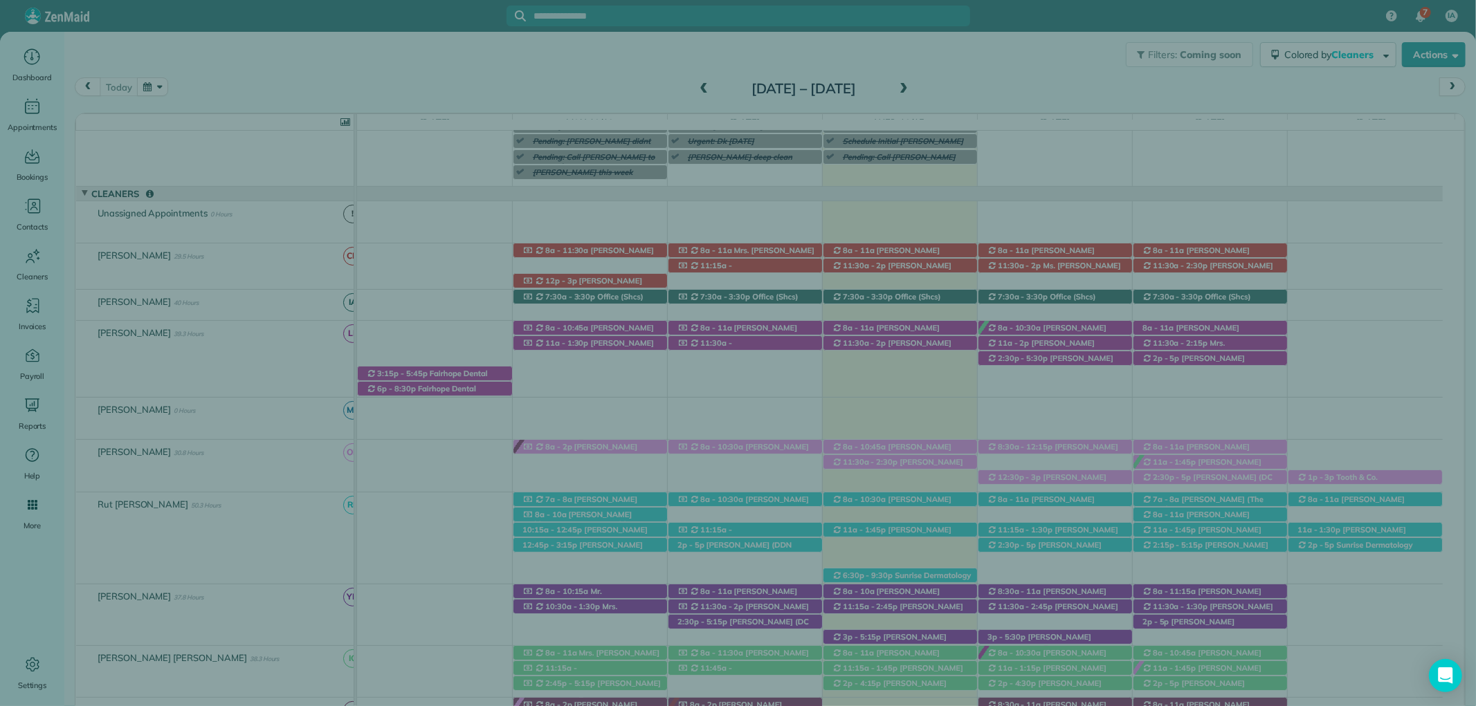
click at [1212, 30] on span "Close" at bounding box center [1202, 33] width 25 height 14
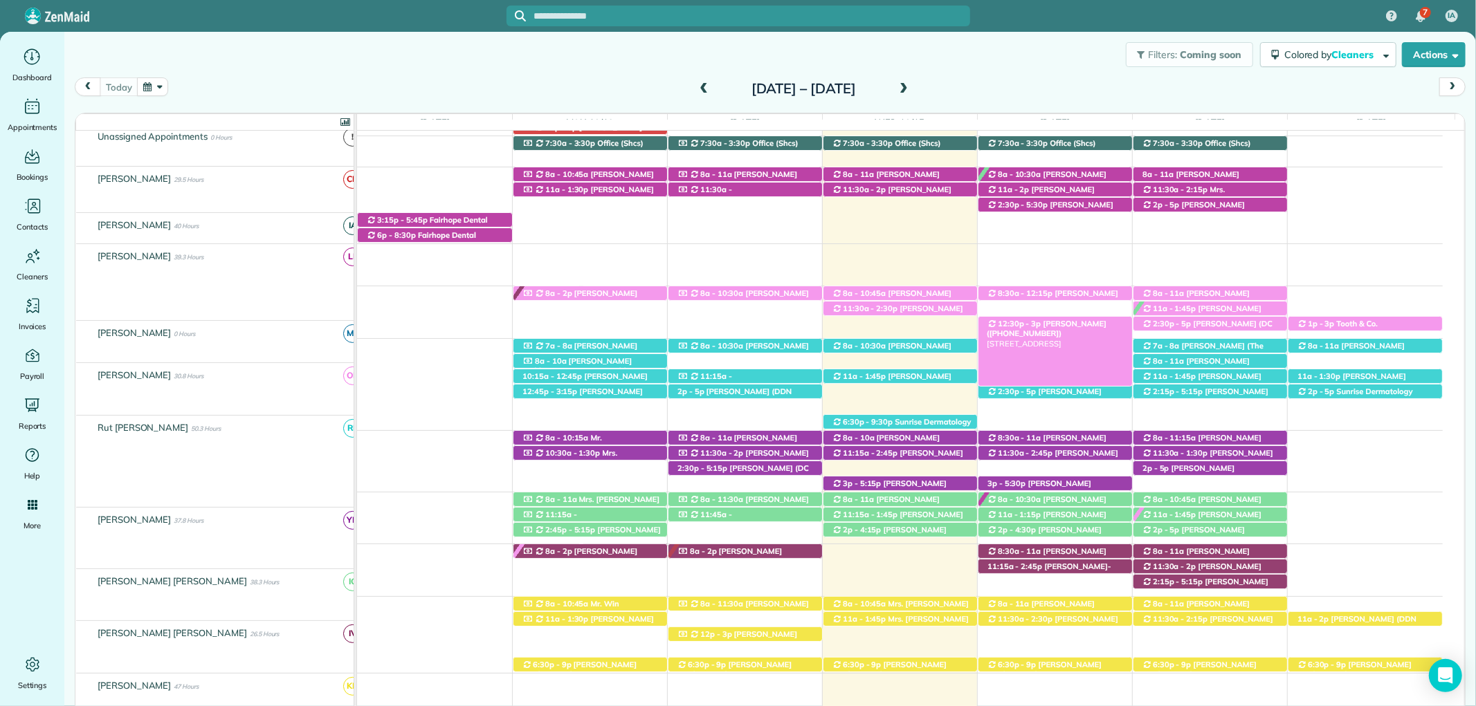
scroll to position [226, 0]
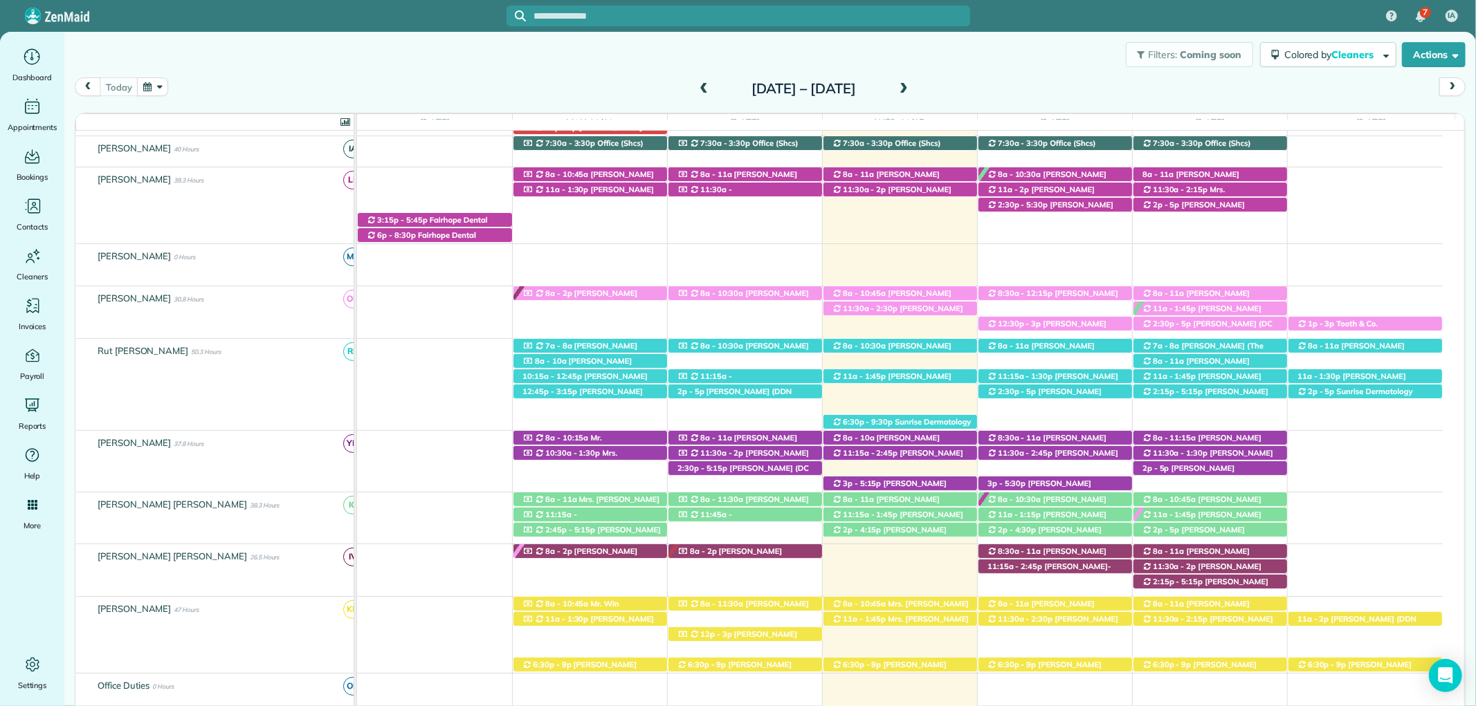
click at [679, 12] on input "text" at bounding box center [752, 16] width 436 height 10
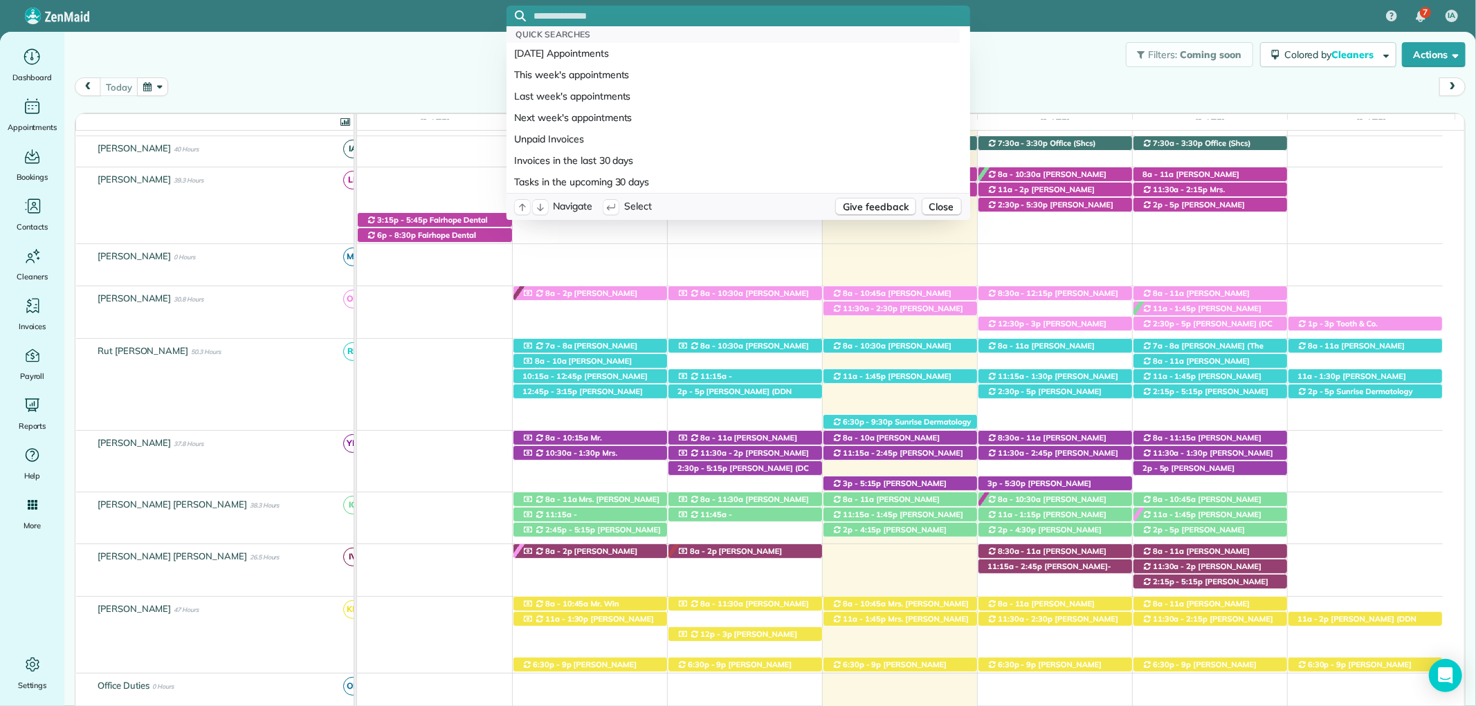
click at [598, 12] on input "text" at bounding box center [752, 16] width 436 height 10
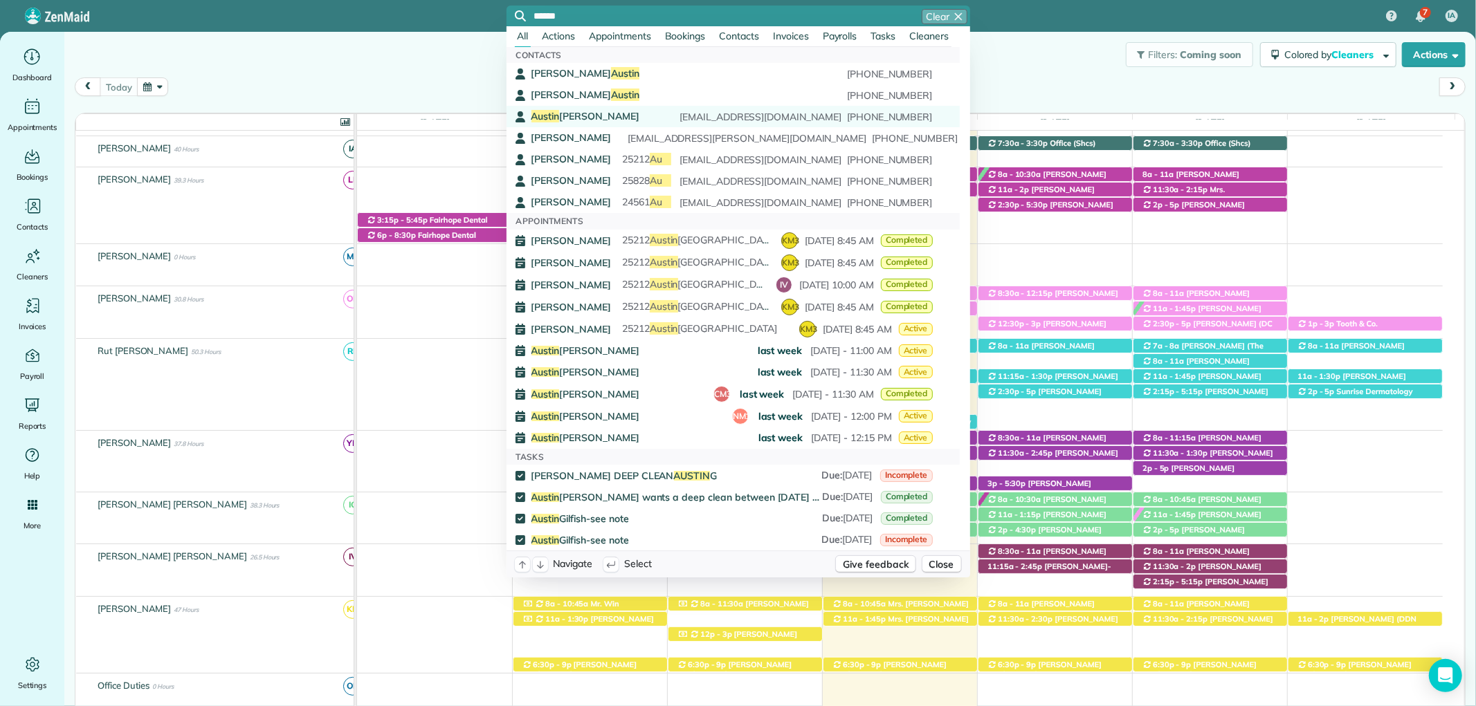
type input "******"
click at [576, 118] on span "Austin Gilchrist" at bounding box center [585, 116] width 108 height 12
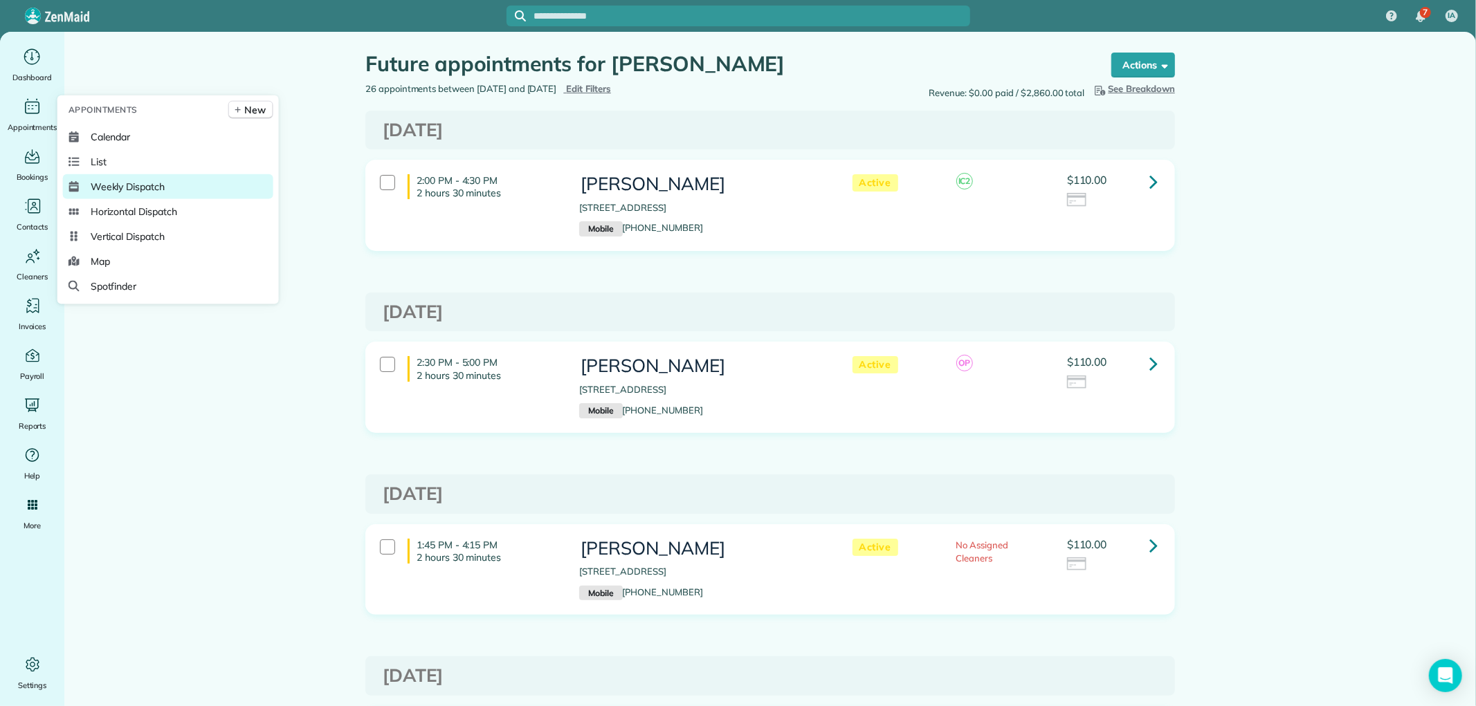
click at [120, 183] on span "Weekly Dispatch" at bounding box center [128, 187] width 74 height 14
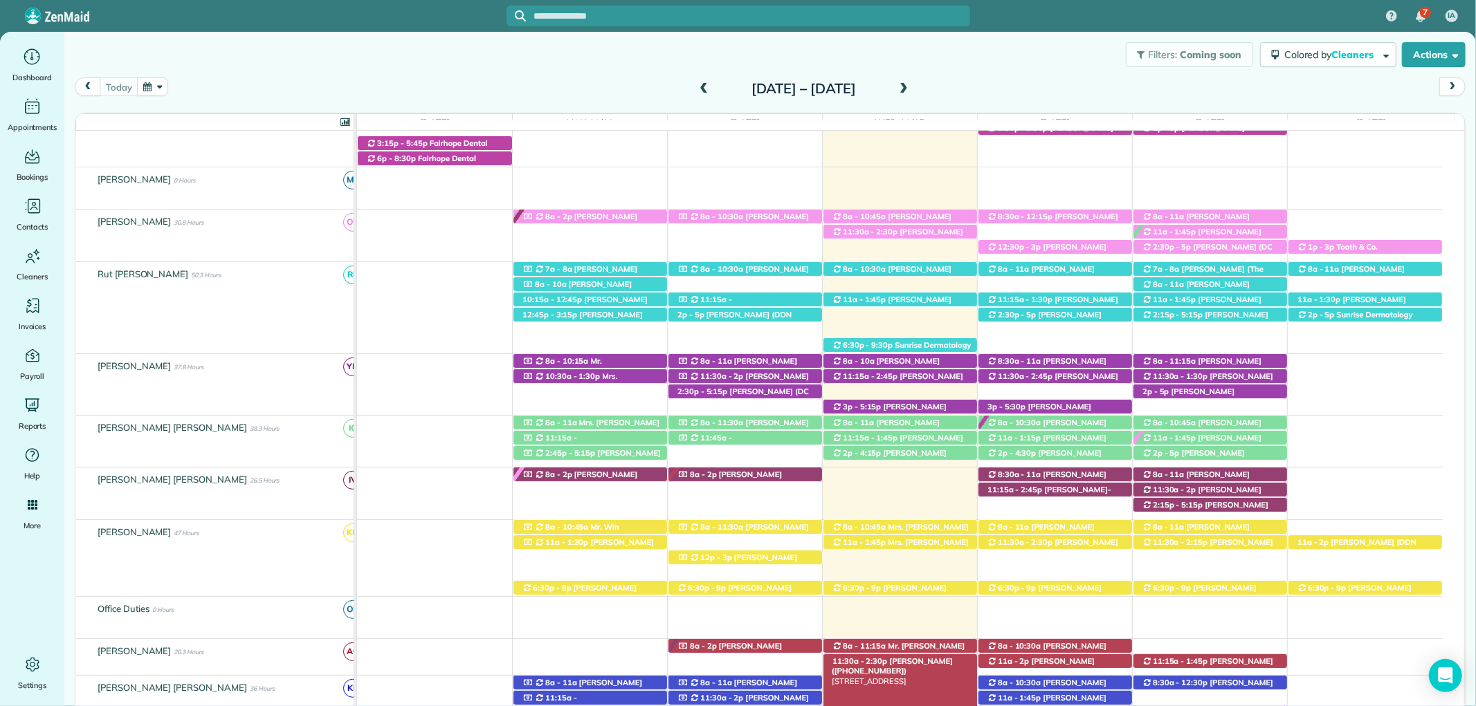
scroll to position [379, 0]
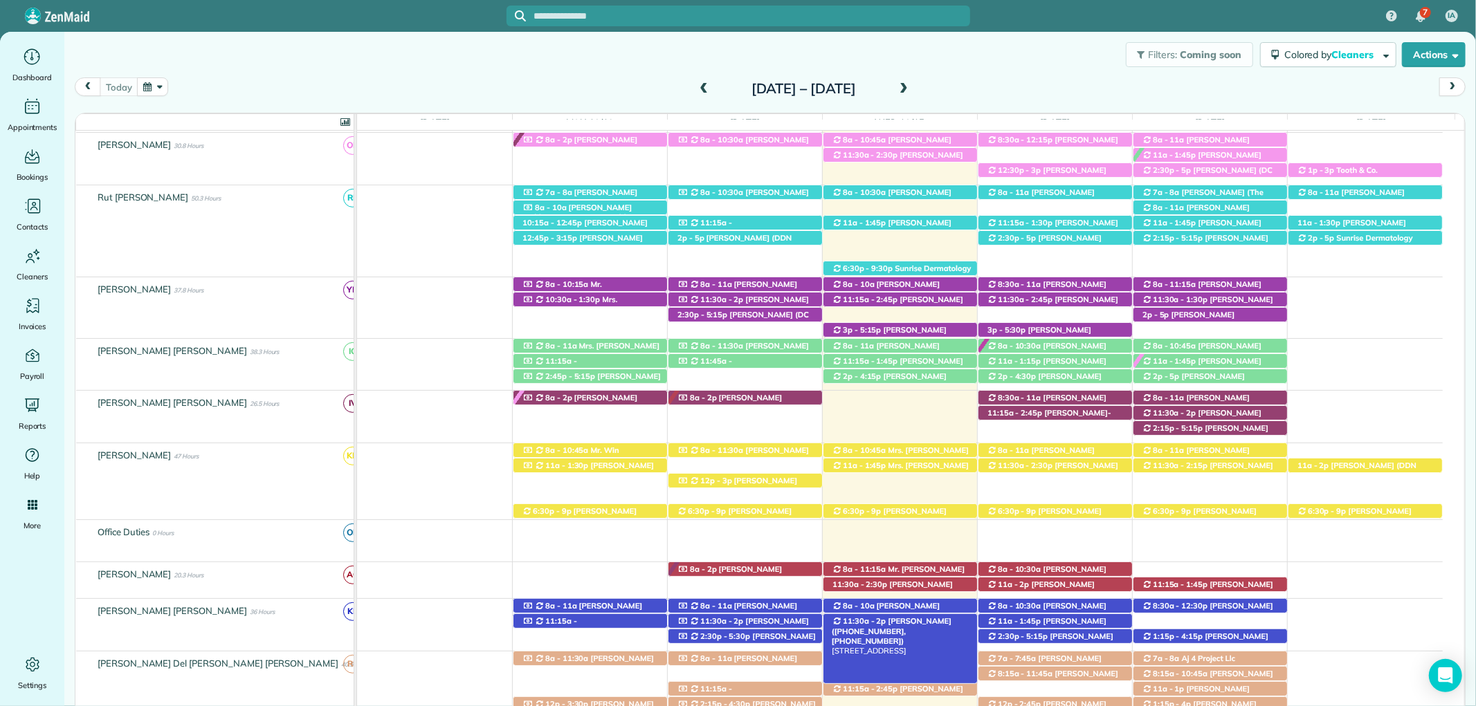
click at [930, 623] on div "11:30a - 2p Anne Norton (+12517476453, +13346637304) 17106 Truck Route 17 Road …" at bounding box center [900, 621] width 154 height 15
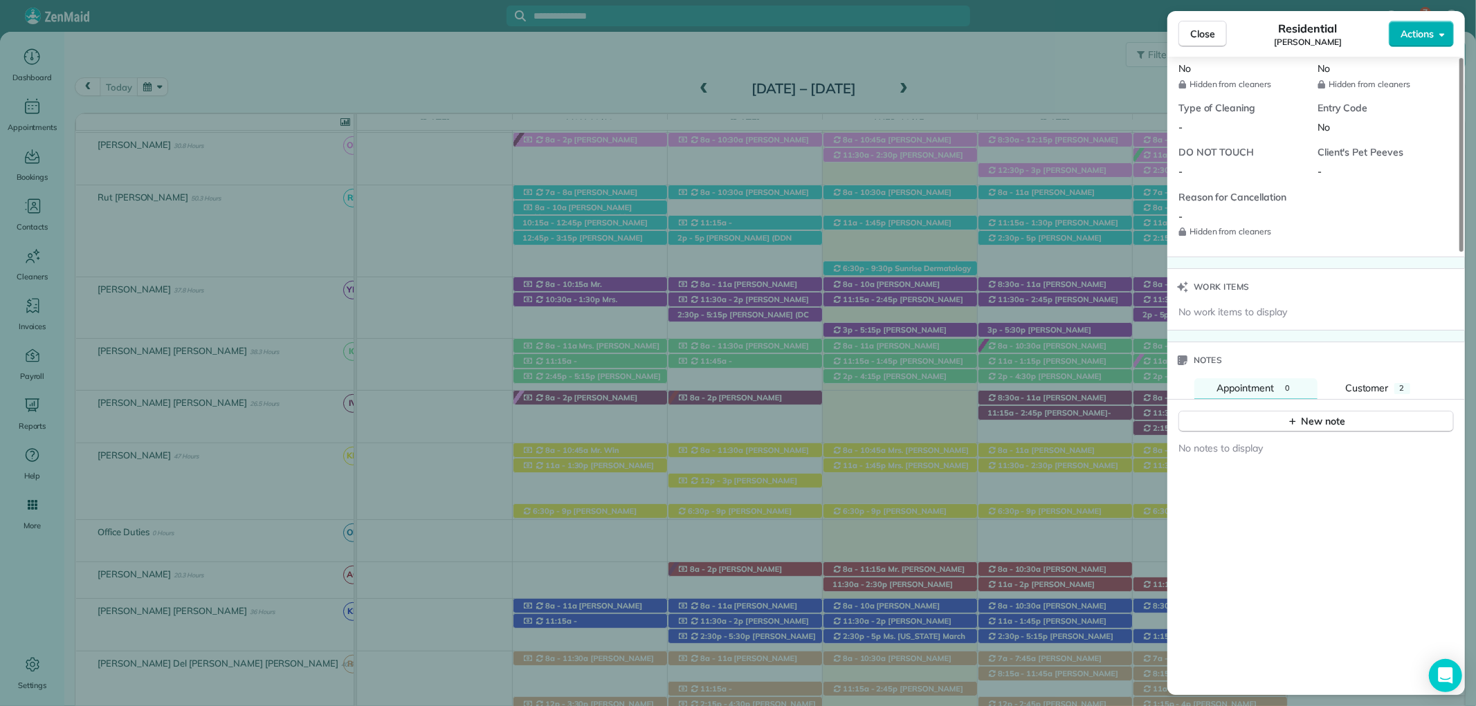
scroll to position [1152, 0]
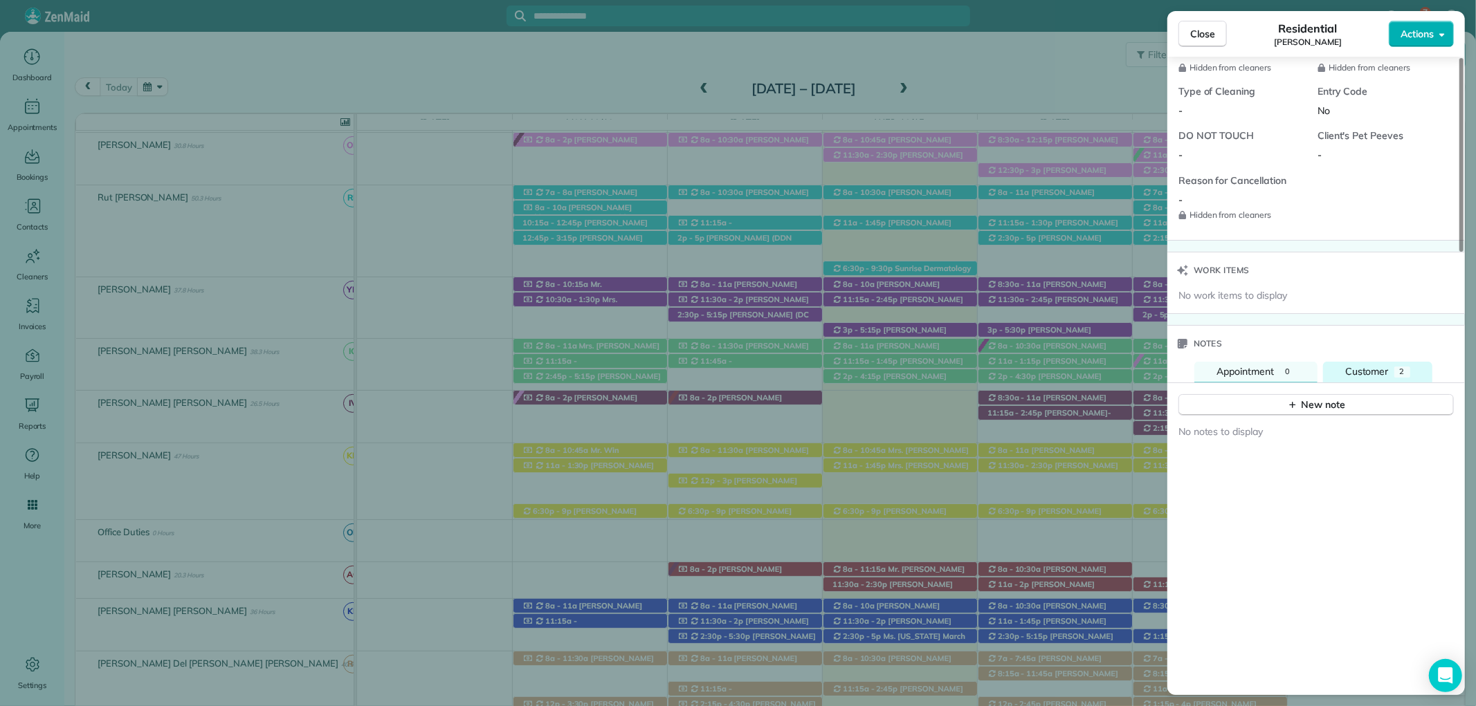
click at [1404, 364] on button "Customer 2" at bounding box center [1377, 372] width 109 height 21
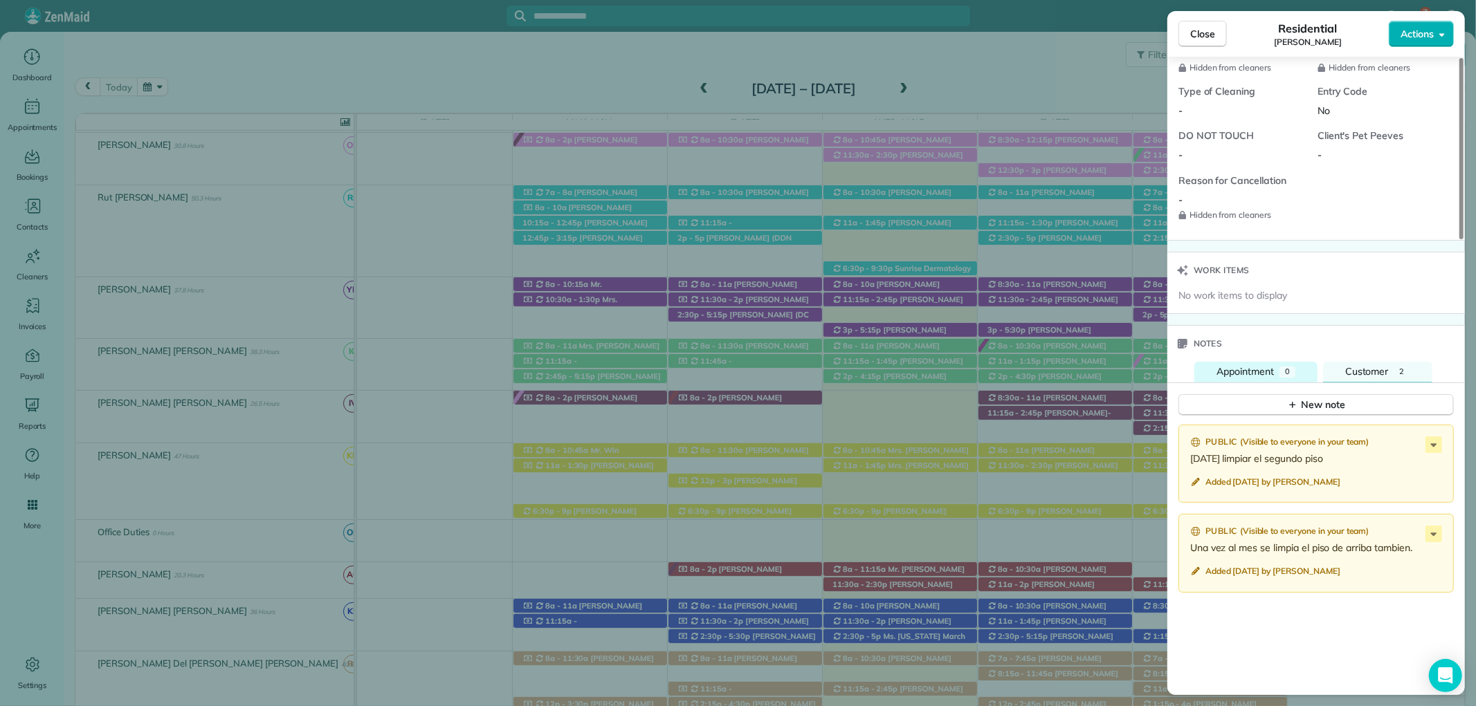
click at [1244, 365] on span "Appointment" at bounding box center [1244, 371] width 57 height 12
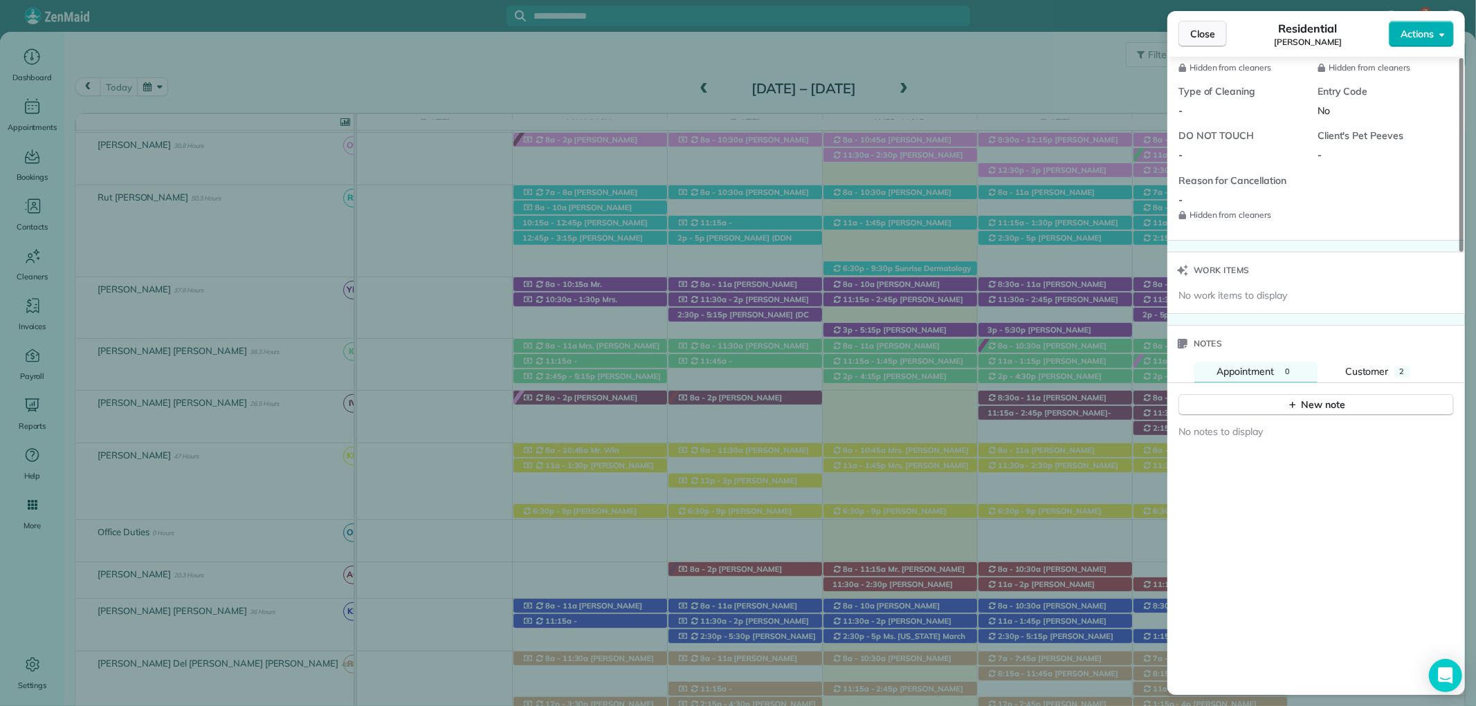
click at [1204, 22] on button "Close" at bounding box center [1202, 34] width 48 height 26
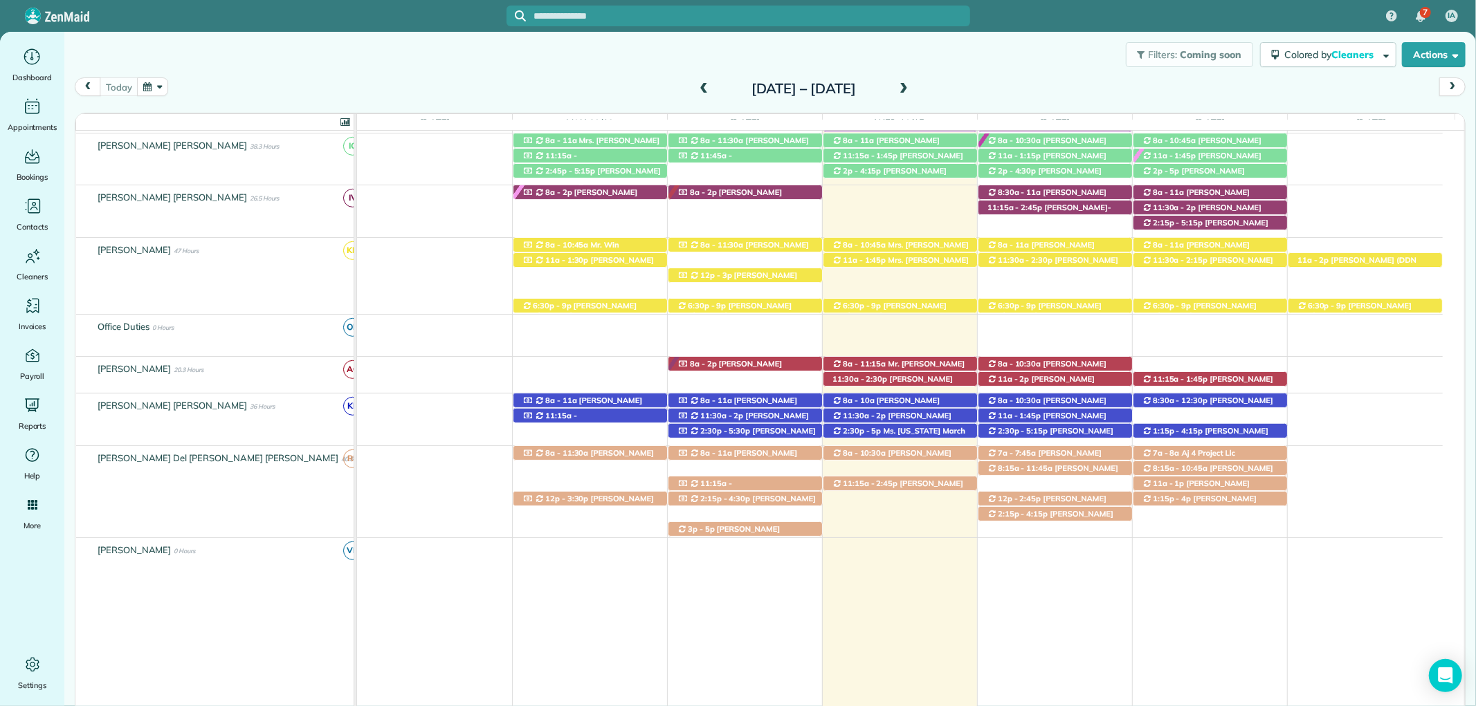
scroll to position [609, 0]
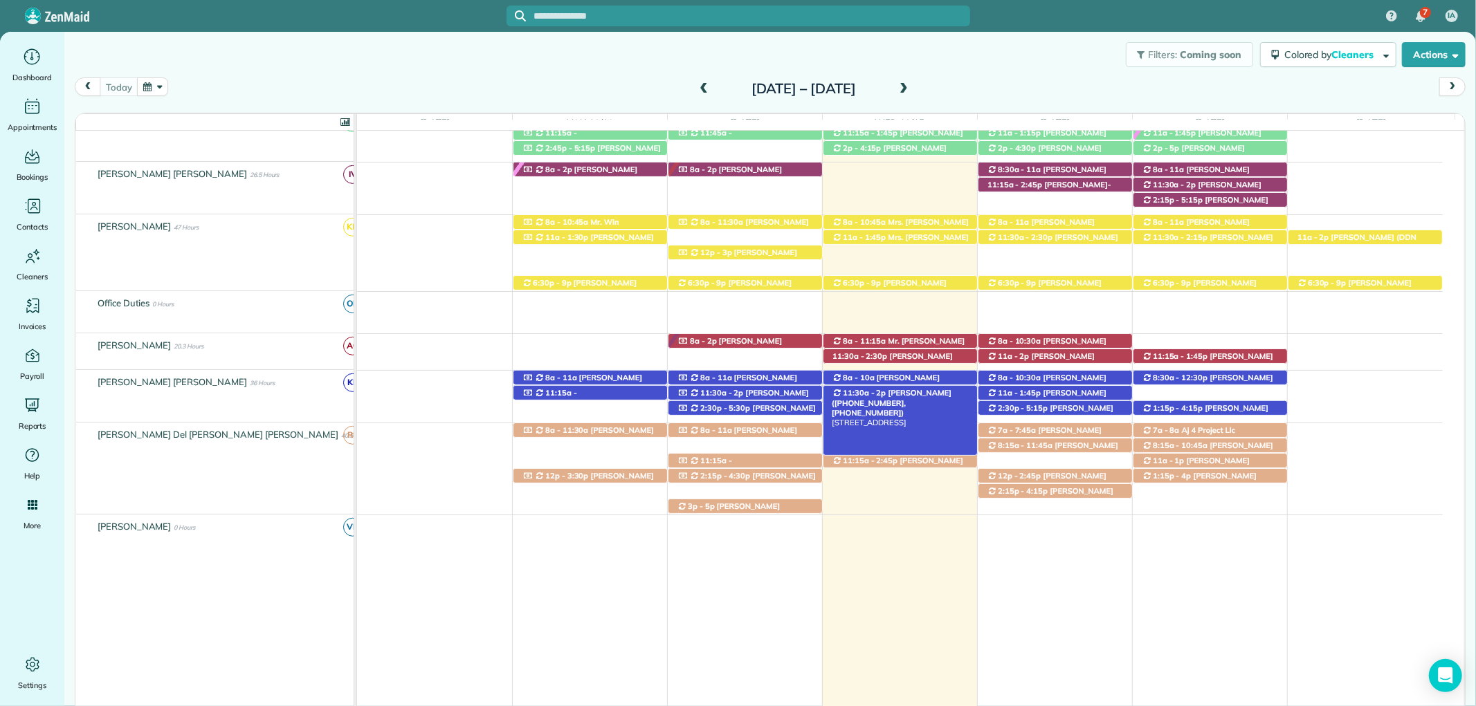
click at [892, 395] on span "Anne Norton (+12517476453, +13346637304)" at bounding box center [892, 403] width 120 height 30
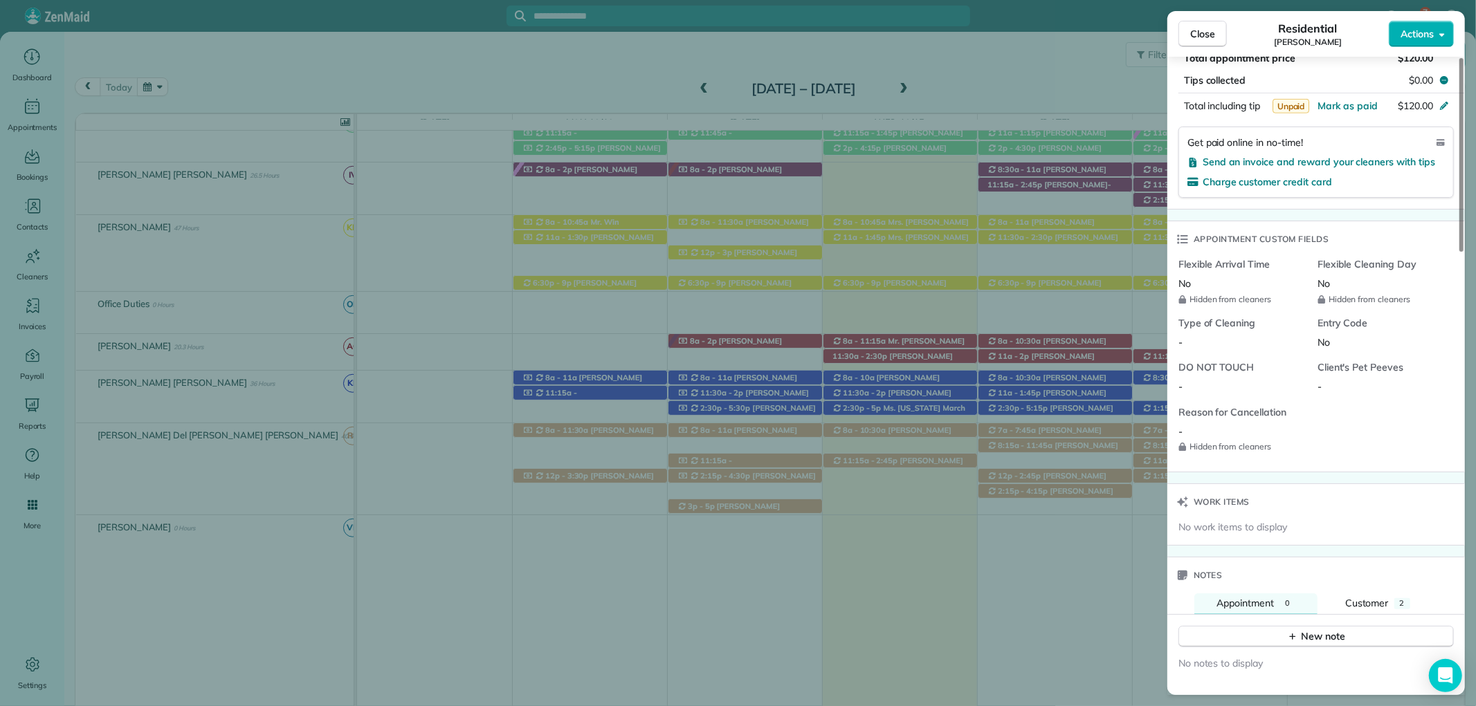
scroll to position [999, 0]
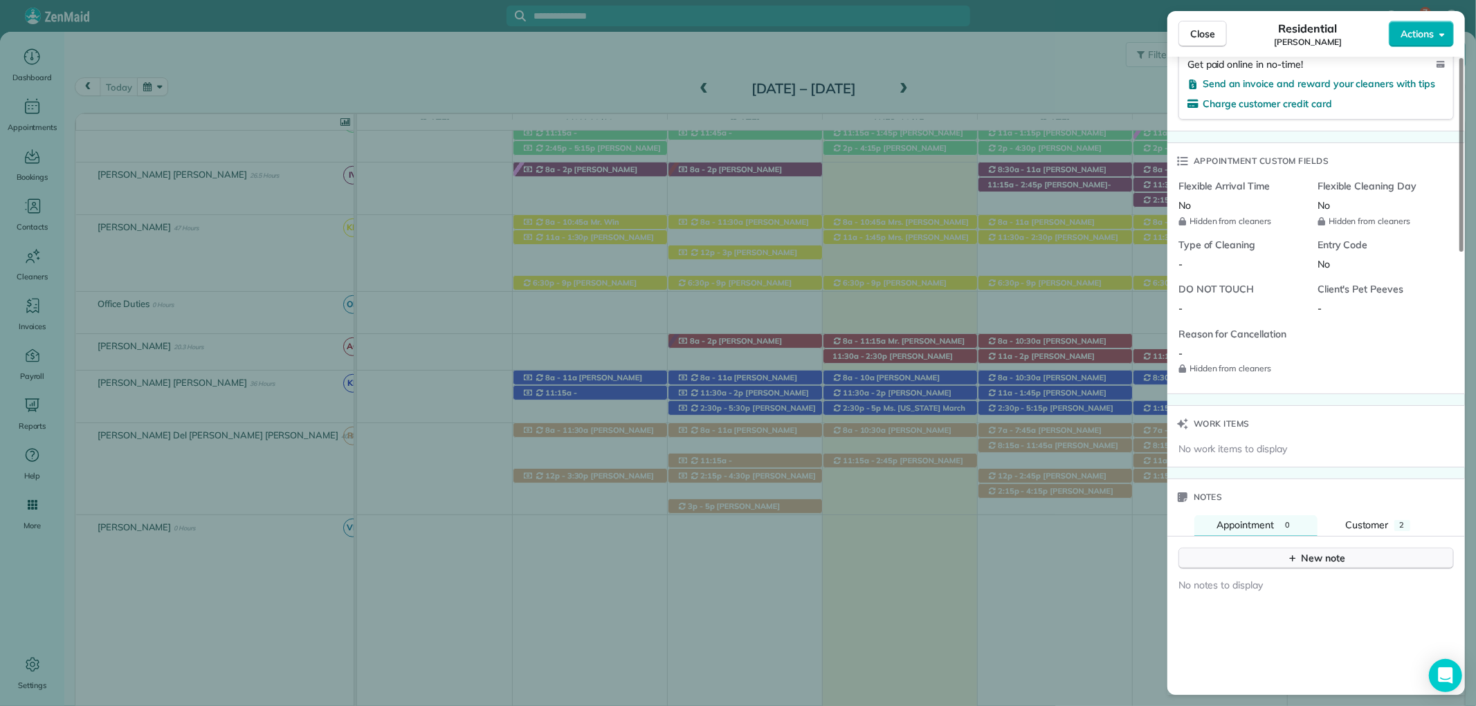
click at [1318, 551] on div "New note" at bounding box center [1316, 558] width 58 height 15
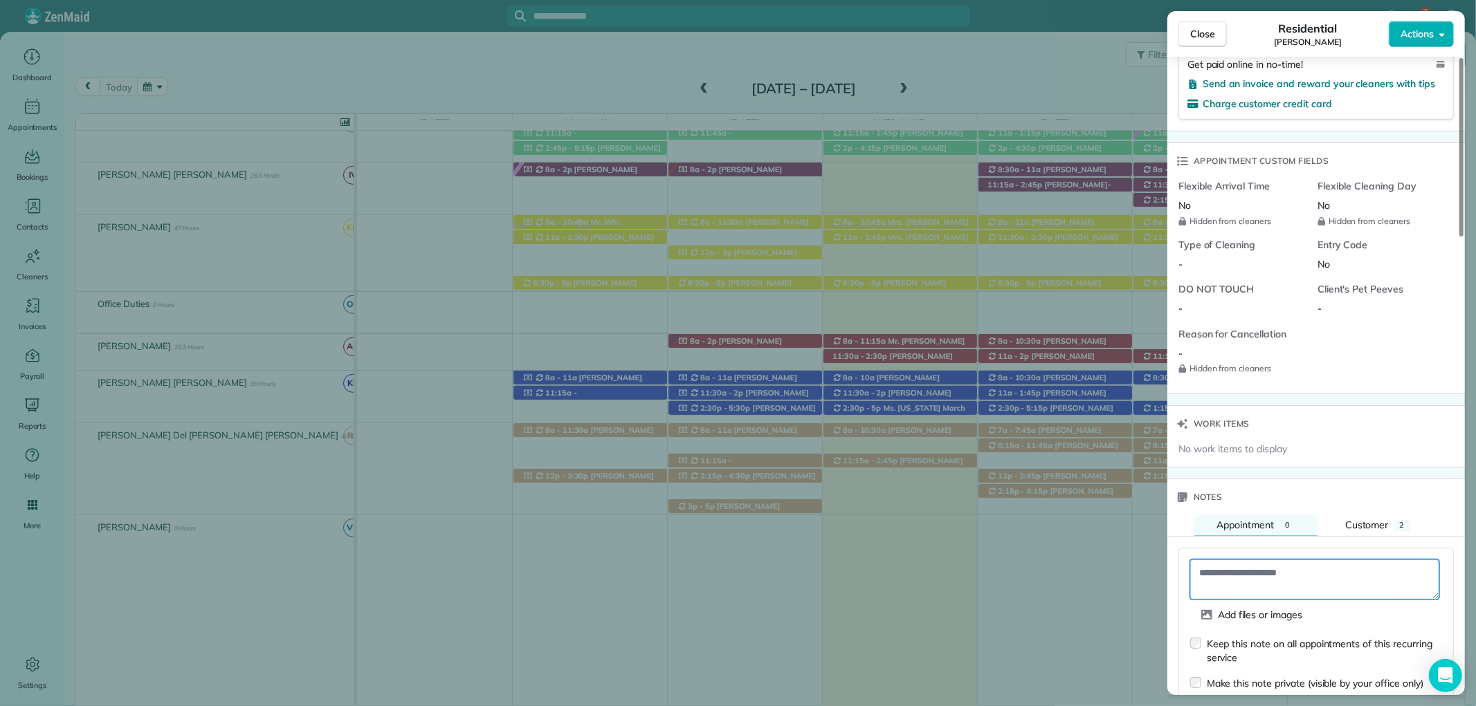
click at [1253, 560] on textarea at bounding box center [1314, 580] width 249 height 40
click at [1413, 567] on textarea "**********" at bounding box center [1314, 580] width 249 height 40
click at [1206, 562] on textarea "**********" at bounding box center [1314, 580] width 249 height 40
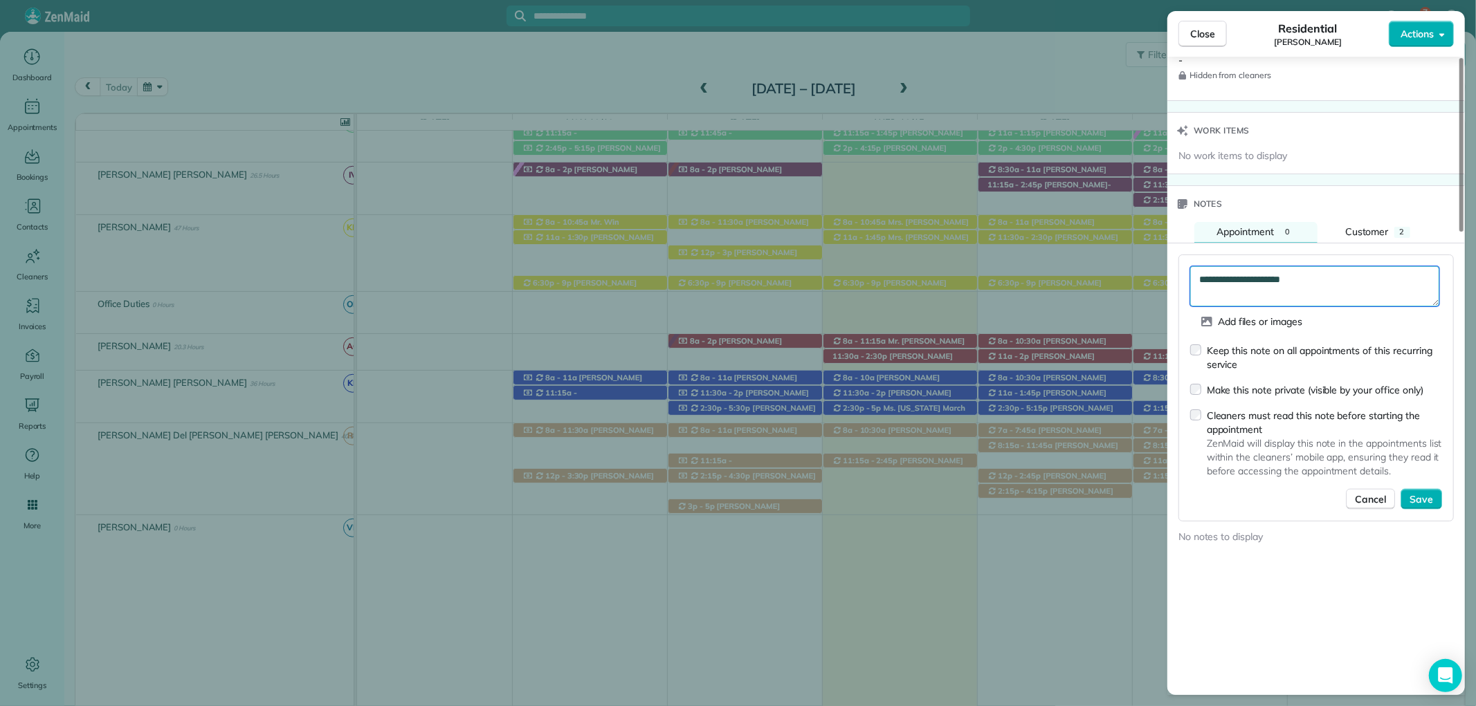
scroll to position [1384, 0]
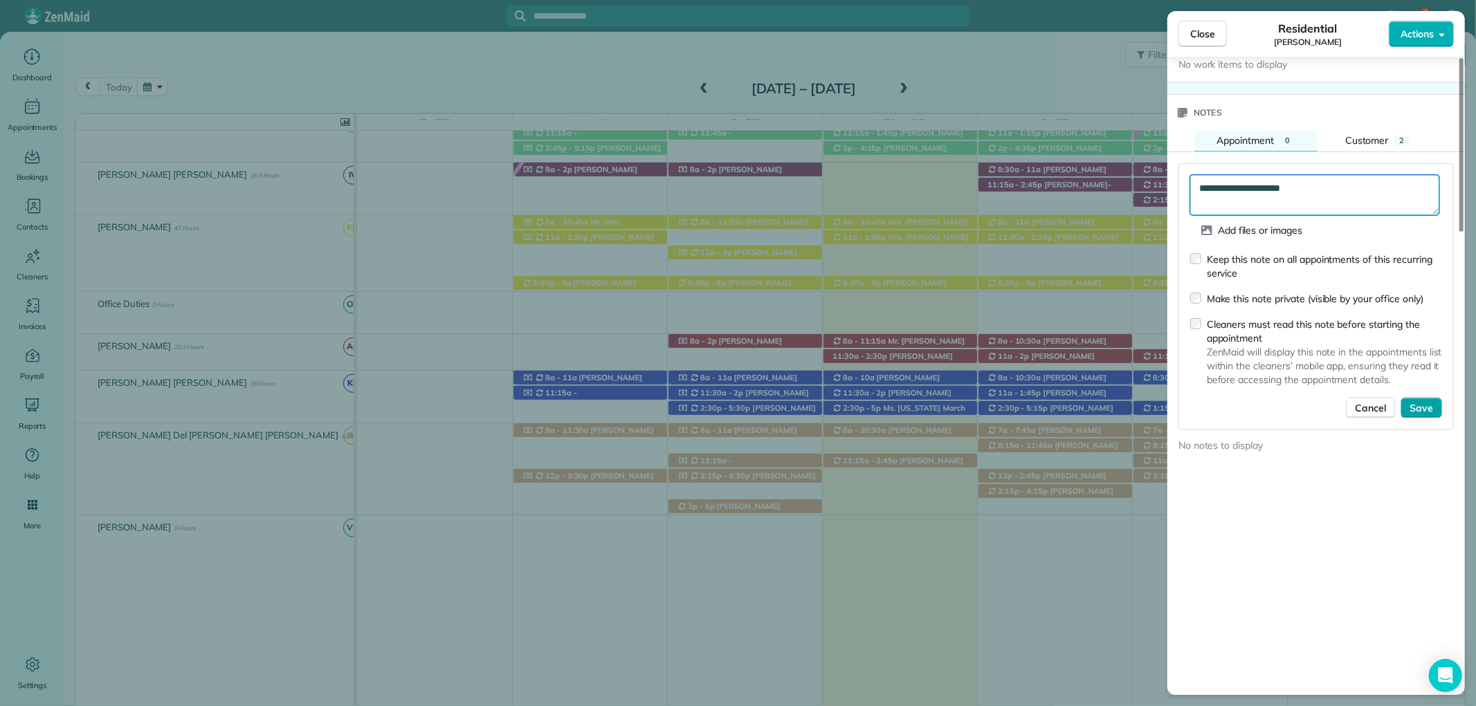
type textarea "**********"
click at [1432, 401] on span "Save" at bounding box center [1421, 408] width 24 height 14
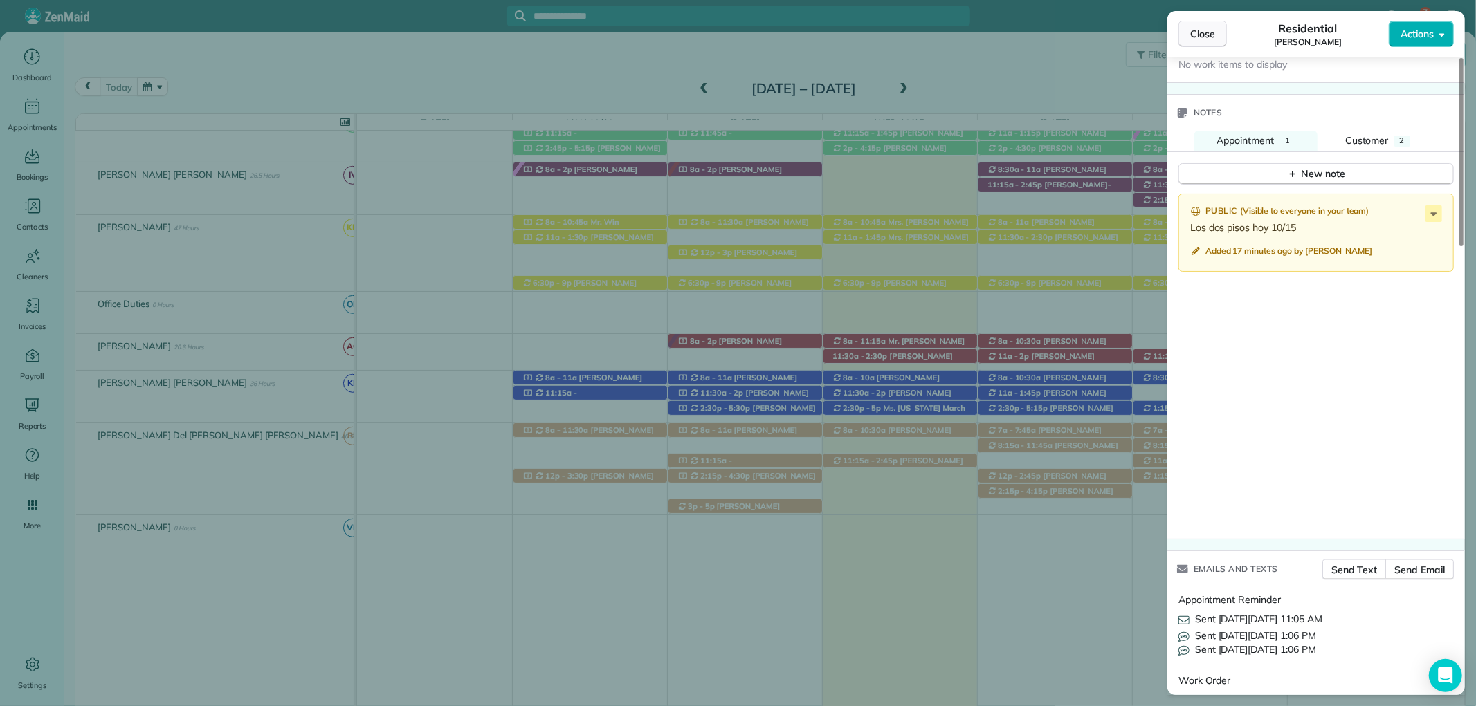
click at [1204, 35] on span "Close" at bounding box center [1202, 34] width 25 height 14
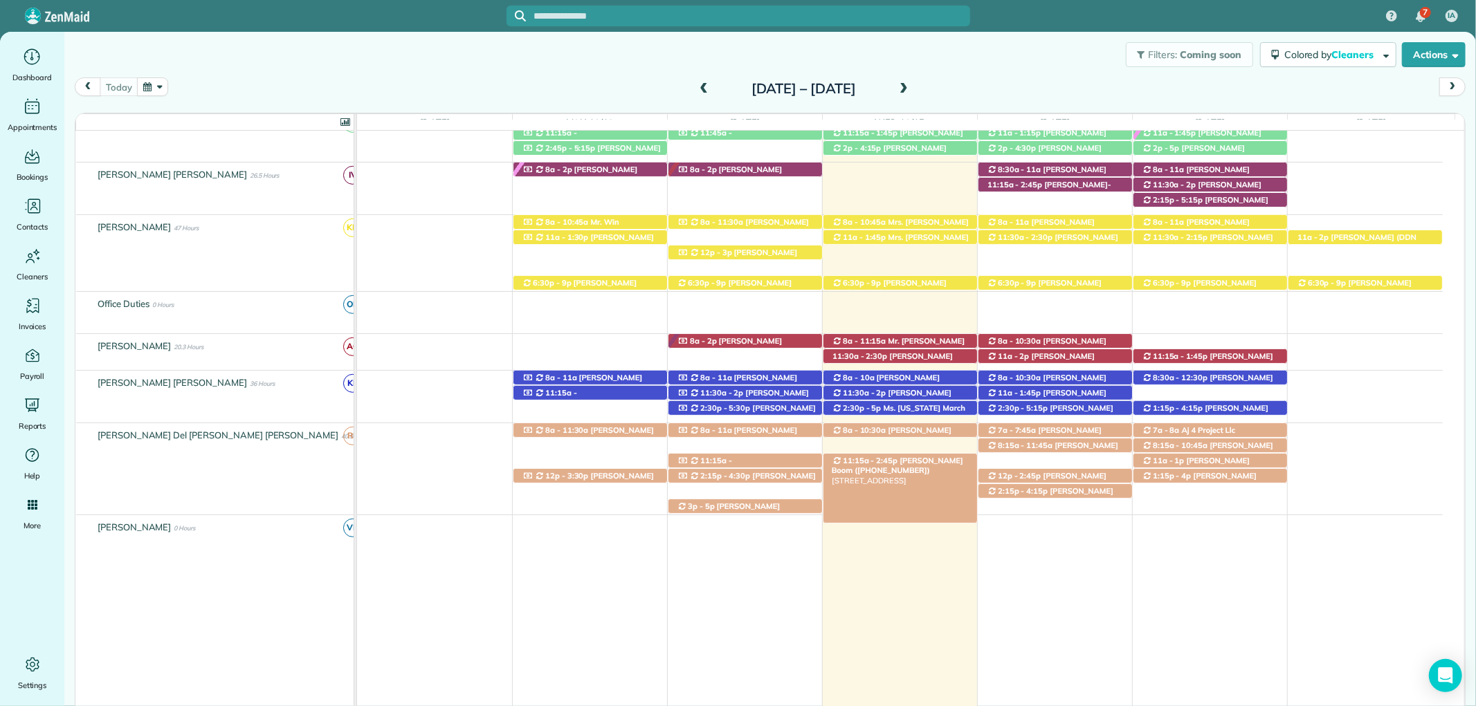
click at [898, 463] on span "Mrs. Coley Boom (+12513796155)" at bounding box center [897, 465] width 131 height 19
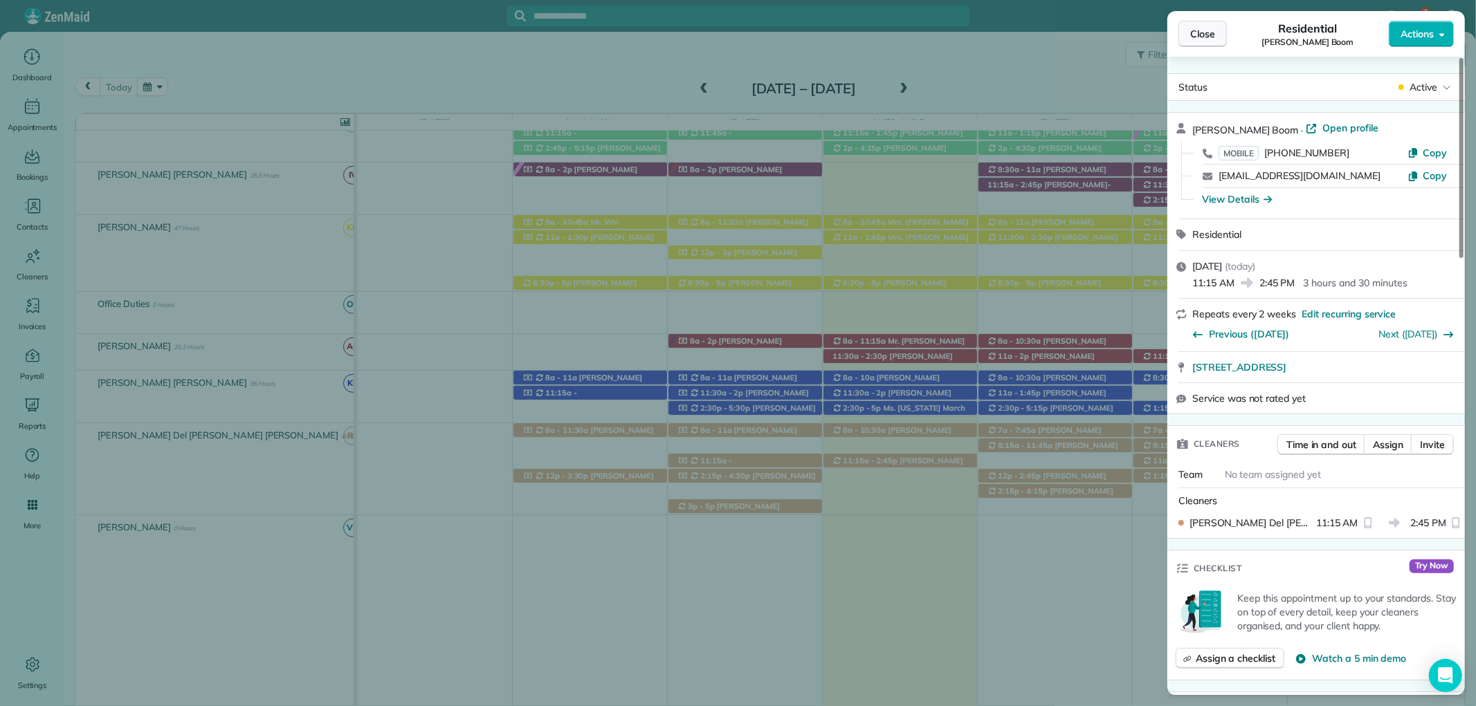
click at [1211, 24] on button "Close" at bounding box center [1202, 34] width 48 height 26
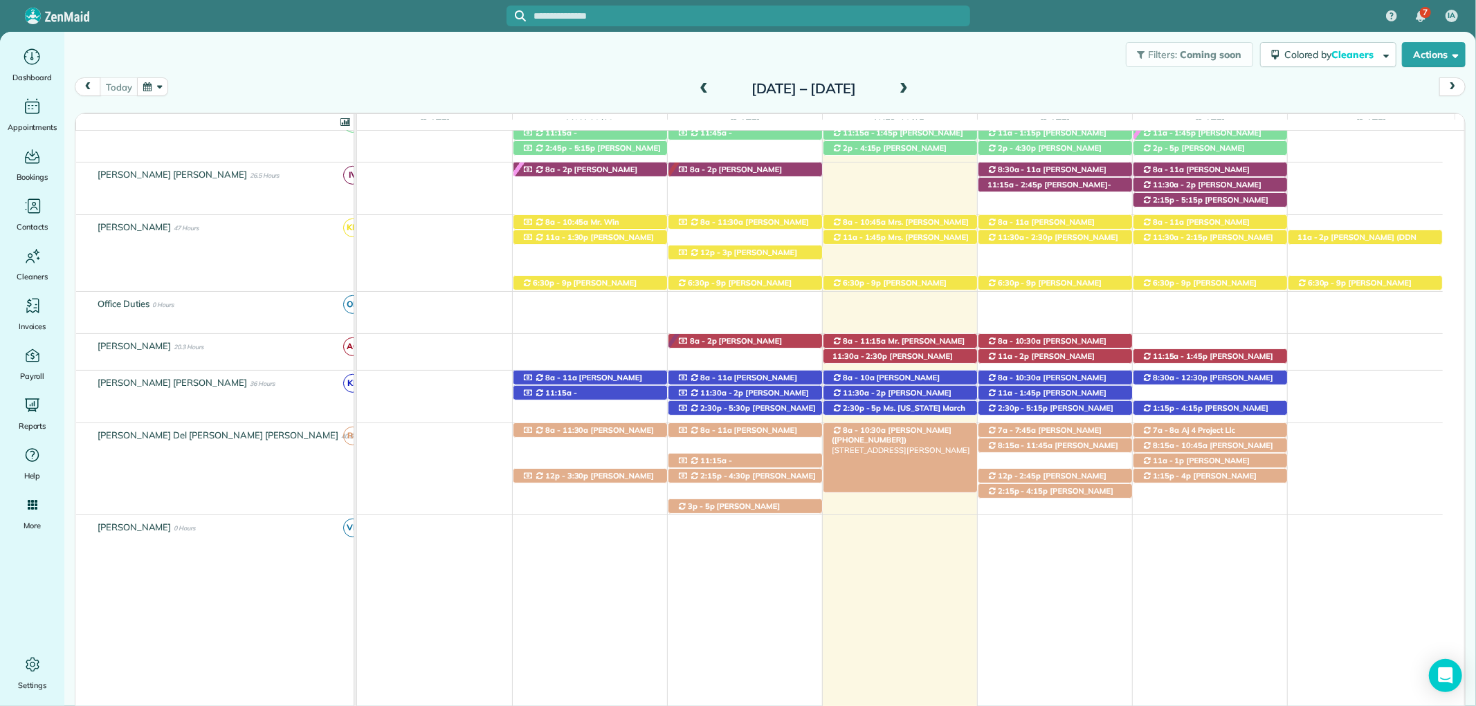
click at [951, 429] on div "8a - 10:30a Linda Young (+12515107051) 28483 Beau Chene Court - Daphne, AL, 365…" at bounding box center [900, 430] width 154 height 15
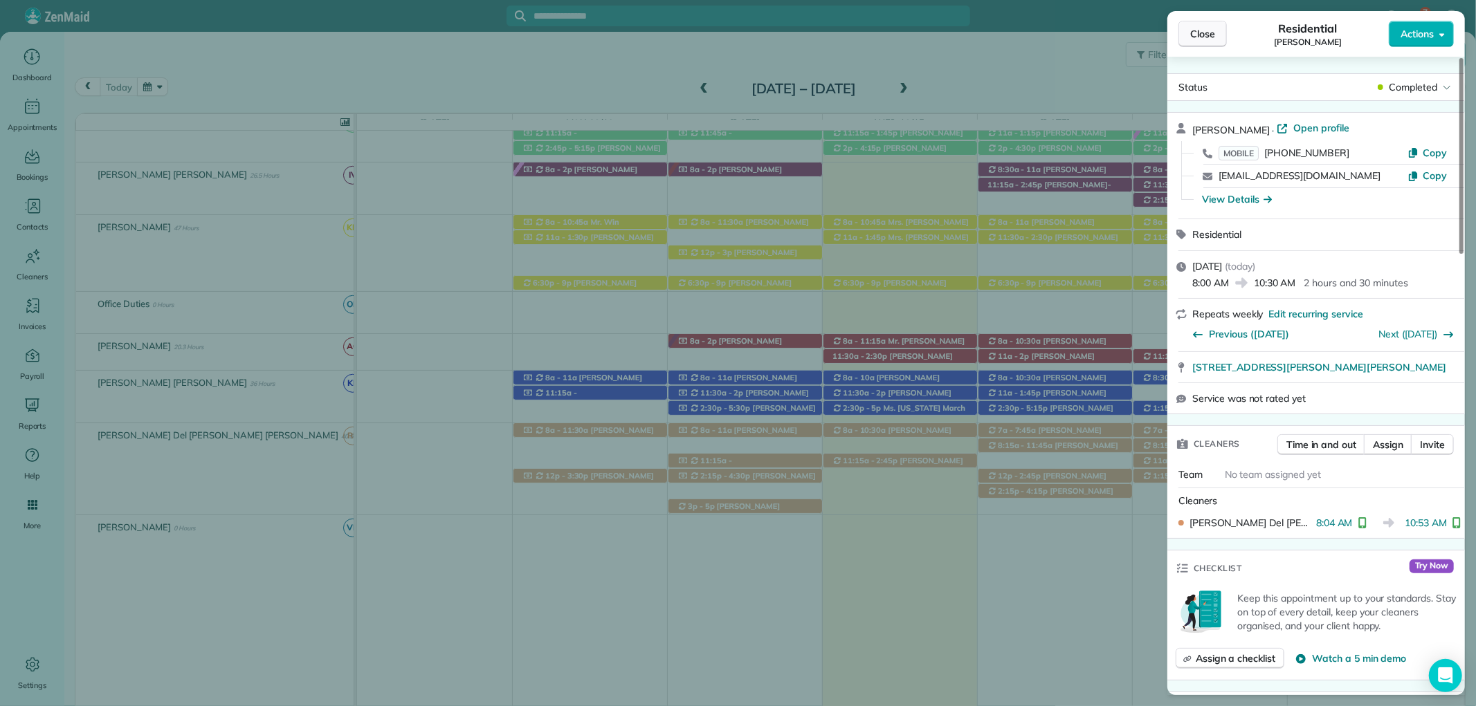
click at [1200, 30] on span "Close" at bounding box center [1202, 34] width 25 height 14
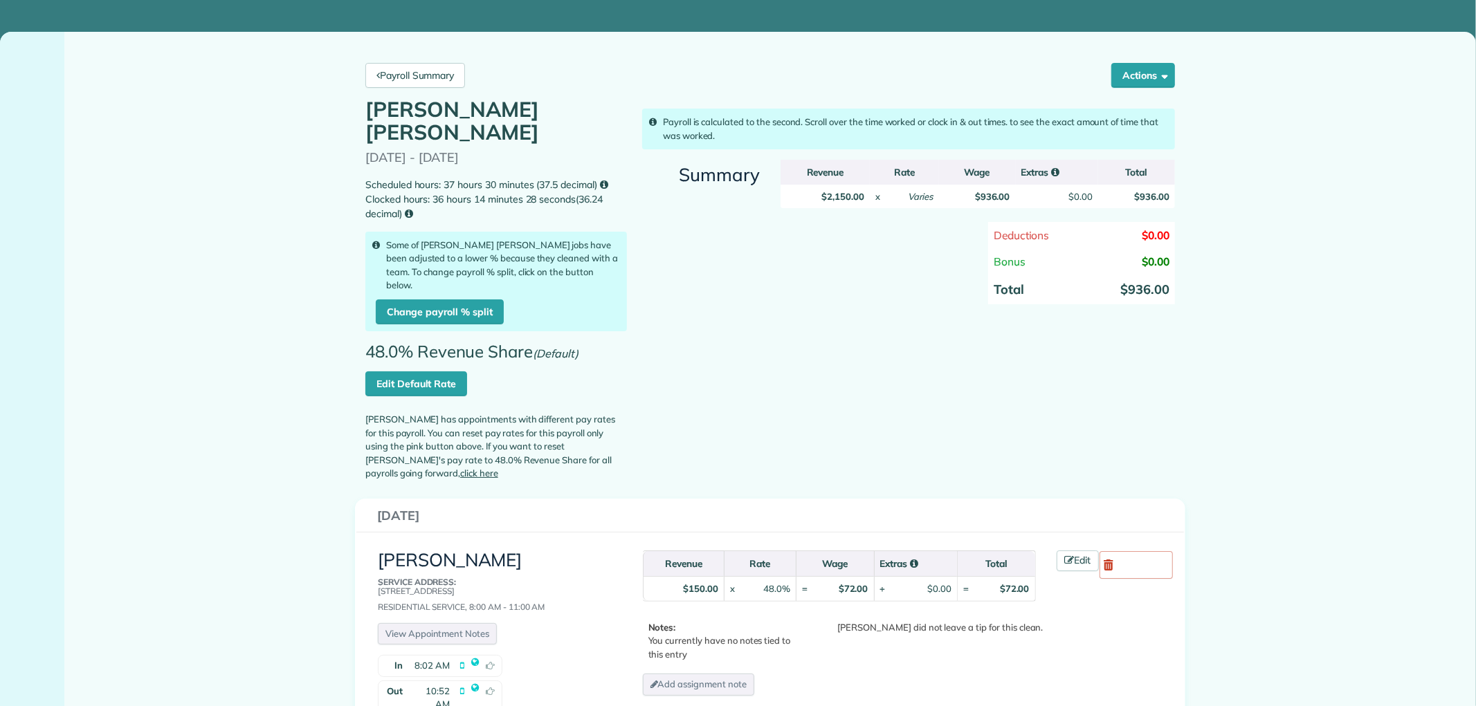
scroll to position [230, 0]
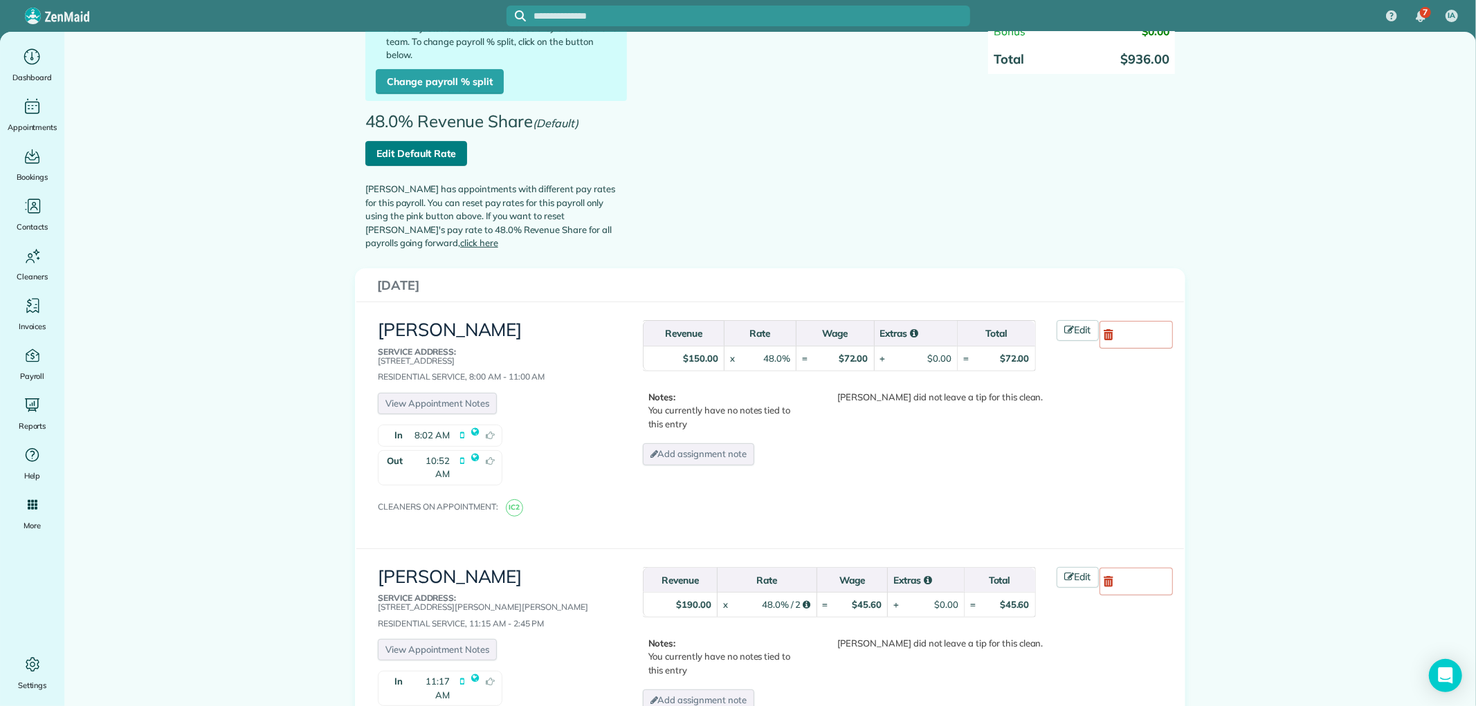
click at [431, 141] on link "Edit Default Rate" at bounding box center [416, 153] width 102 height 25
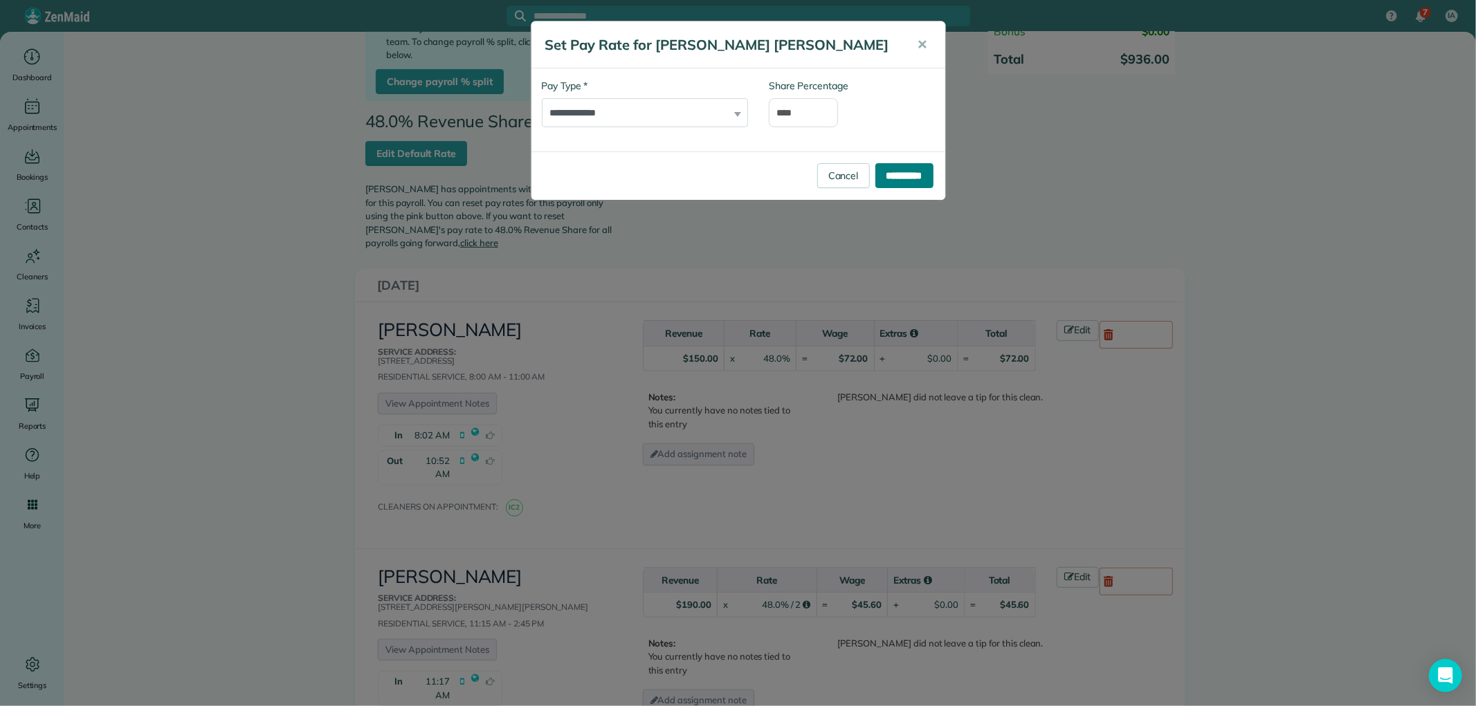
click at [915, 177] on input "**********" at bounding box center [904, 175] width 58 height 25
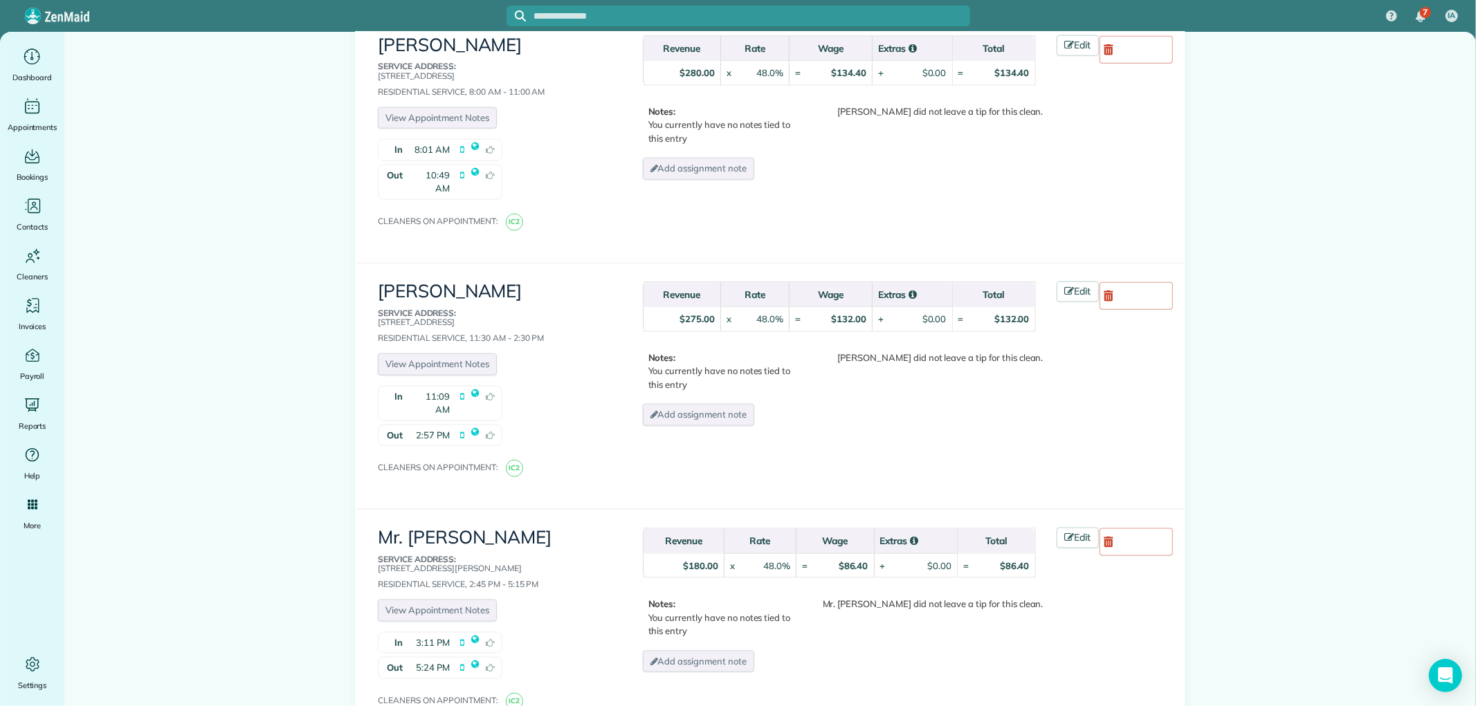
scroll to position [1306, 0]
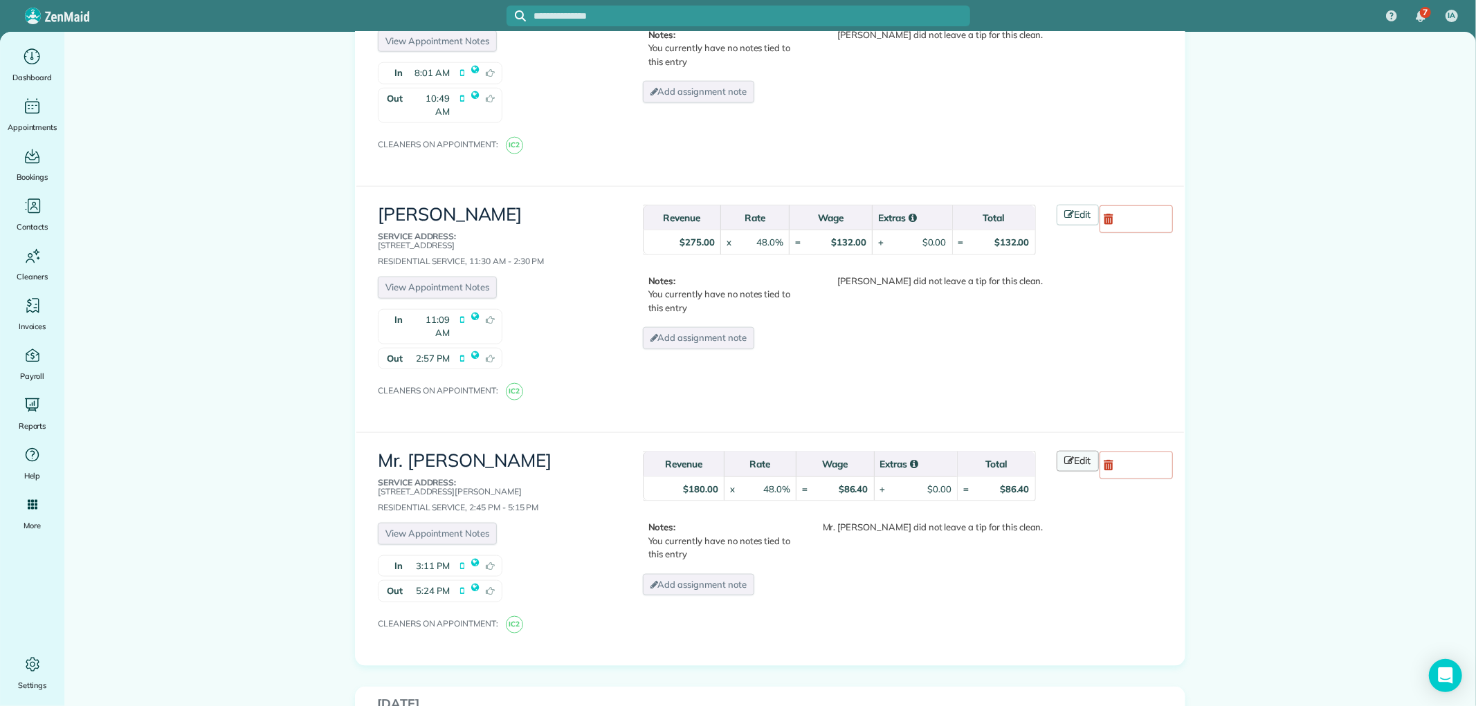
click at [1067, 456] on icon at bounding box center [1070, 461] width 10 height 10
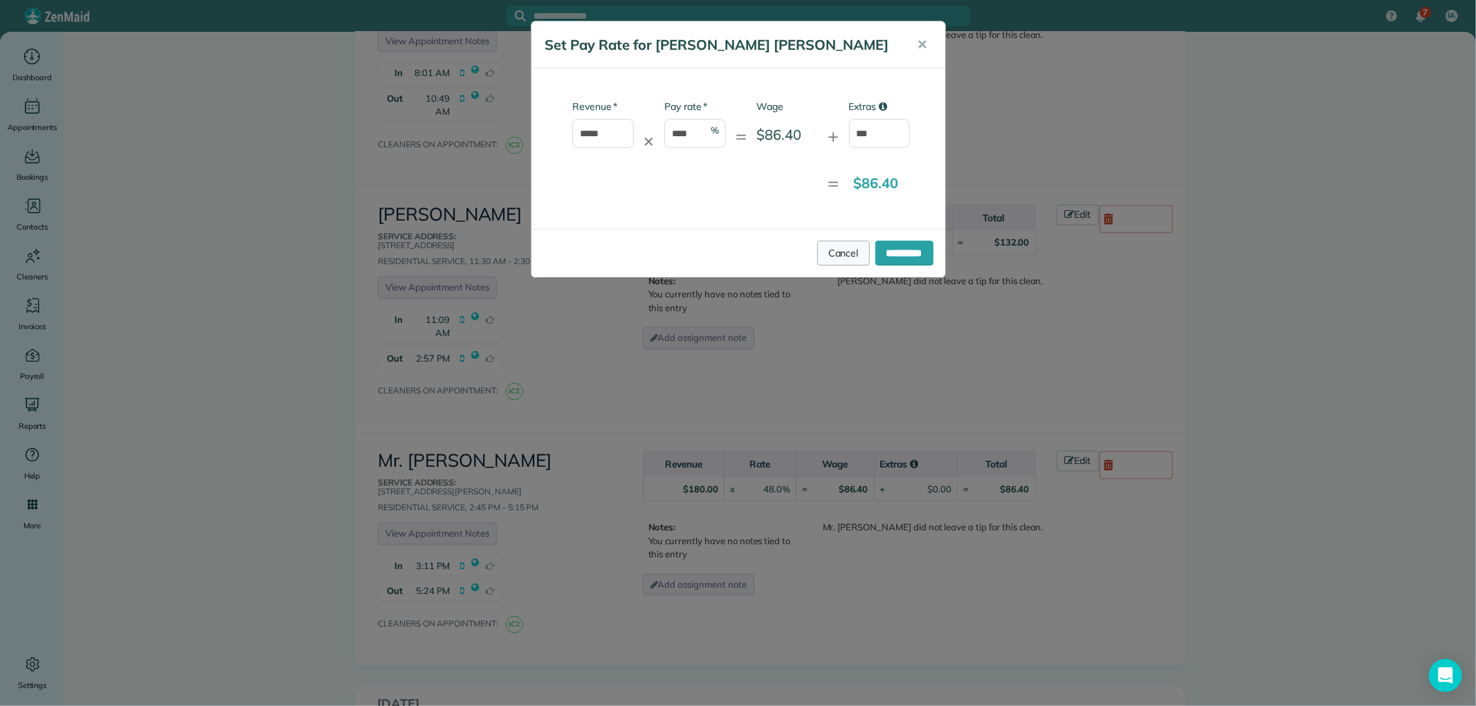
click at [820, 252] on link "Cancel" at bounding box center [843, 253] width 53 height 25
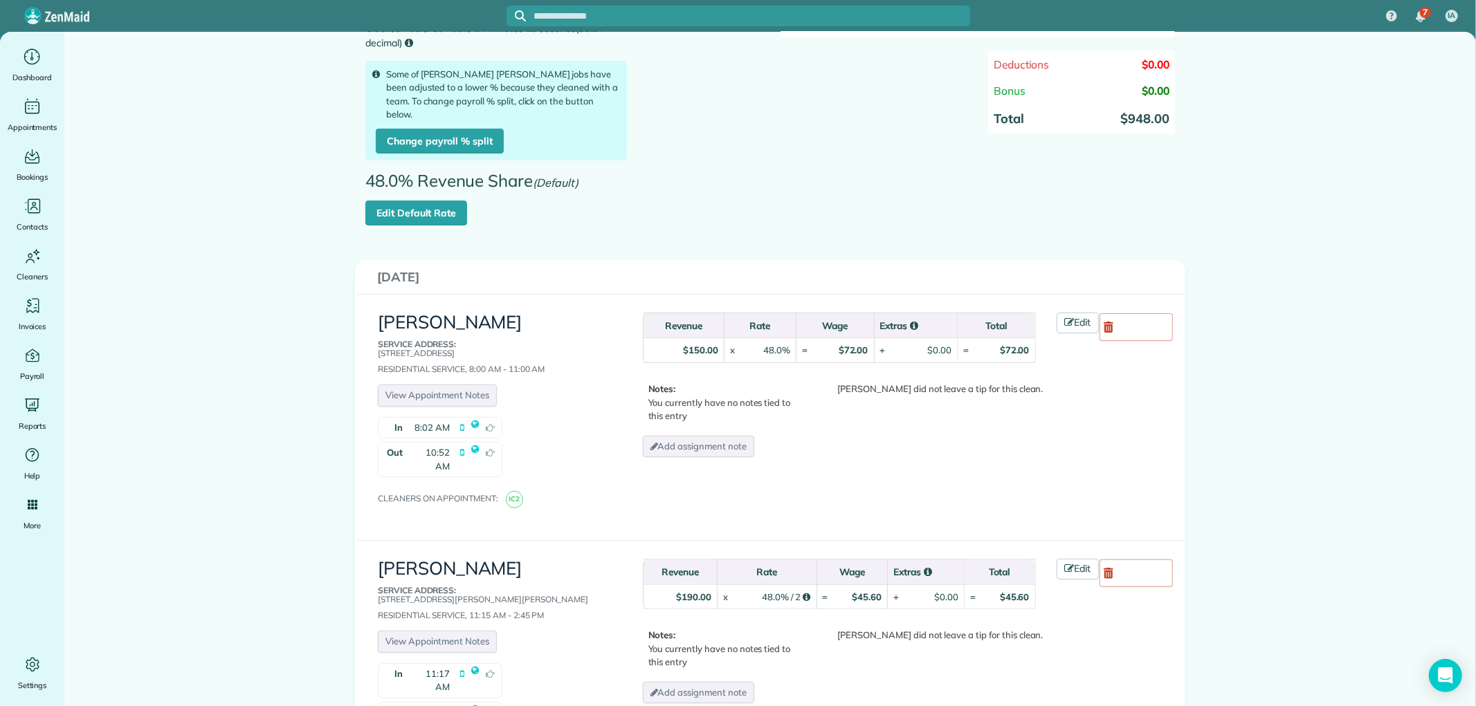
scroll to position [0, 0]
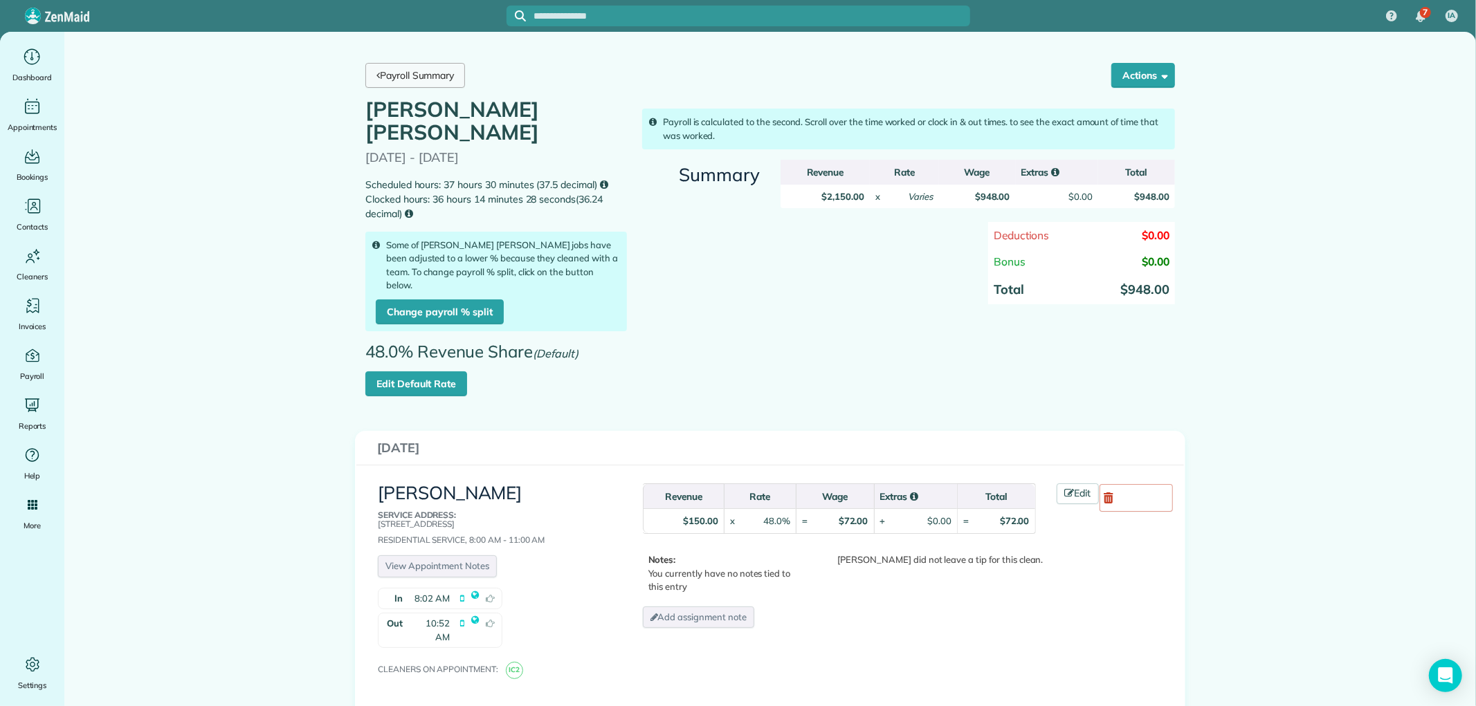
click at [414, 78] on link "Payroll Summary" at bounding box center [415, 75] width 100 height 25
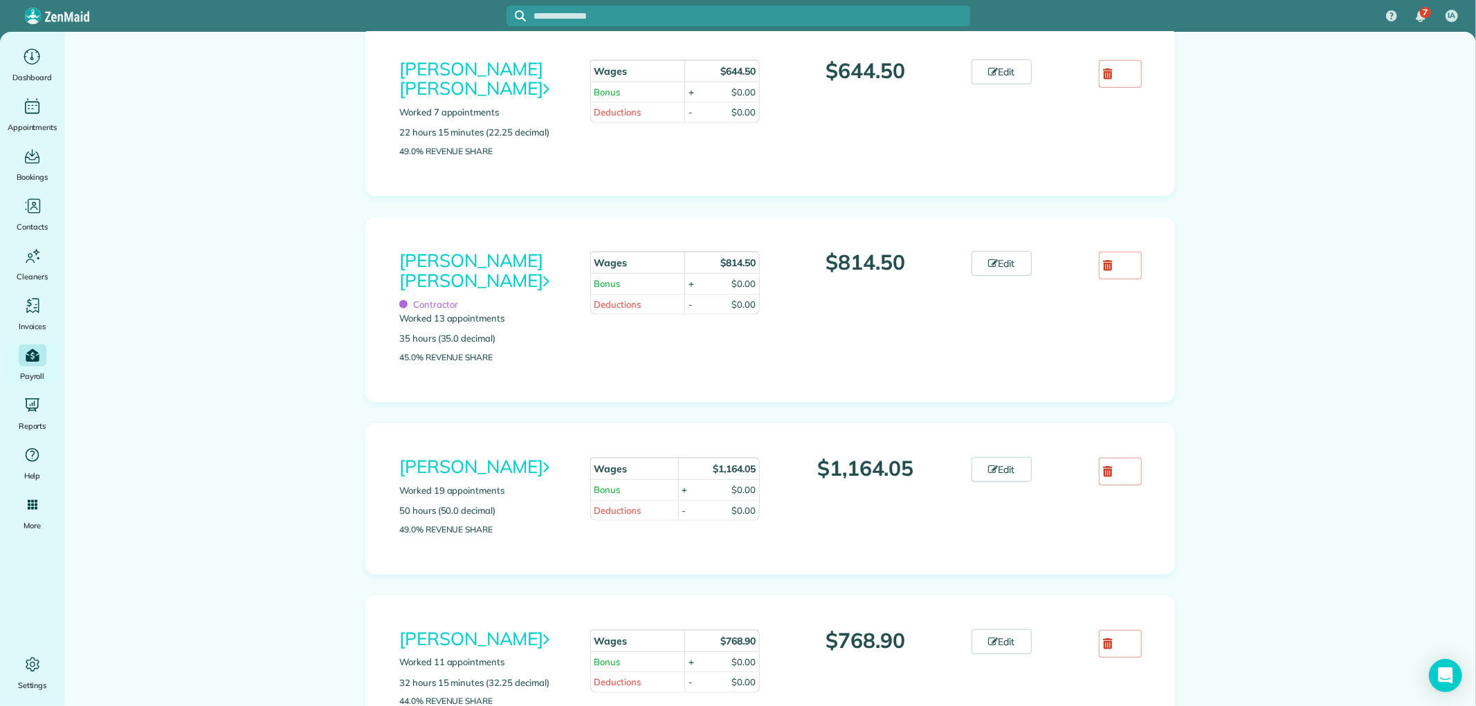
scroll to position [769, 0]
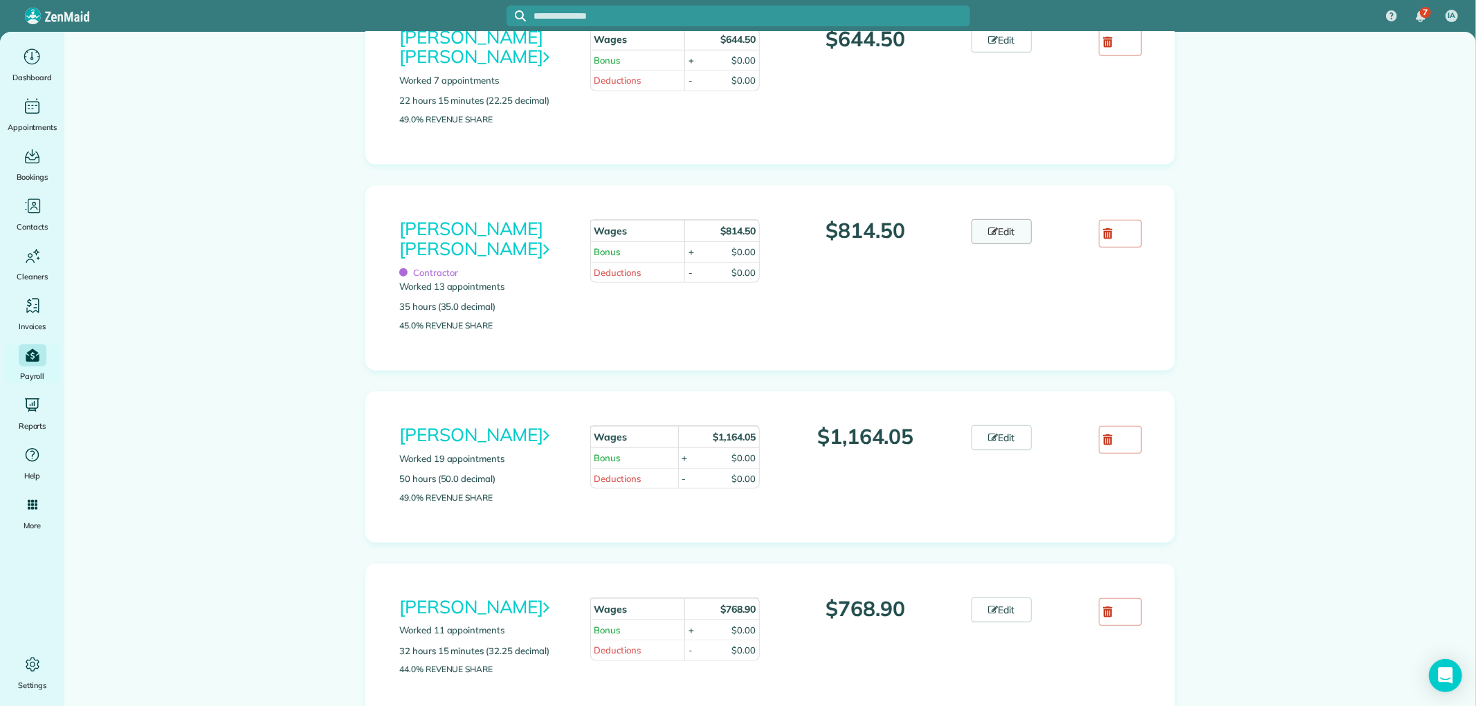
click at [1001, 238] on link "Edit" at bounding box center [1001, 231] width 61 height 25
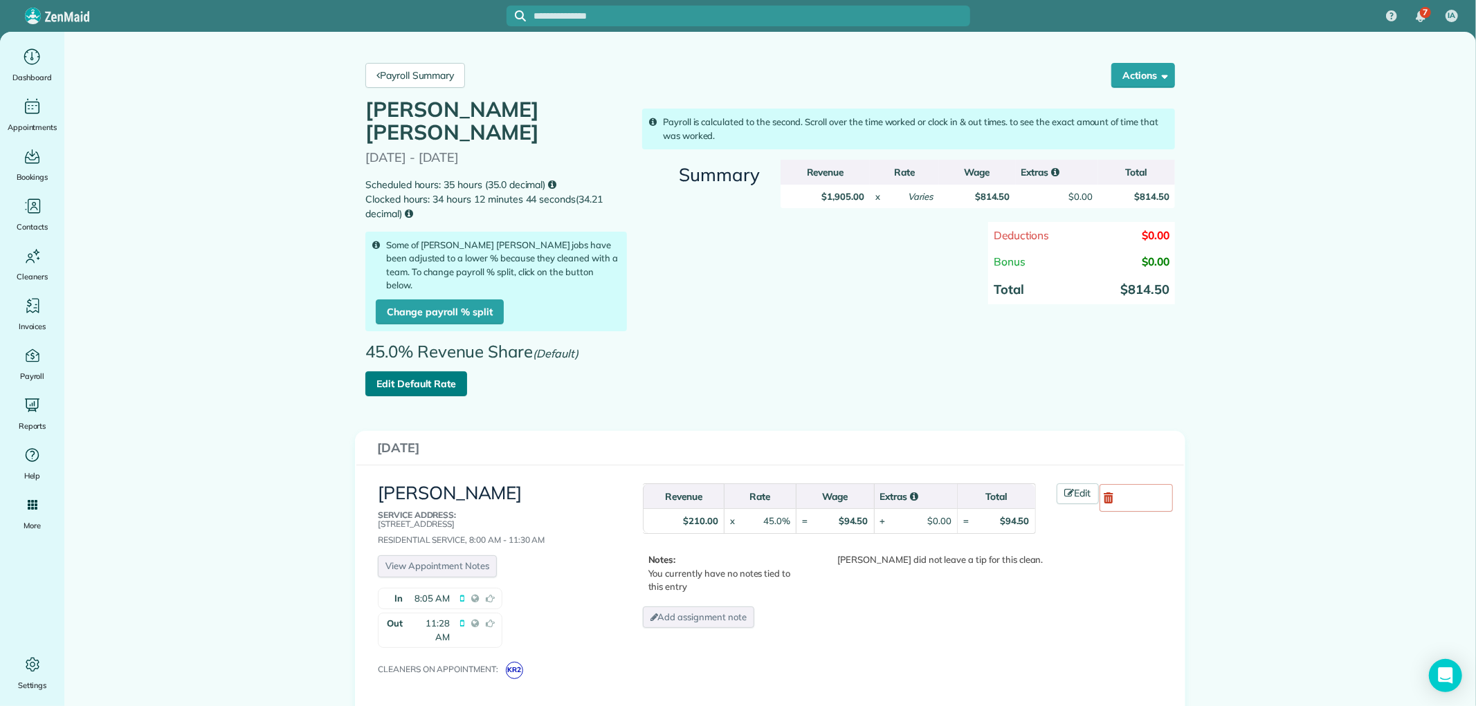
click at [403, 371] on link "Edit Default Rate" at bounding box center [416, 383] width 102 height 25
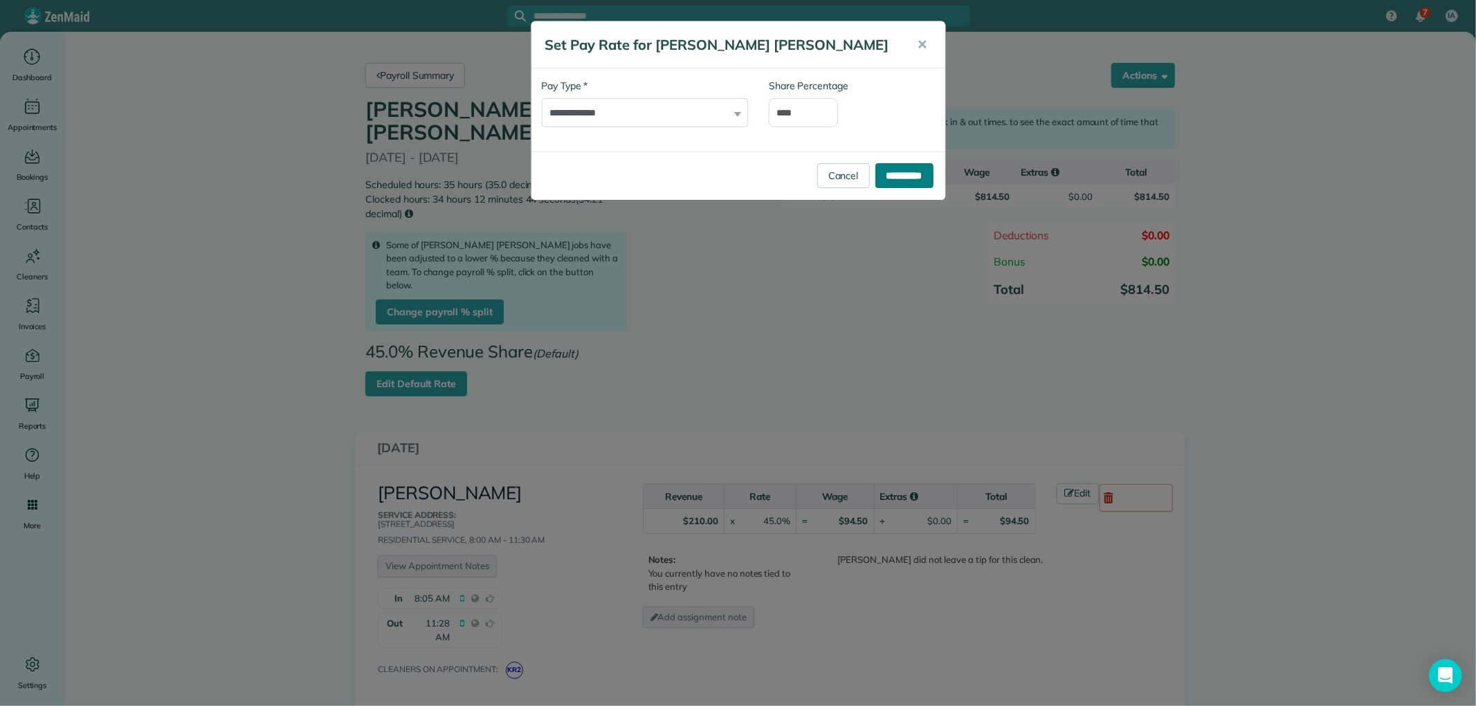
click at [917, 170] on input "**********" at bounding box center [904, 175] width 58 height 25
